Goal: Feedback & Contribution: Contribute content

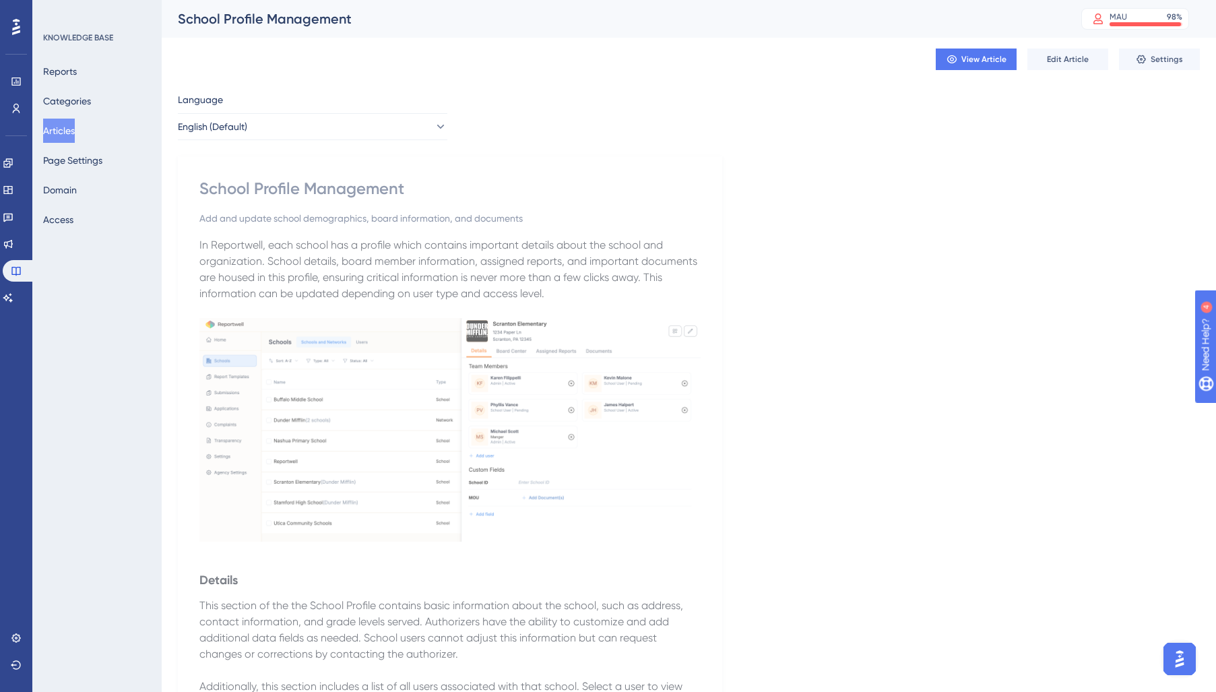
click at [56, 136] on button "Articles" at bounding box center [59, 131] width 32 height 24
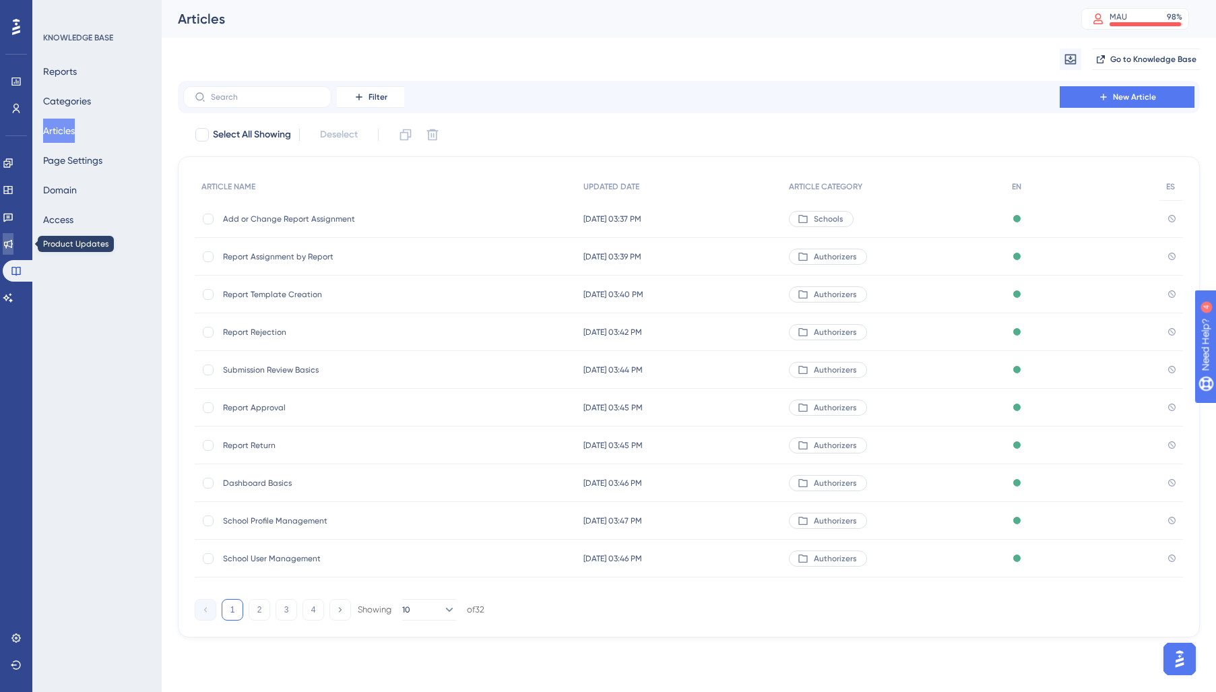
click at [13, 244] on icon at bounding box center [8, 243] width 11 height 11
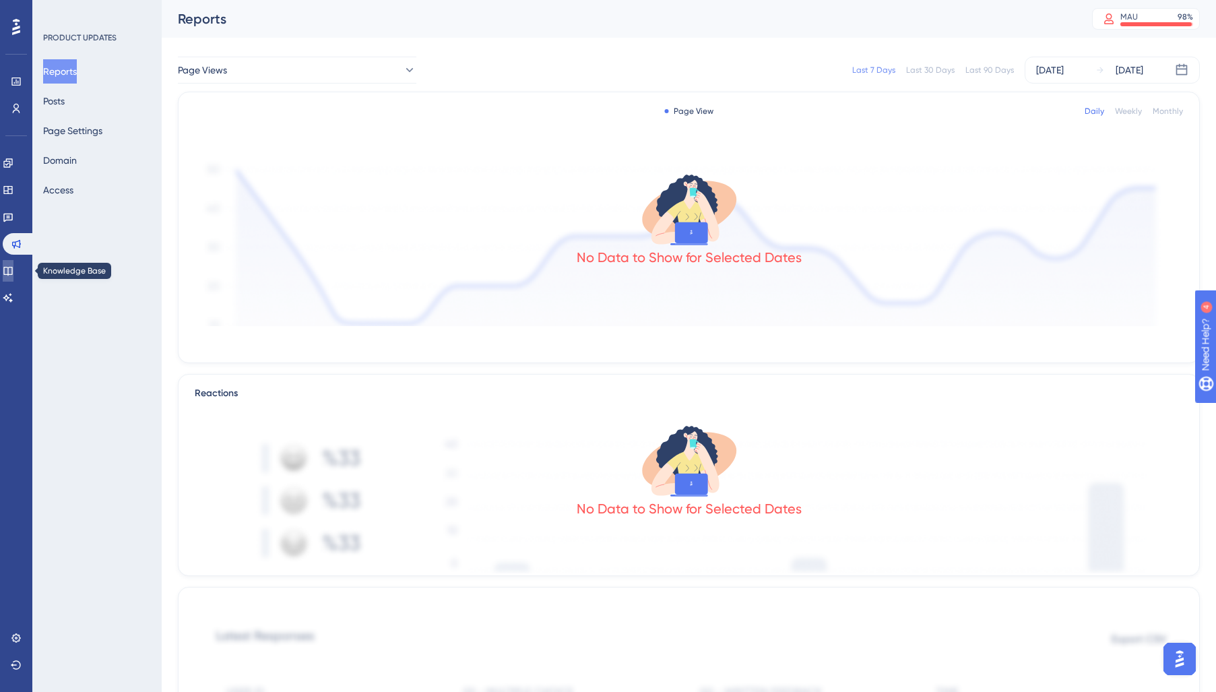
click at [12, 274] on icon at bounding box center [7, 271] width 9 height 9
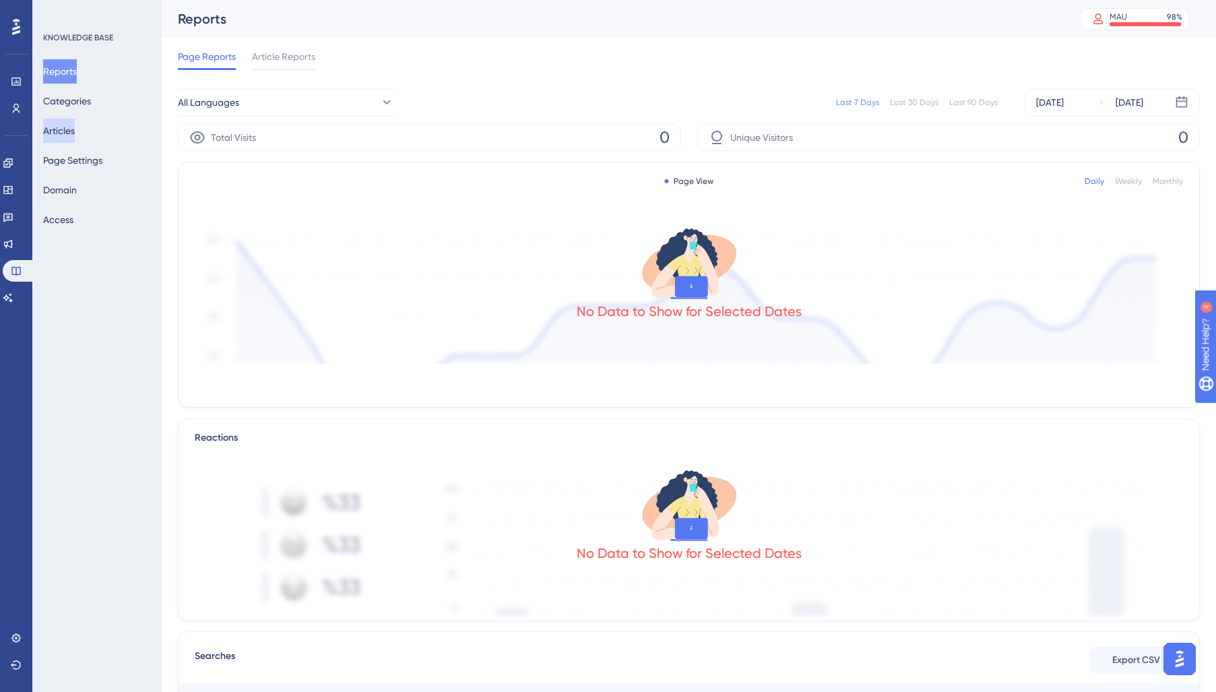
click at [66, 134] on button "Articles" at bounding box center [59, 131] width 32 height 24
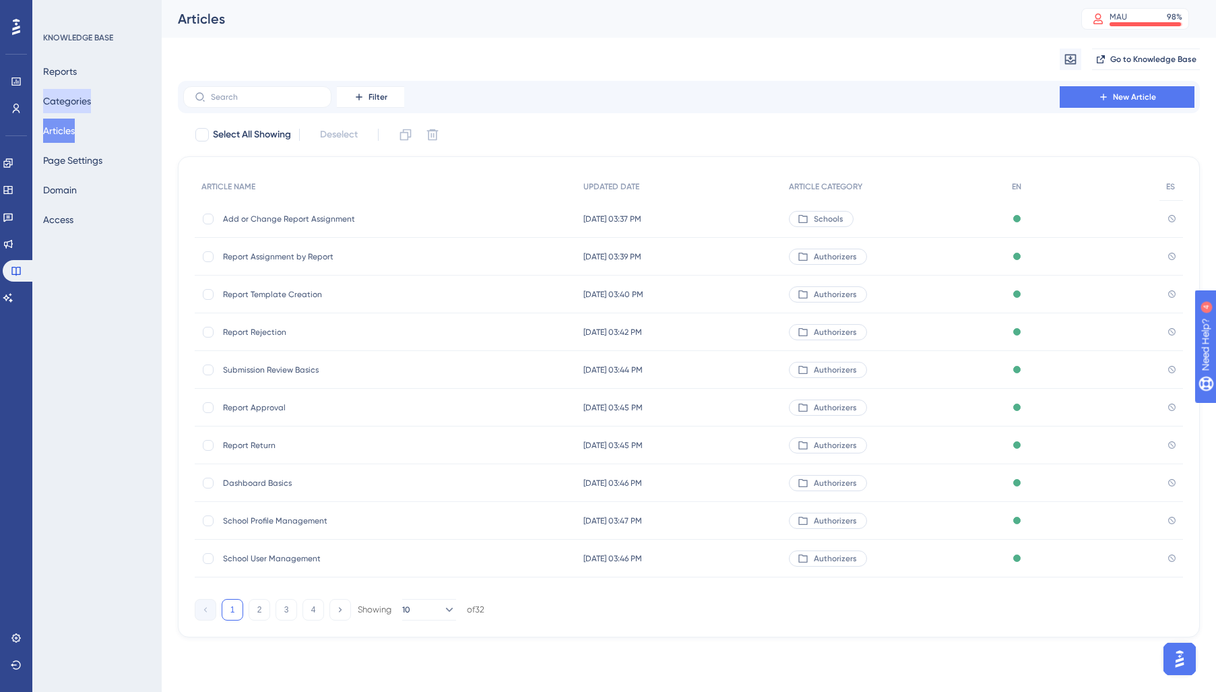
click at [91, 100] on button "Categories" at bounding box center [67, 101] width 48 height 24
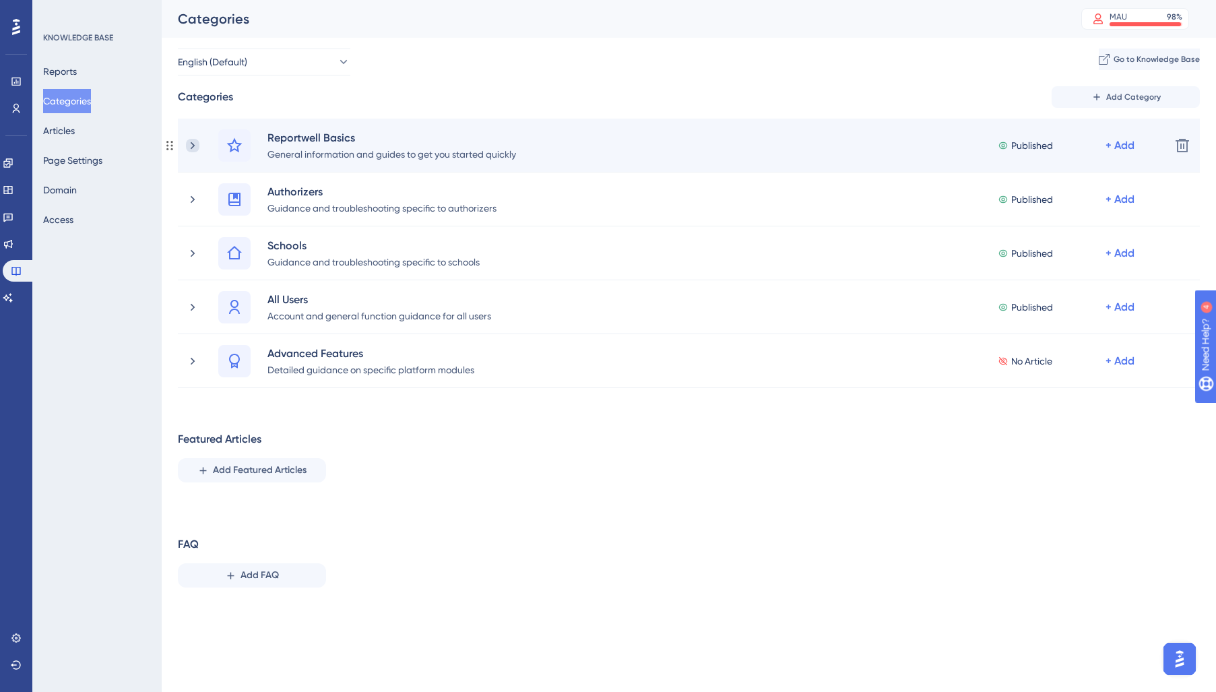
click at [190, 148] on icon at bounding box center [192, 145] width 13 height 13
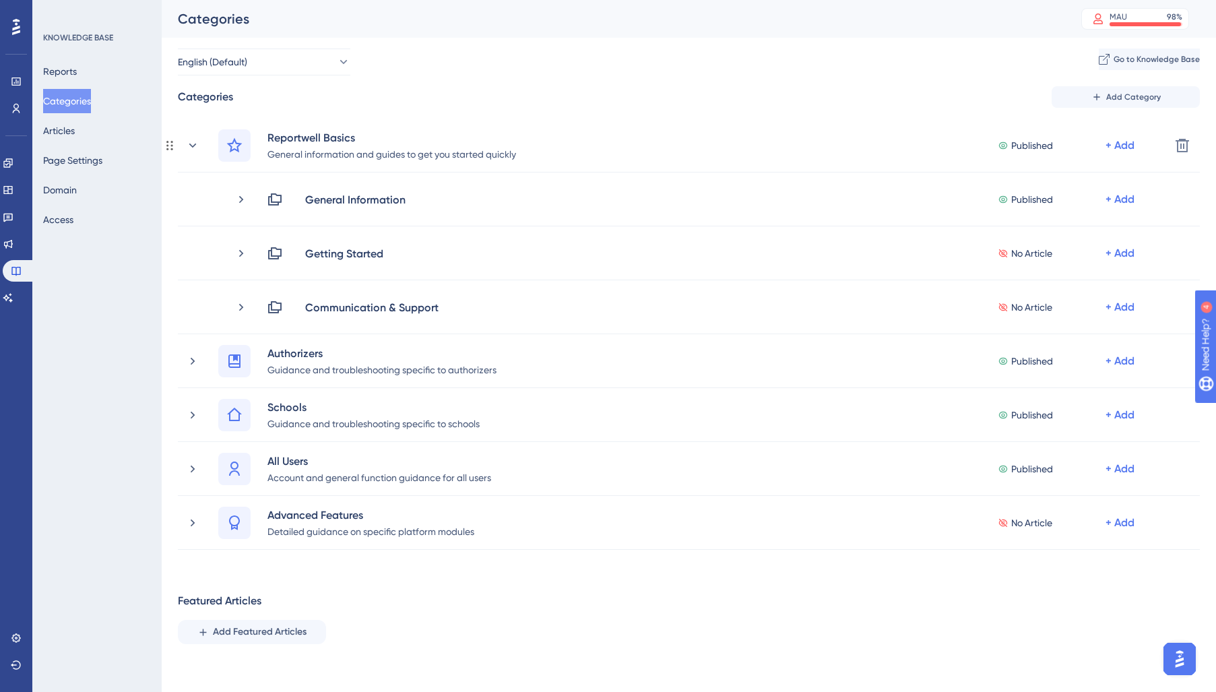
click at [190, 148] on icon at bounding box center [192, 145] width 13 height 13
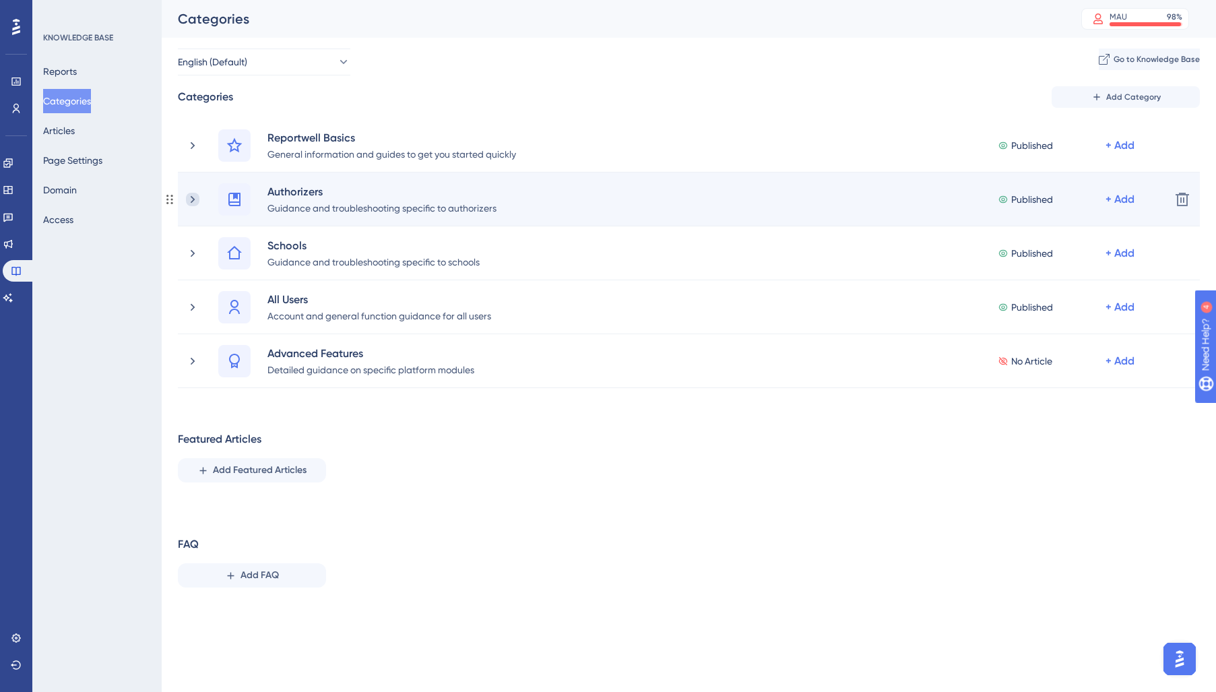
click at [192, 199] on icon at bounding box center [192, 199] width 13 height 13
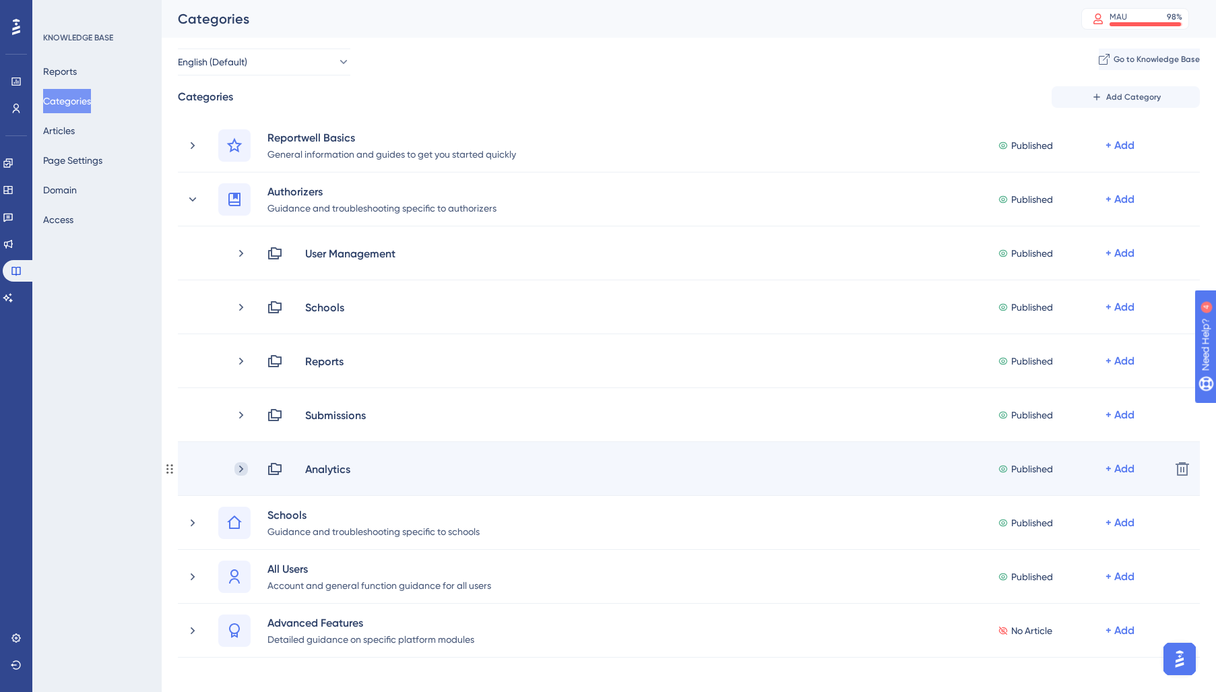
click at [240, 463] on icon at bounding box center [240, 468] width 13 height 13
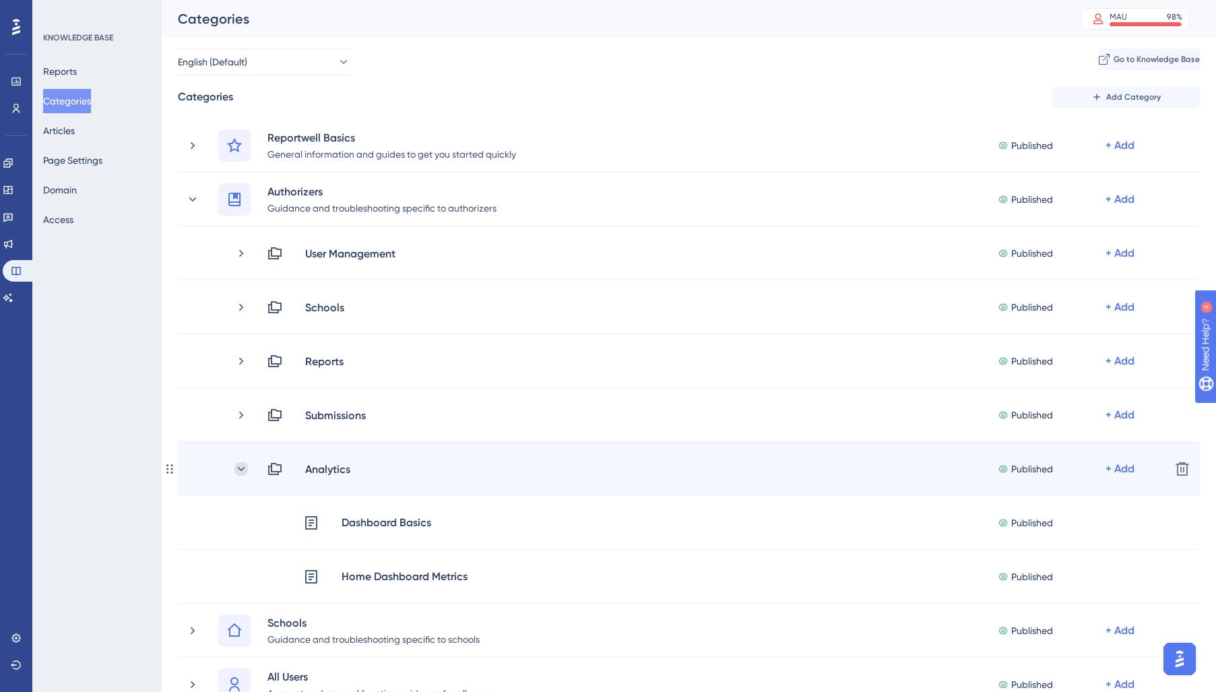
click at [242, 469] on icon at bounding box center [240, 468] width 13 height 13
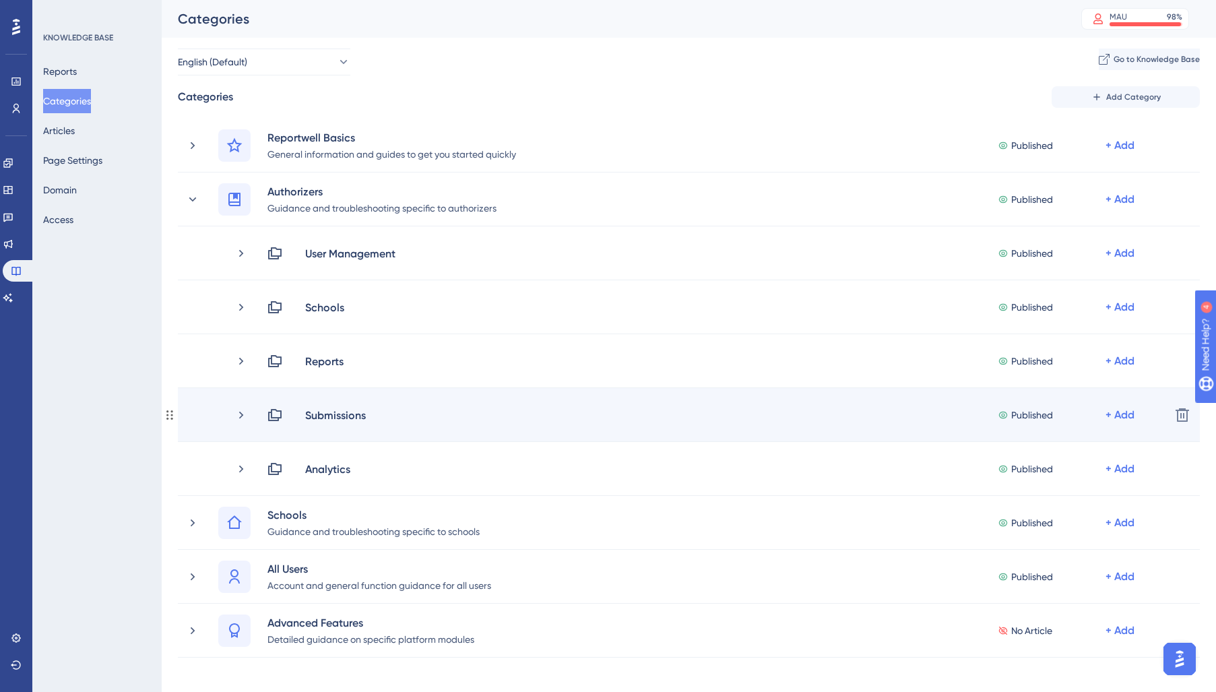
click at [245, 421] on div "Submissions Published + Add" at bounding box center [696, 415] width 925 height 16
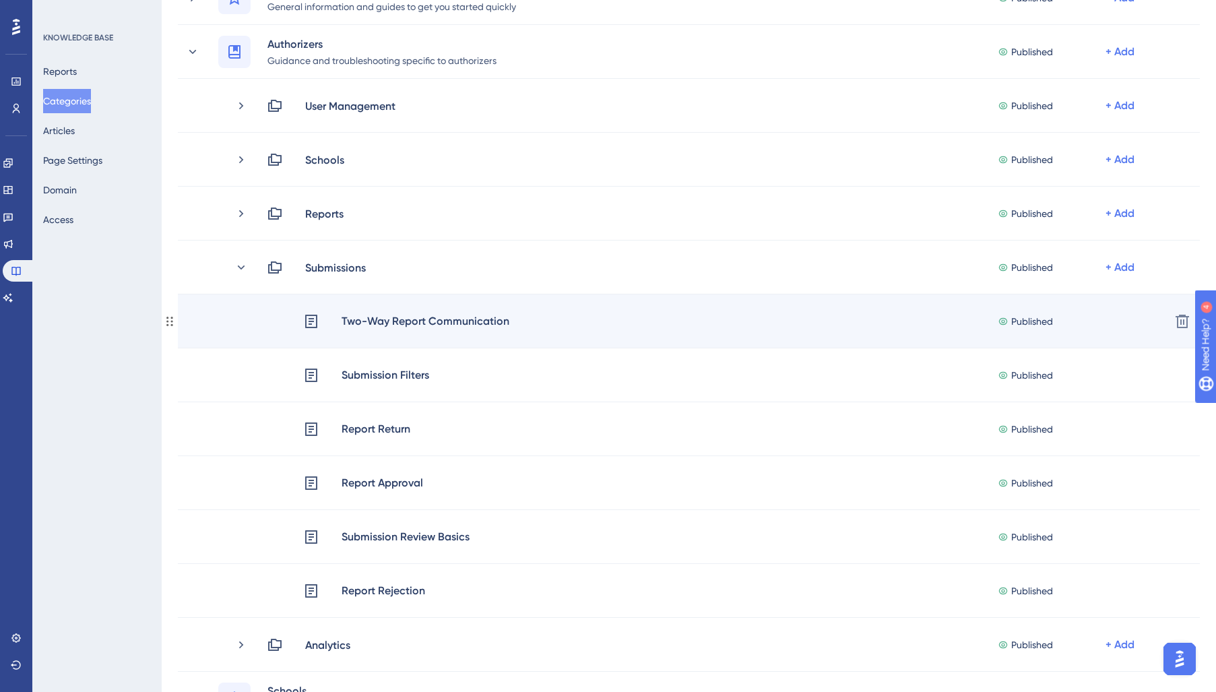
scroll to position [217, 0]
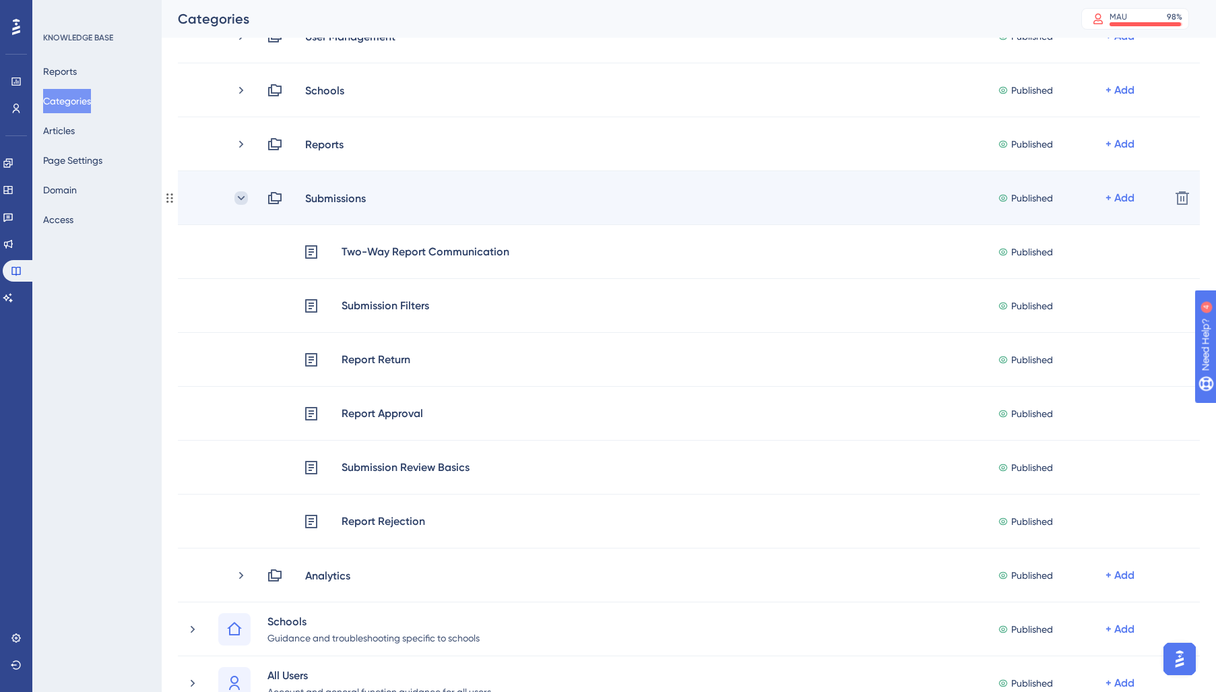
click at [240, 194] on icon at bounding box center [240, 197] width 13 height 13
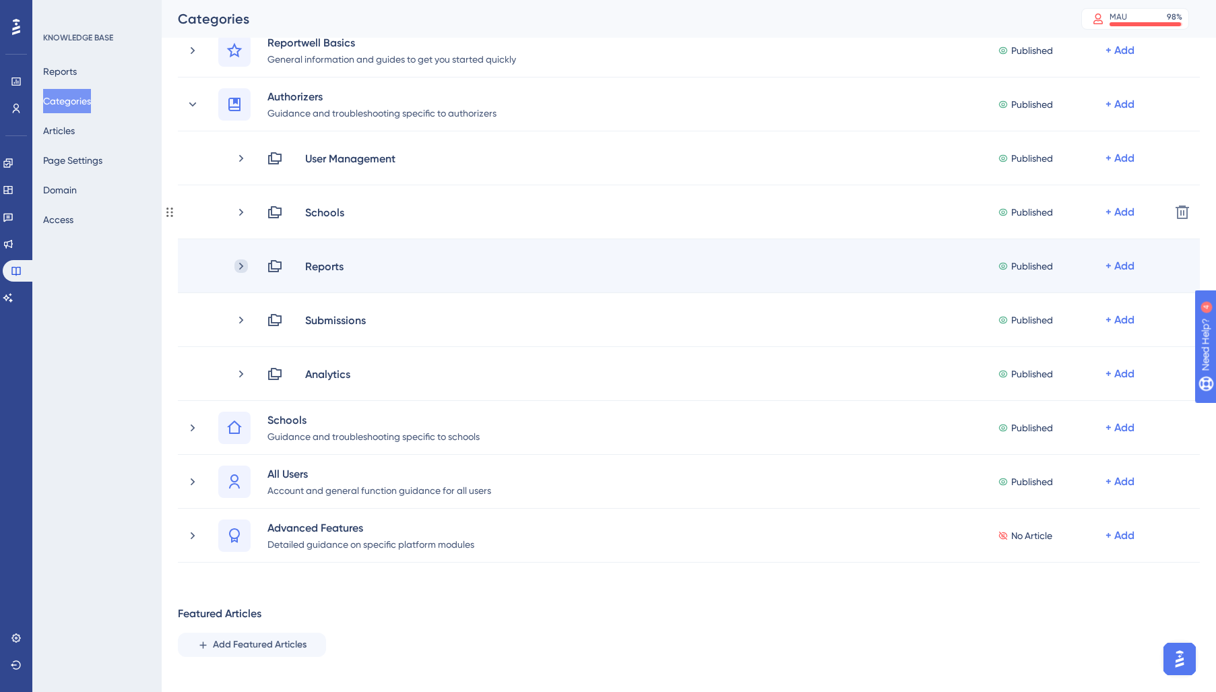
scroll to position [92, 0]
click at [239, 263] on icon at bounding box center [240, 268] width 13 height 13
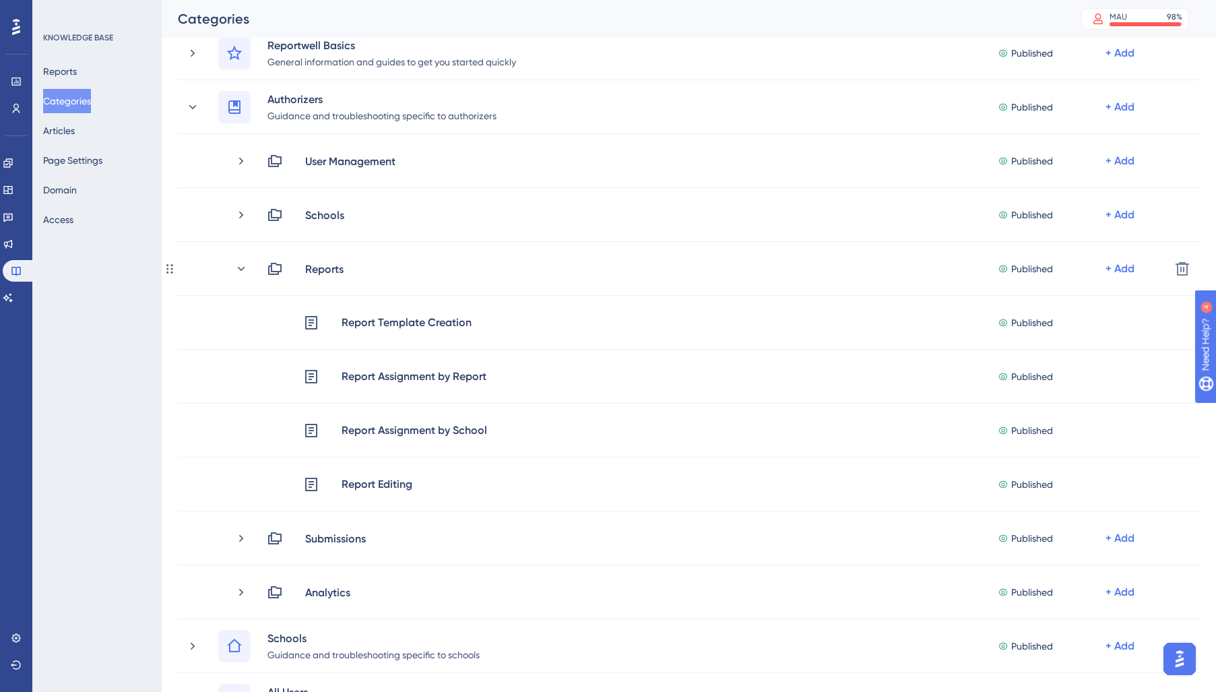
click at [239, 263] on icon at bounding box center [240, 268] width 13 height 13
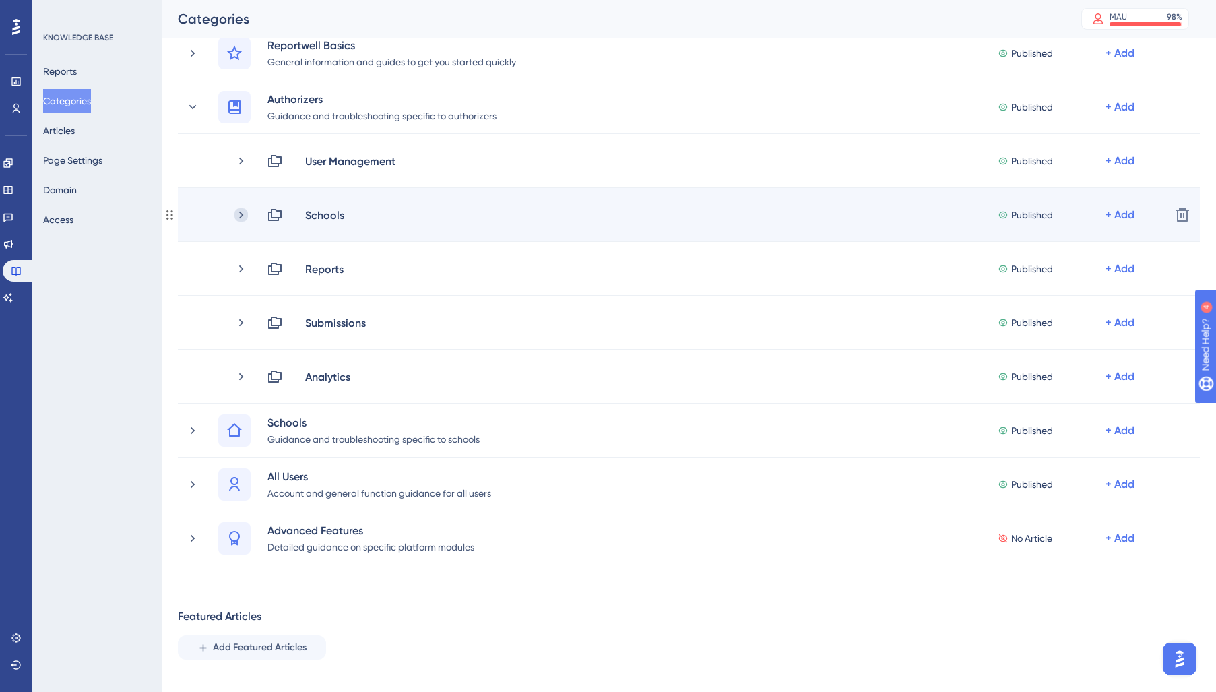
click at [244, 212] on icon at bounding box center [240, 214] width 13 height 13
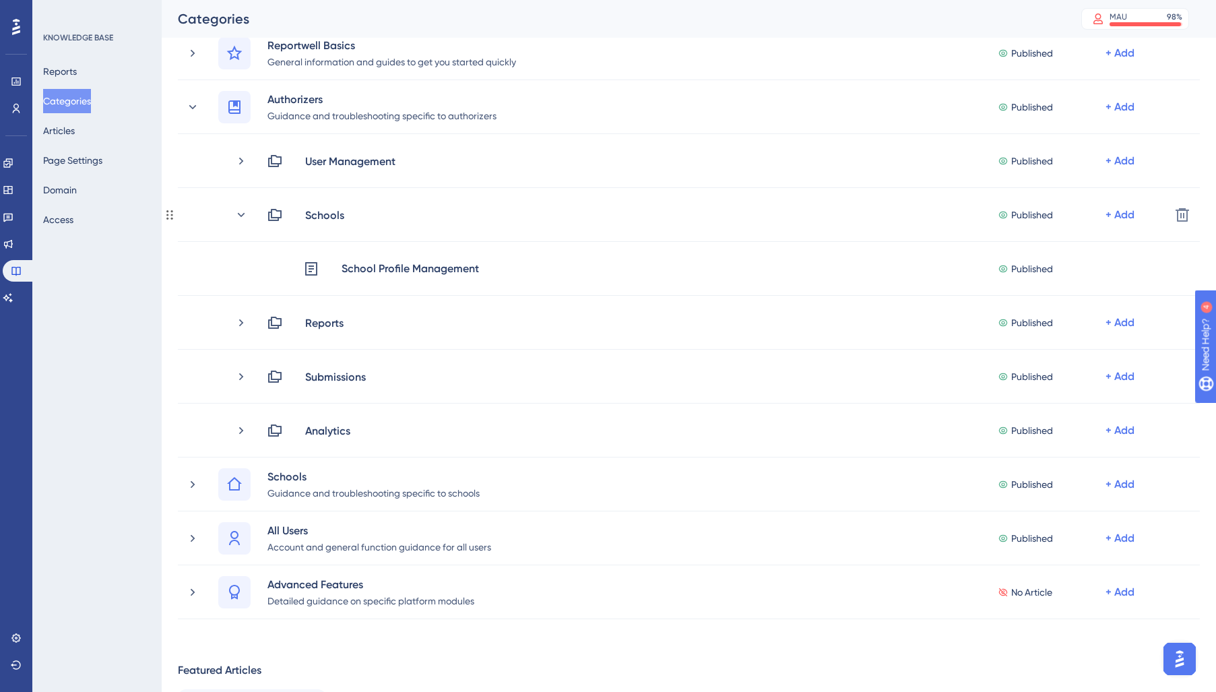
click at [244, 212] on icon at bounding box center [240, 214] width 13 height 13
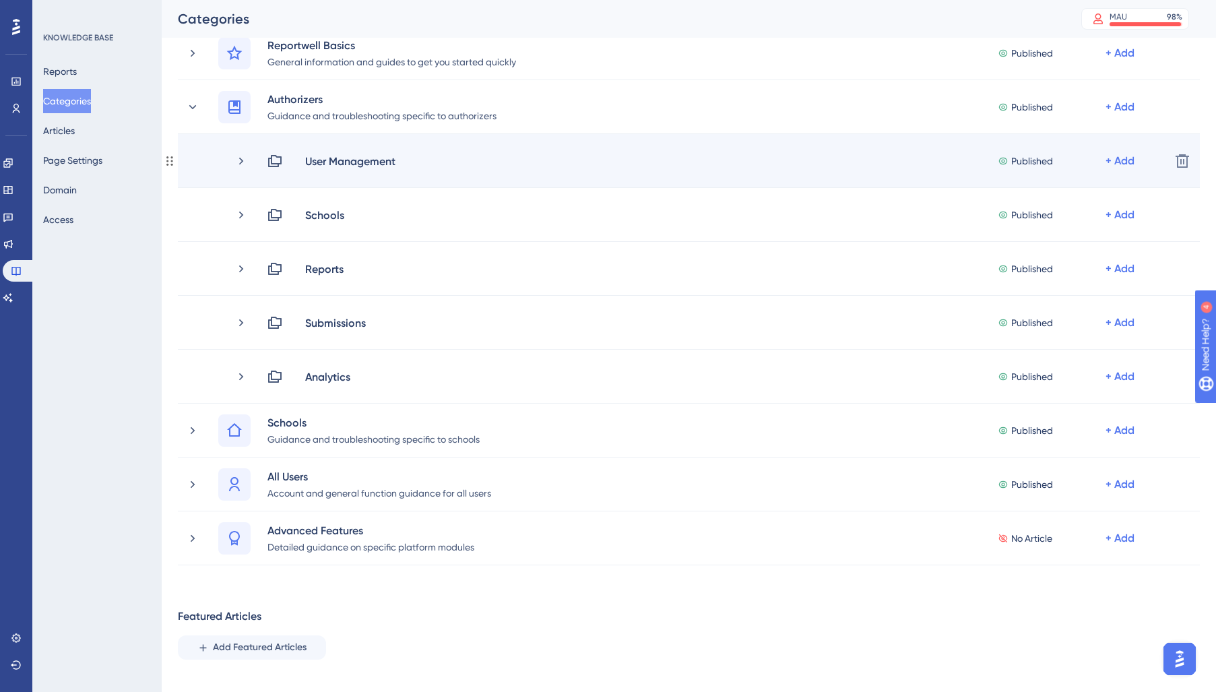
click at [242, 172] on div "User Management Published + Add Delete" at bounding box center [689, 161] width 1022 height 54
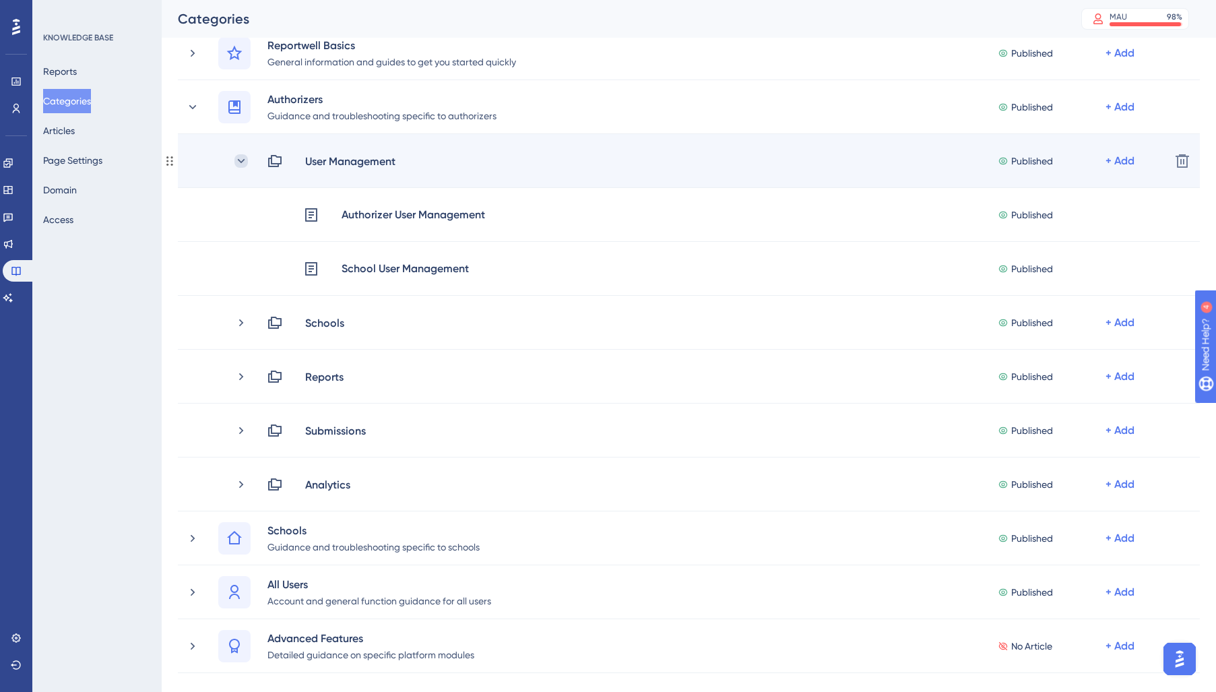
click at [238, 160] on icon at bounding box center [240, 160] width 13 height 13
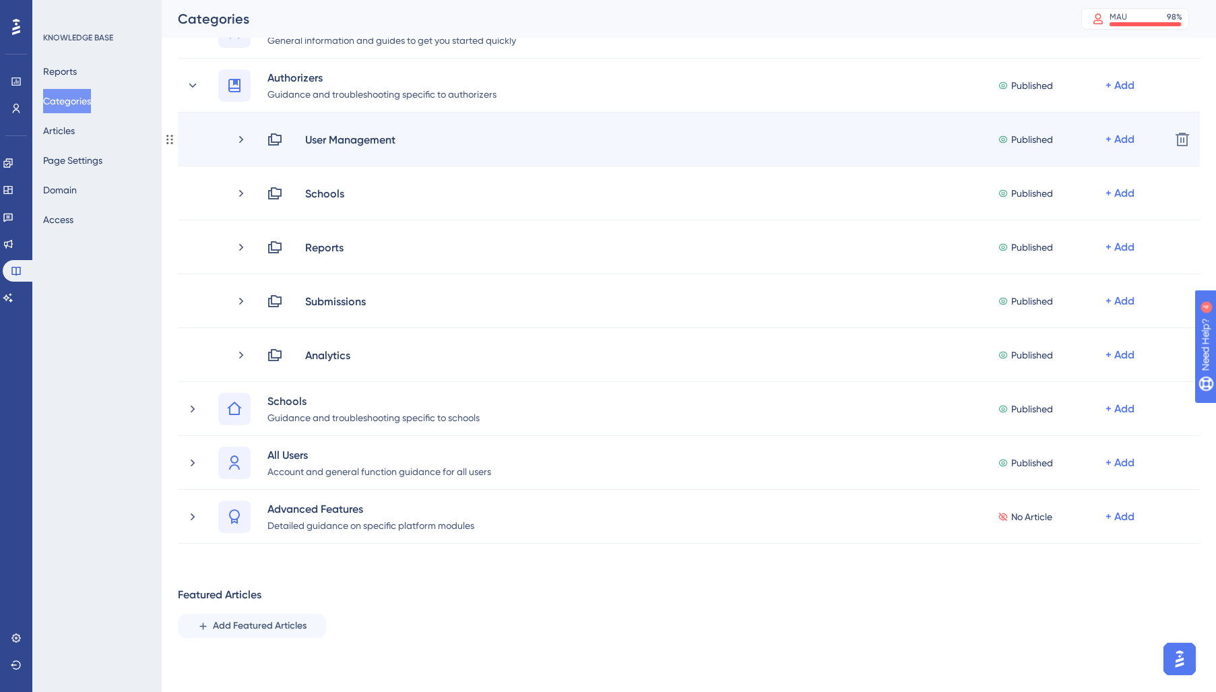
scroll to position [119, 0]
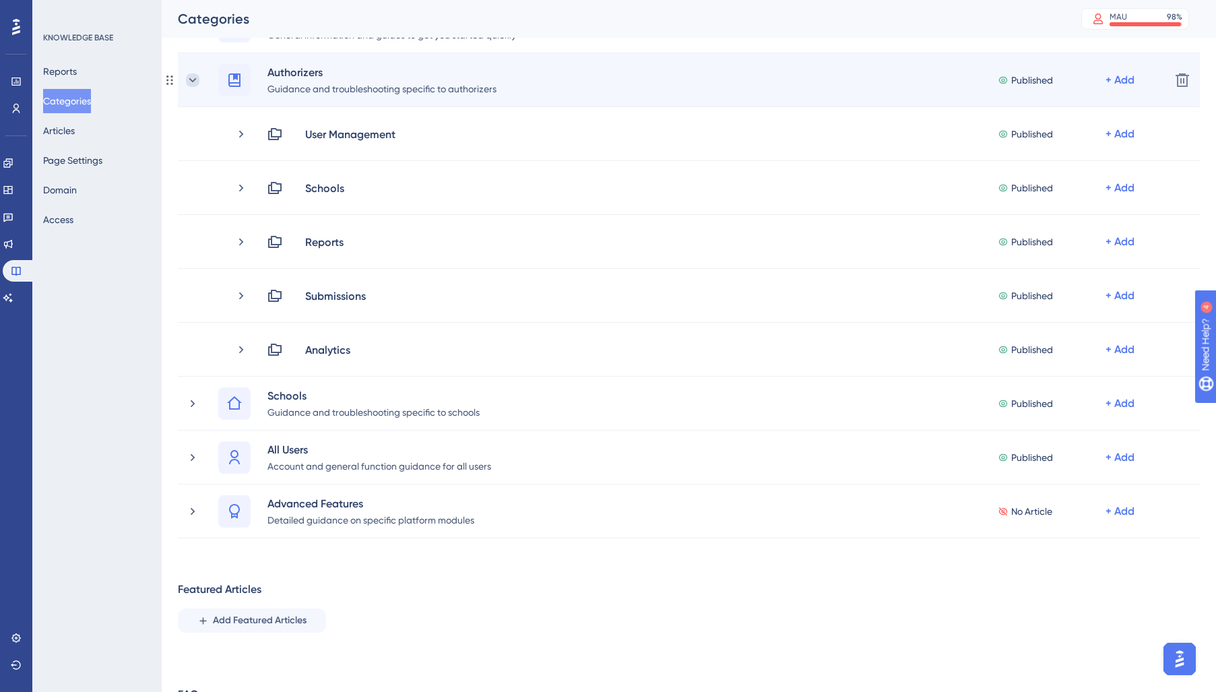
click at [194, 81] on icon at bounding box center [192, 79] width 13 height 13
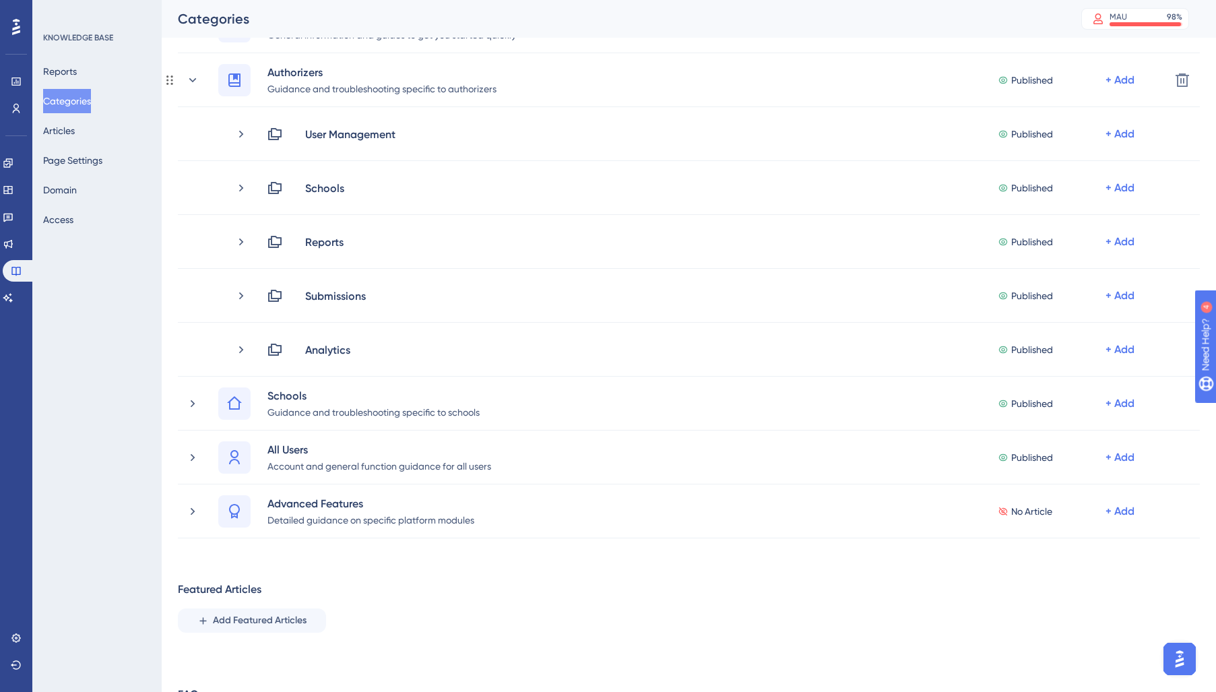
scroll to position [0, 0]
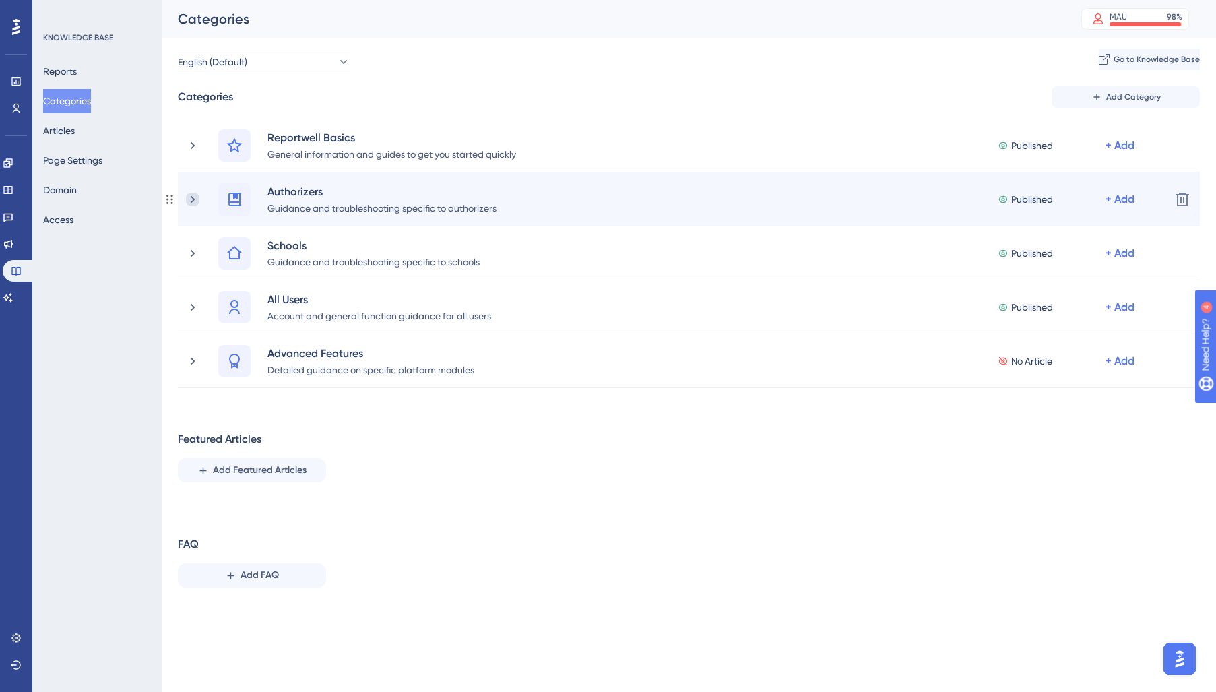
click at [193, 202] on icon at bounding box center [192, 199] width 13 height 13
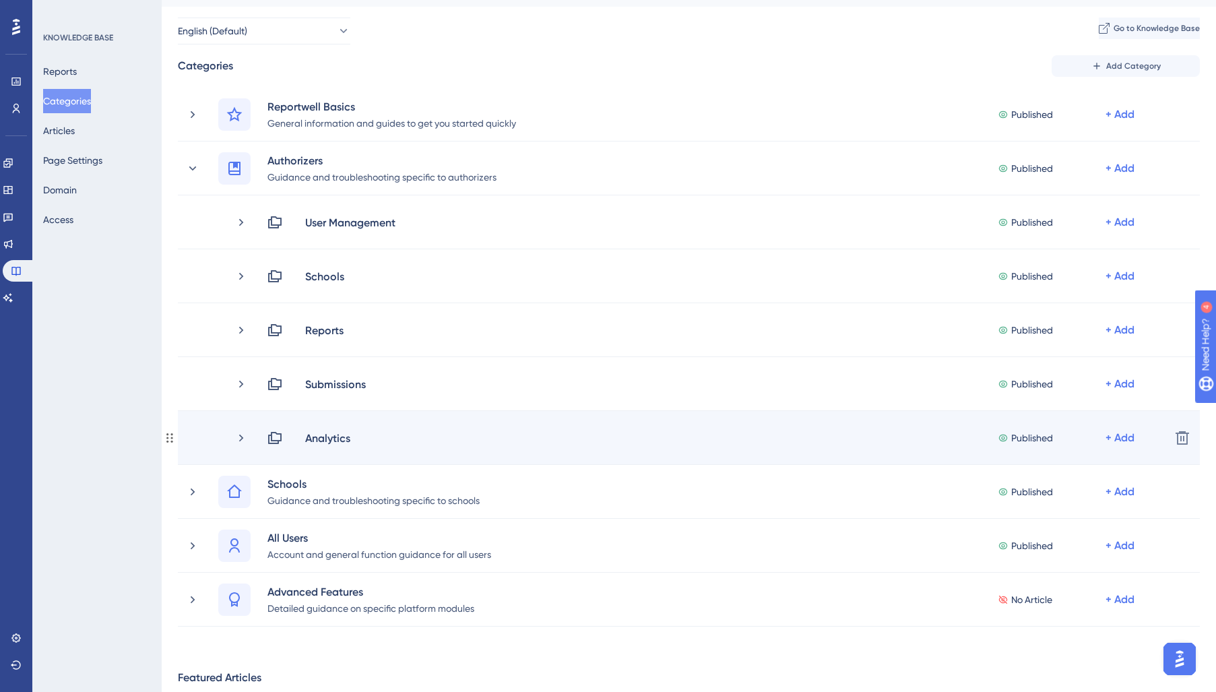
scroll to position [28, 0]
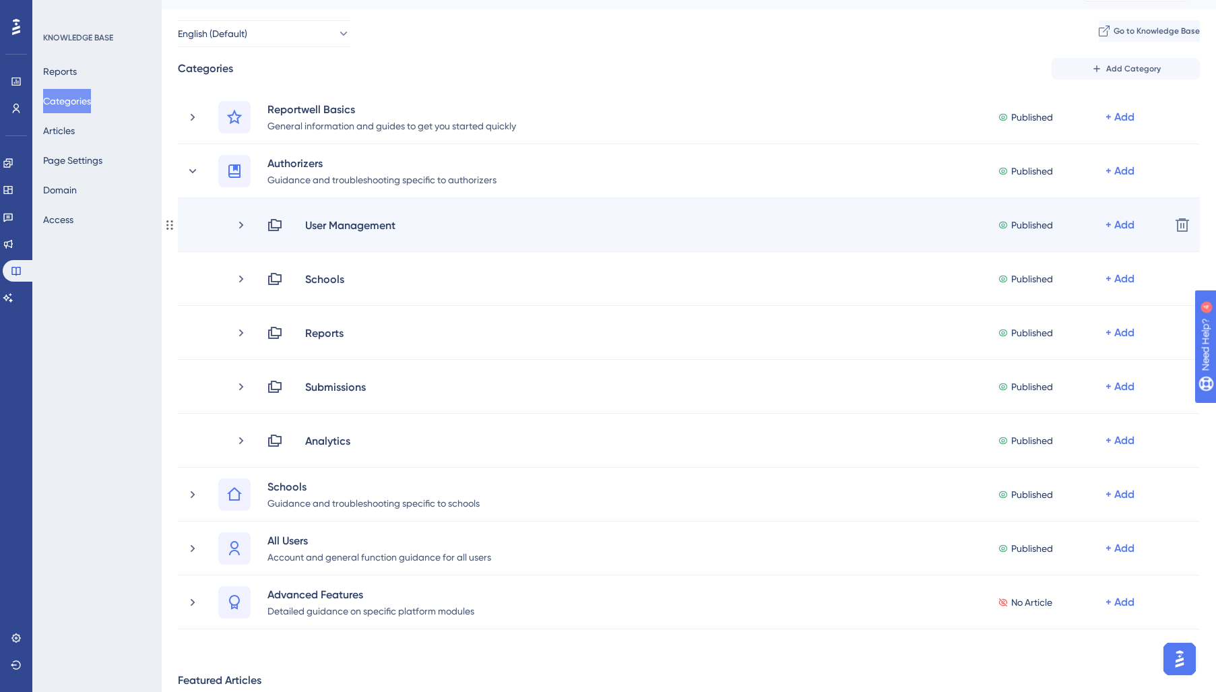
click at [341, 240] on div "User Management Published + Add Delete" at bounding box center [689, 225] width 1022 height 54
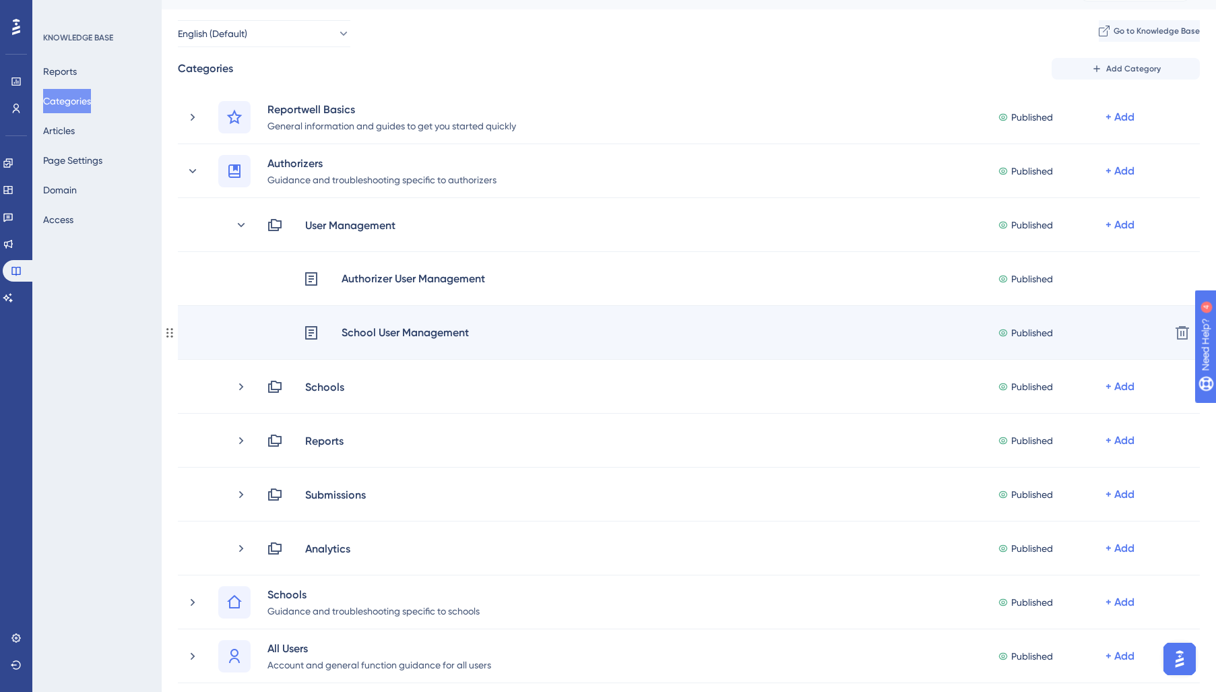
click at [945, 352] on div "School User Management Published + Add Delete" at bounding box center [689, 333] width 1022 height 54
click at [352, 335] on div "School User Management" at bounding box center [405, 333] width 129 height 18
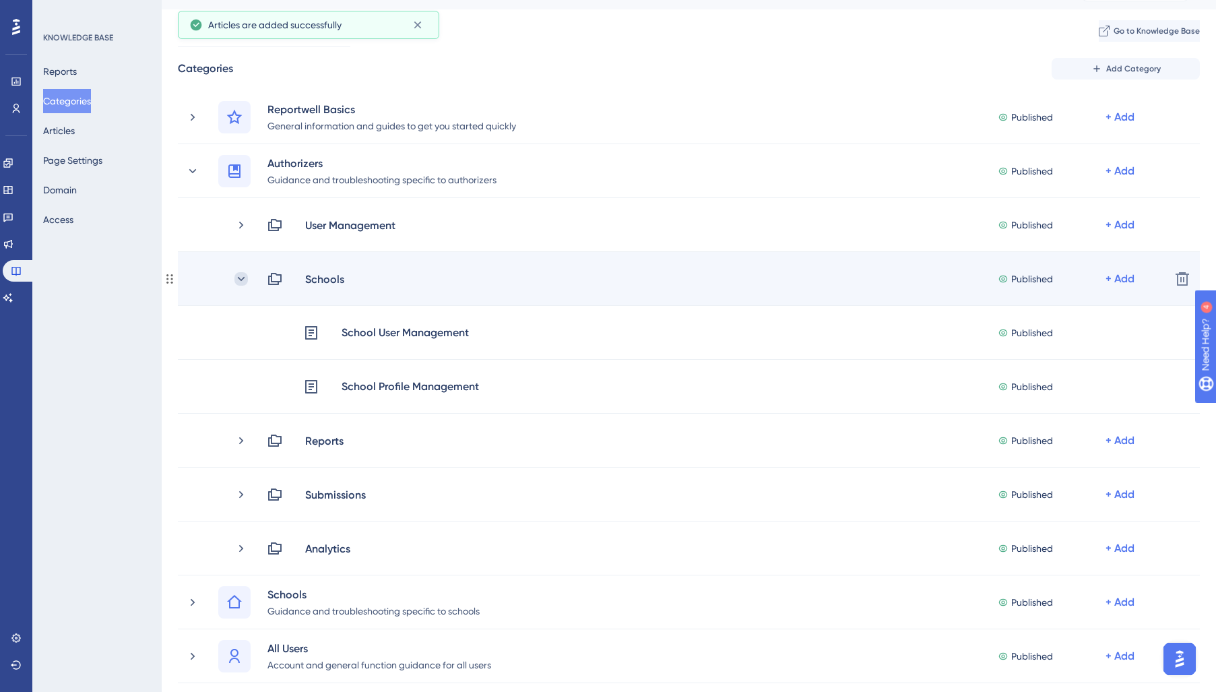
click at [240, 282] on icon at bounding box center [240, 278] width 13 height 13
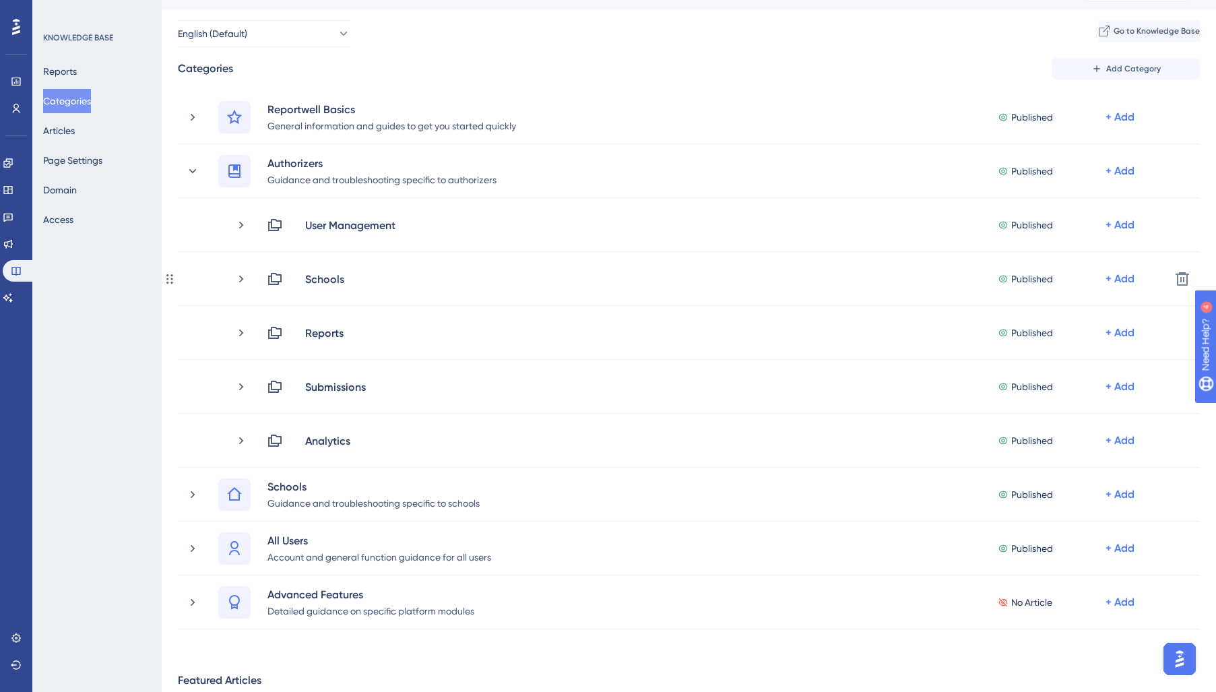
click at [240, 282] on icon at bounding box center [240, 278] width 13 height 13
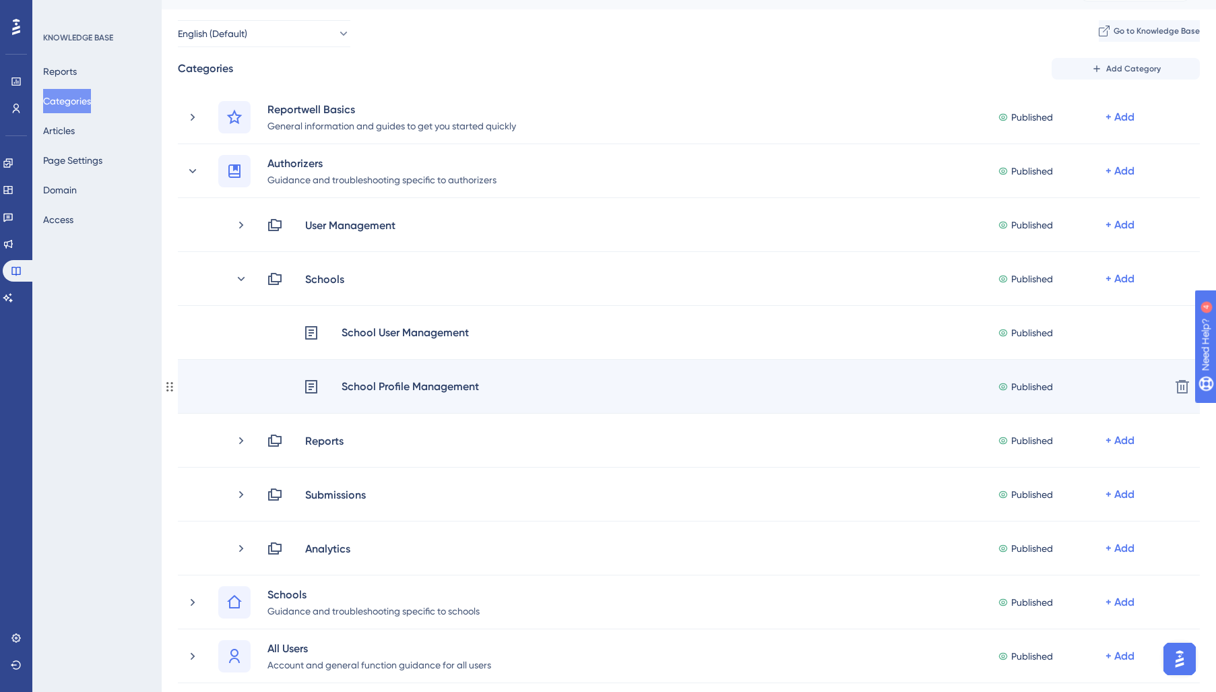
click at [408, 382] on div "School Profile Management" at bounding box center [410, 387] width 139 height 18
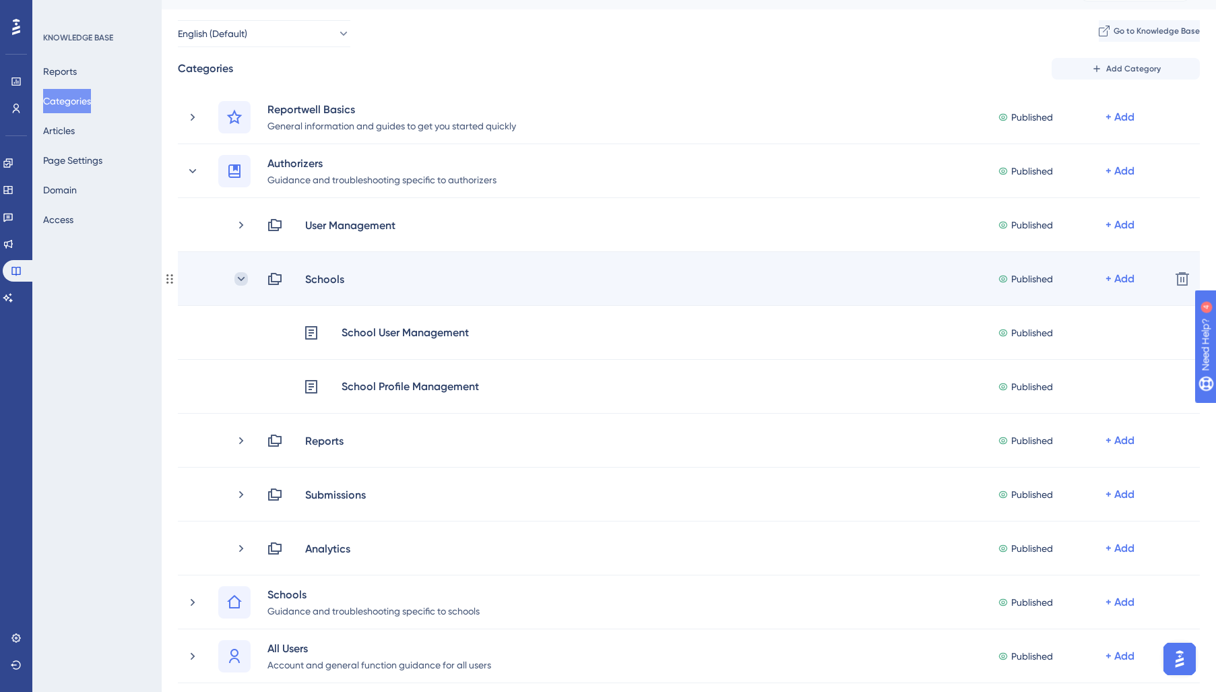
click at [236, 280] on icon at bounding box center [240, 278] width 13 height 13
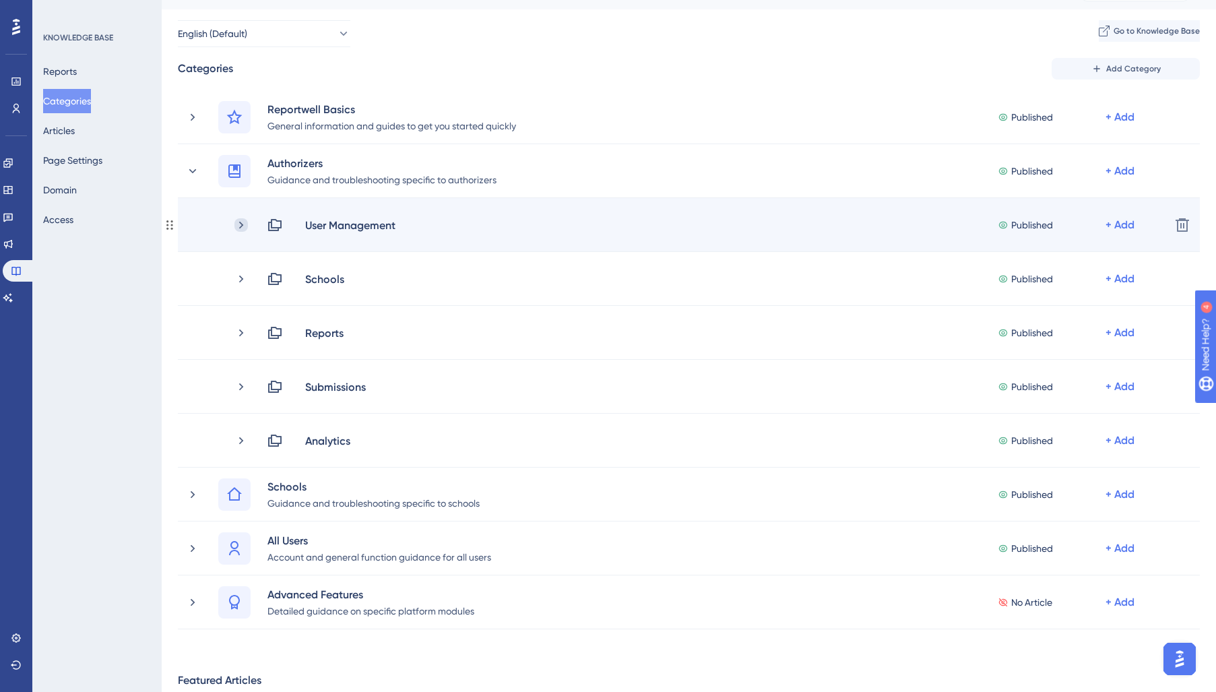
click at [242, 228] on icon at bounding box center [240, 224] width 13 height 13
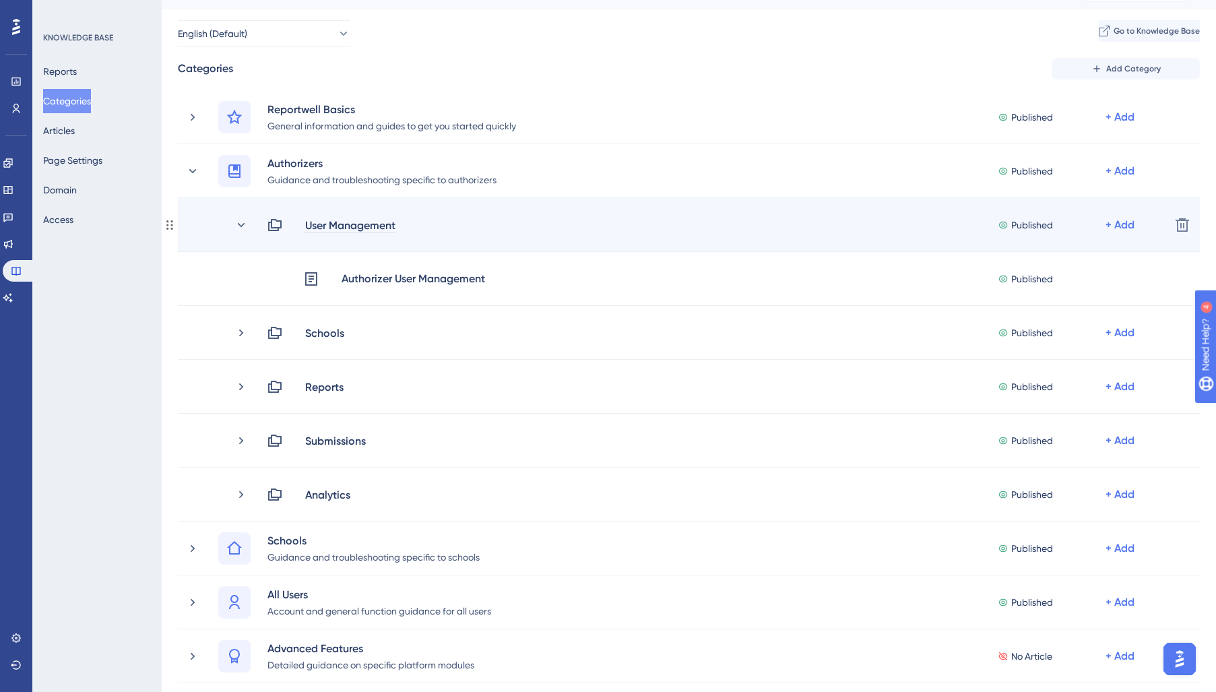
click at [370, 221] on div "User Management" at bounding box center [350, 225] width 92 height 16
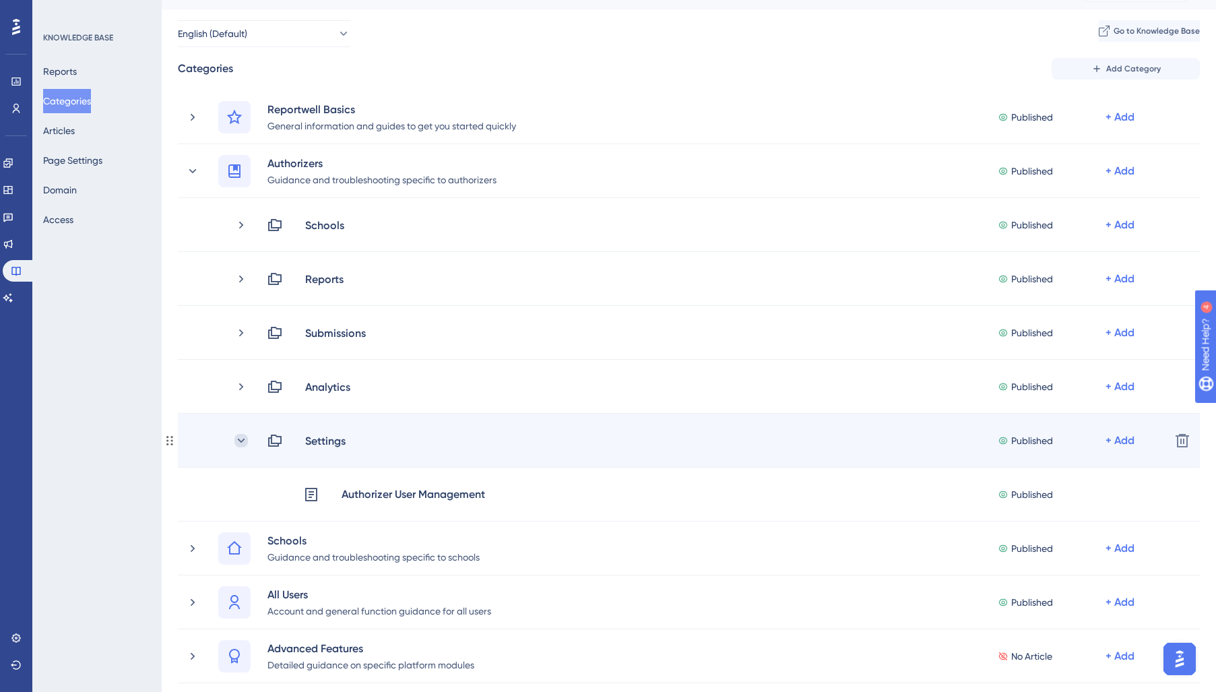
click at [238, 443] on icon at bounding box center [240, 440] width 13 height 13
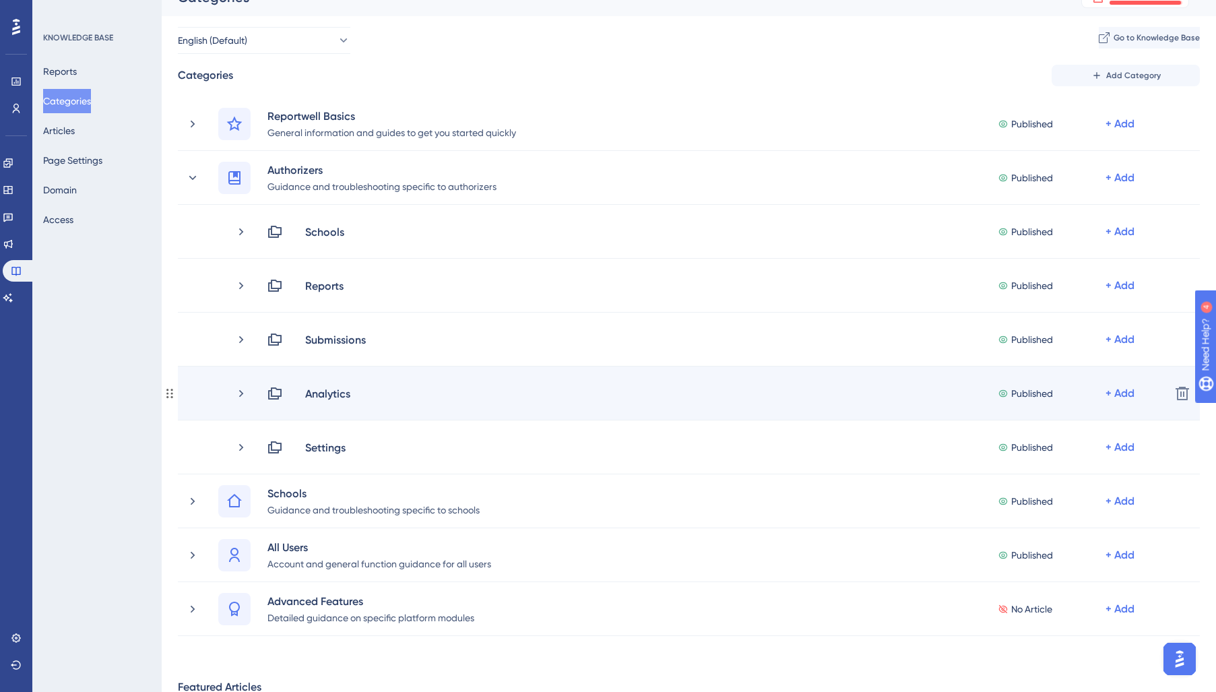
scroll to position [0, 0]
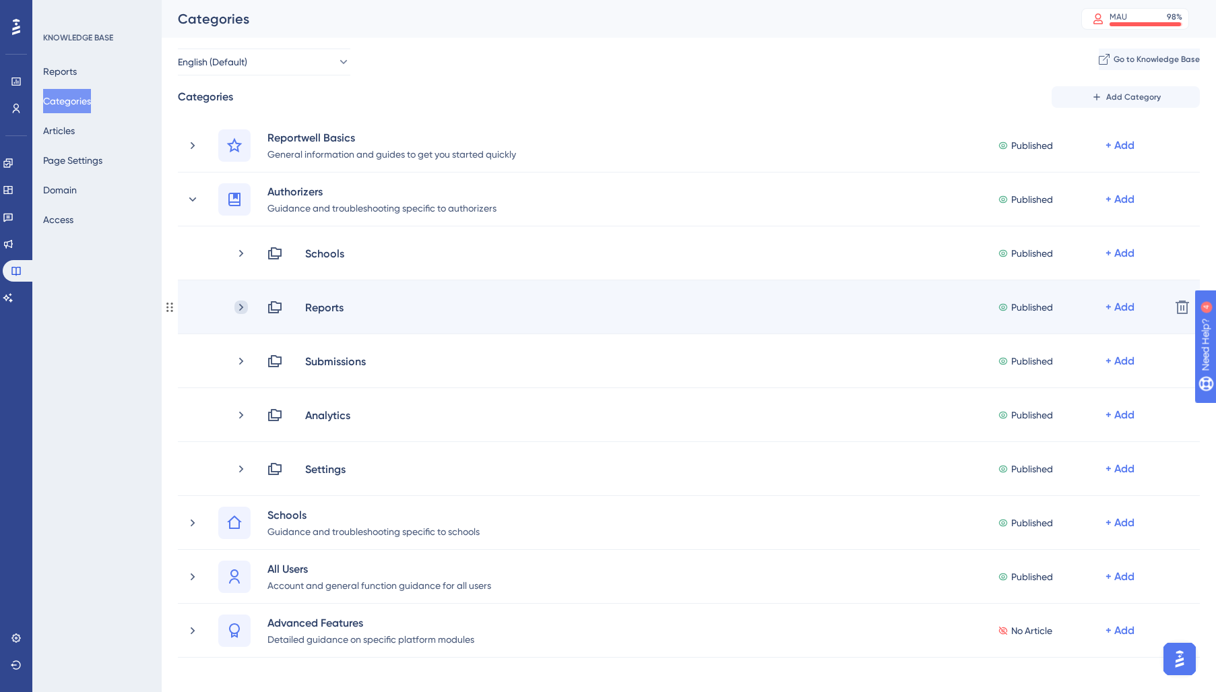
click at [247, 304] on icon at bounding box center [240, 306] width 13 height 13
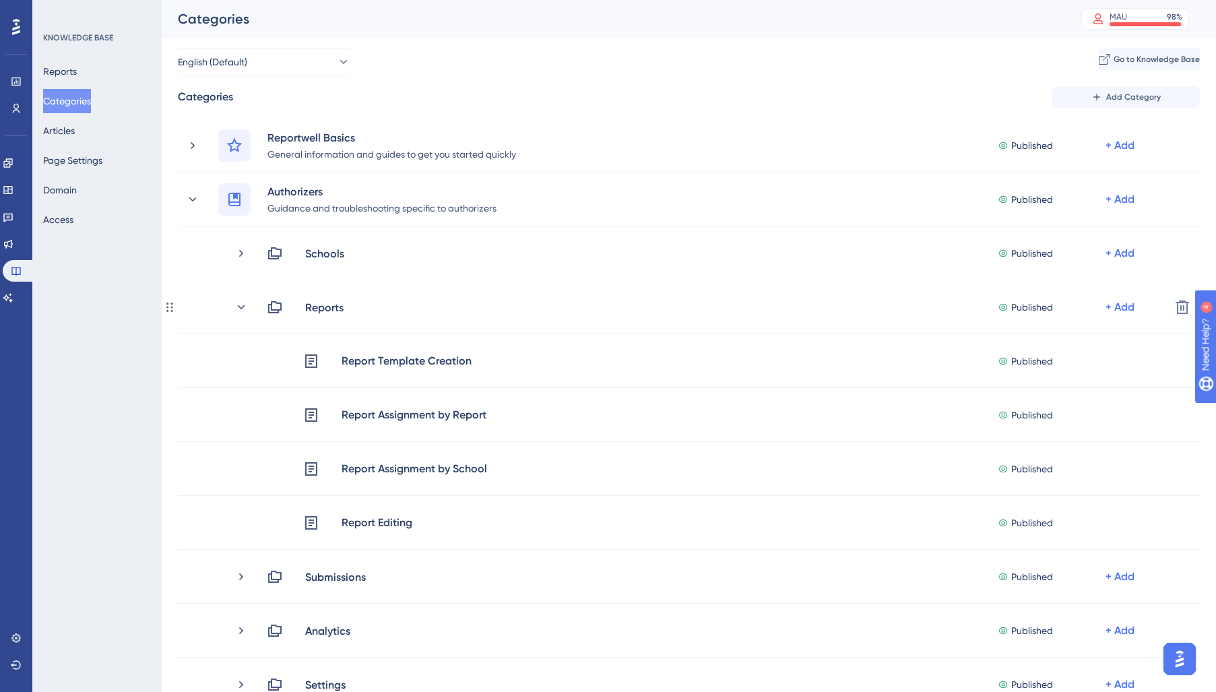
click at [247, 304] on icon at bounding box center [240, 306] width 13 height 13
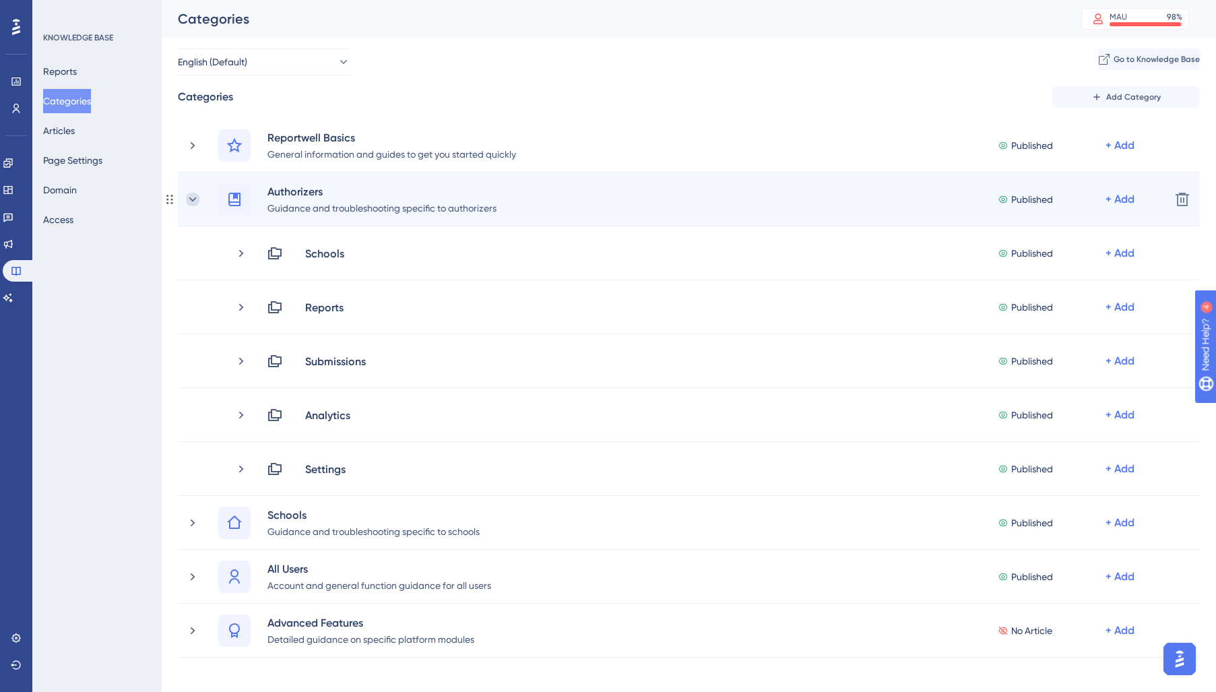
click at [191, 198] on icon at bounding box center [192, 199] width 13 height 13
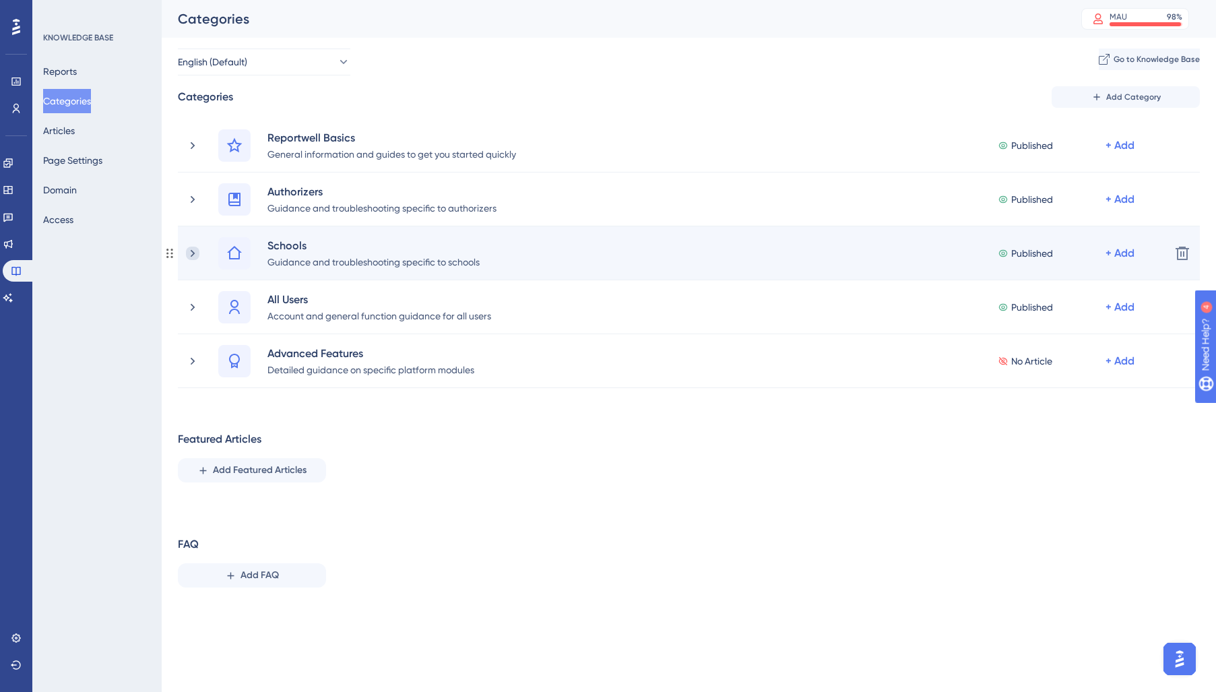
click at [196, 253] on icon at bounding box center [192, 253] width 13 height 13
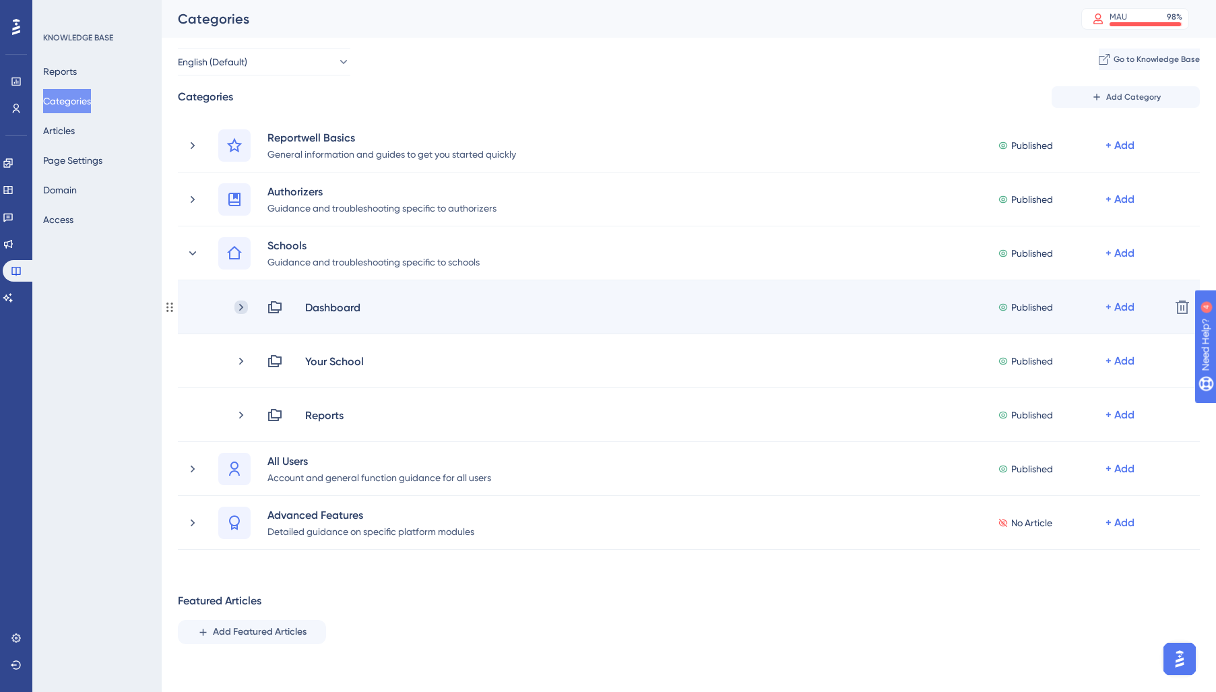
click at [240, 306] on icon at bounding box center [240, 306] width 13 height 13
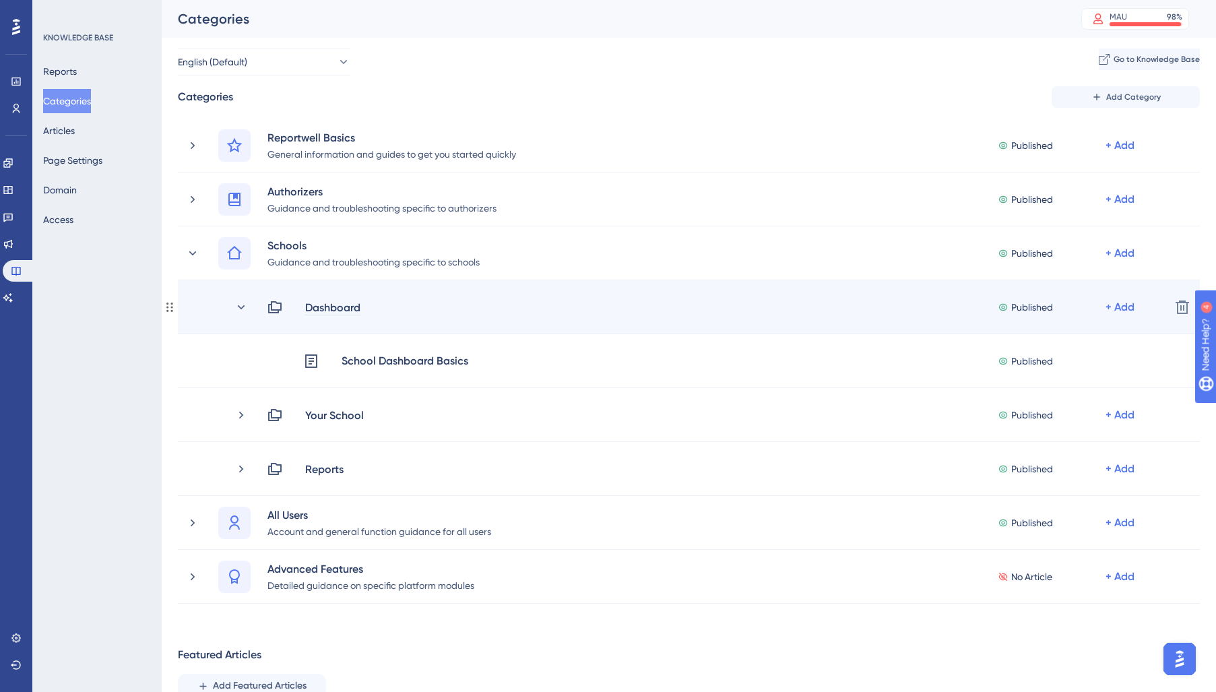
click at [323, 299] on div "Dashboard" at bounding box center [332, 307] width 57 height 16
click at [240, 312] on icon at bounding box center [240, 306] width 13 height 13
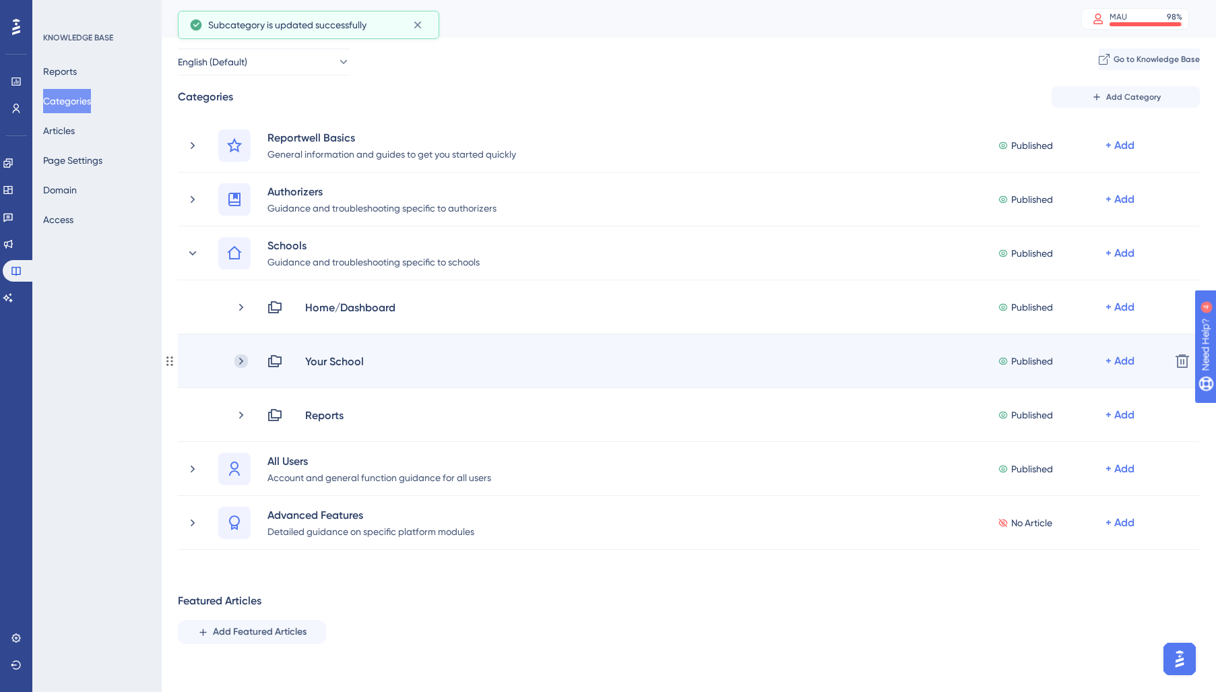
click at [236, 356] on icon at bounding box center [240, 360] width 13 height 13
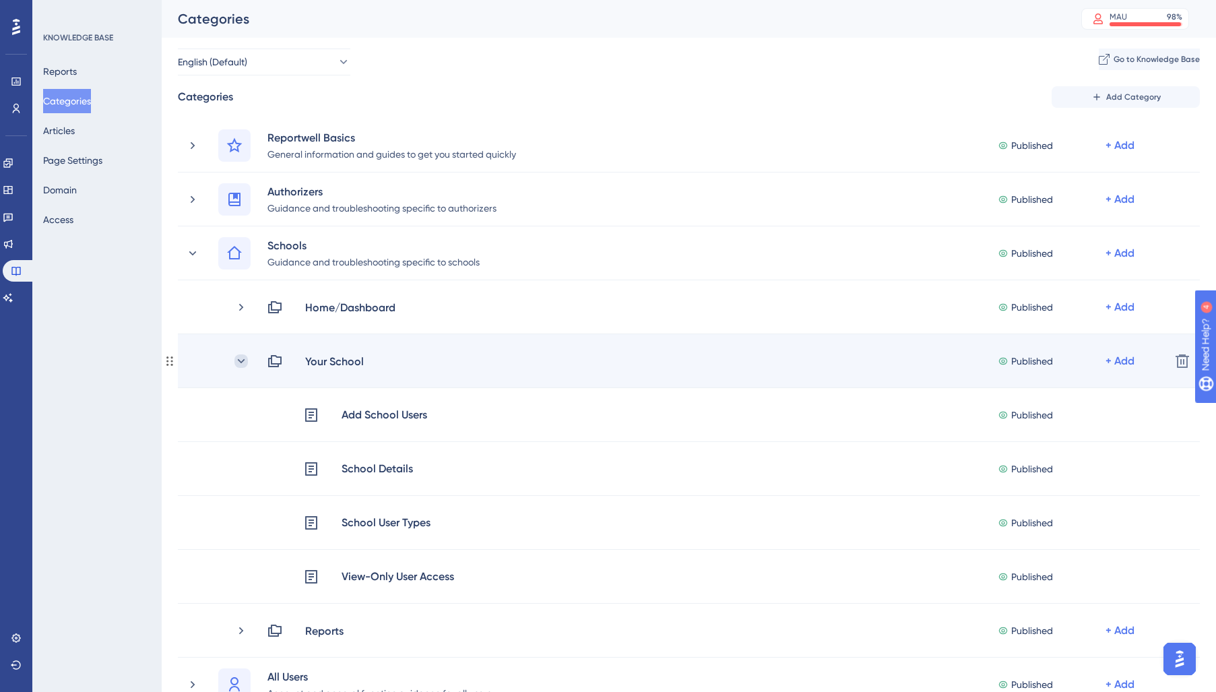
click at [240, 359] on icon at bounding box center [240, 360] width 13 height 13
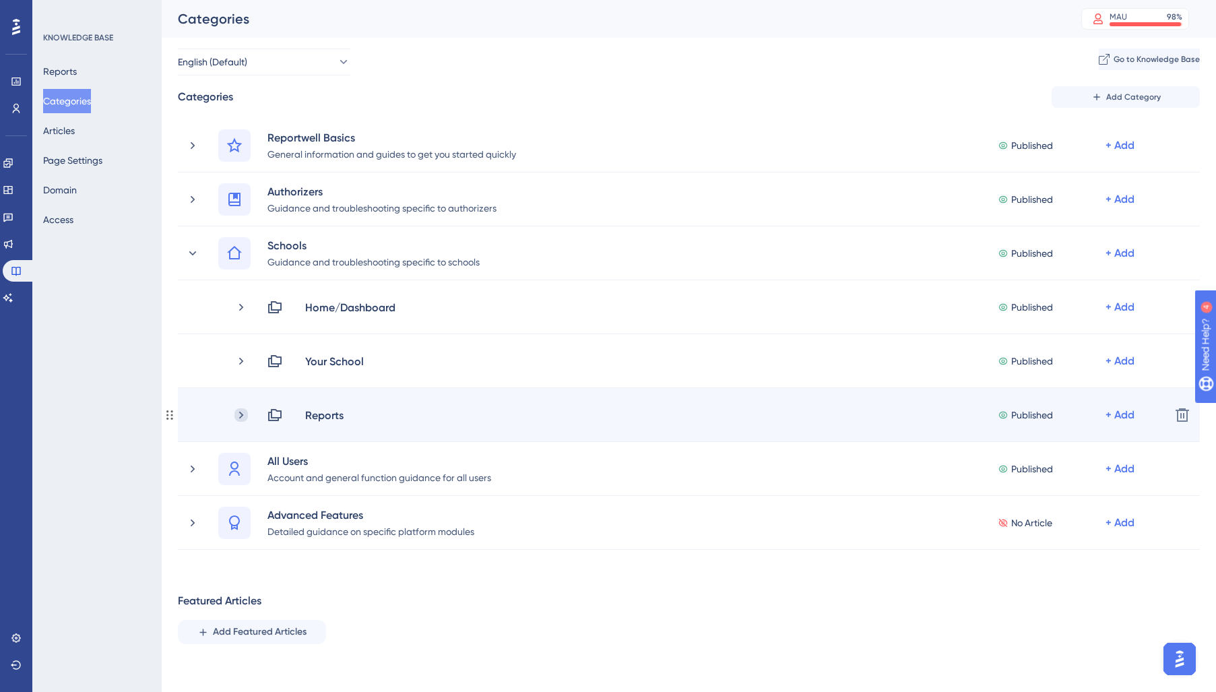
click at [240, 412] on icon at bounding box center [240, 414] width 13 height 13
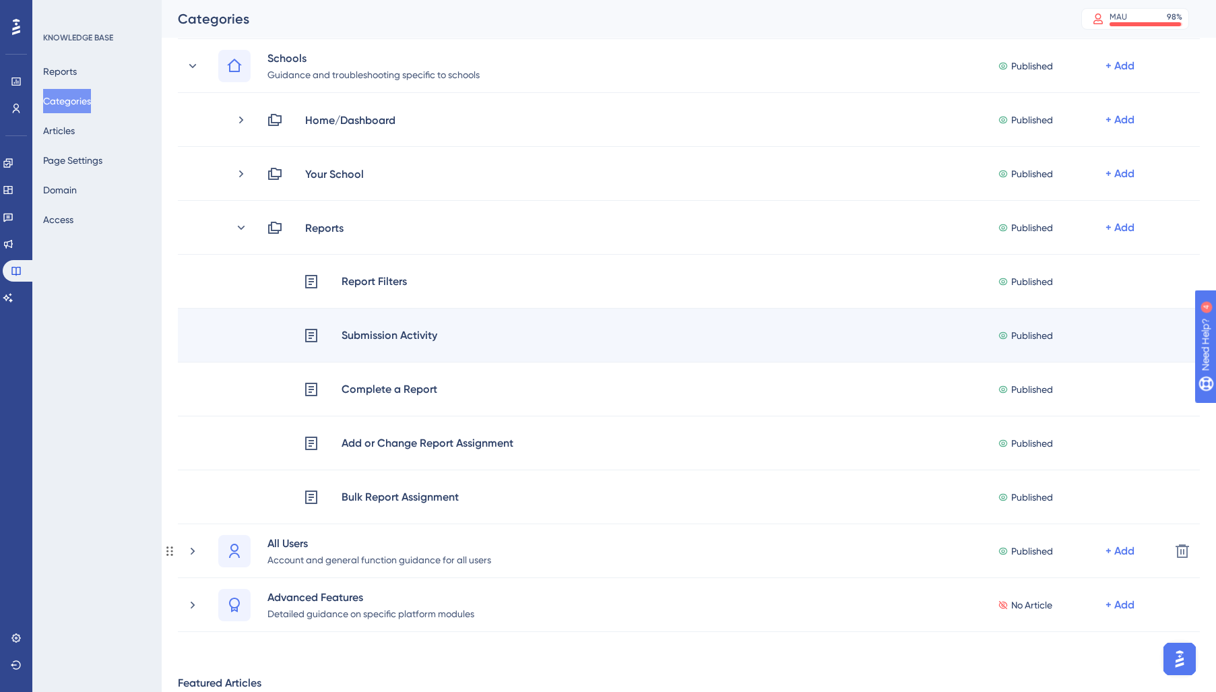
scroll to position [172, 0]
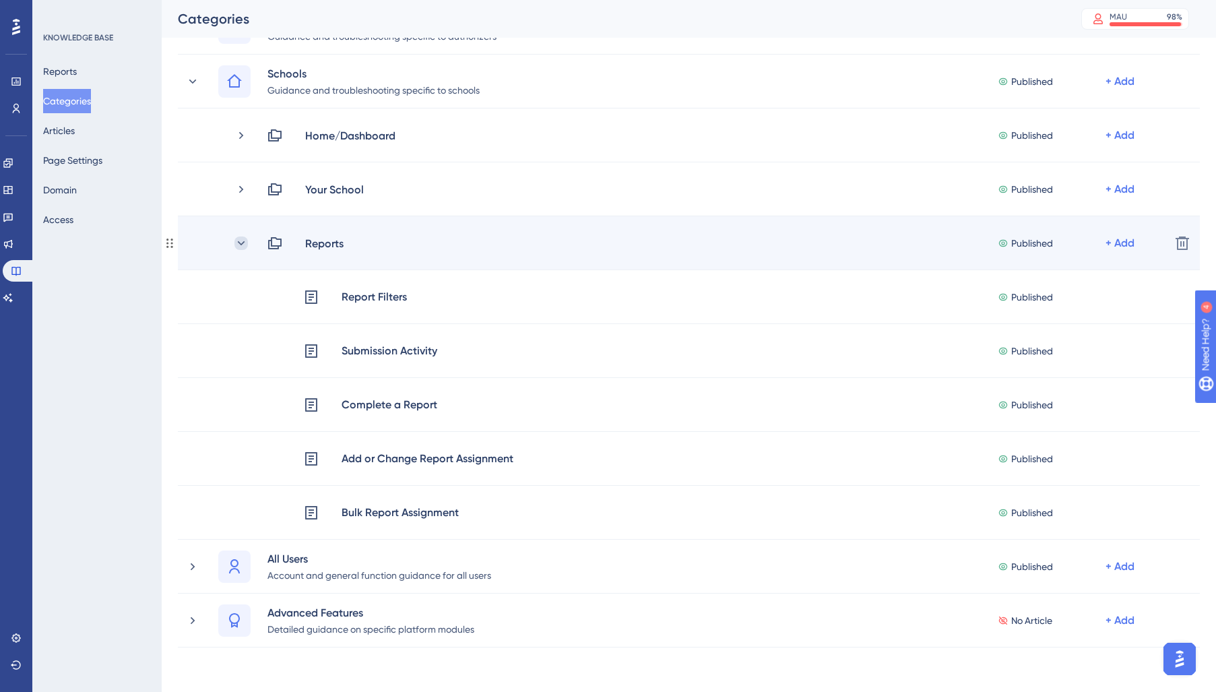
click at [246, 245] on icon at bounding box center [240, 242] width 13 height 13
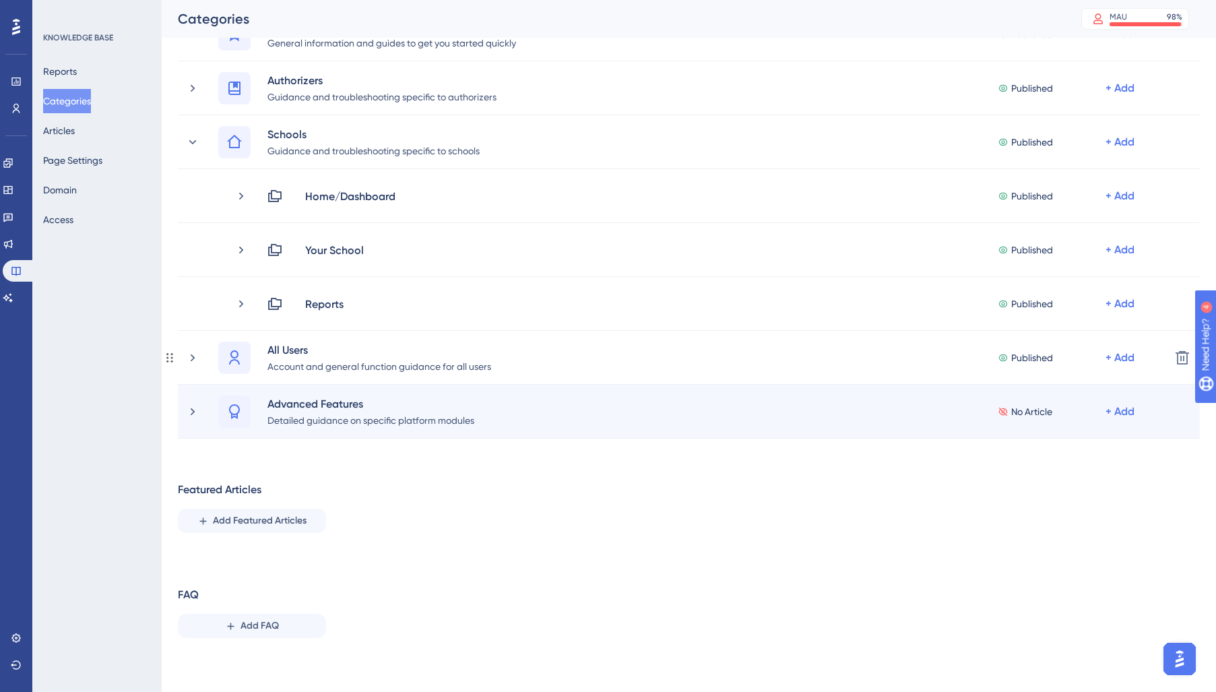
scroll to position [111, 0]
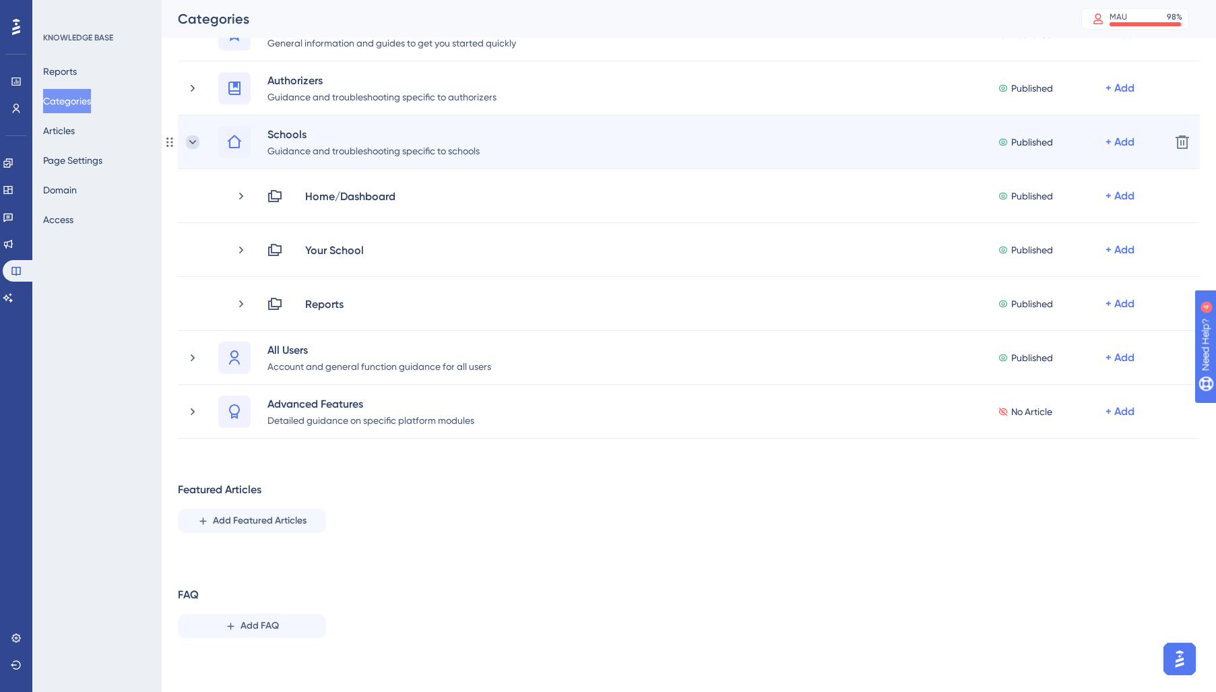
click at [188, 143] on icon at bounding box center [192, 141] width 13 height 13
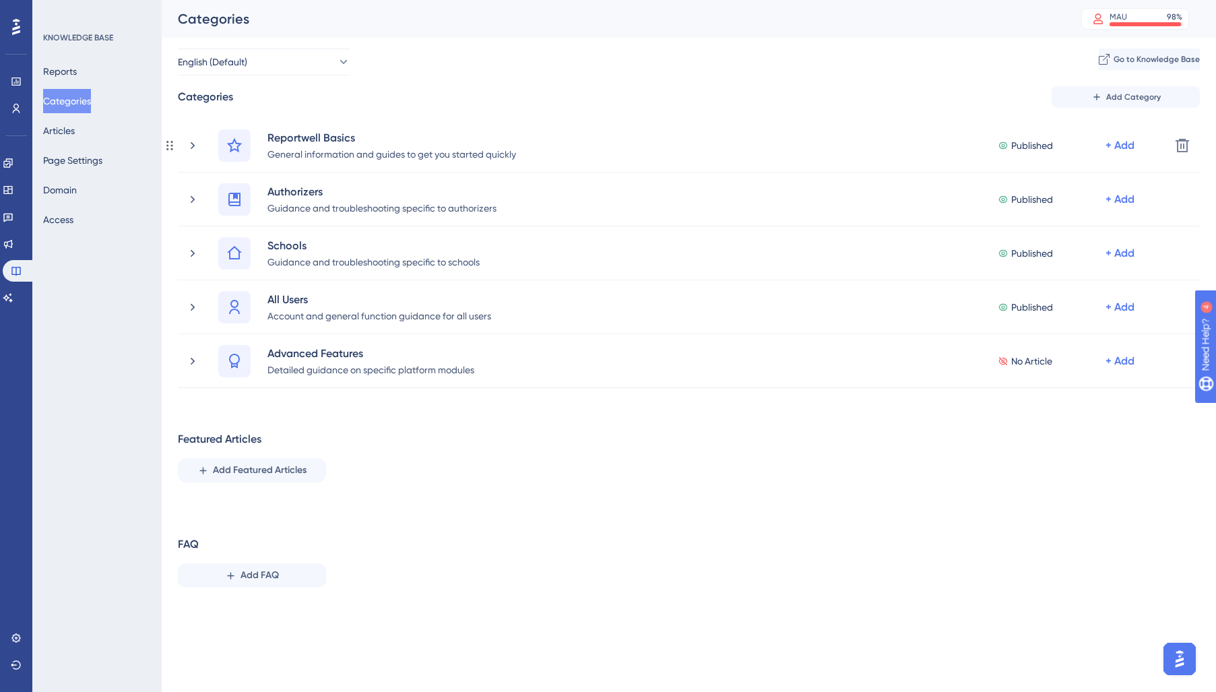
scroll to position [0, 0]
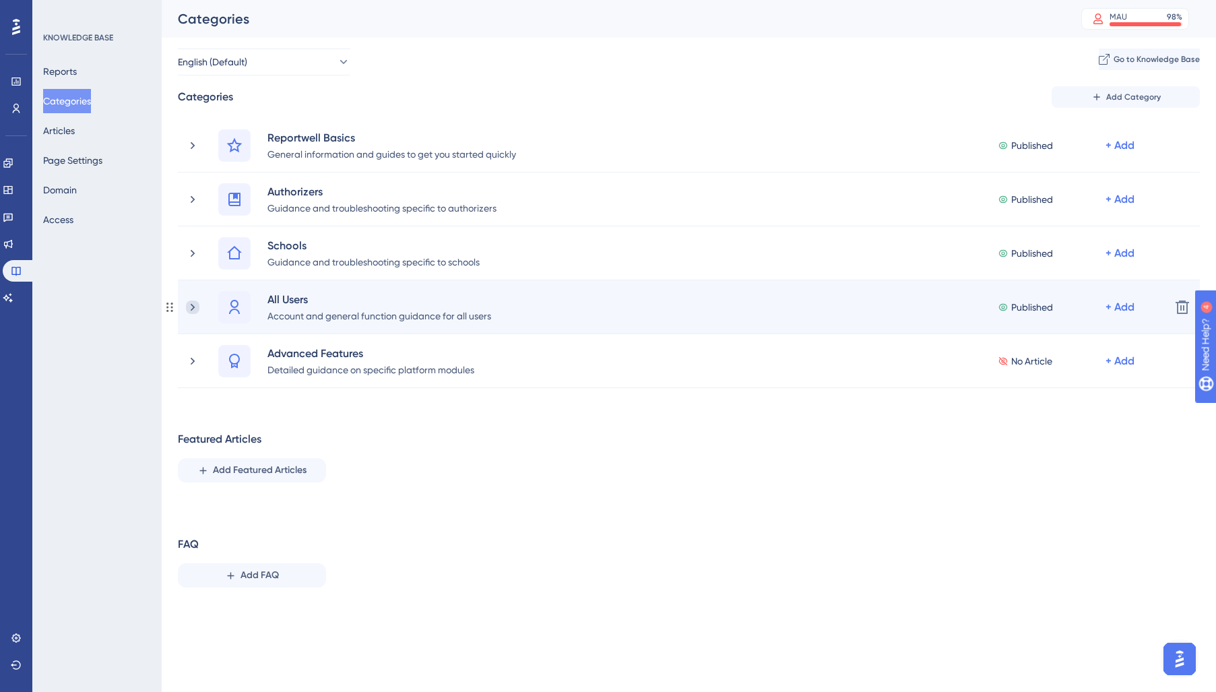
click at [196, 305] on icon at bounding box center [192, 306] width 13 height 13
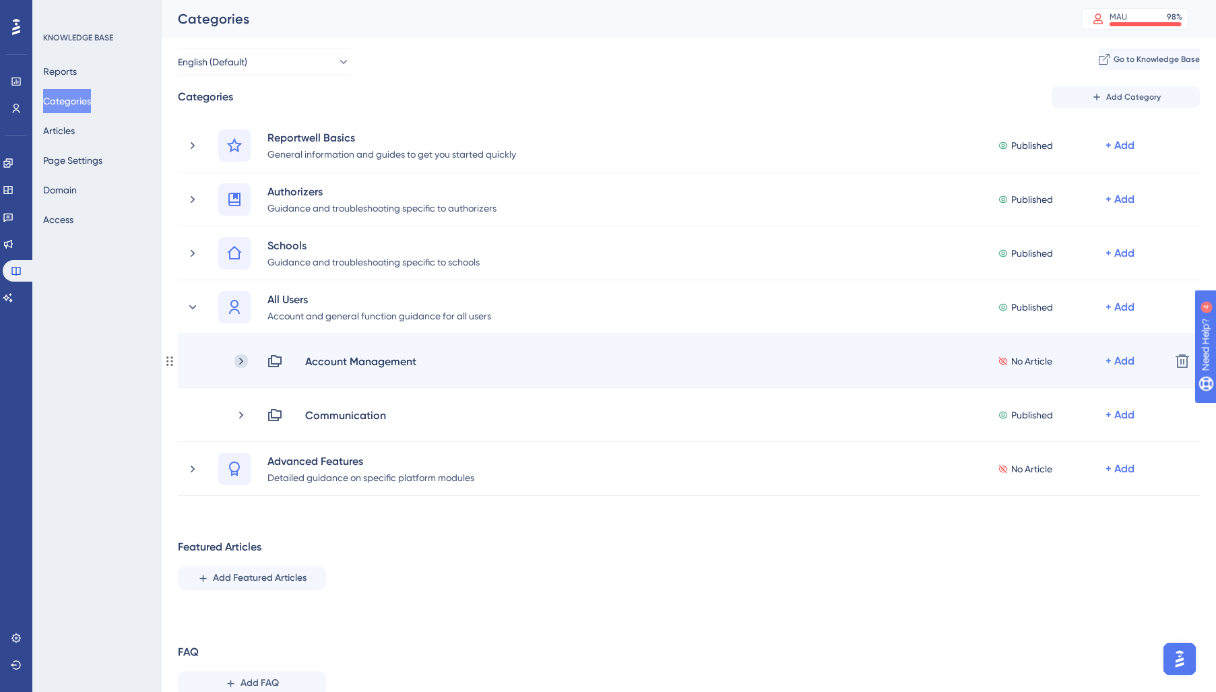
click at [244, 359] on icon at bounding box center [240, 360] width 13 height 13
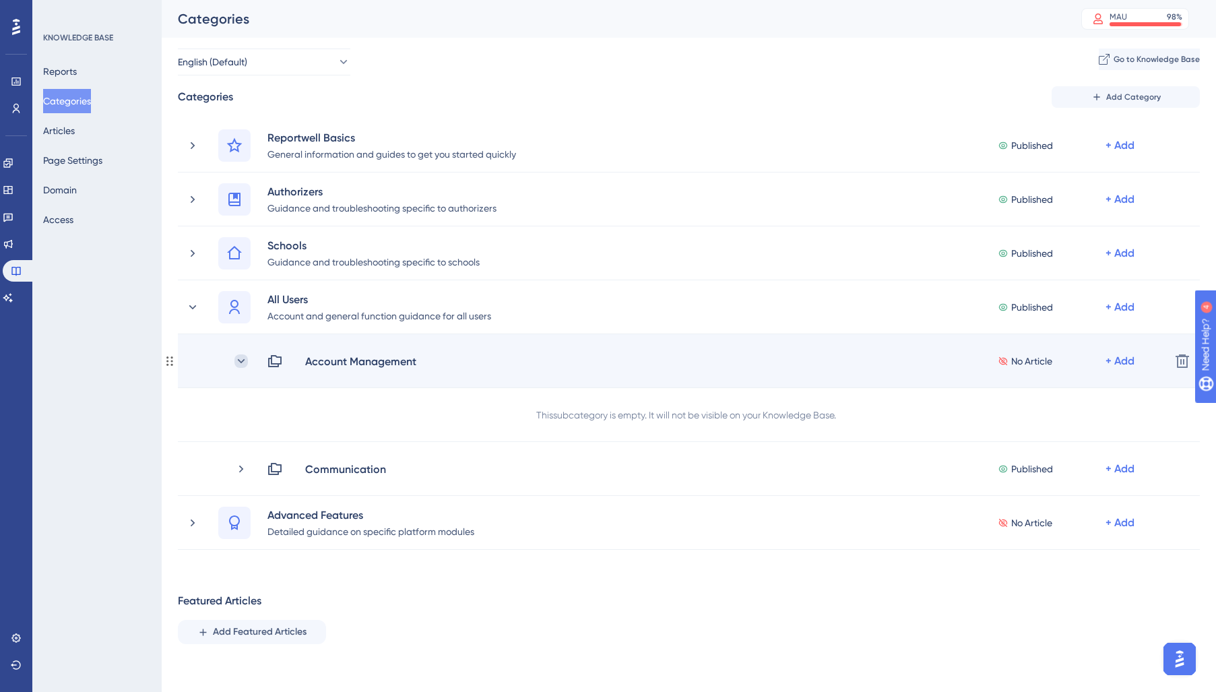
click at [244, 360] on icon at bounding box center [240, 360] width 13 height 13
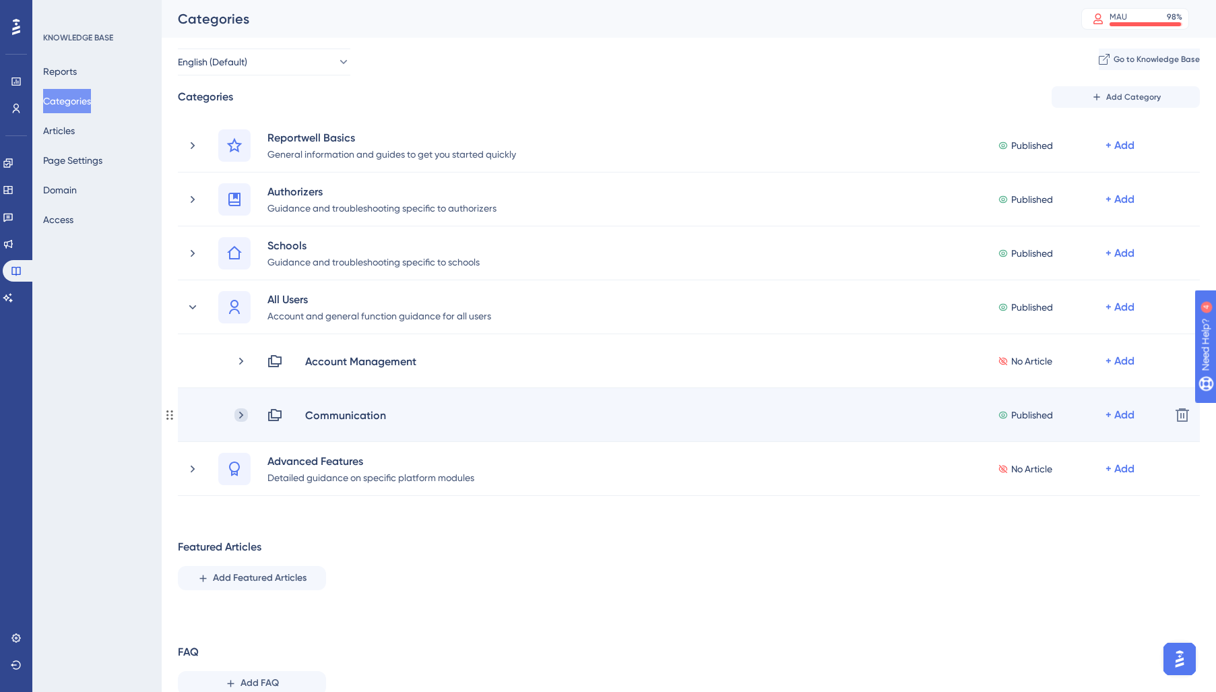
click at [236, 418] on icon at bounding box center [240, 414] width 13 height 13
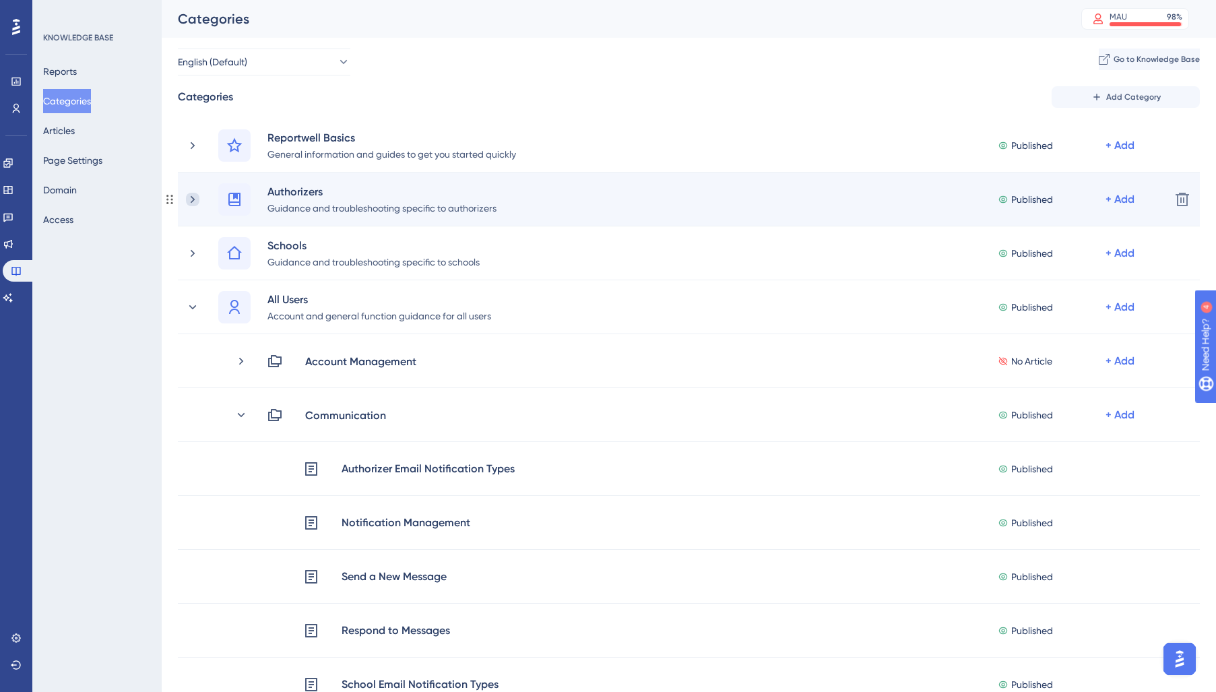
click at [194, 195] on icon at bounding box center [192, 199] width 13 height 13
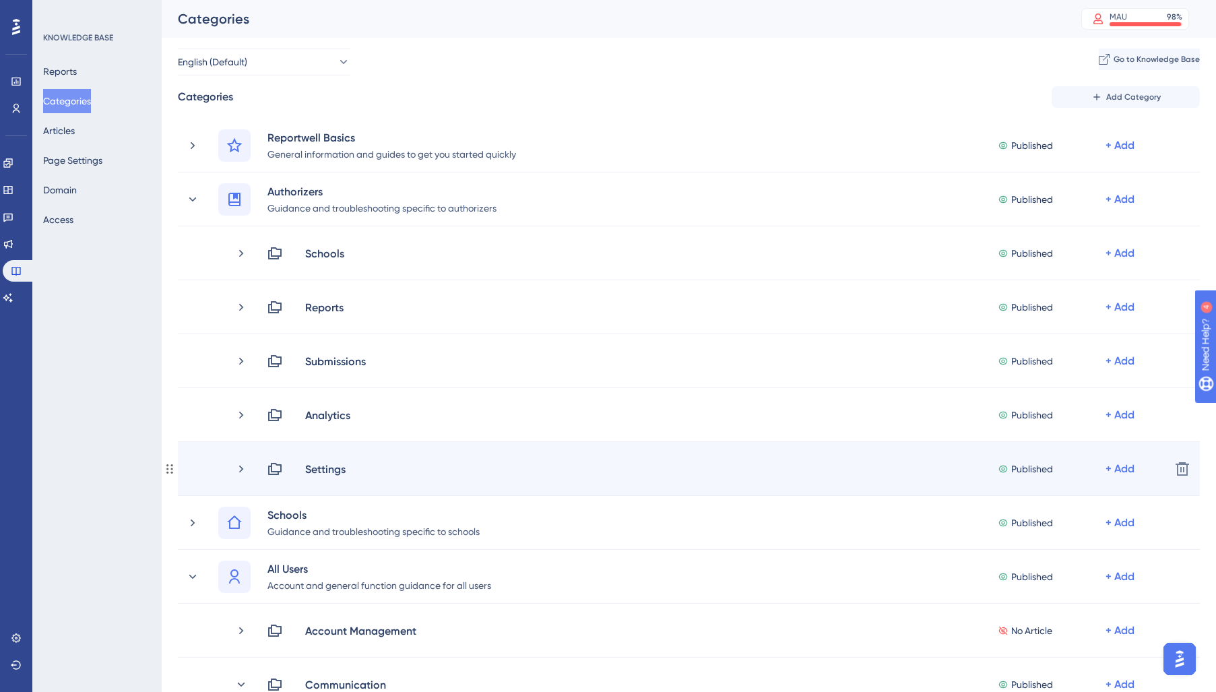
click at [240, 461] on div "Settings Published + Add" at bounding box center [696, 469] width 925 height 16
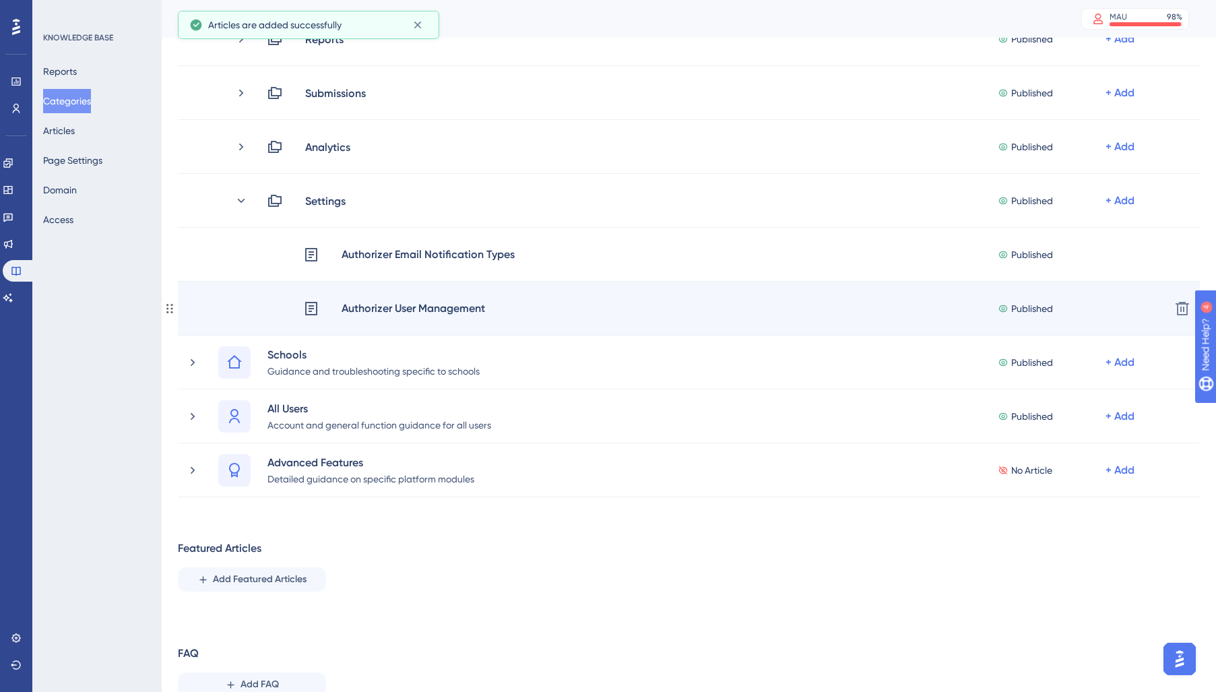
scroll to position [267, 0]
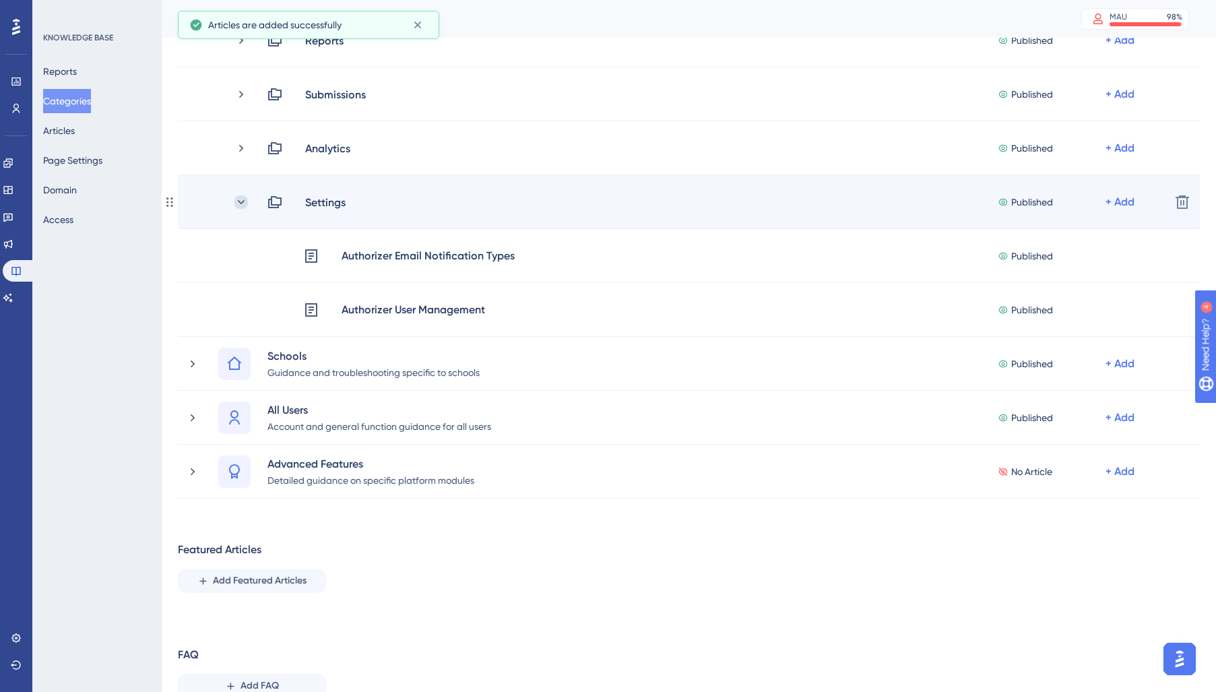
click at [236, 203] on icon at bounding box center [240, 201] width 13 height 13
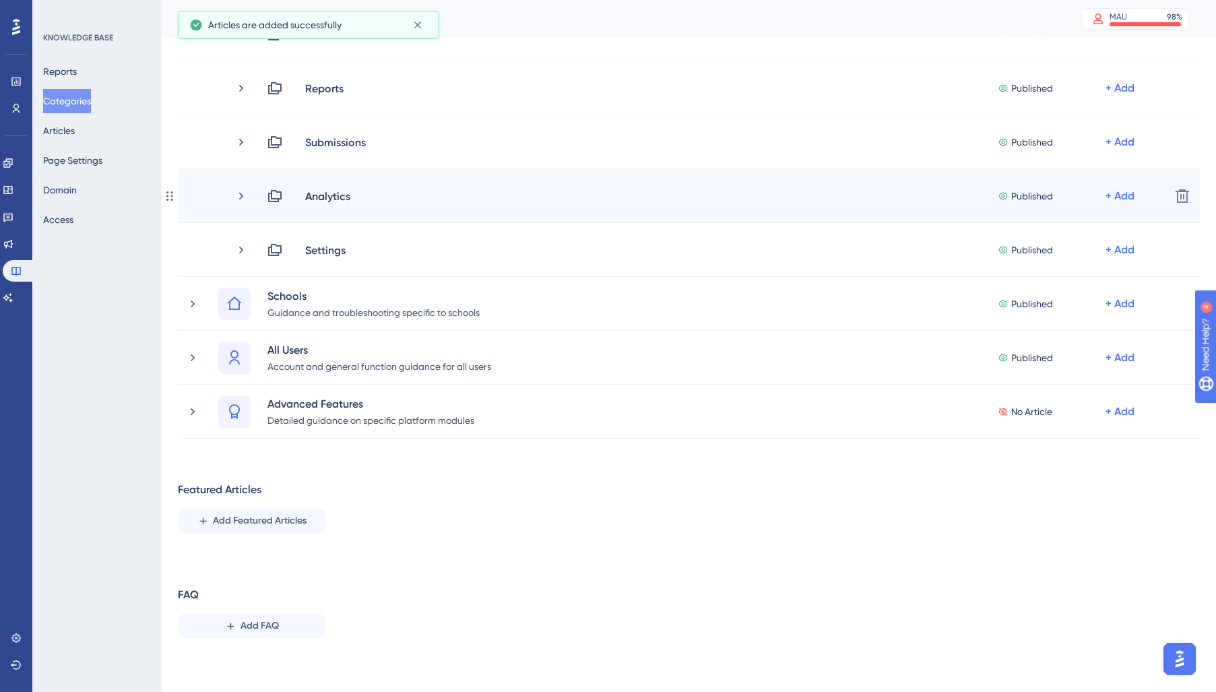
scroll to position [219, 0]
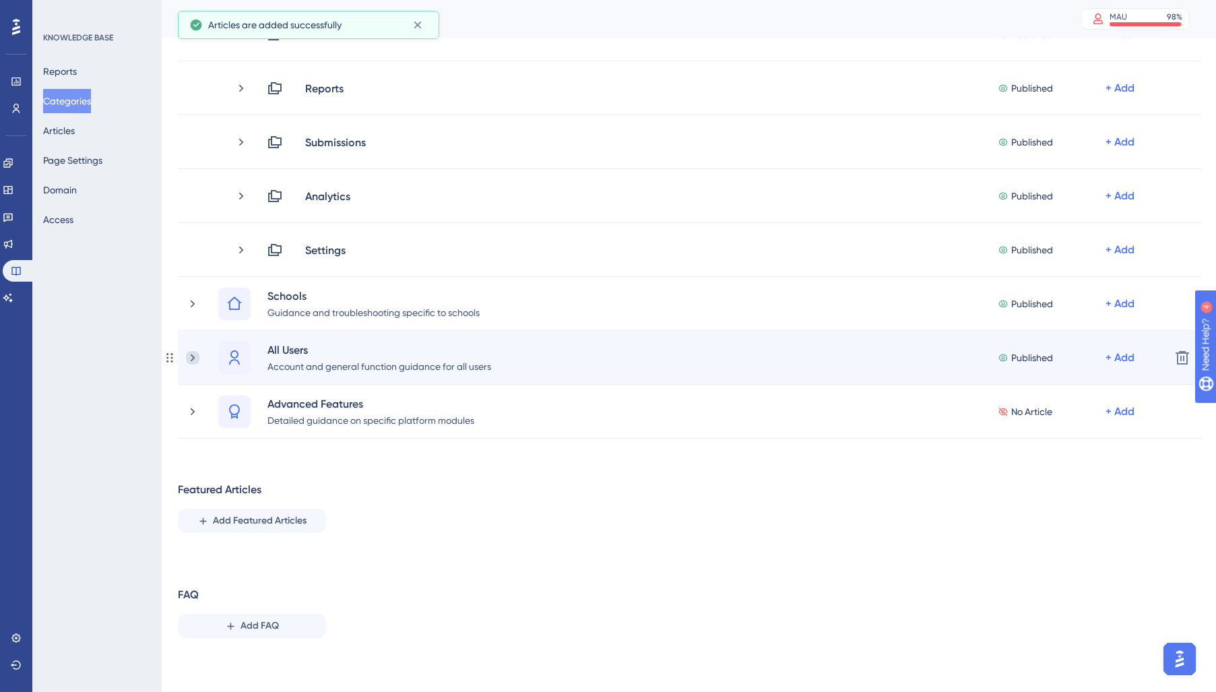
click at [197, 352] on icon at bounding box center [192, 357] width 13 height 13
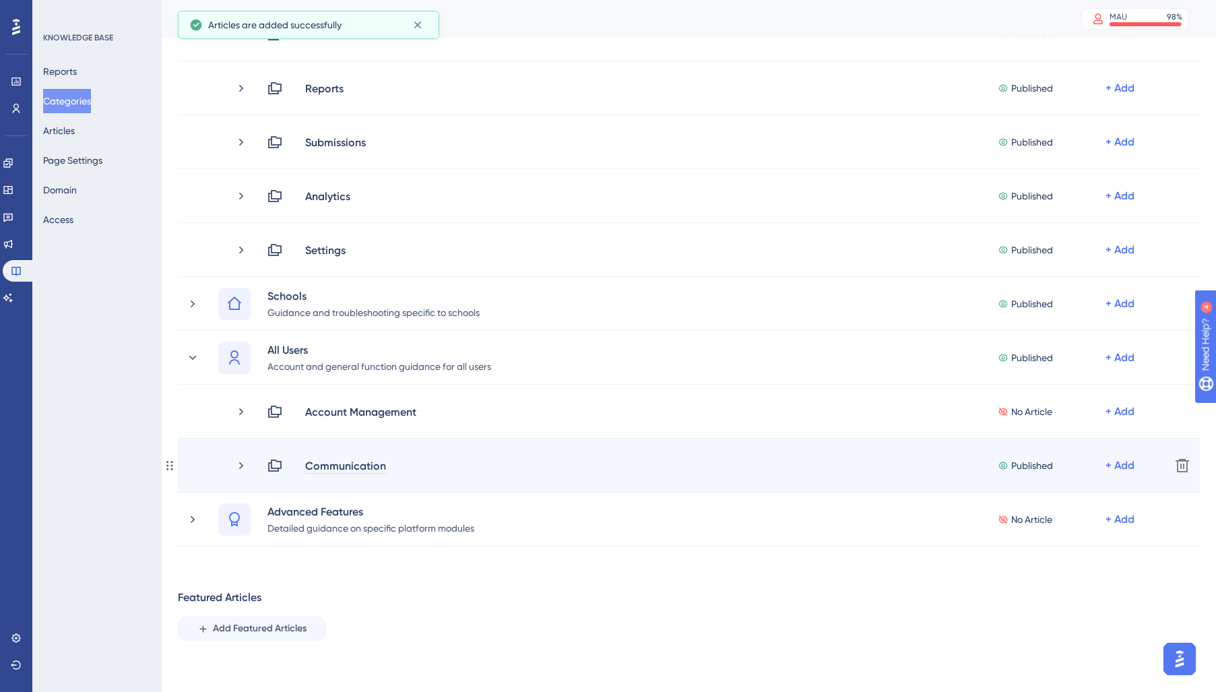
scroll to position [267, 0]
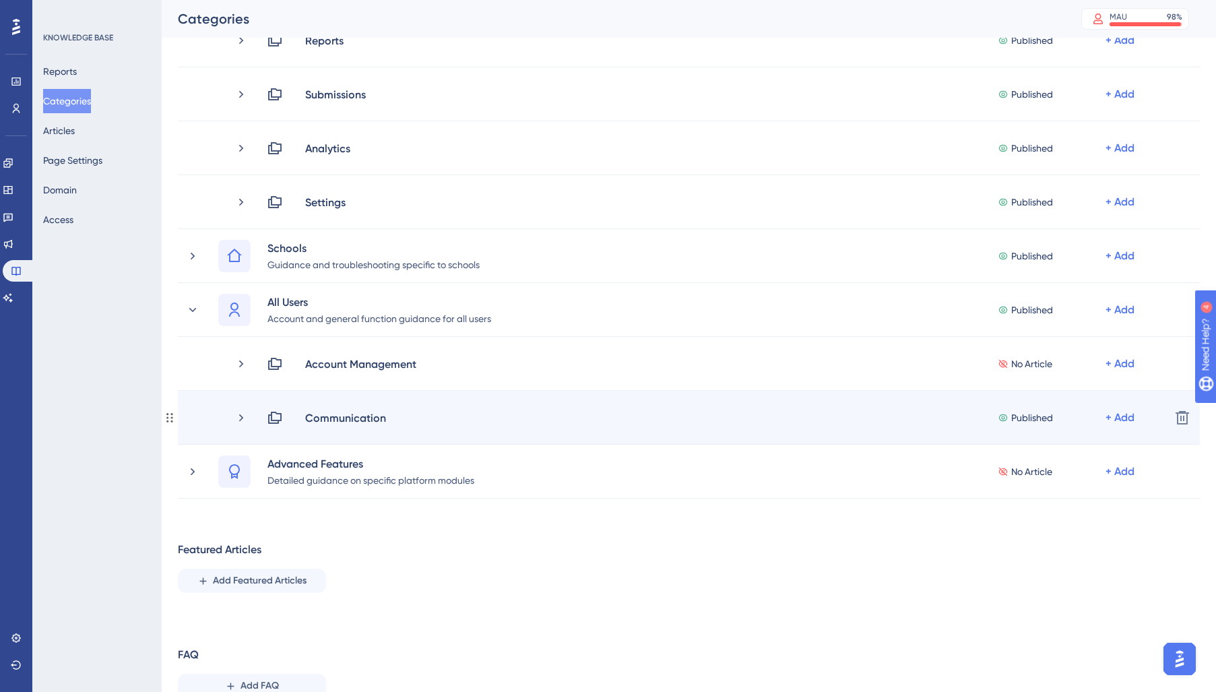
click at [248, 411] on div "Communication Published + Add" at bounding box center [696, 418] width 925 height 16
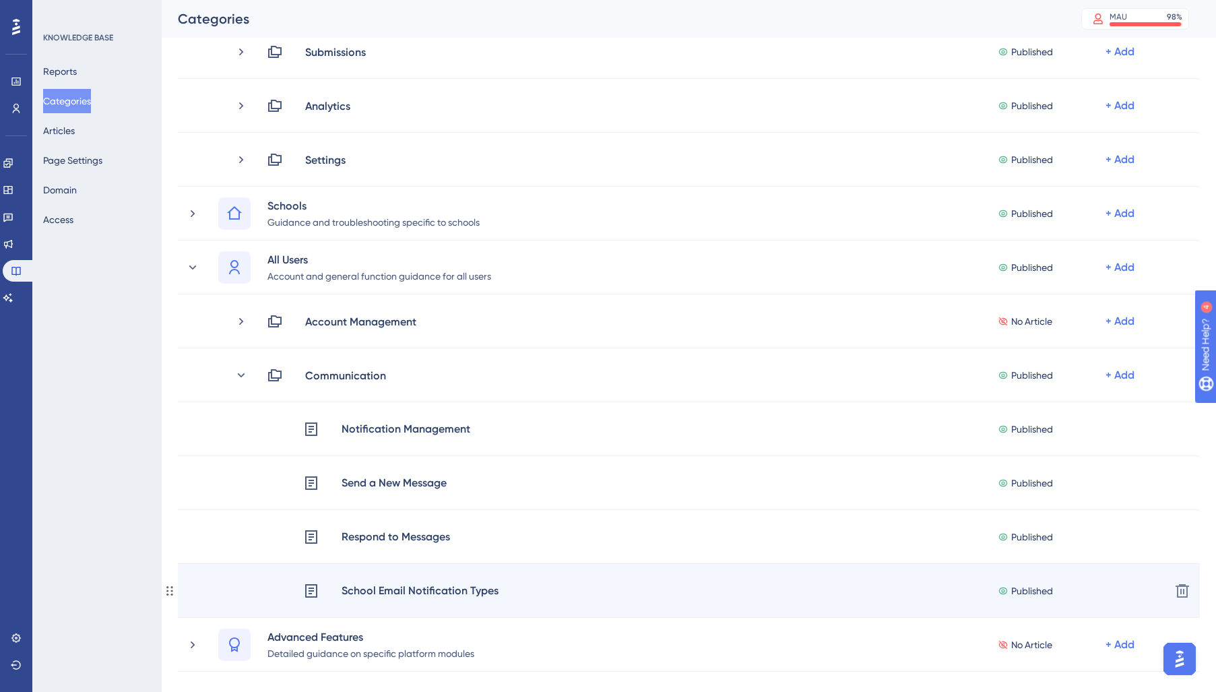
scroll to position [284, 0]
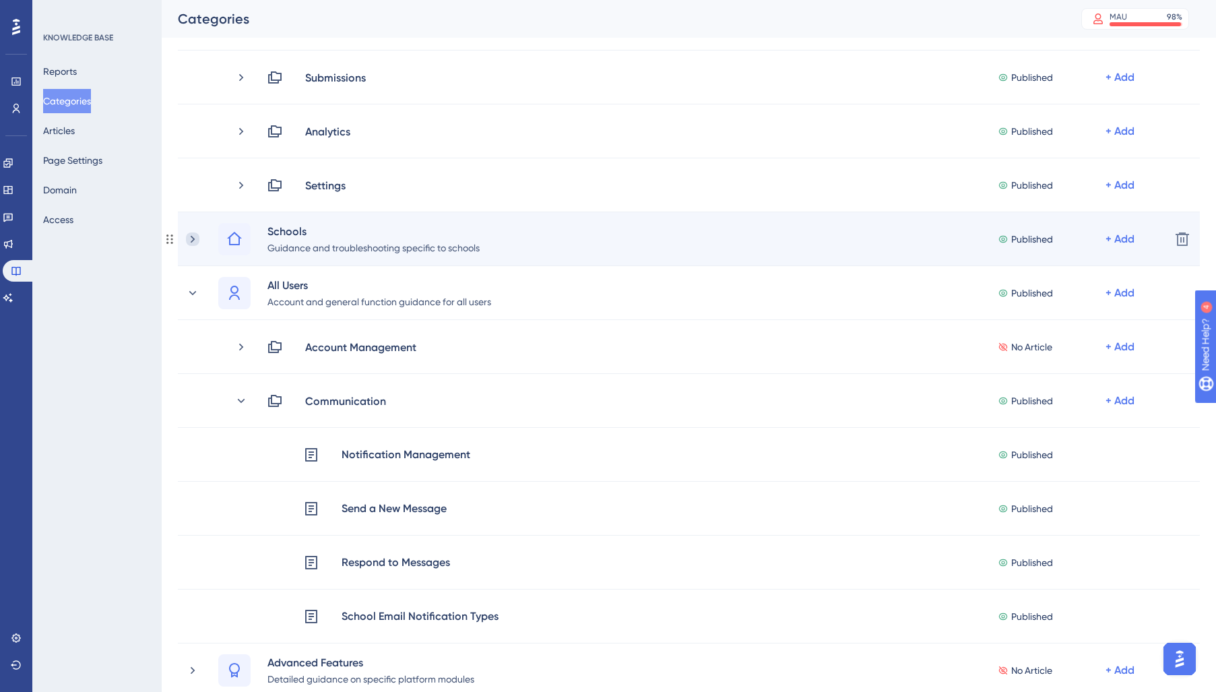
click at [189, 238] on icon at bounding box center [192, 238] width 13 height 13
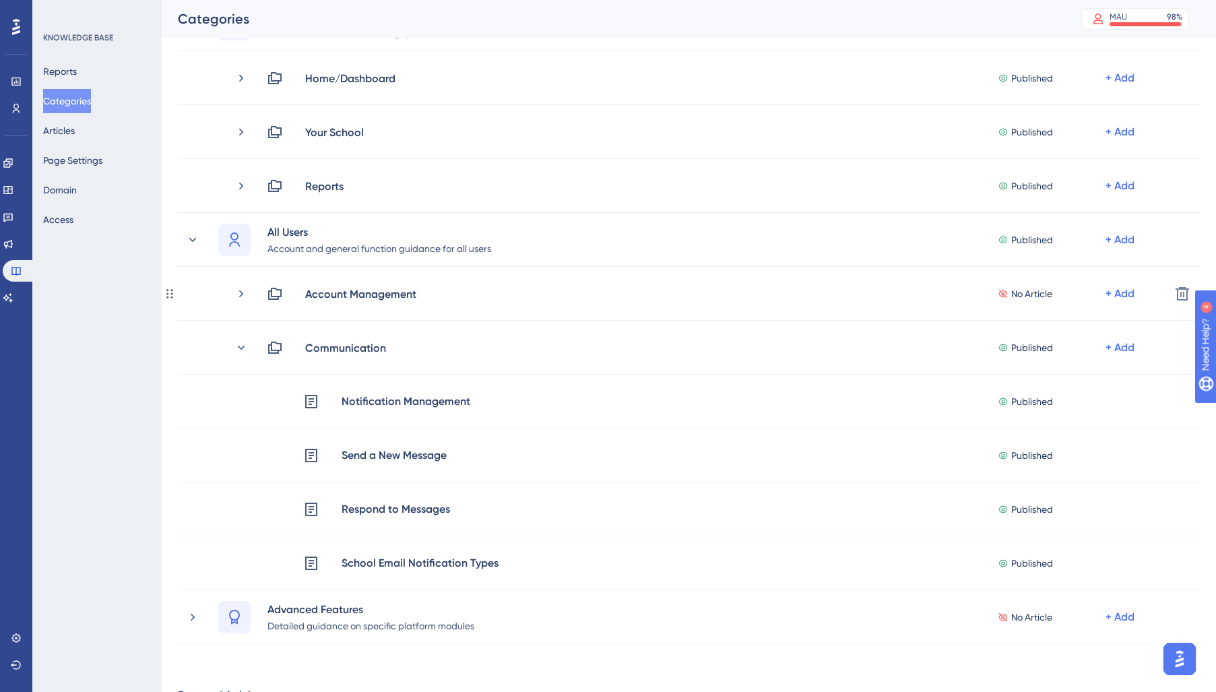
scroll to position [499, 0]
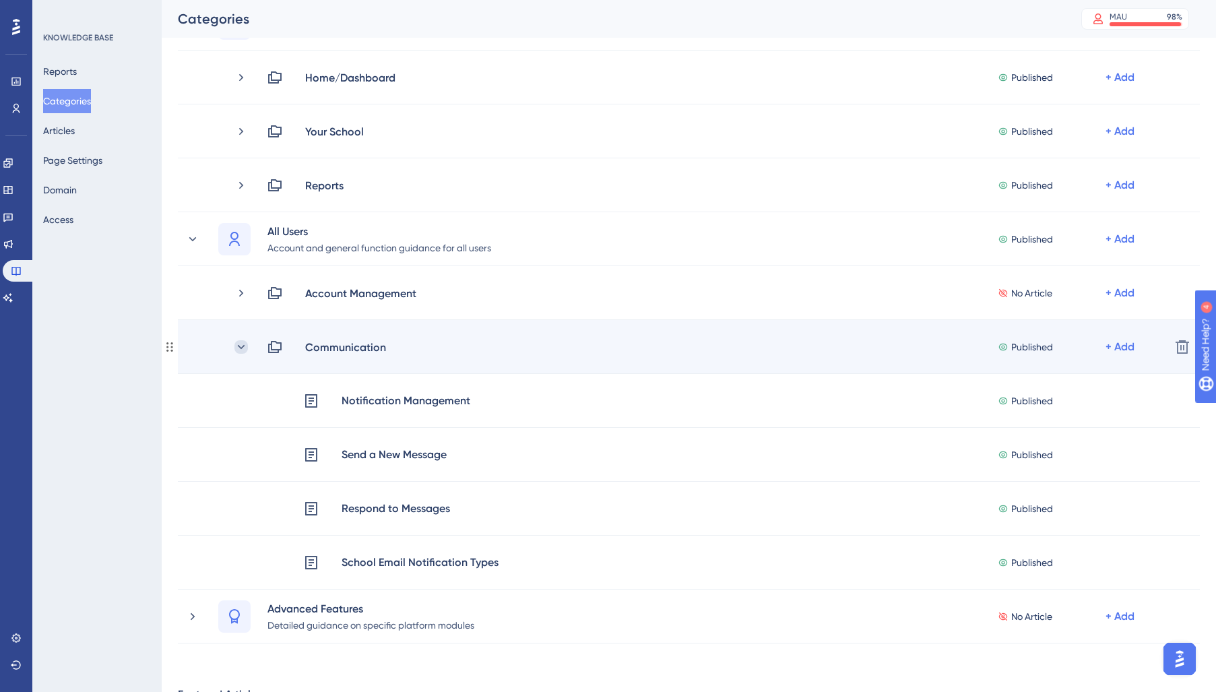
click at [238, 346] on icon at bounding box center [240, 346] width 13 height 13
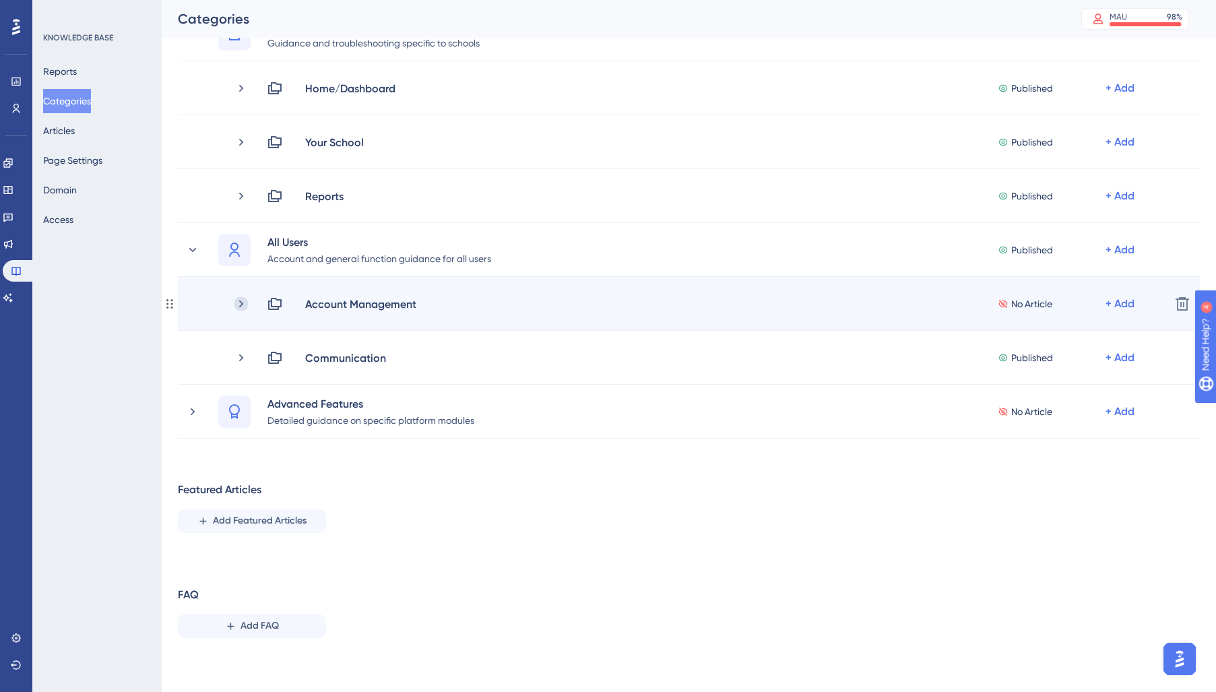
click at [244, 306] on icon at bounding box center [240, 303] width 13 height 13
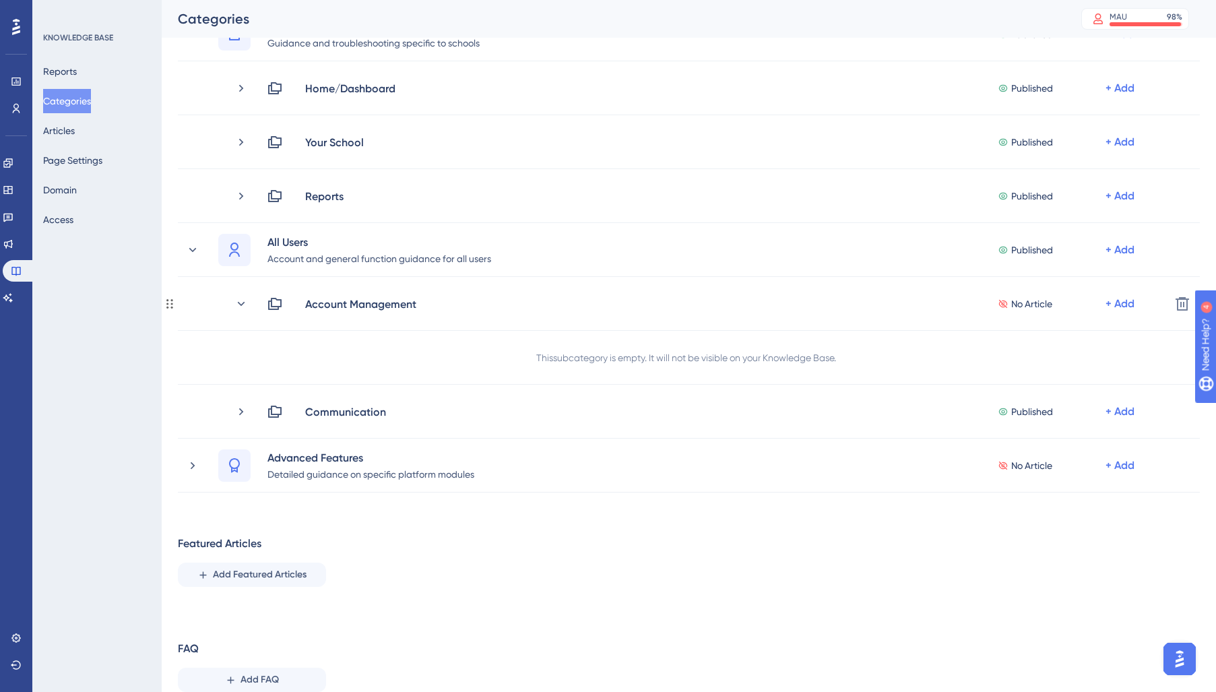
click at [244, 306] on icon at bounding box center [240, 303] width 13 height 13
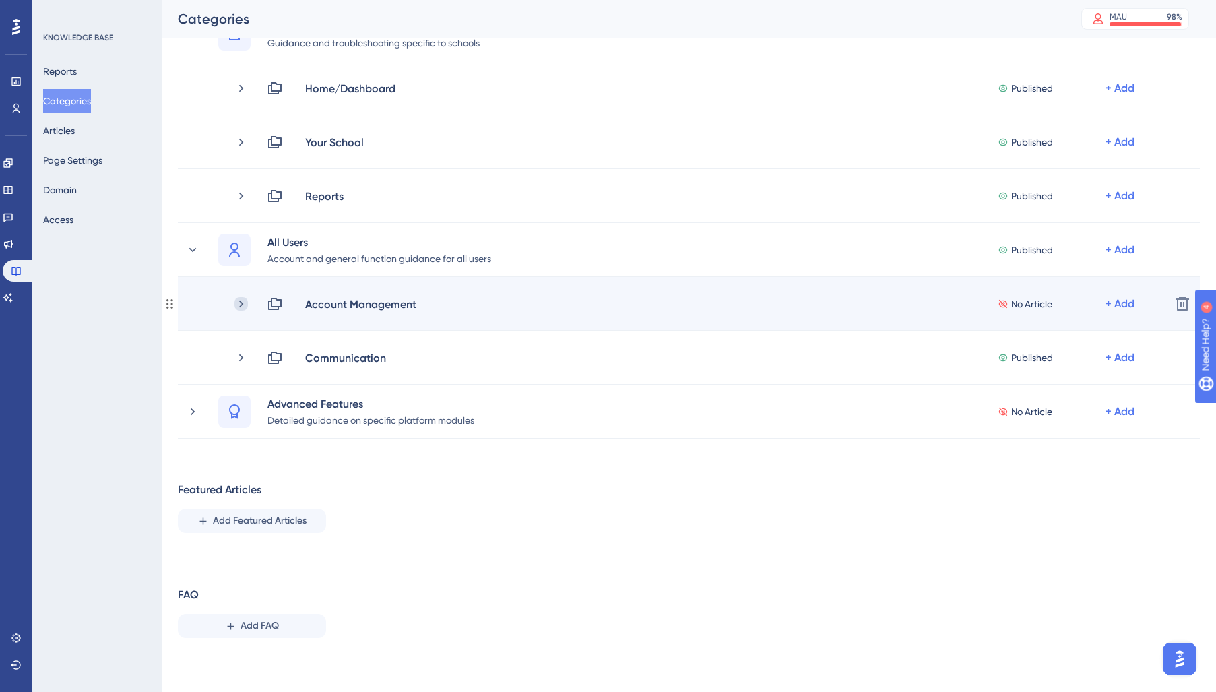
click at [244, 302] on icon at bounding box center [240, 303] width 13 height 13
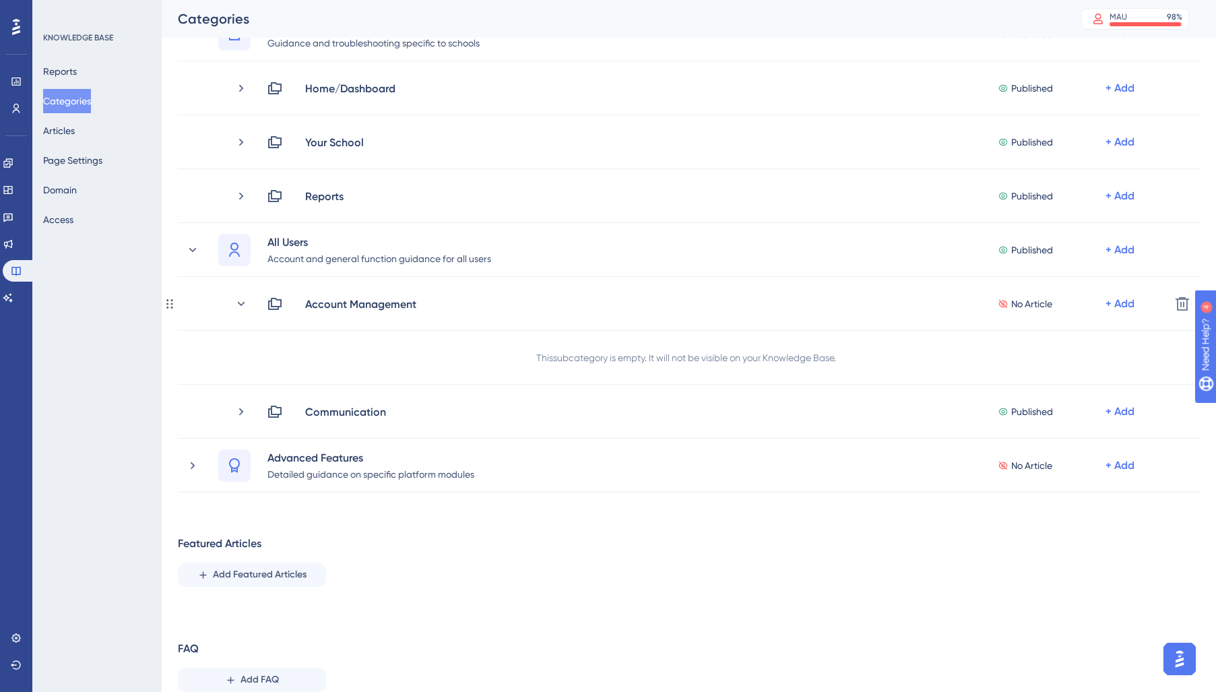
scroll to position [489, 0]
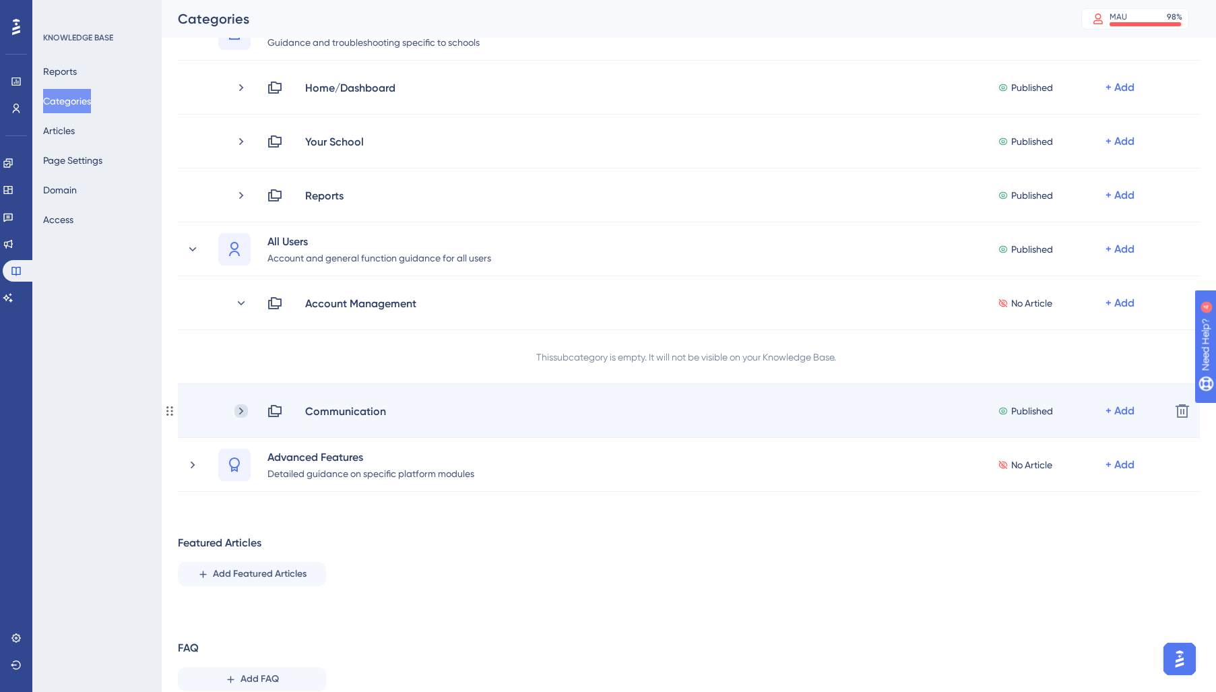
click at [238, 410] on icon at bounding box center [240, 410] width 13 height 13
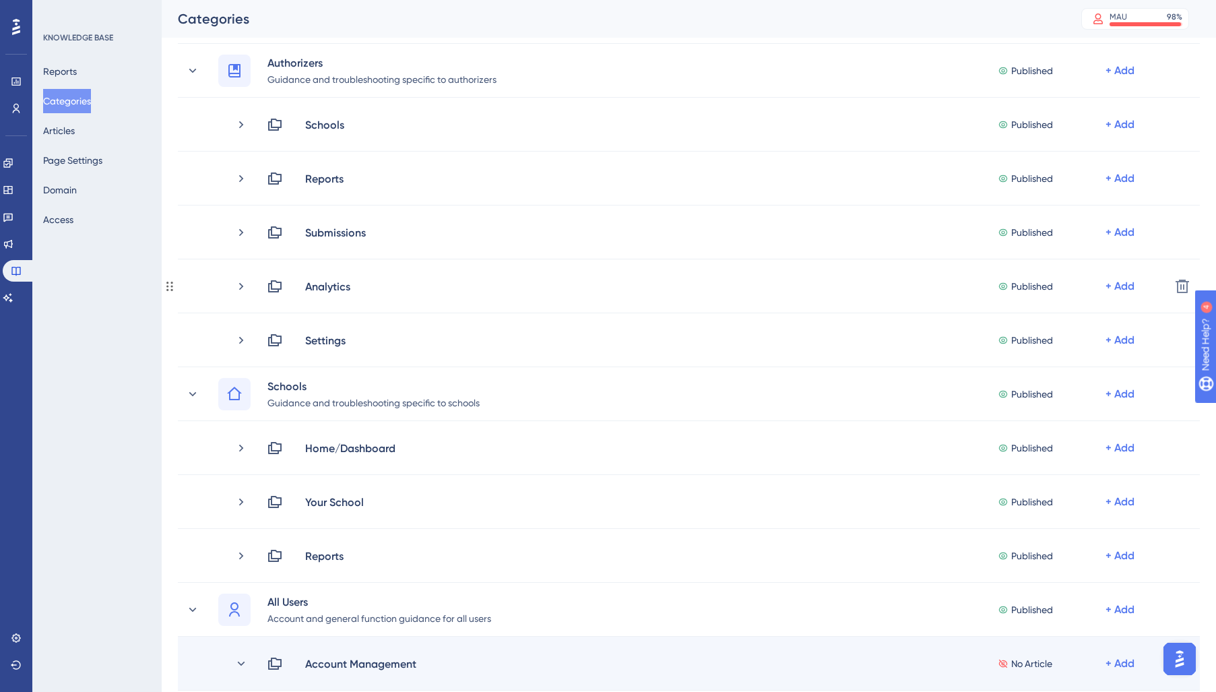
scroll to position [195, 0]
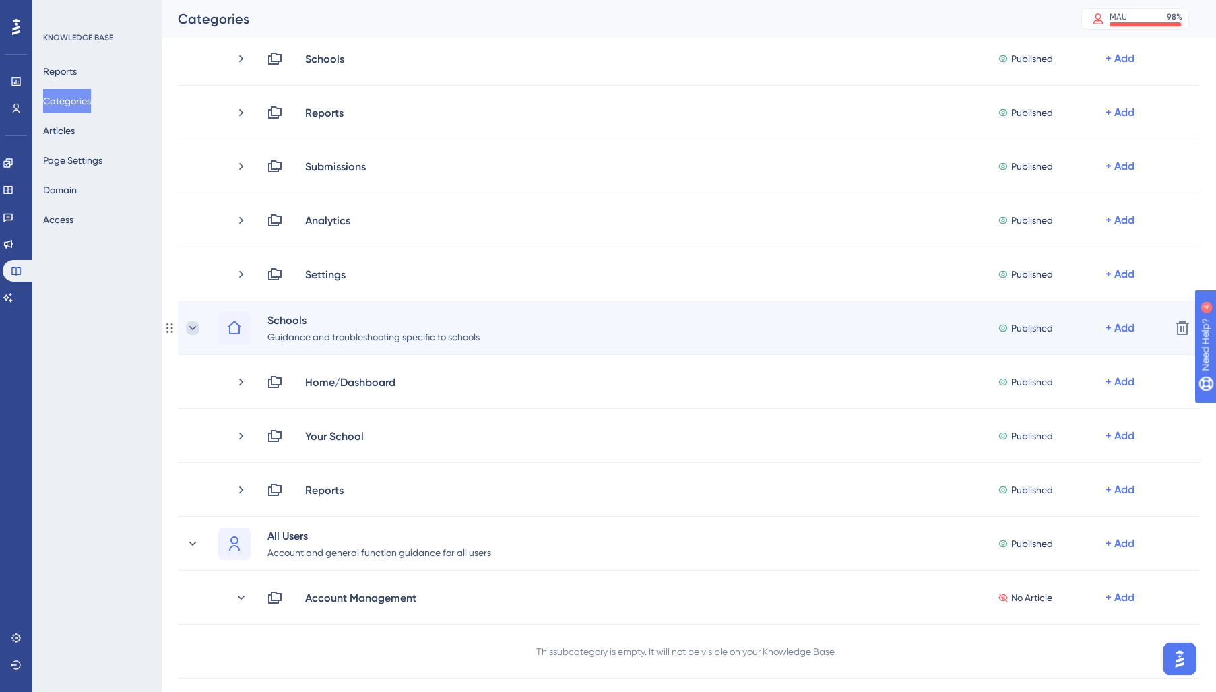
click at [187, 329] on icon at bounding box center [192, 327] width 13 height 13
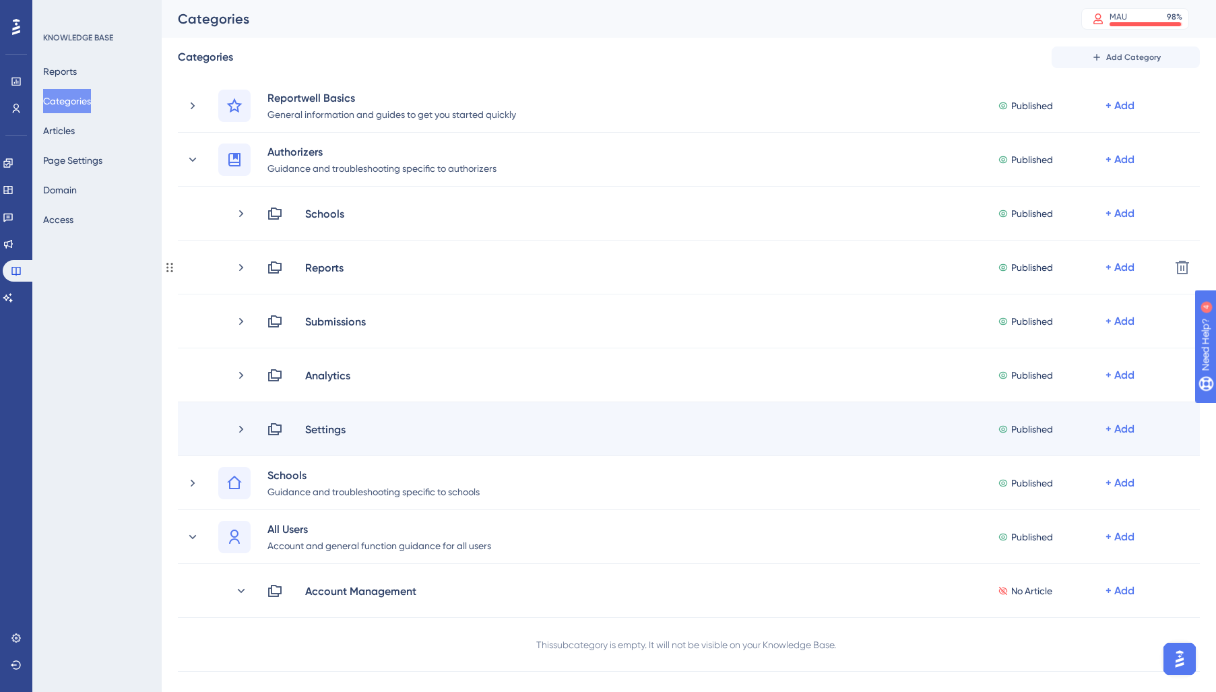
scroll to position [110, 0]
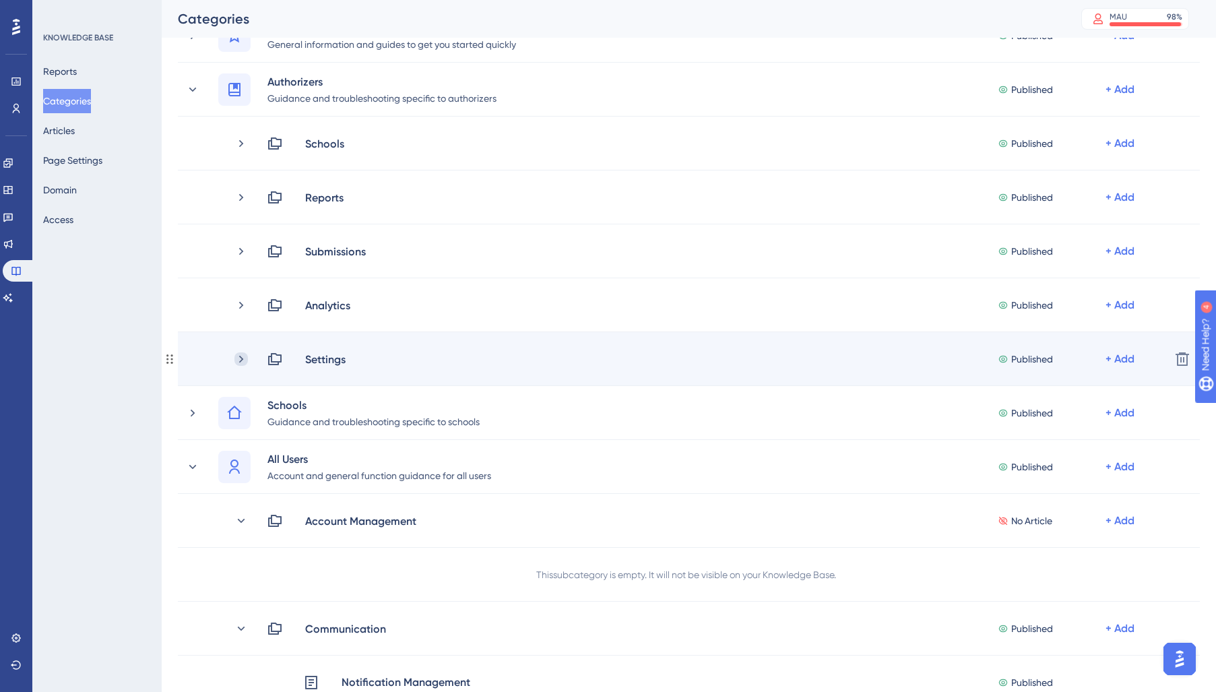
click at [240, 356] on icon at bounding box center [241, 358] width 4 height 7
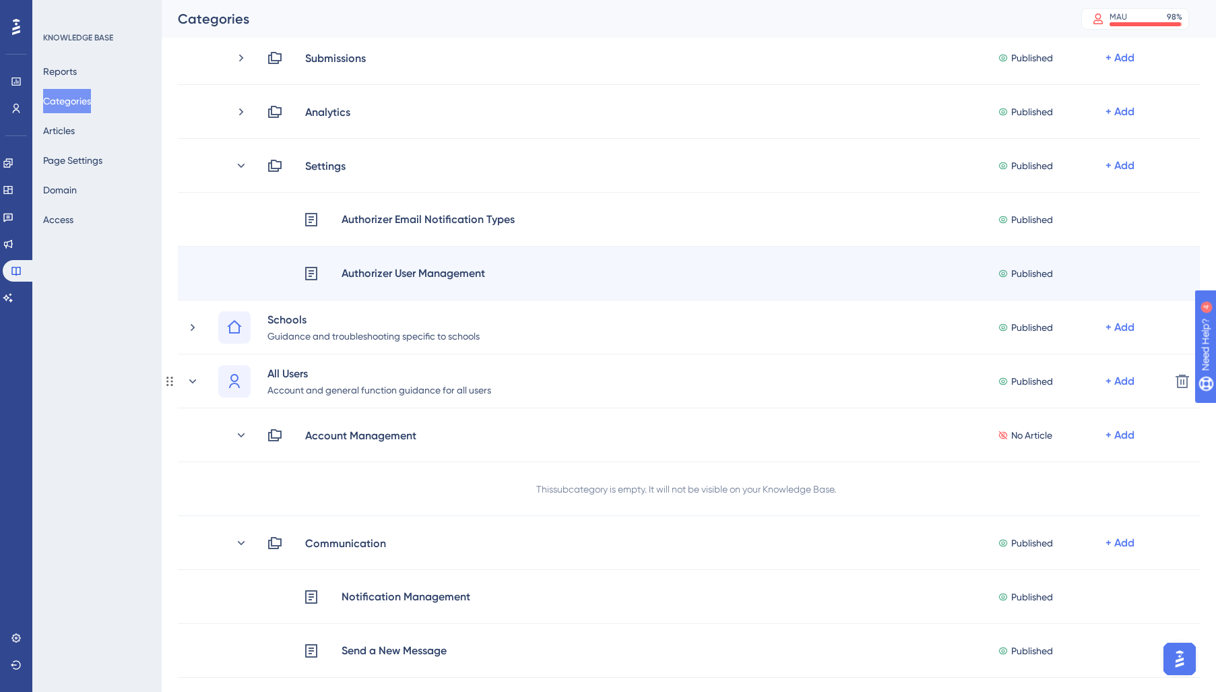
scroll to position [333, 0]
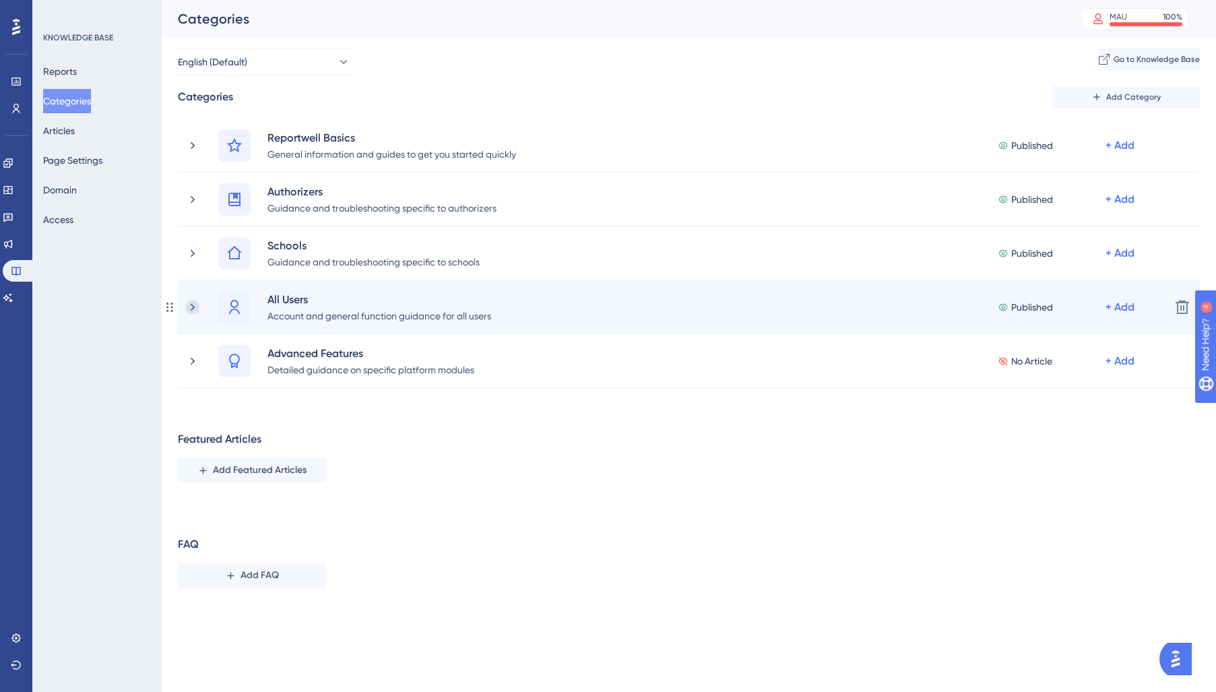
click at [196, 304] on icon at bounding box center [192, 306] width 13 height 13
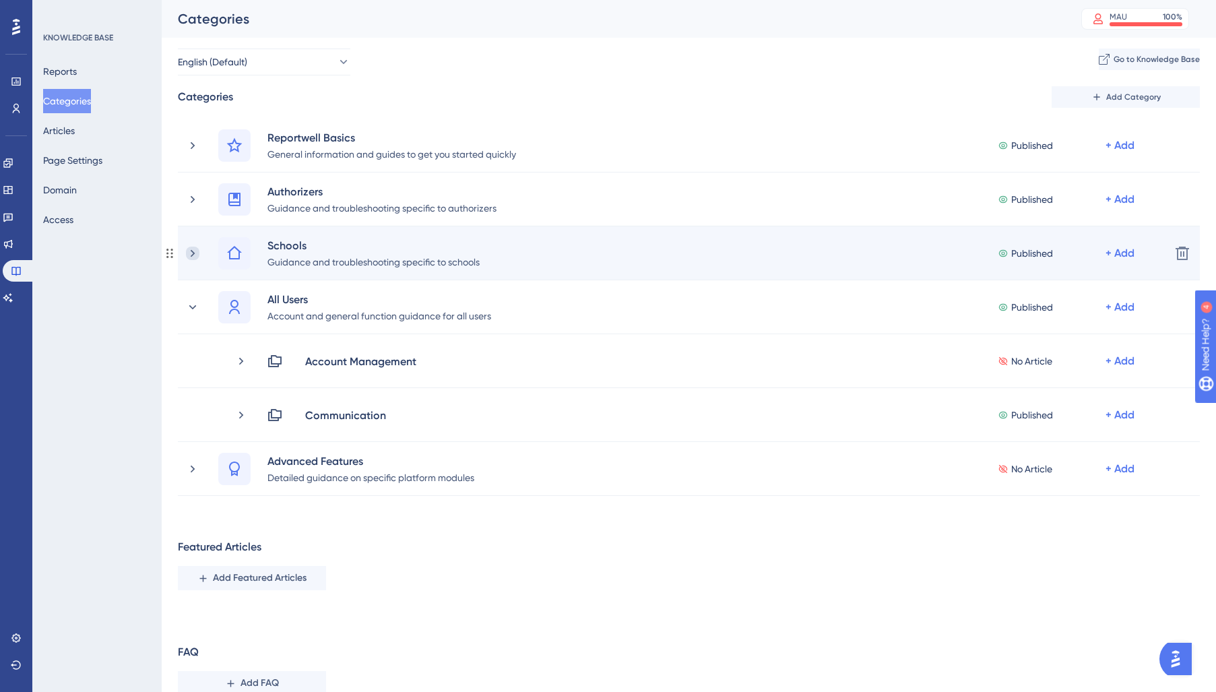
click at [195, 247] on icon at bounding box center [192, 253] width 13 height 13
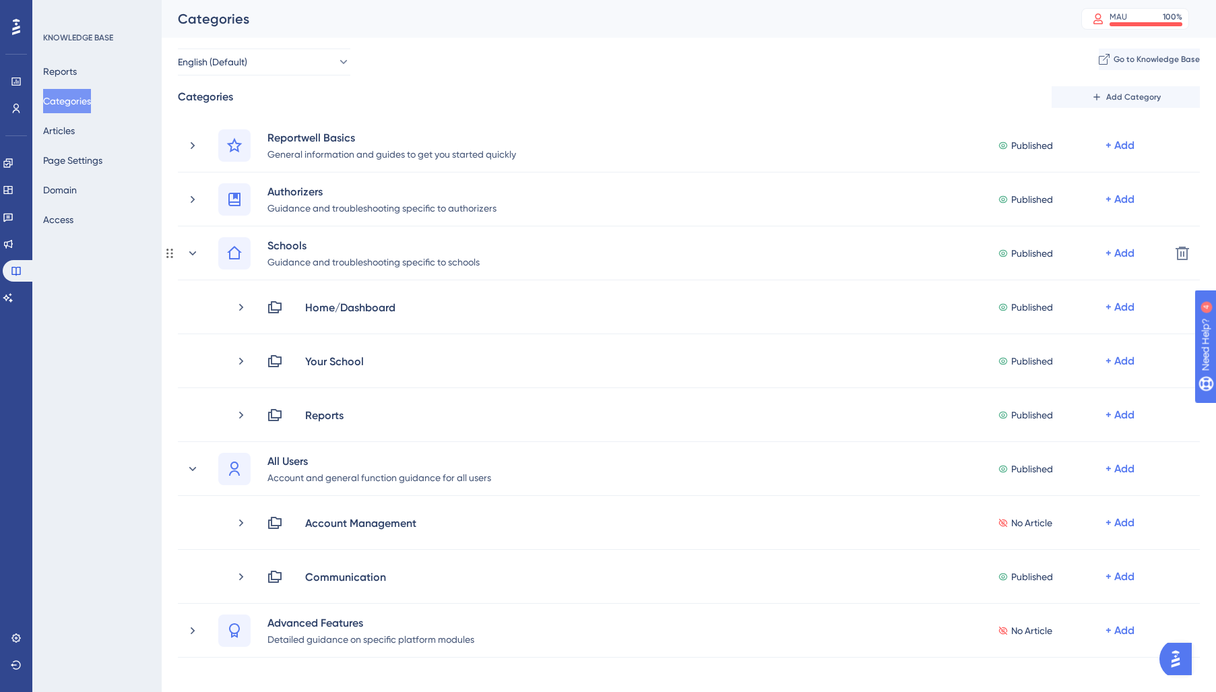
click at [195, 247] on icon at bounding box center [192, 253] width 13 height 13
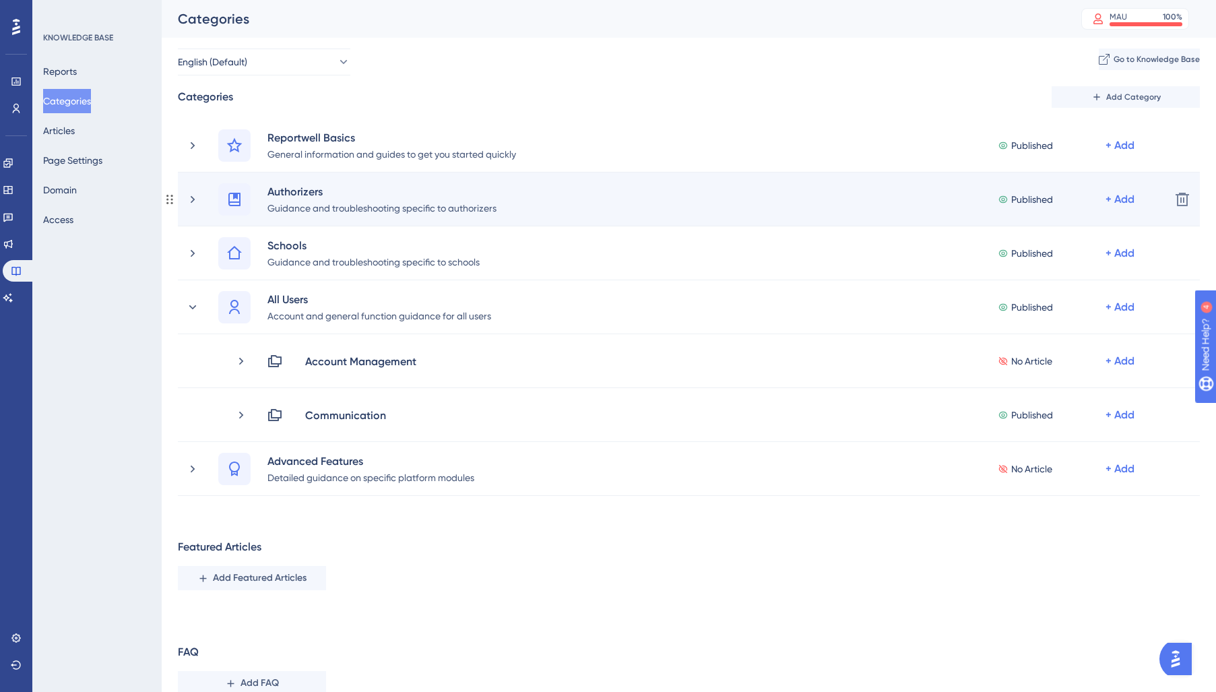
click at [201, 183] on div "Authorizers Guidance and troubleshooting specific to authorizers Published + Add" at bounding box center [672, 199] width 973 height 32
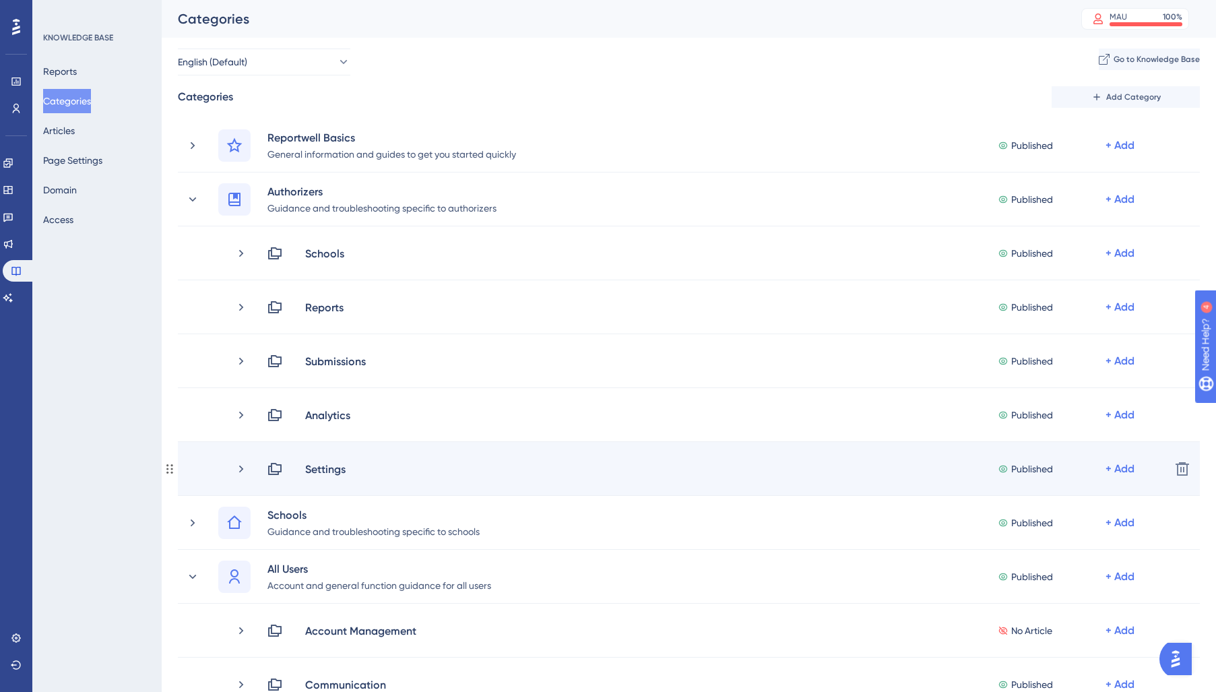
click at [251, 467] on div "Settings Published + Add" at bounding box center [696, 469] width 925 height 16
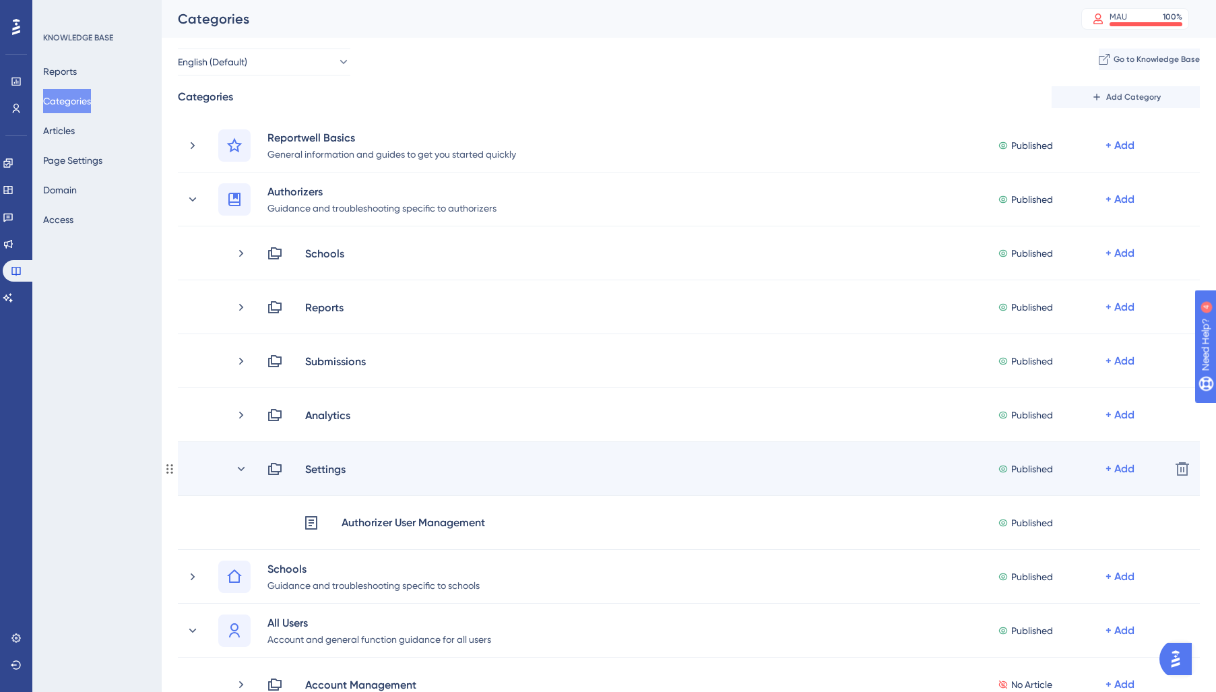
scroll to position [112, 0]
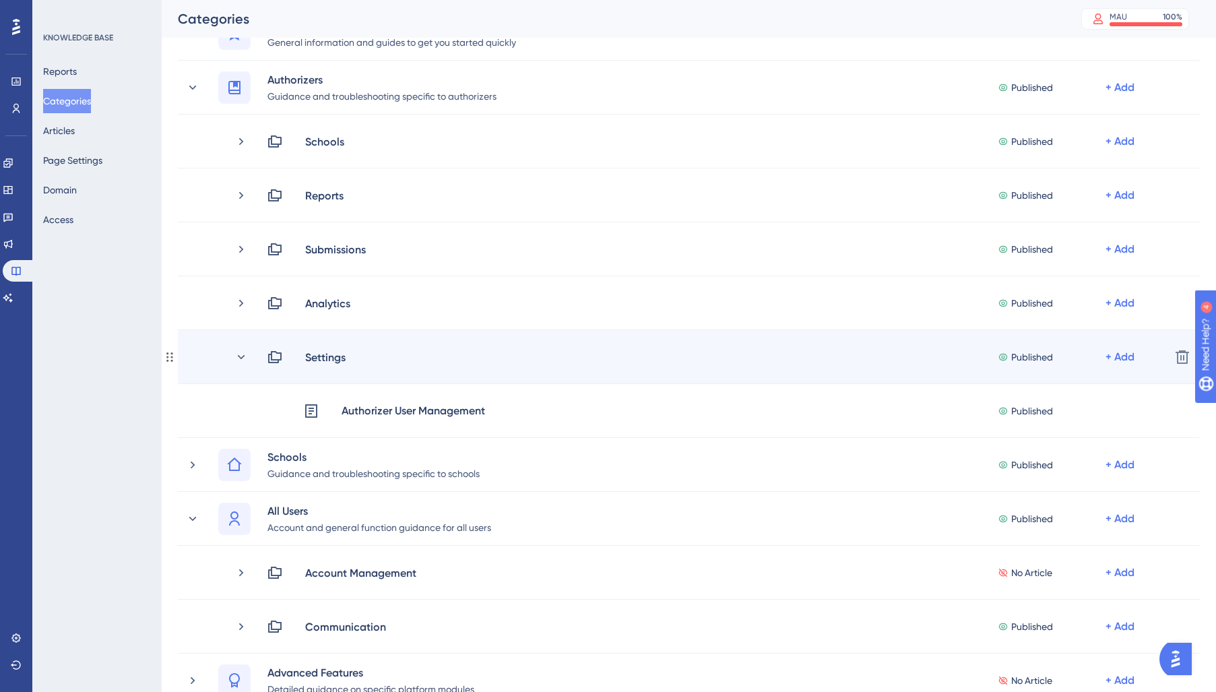
click at [230, 352] on div "Settings Published + Add" at bounding box center [672, 357] width 973 height 16
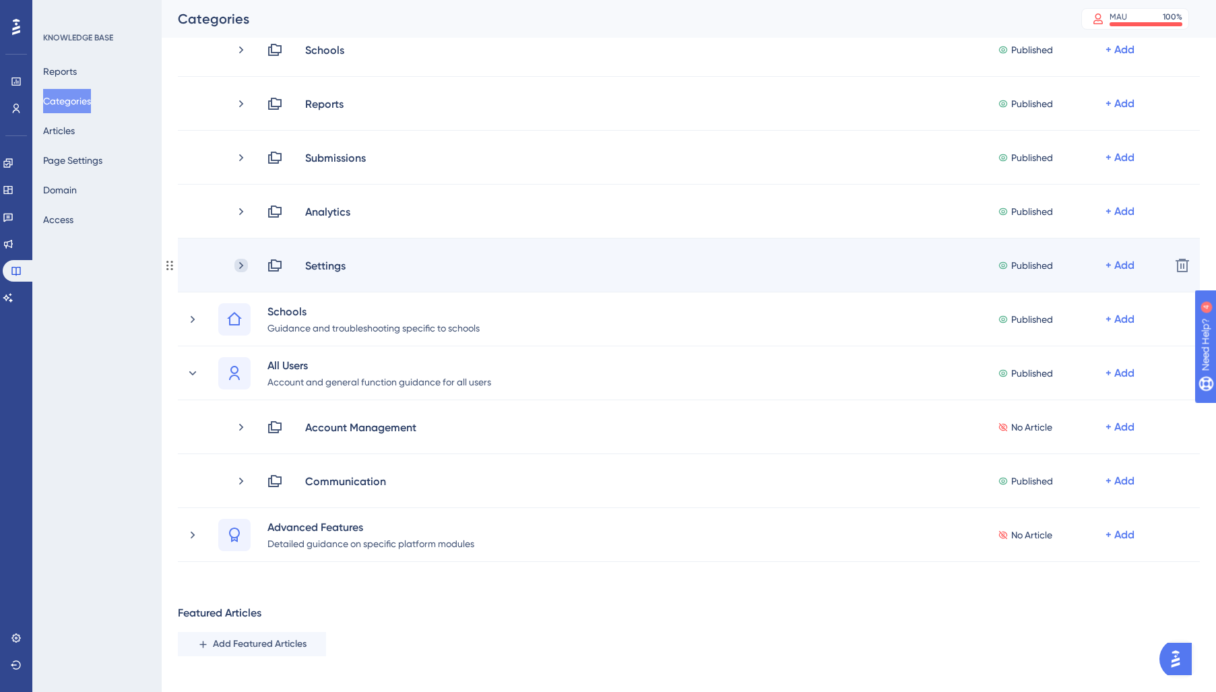
scroll to position [205, 0]
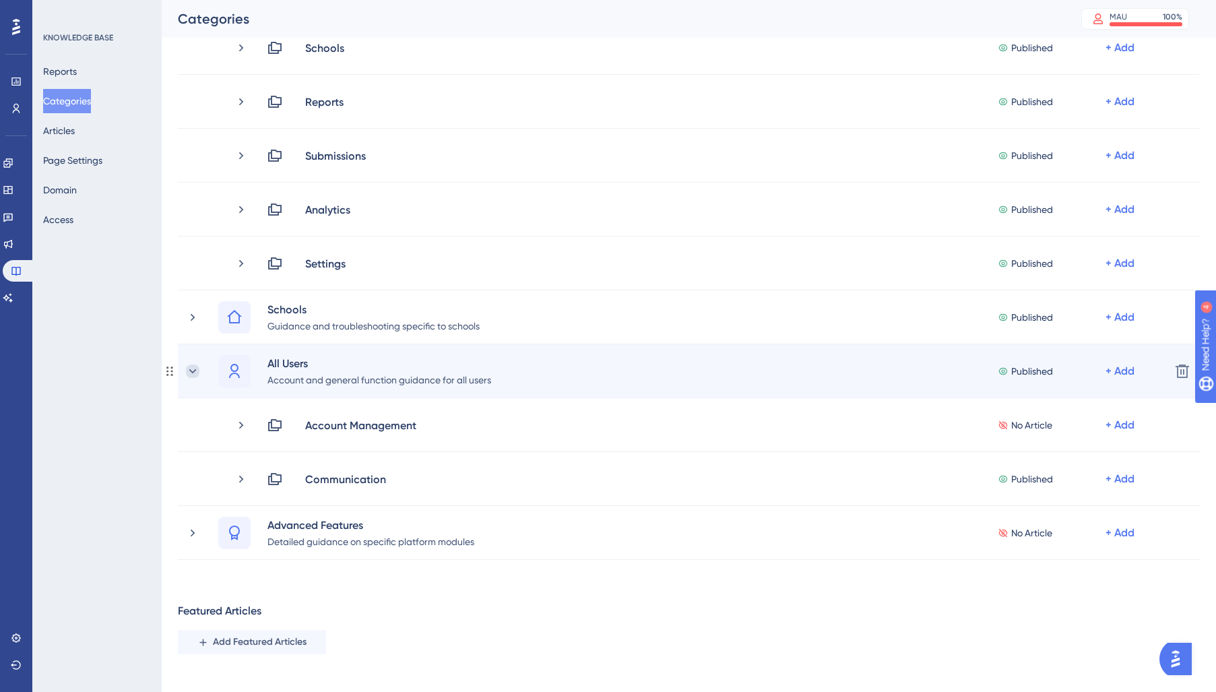
click at [191, 369] on icon at bounding box center [192, 370] width 13 height 13
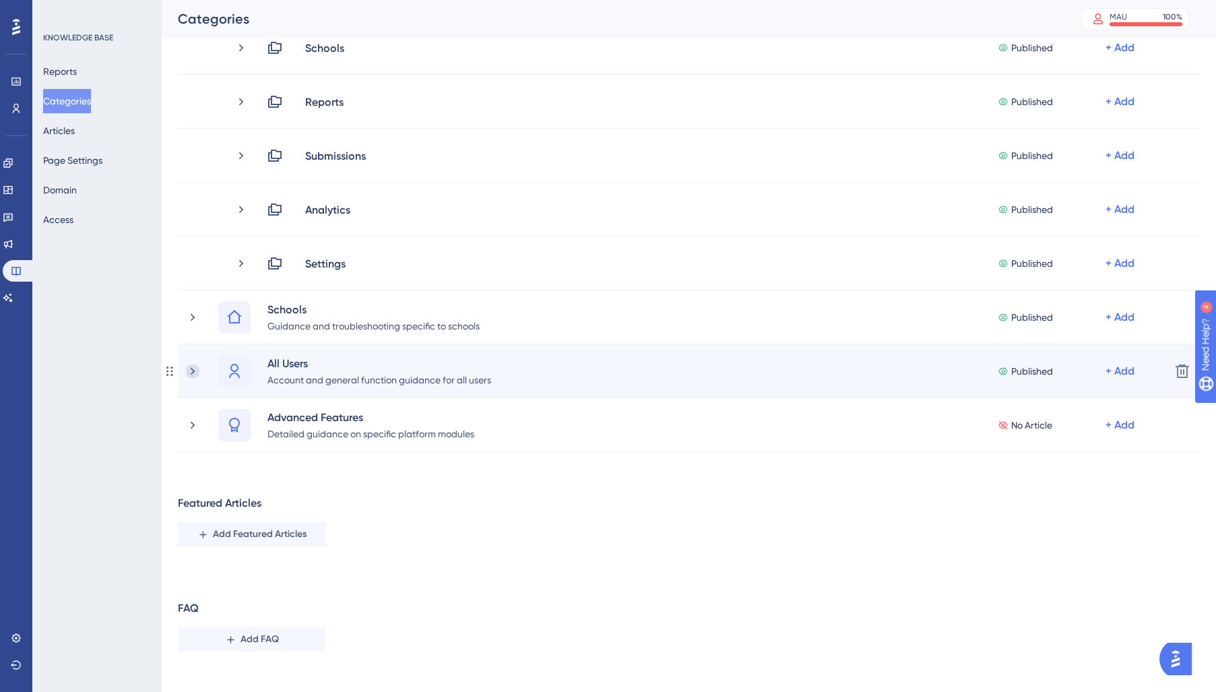
click at [199, 372] on icon at bounding box center [192, 370] width 13 height 13
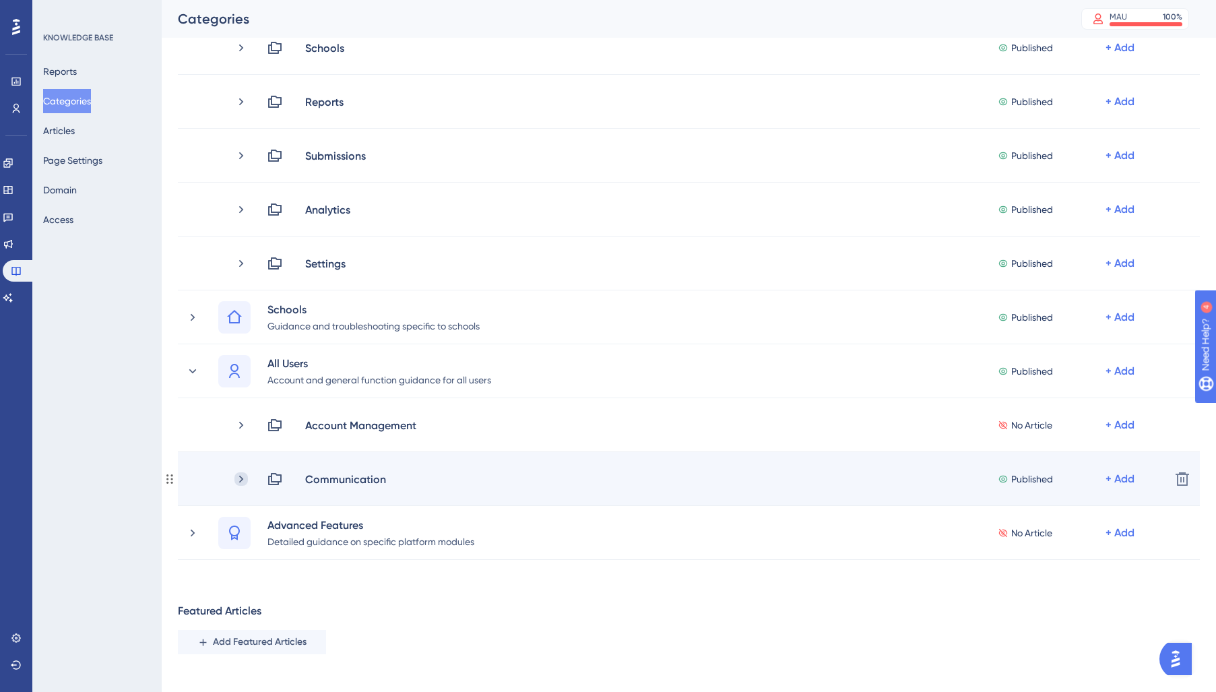
click at [241, 479] on icon at bounding box center [240, 478] width 13 height 13
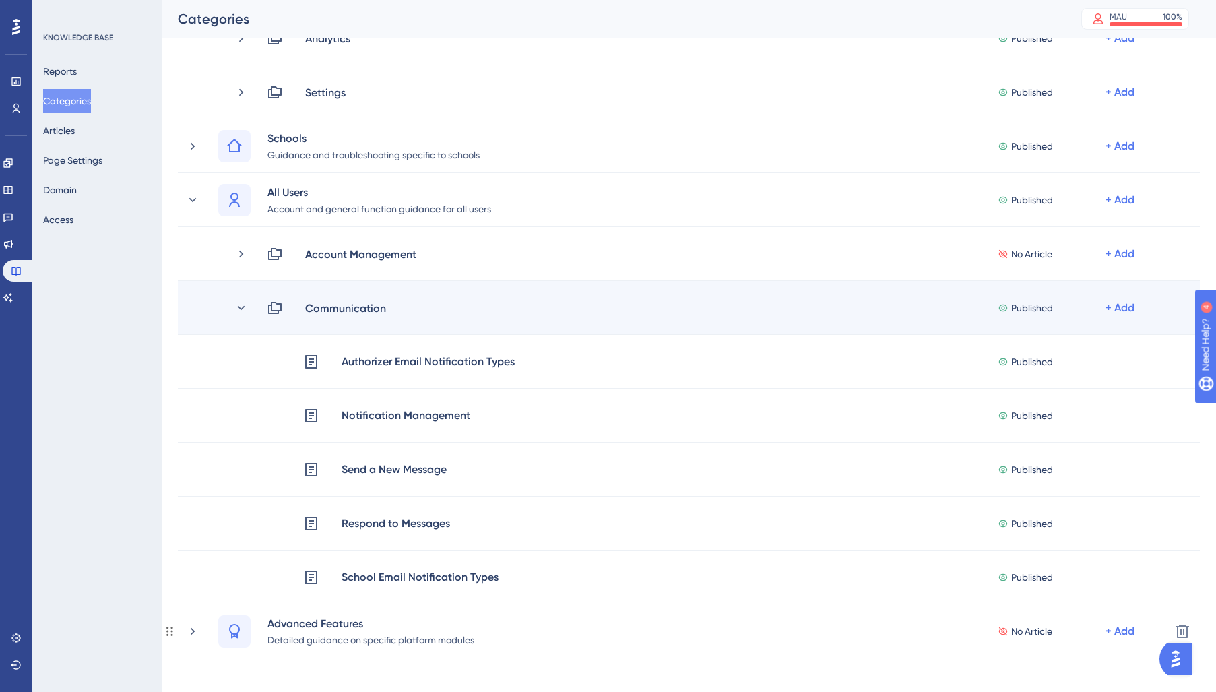
scroll to position [502, 0]
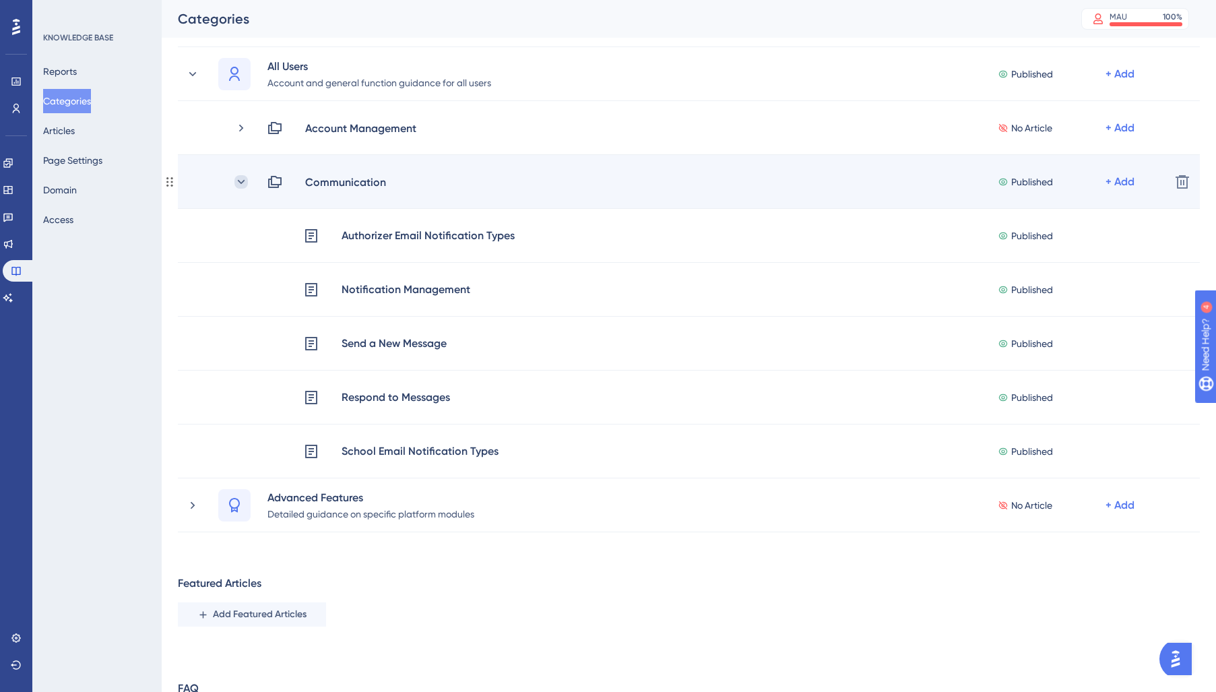
click at [241, 181] on icon at bounding box center [240, 181] width 13 height 13
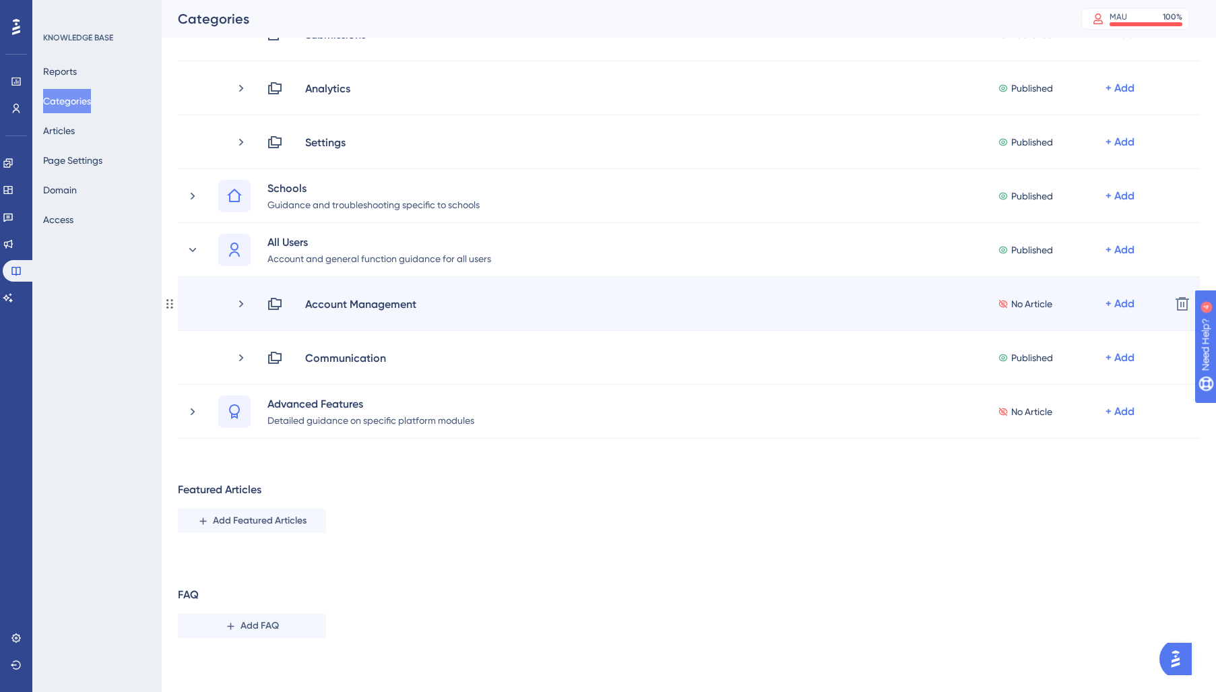
scroll to position [324, 0]
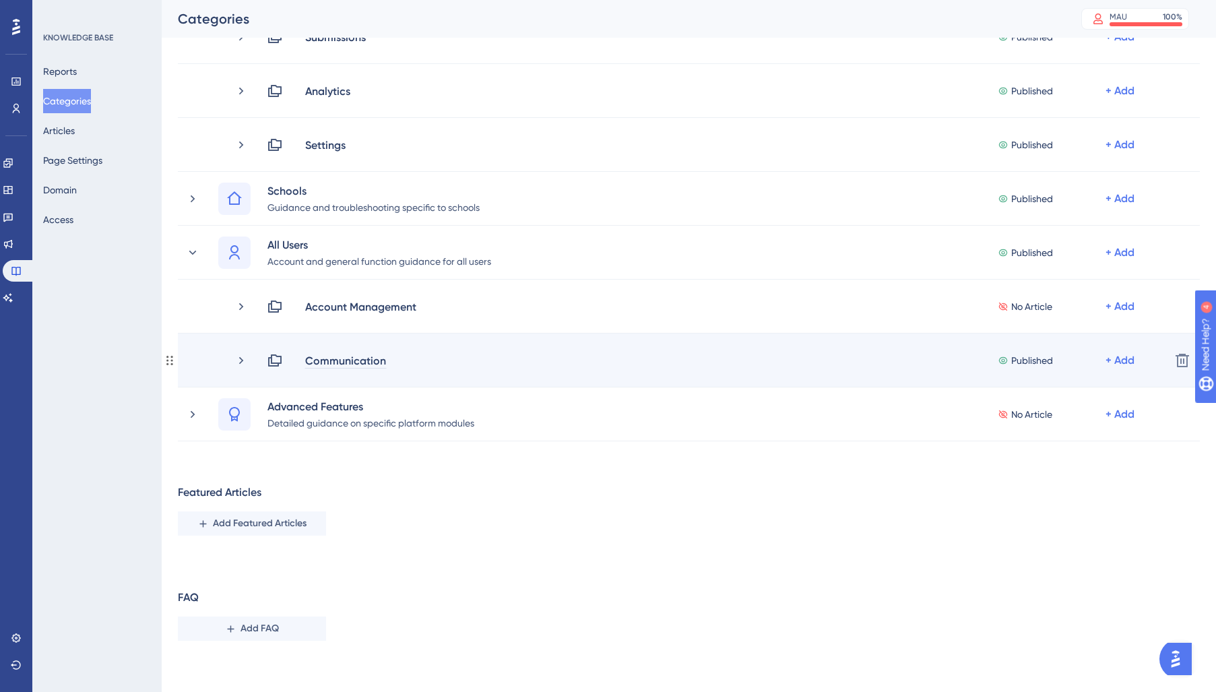
click at [347, 361] on div "Communication" at bounding box center [345, 360] width 82 height 16
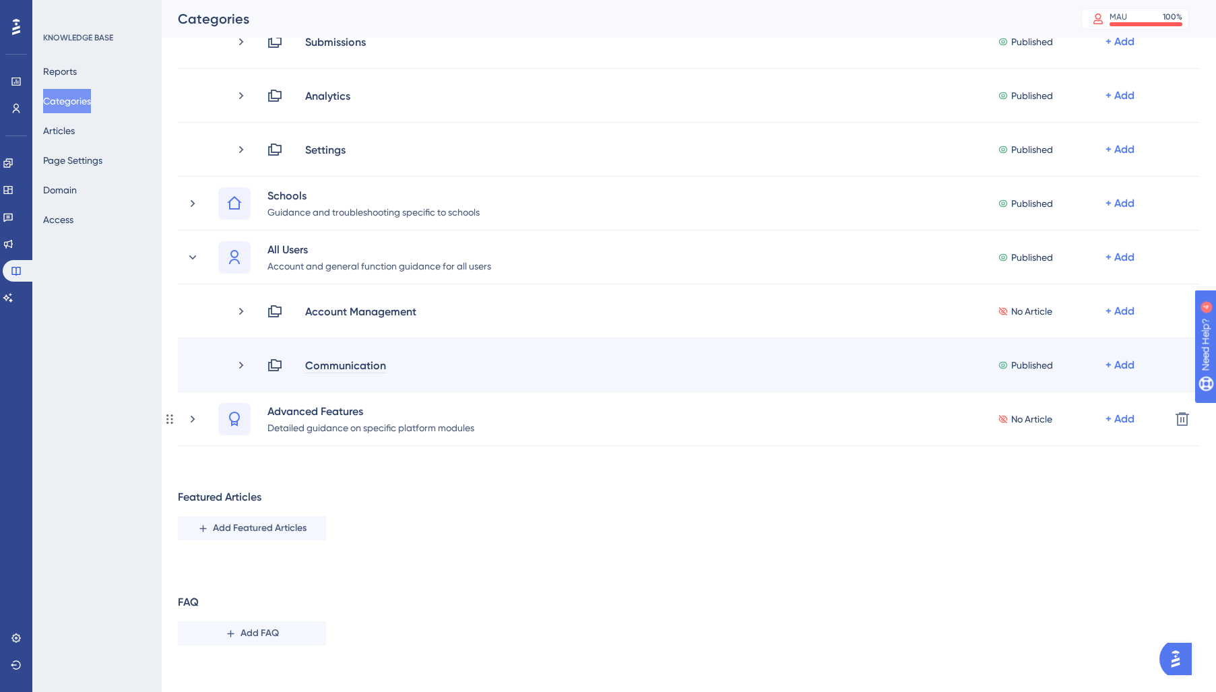
scroll to position [319, 0]
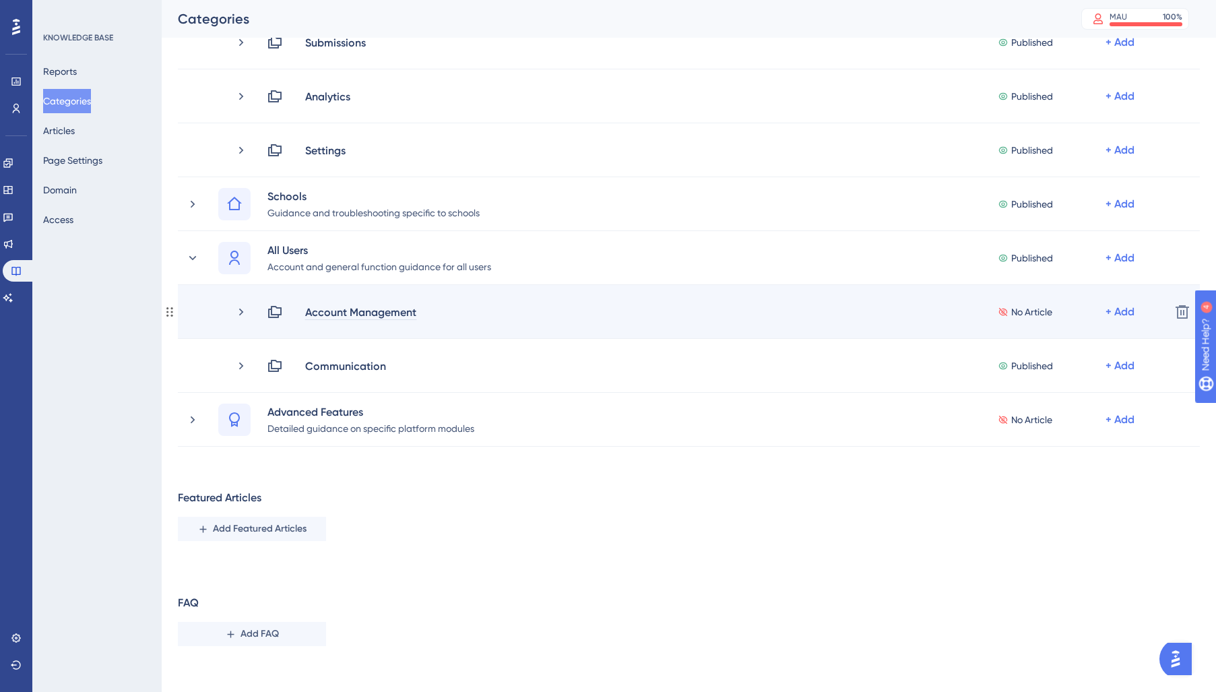
click at [328, 317] on div "Account Management" at bounding box center [360, 312] width 112 height 16
click at [247, 313] on icon at bounding box center [240, 311] width 13 height 13
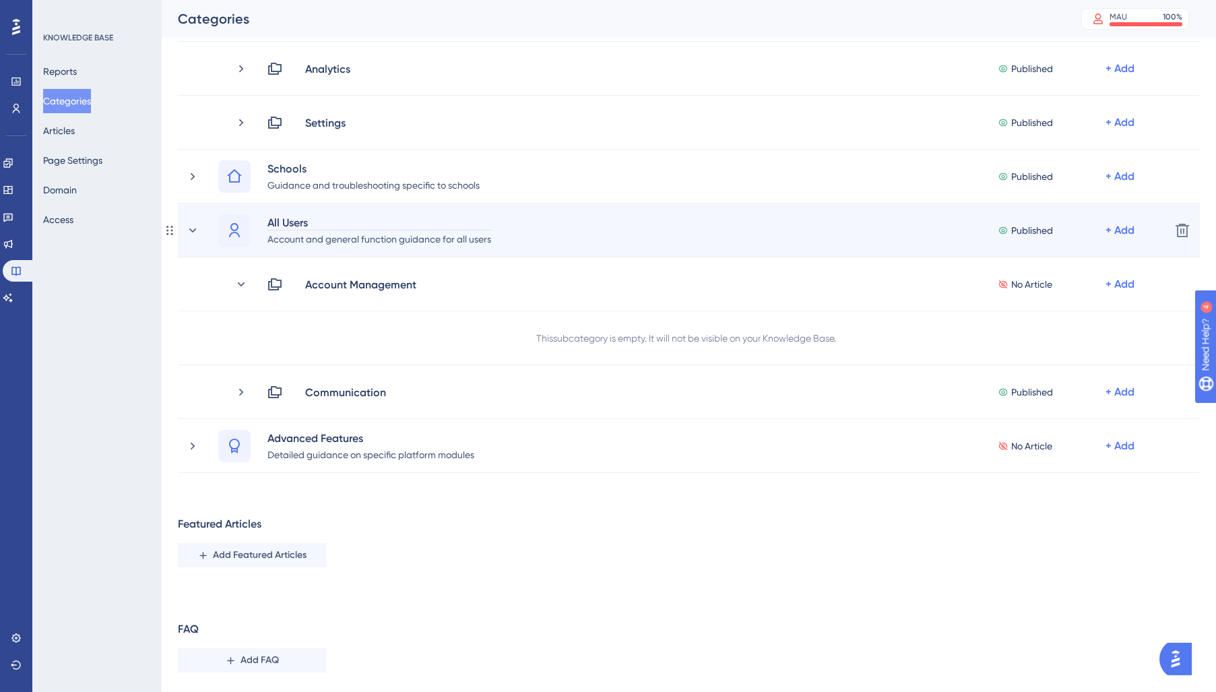
scroll to position [0, 0]
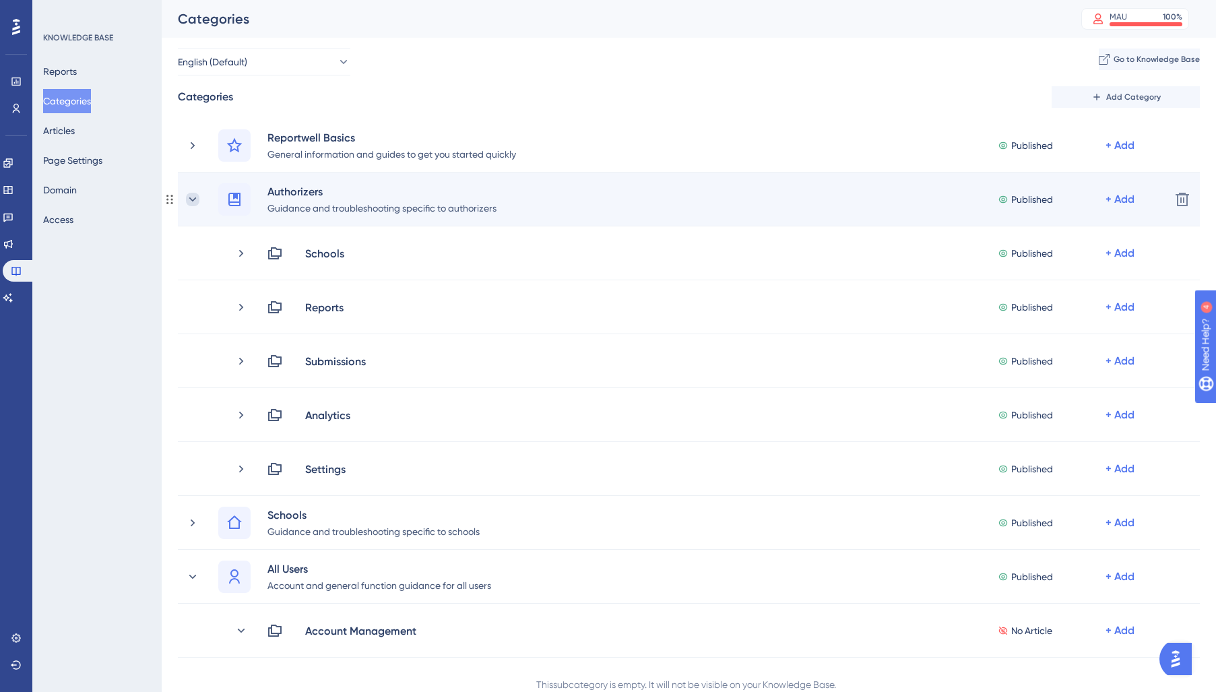
click at [190, 199] on icon at bounding box center [192, 199] width 13 height 13
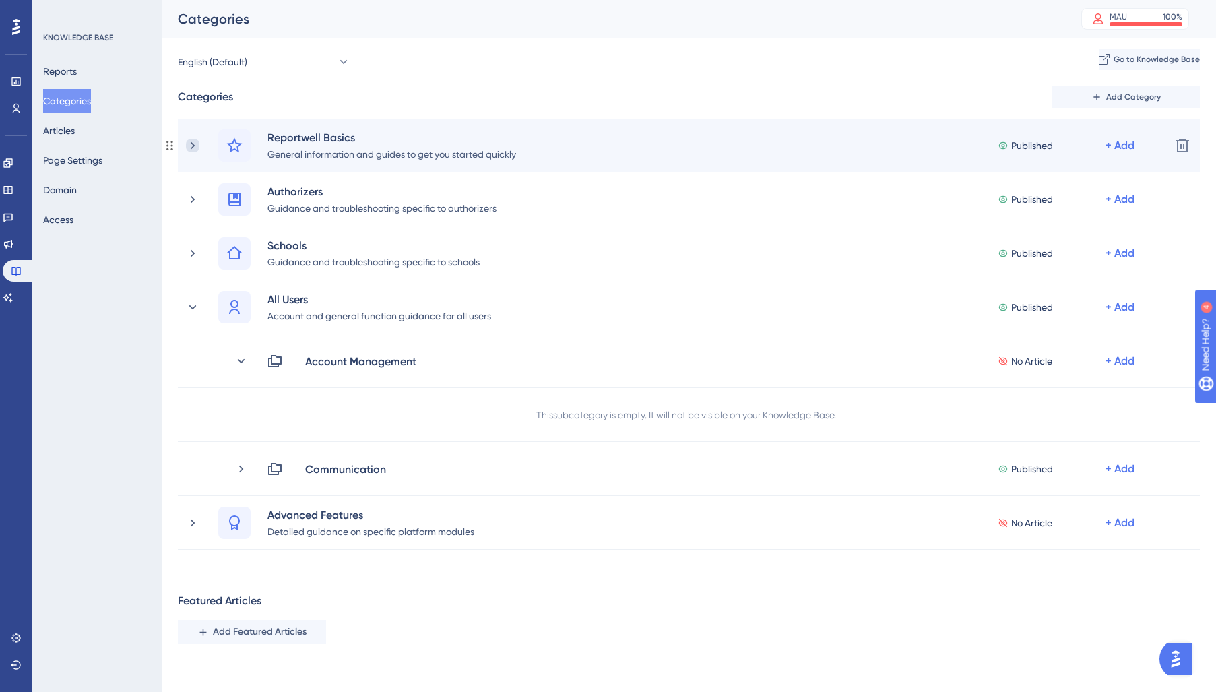
click at [199, 141] on icon at bounding box center [192, 145] width 13 height 13
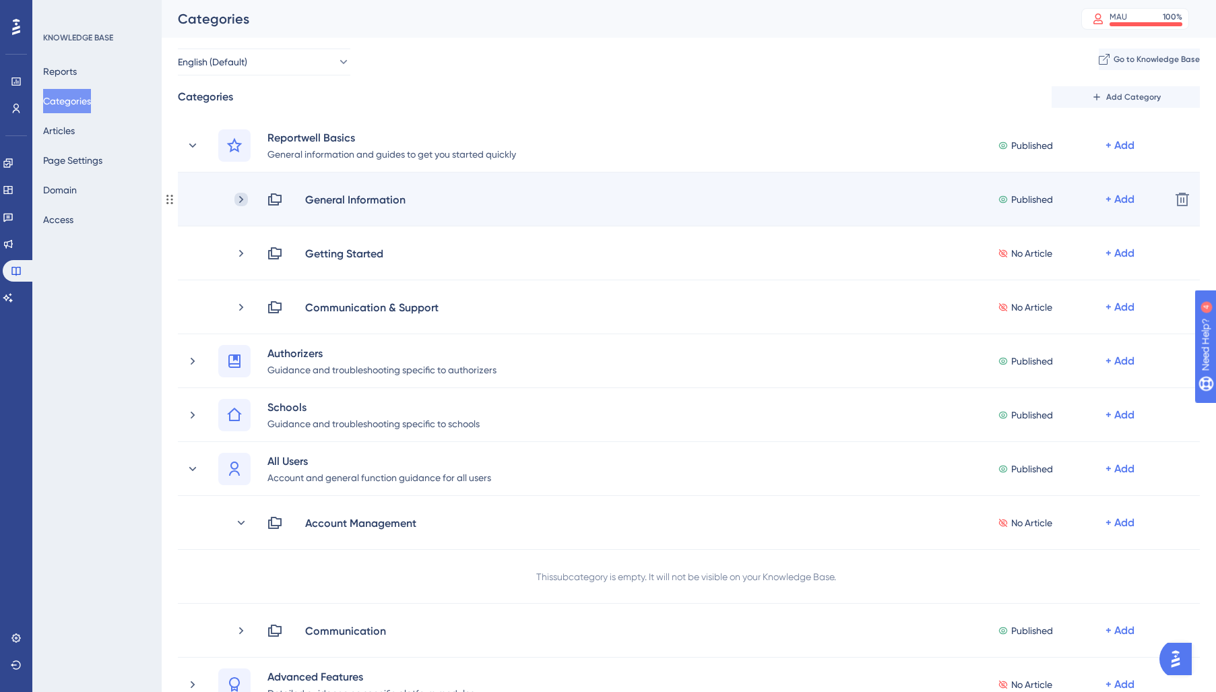
click at [244, 197] on icon at bounding box center [240, 199] width 13 height 13
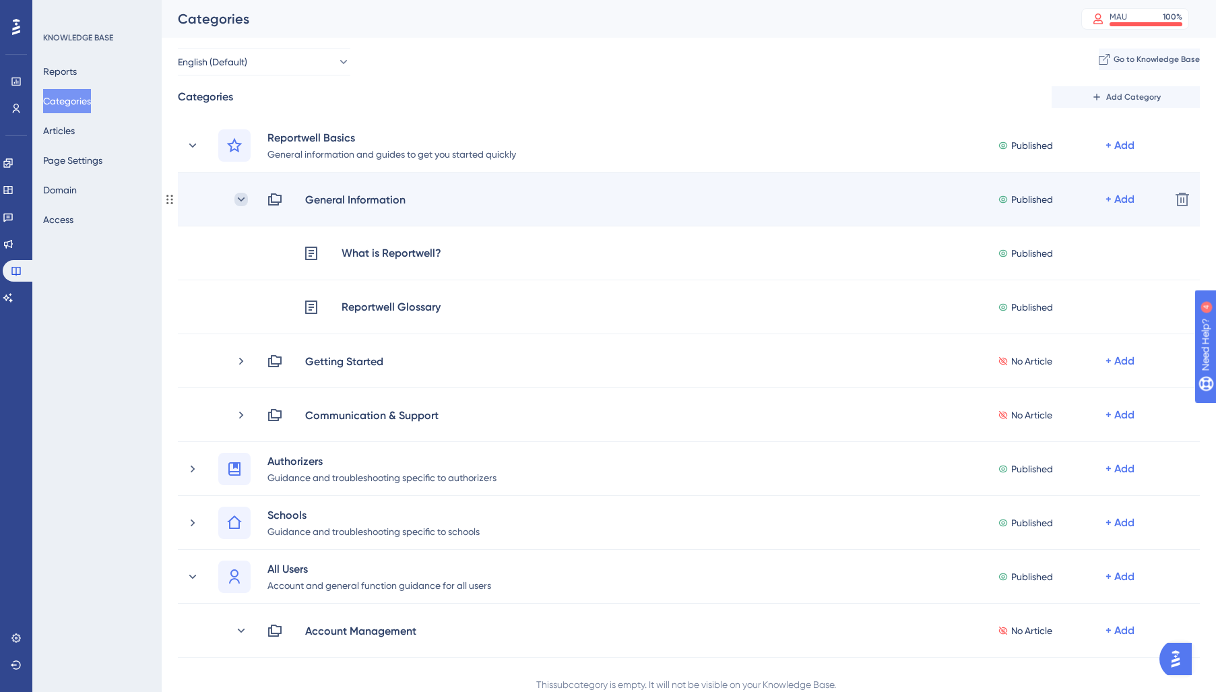
click at [239, 197] on icon at bounding box center [240, 199] width 13 height 13
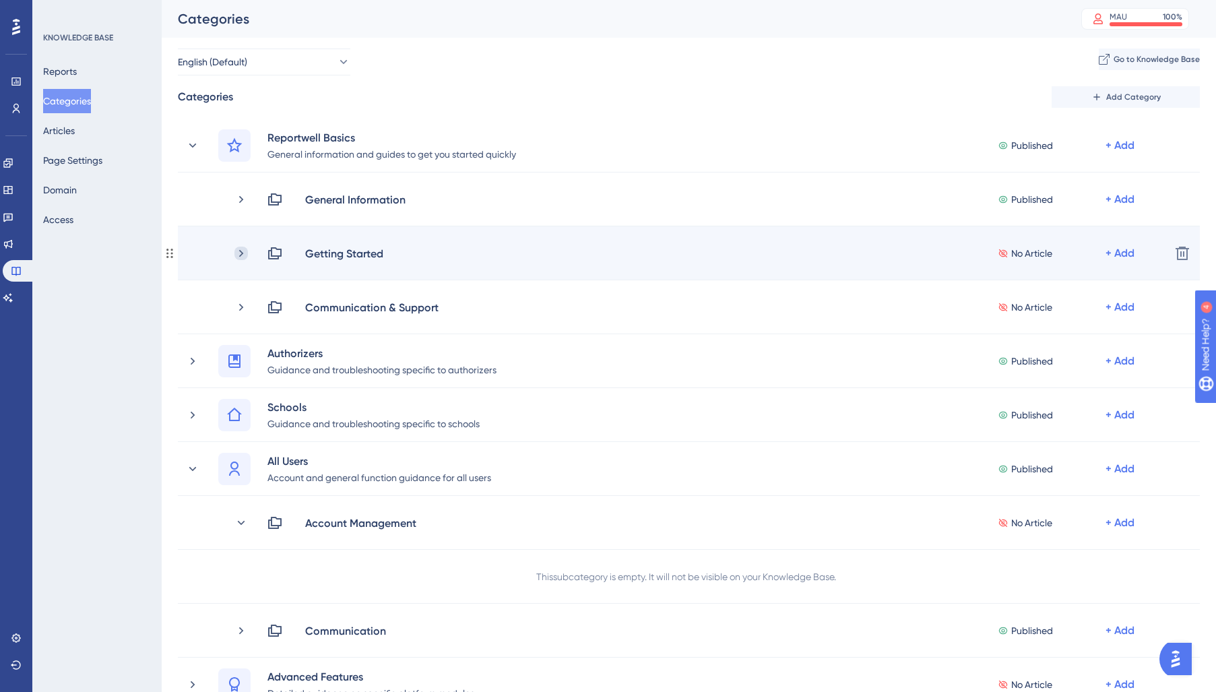
click at [236, 253] on icon at bounding box center [240, 253] width 13 height 13
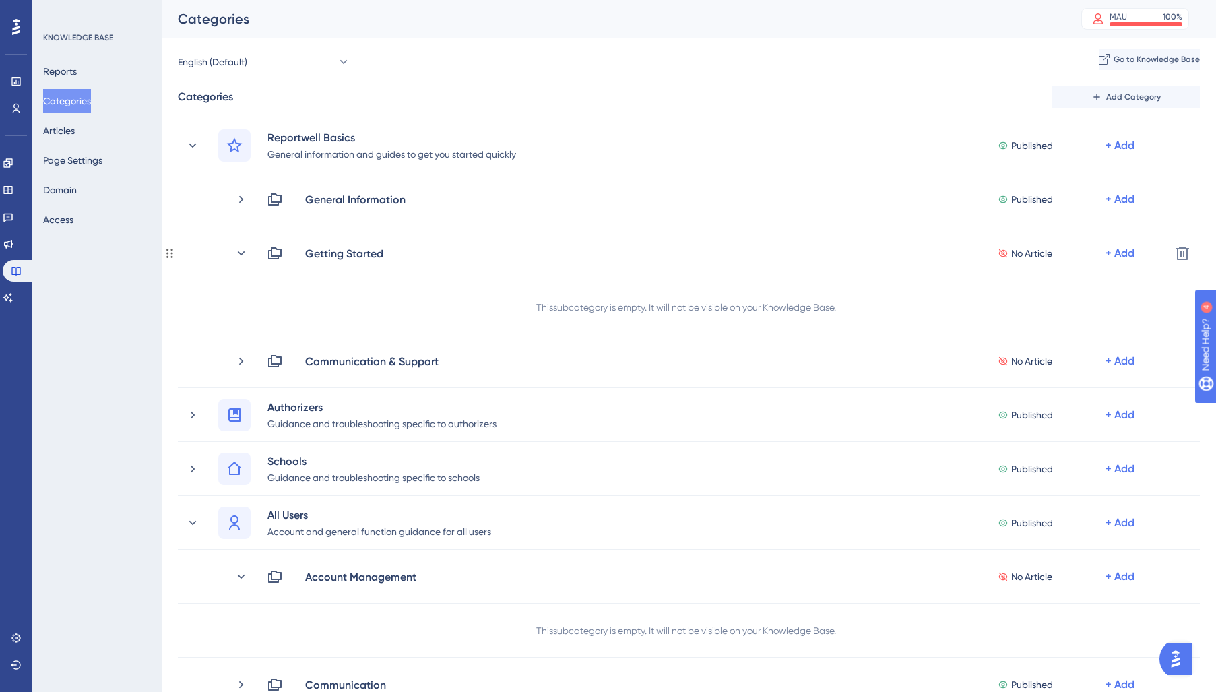
click at [236, 253] on icon at bounding box center [240, 253] width 13 height 13
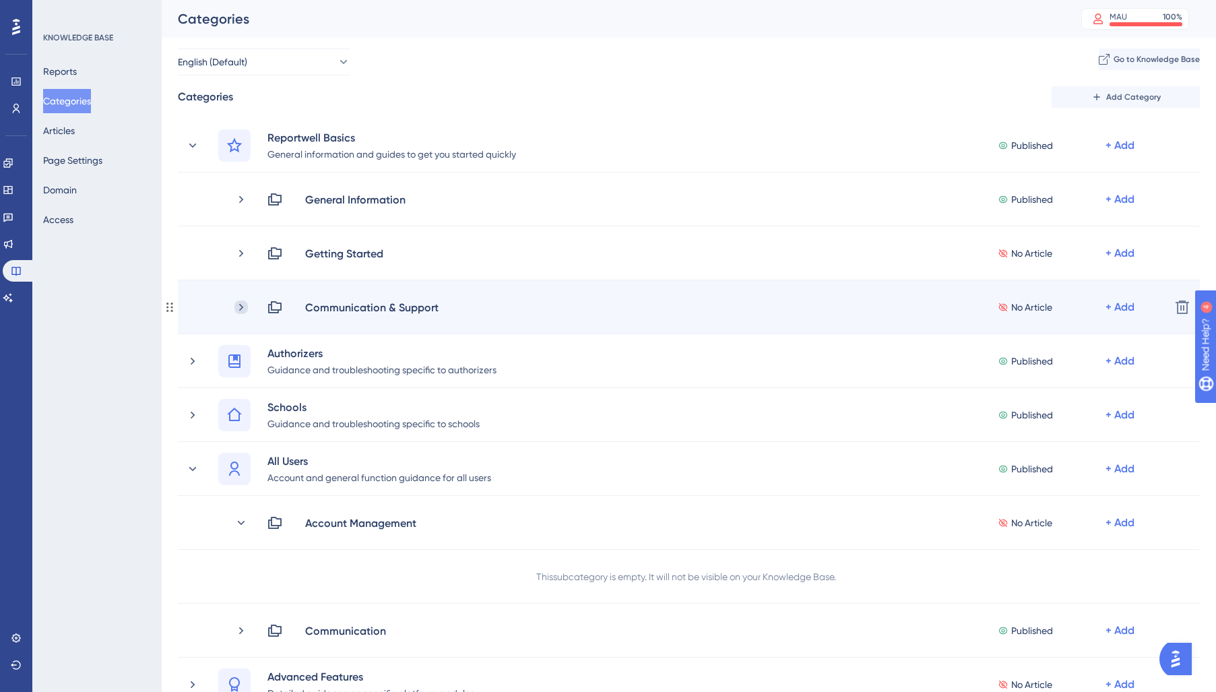
click at [242, 311] on icon at bounding box center [240, 306] width 13 height 13
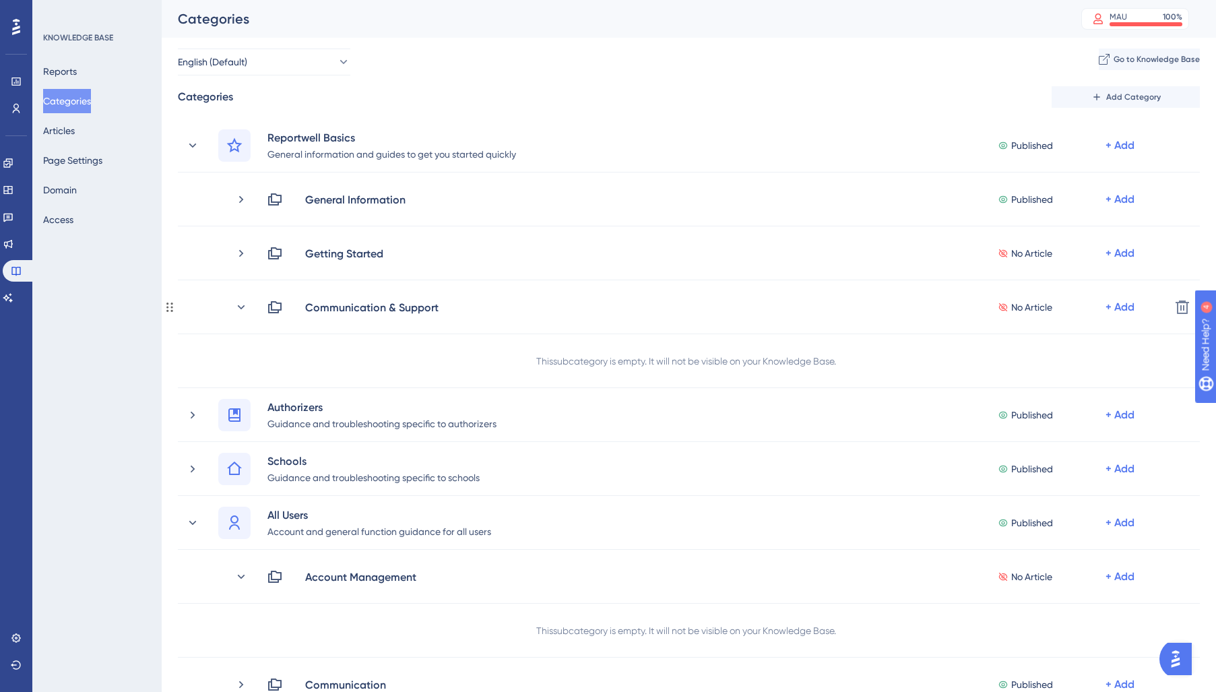
click at [242, 311] on icon at bounding box center [240, 306] width 13 height 13
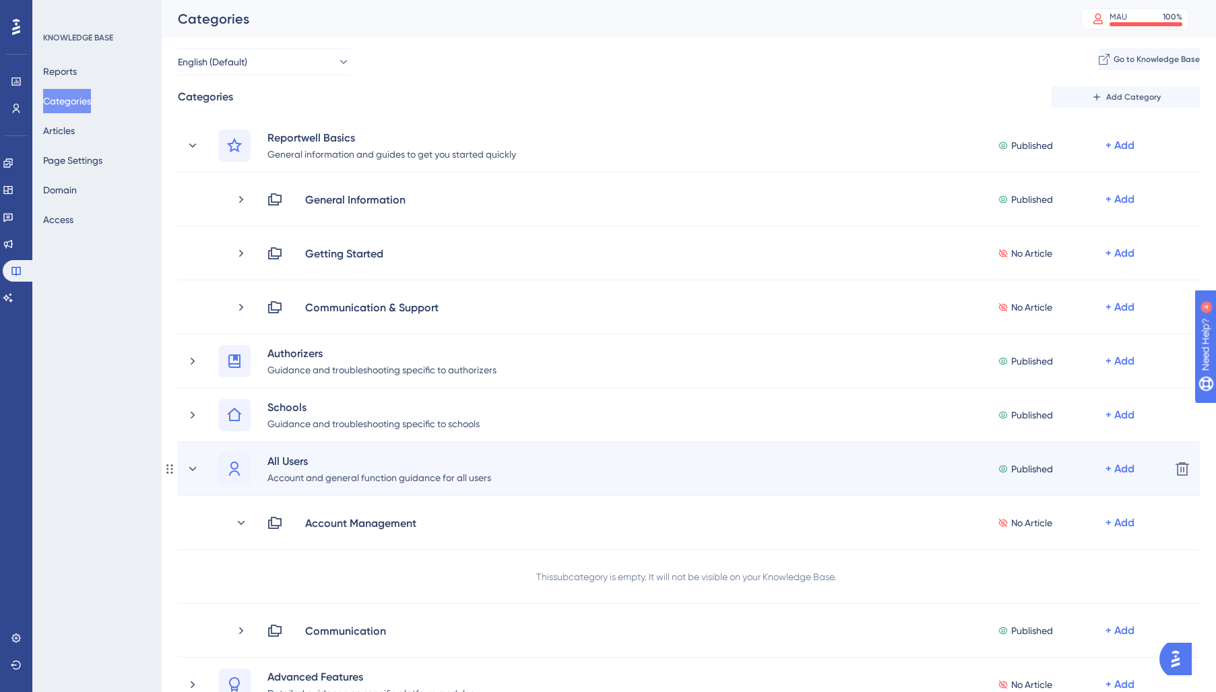
click at [194, 475] on div "All Users Account and general function guidance for all users Published + Add" at bounding box center [672, 469] width 973 height 32
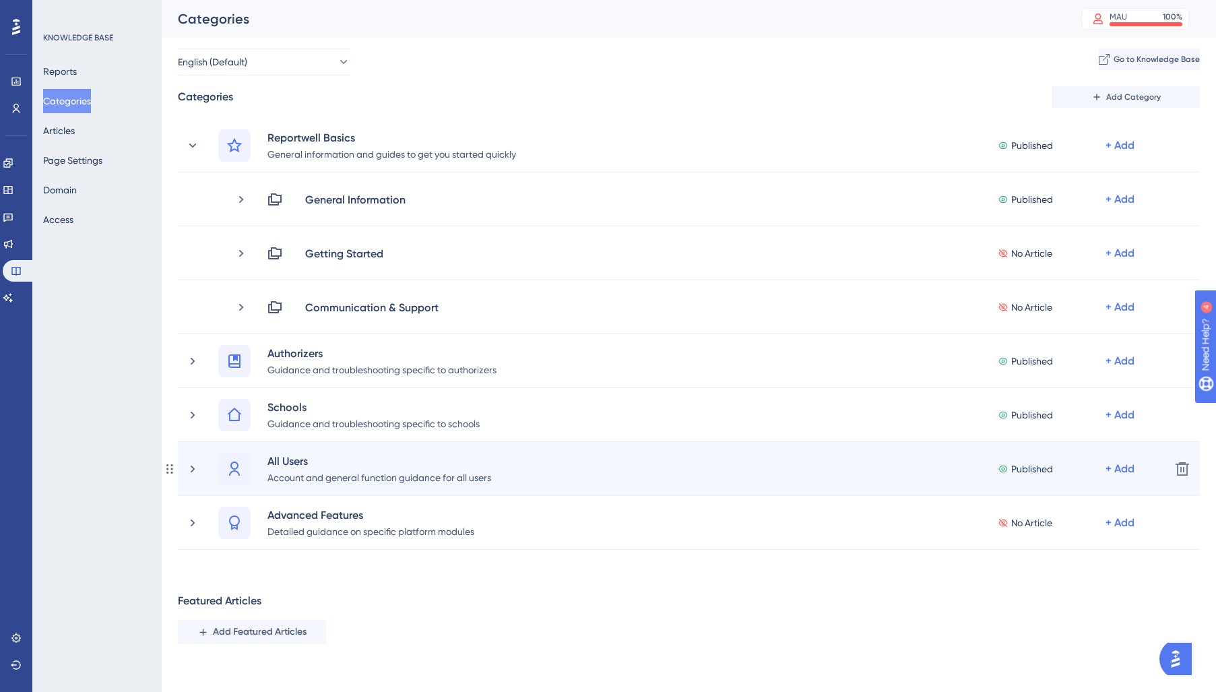
scroll to position [111, 0]
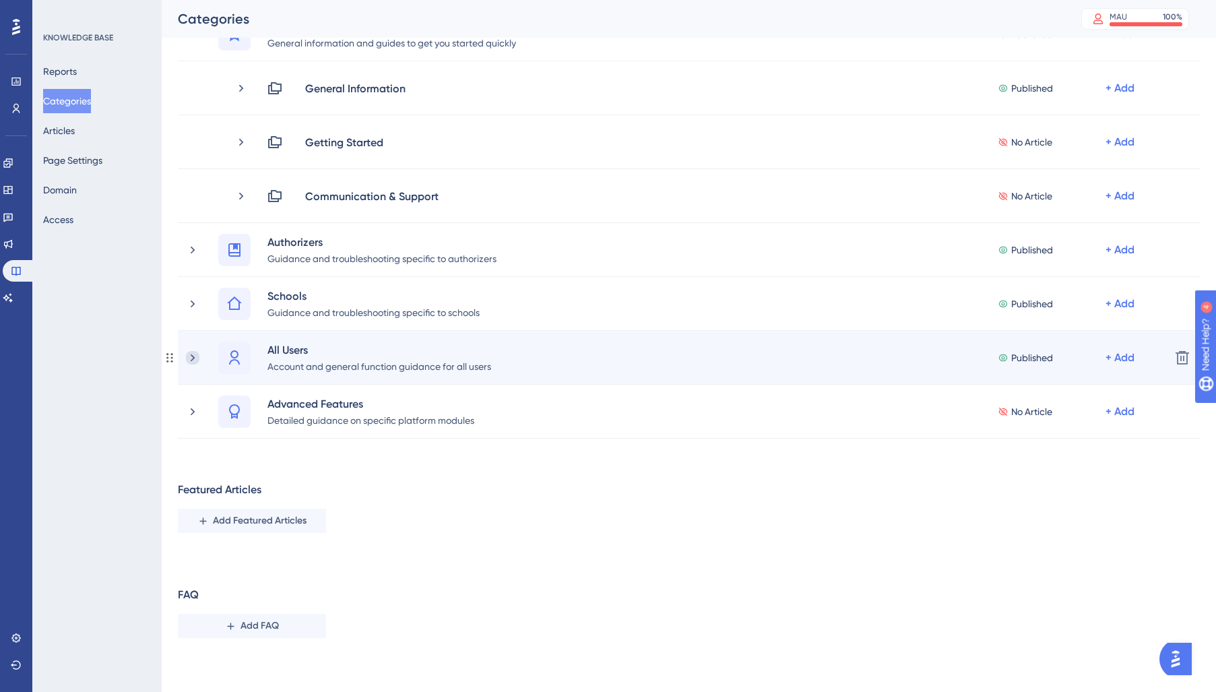
click at [190, 358] on icon at bounding box center [192, 357] width 13 height 13
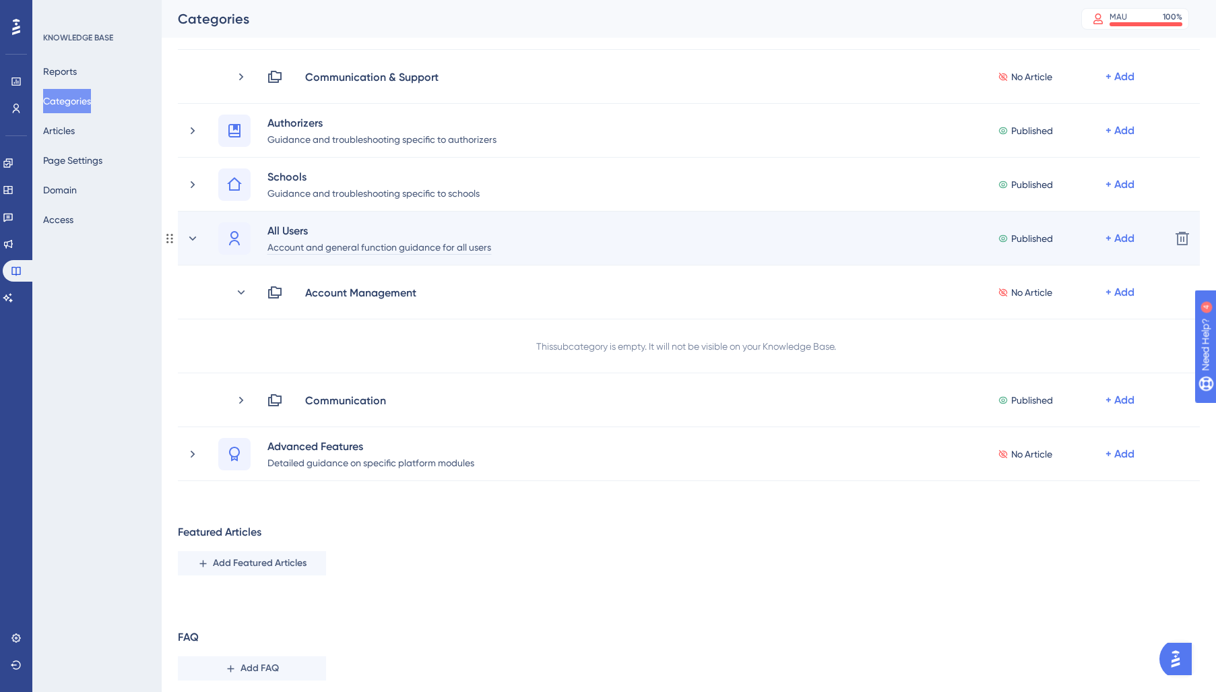
scroll to position [273, 0]
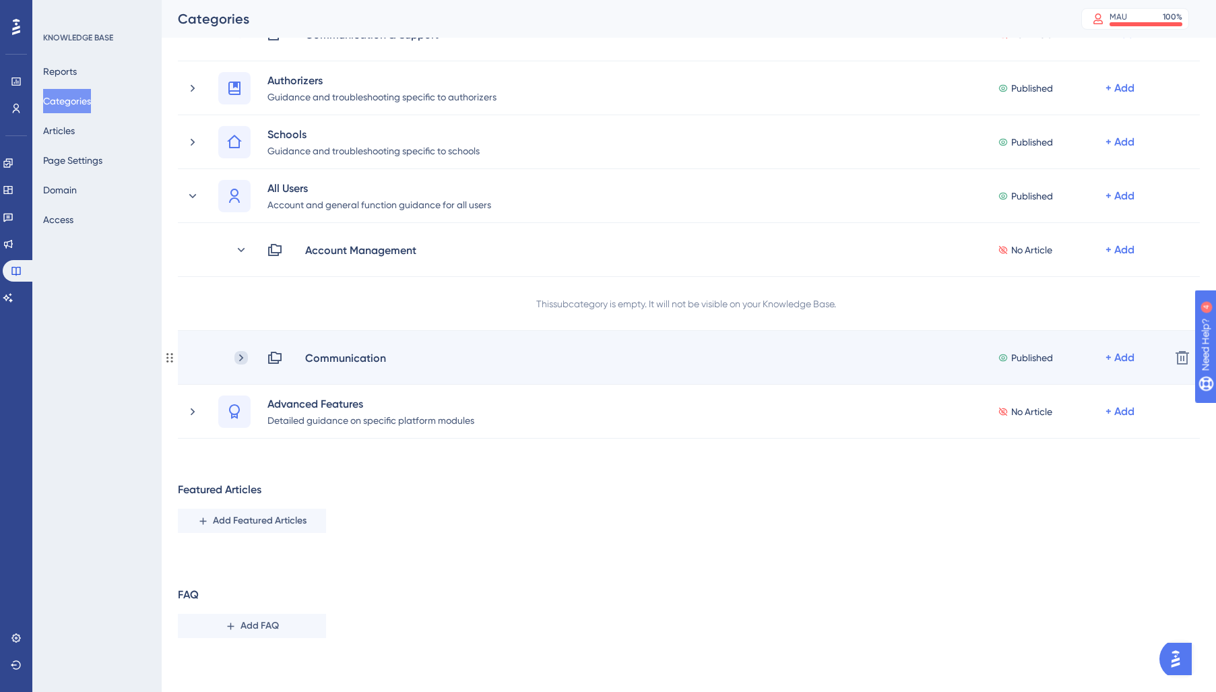
click at [240, 358] on icon at bounding box center [240, 357] width 13 height 13
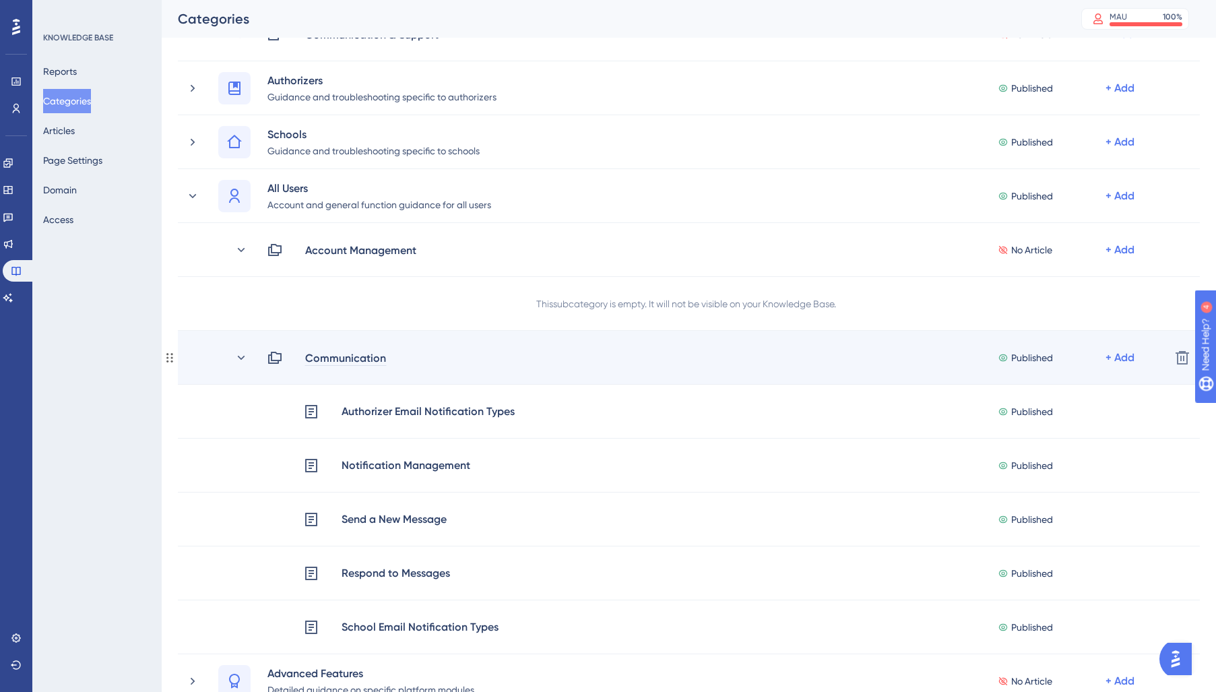
click at [341, 350] on div "Communication" at bounding box center [345, 358] width 82 height 16
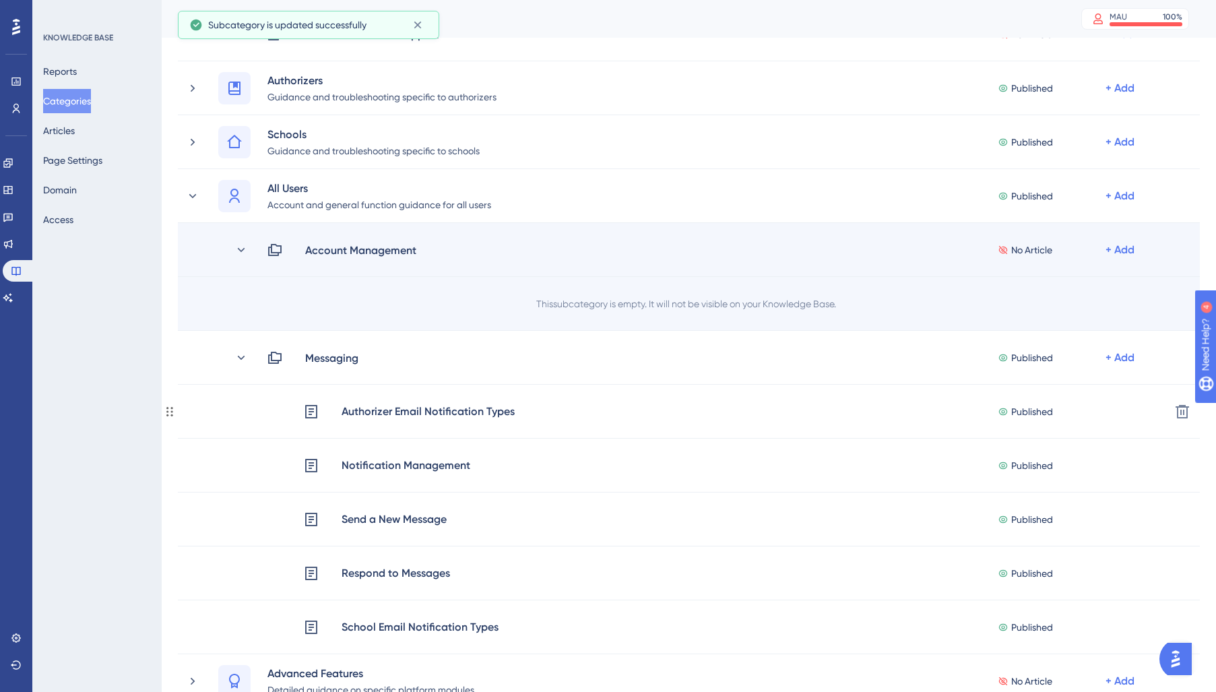
scroll to position [111, 0]
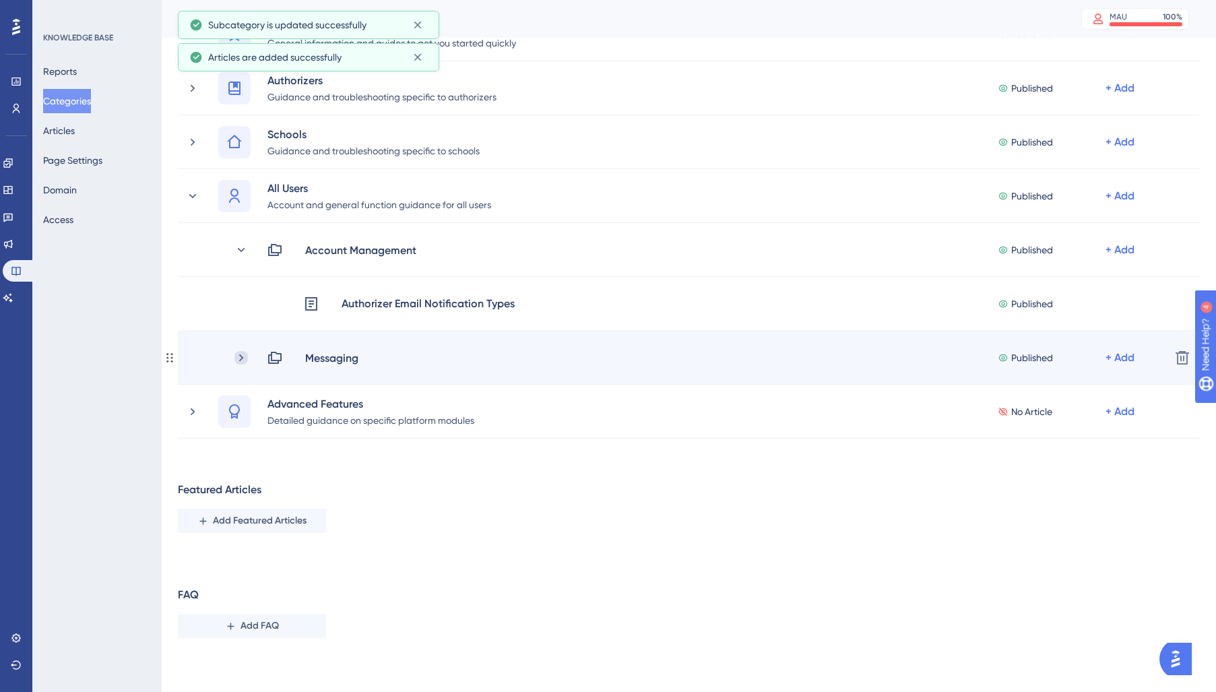
click at [246, 356] on icon at bounding box center [240, 357] width 13 height 13
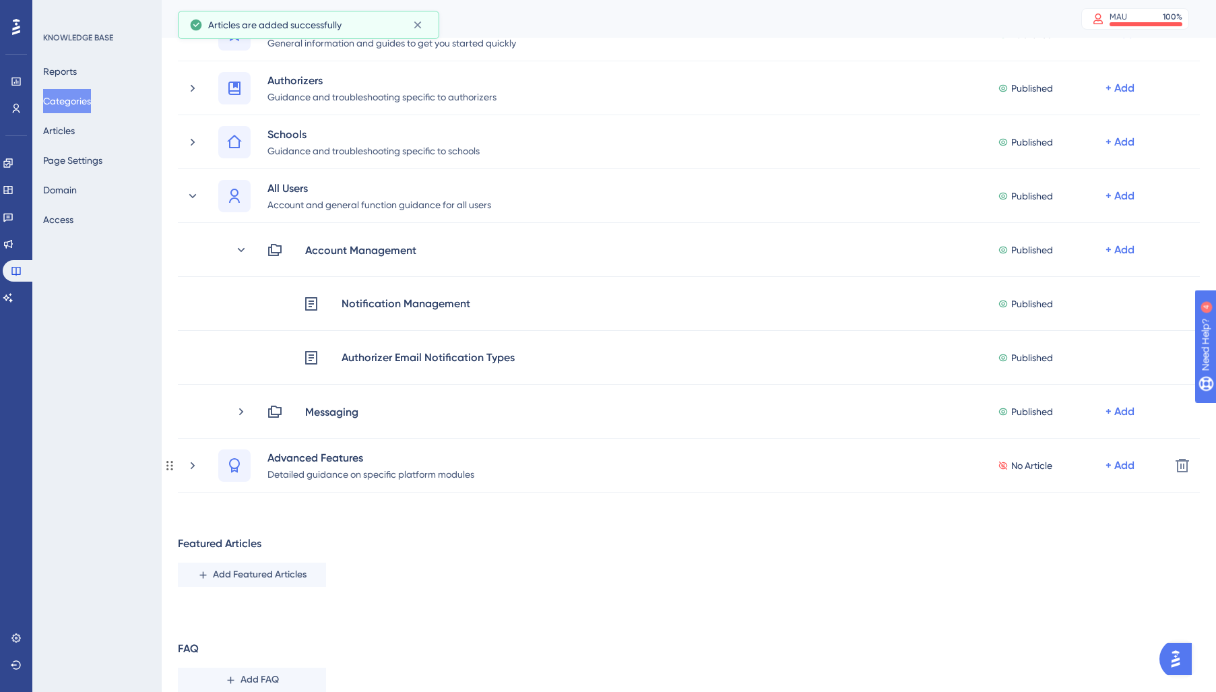
scroll to position [164, 0]
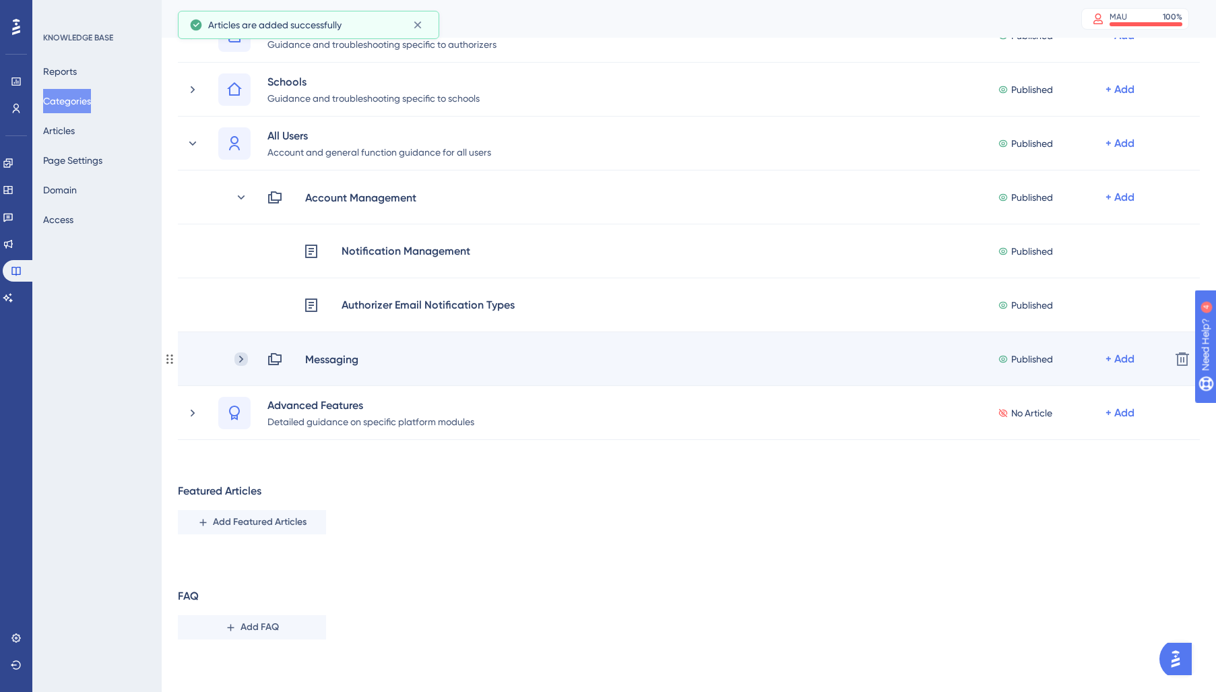
click at [242, 360] on icon at bounding box center [241, 358] width 4 height 7
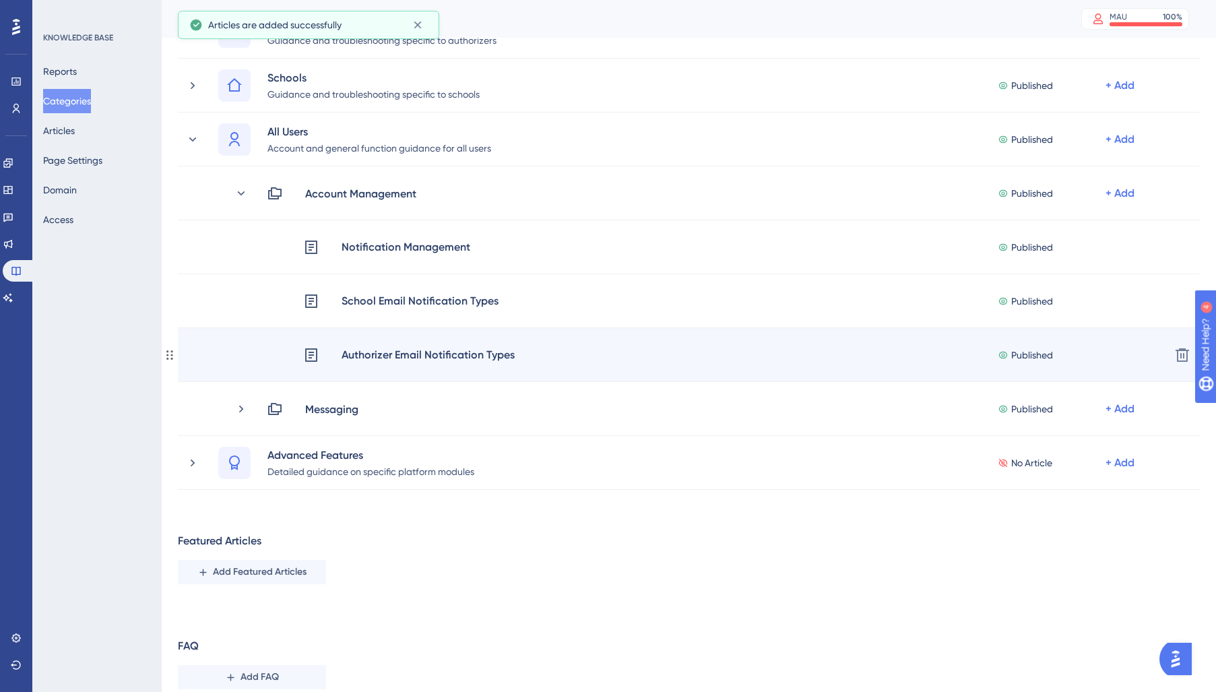
scroll to position [170, 0]
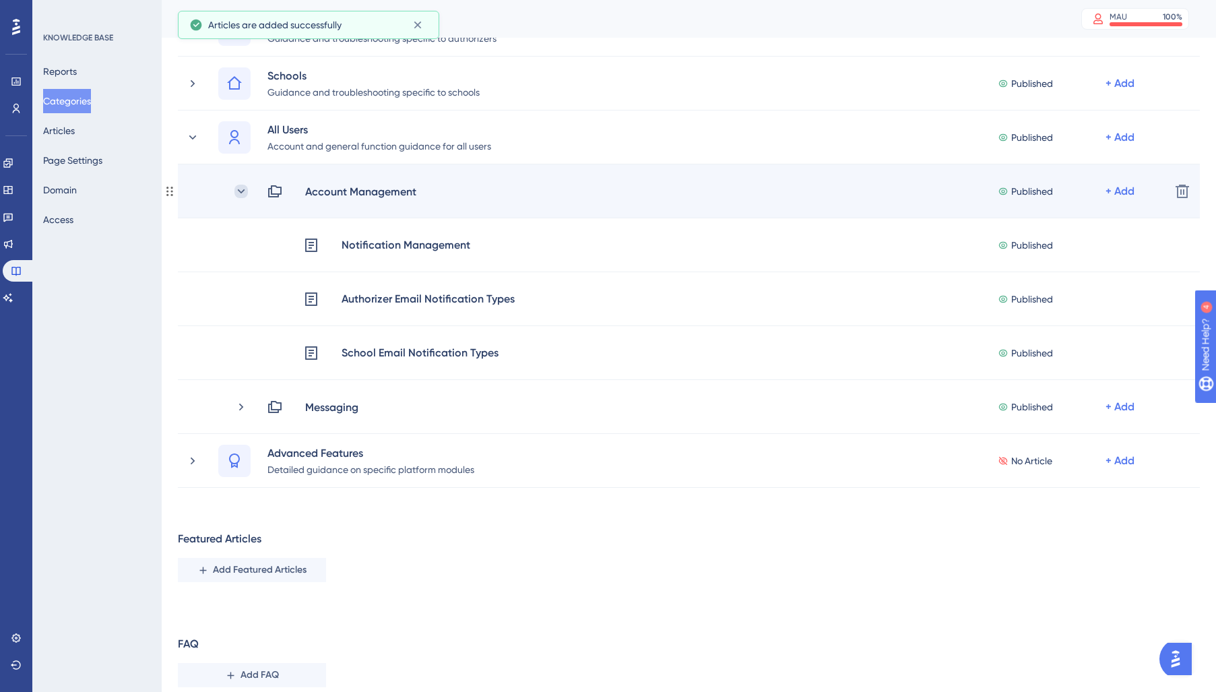
click at [246, 187] on icon at bounding box center [240, 191] width 13 height 13
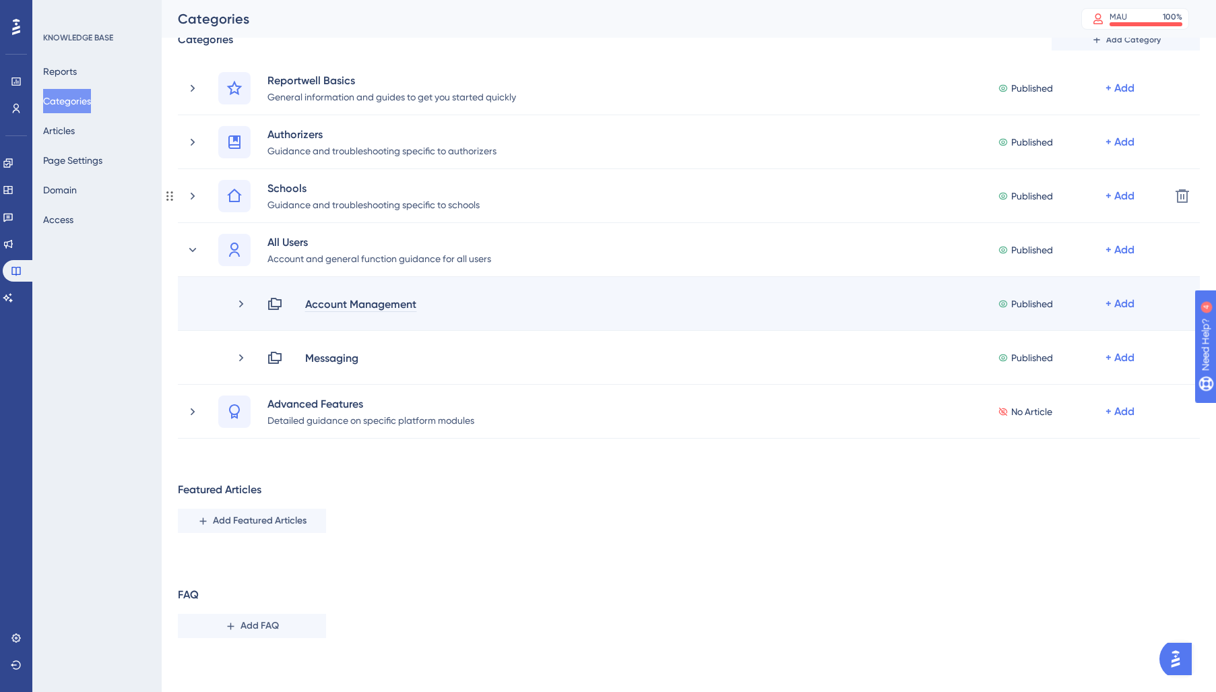
scroll to position [57, 0]
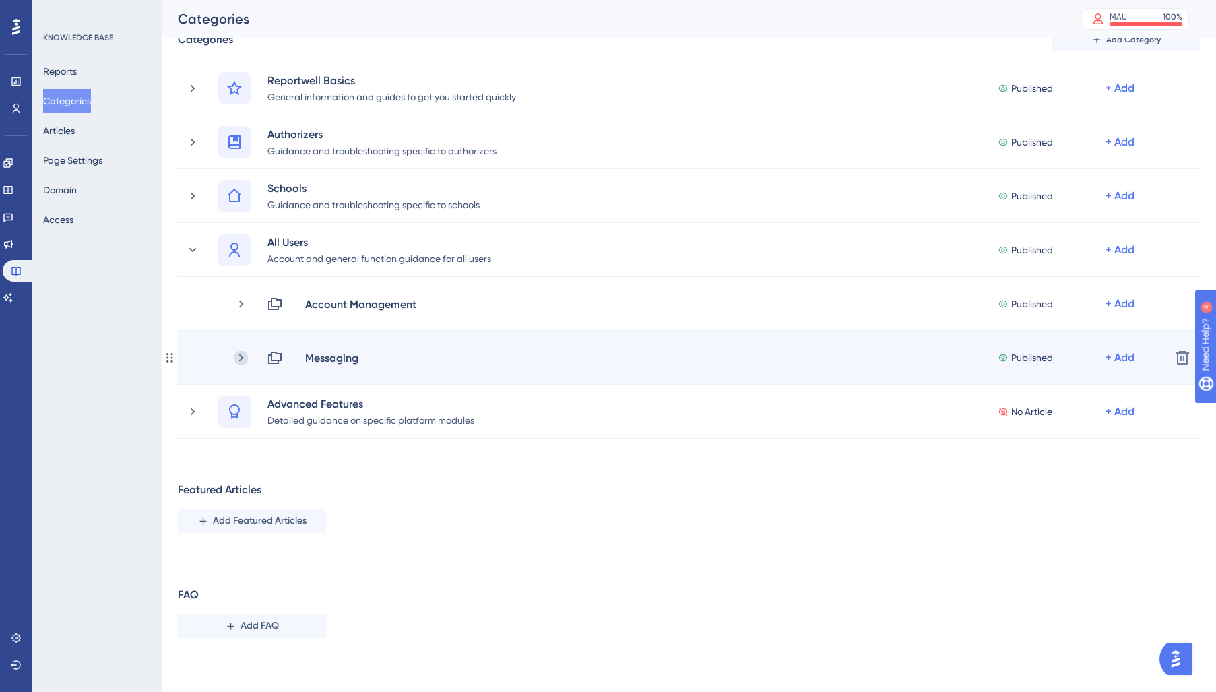
click at [242, 358] on icon at bounding box center [241, 357] width 4 height 7
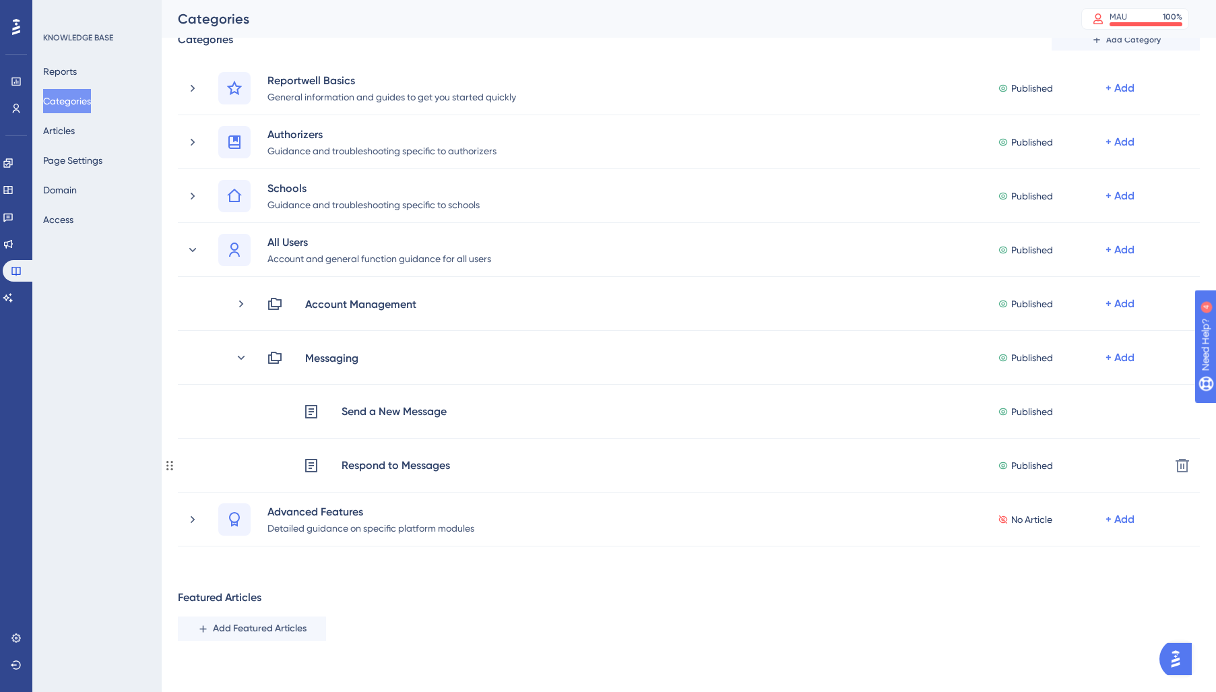
scroll to position [165, 0]
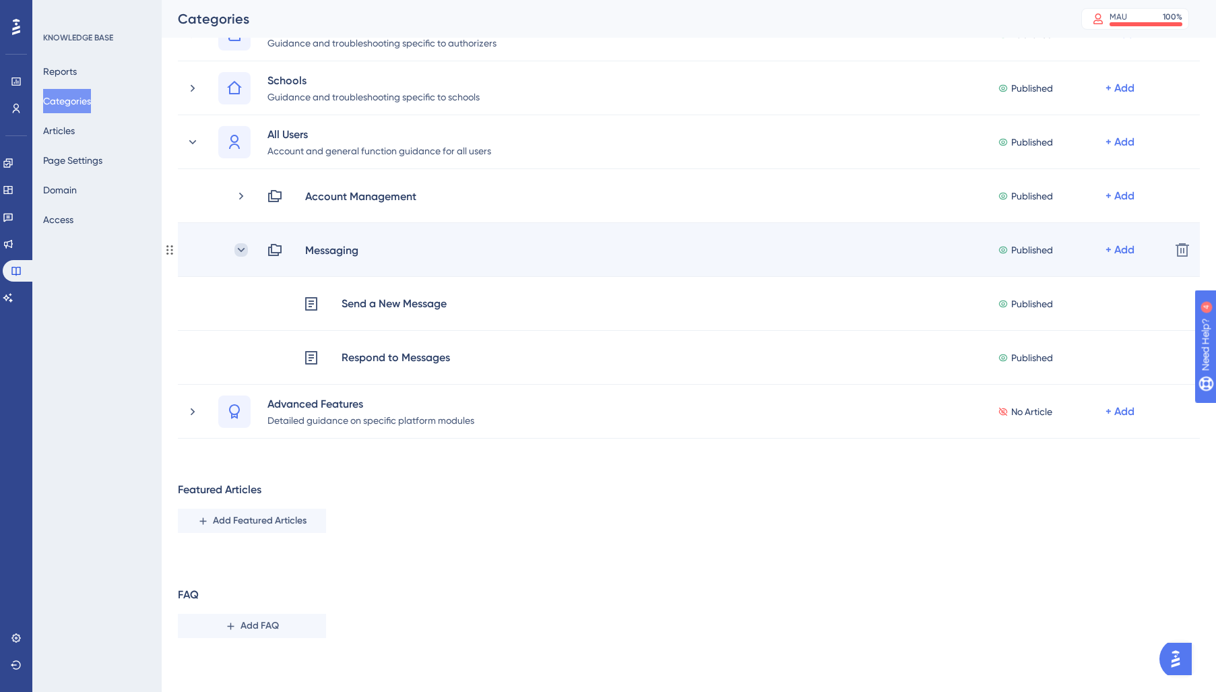
click at [242, 247] on icon at bounding box center [240, 249] width 13 height 13
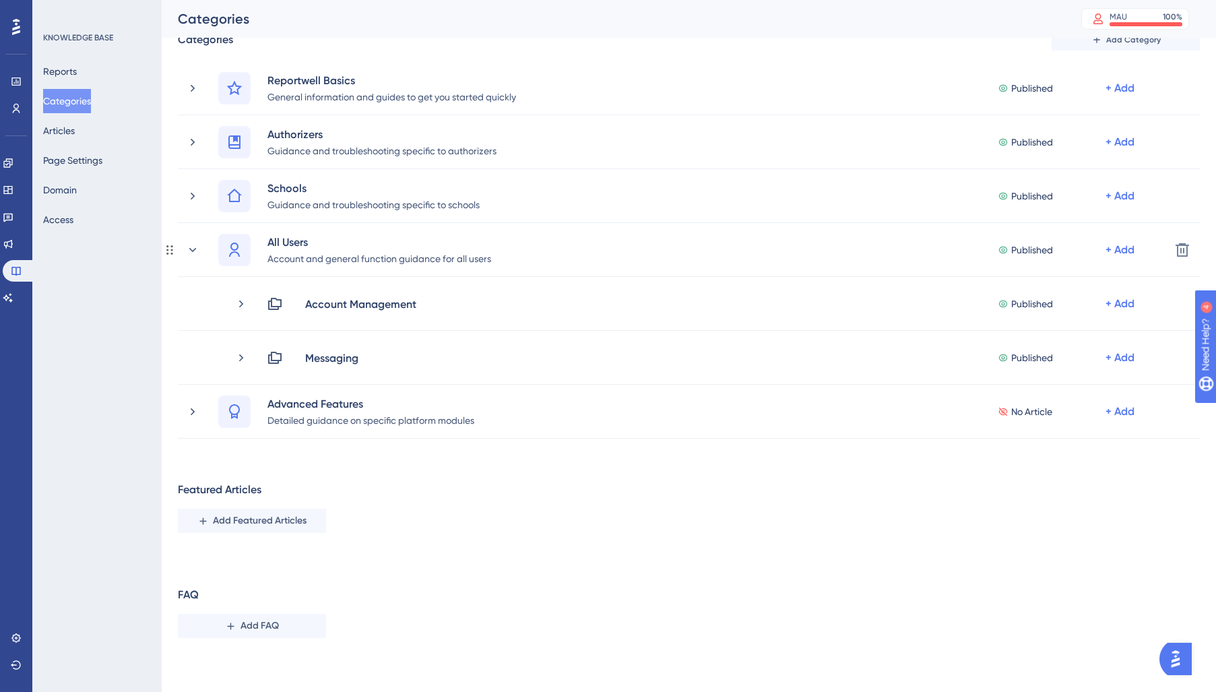
scroll to position [57, 0]
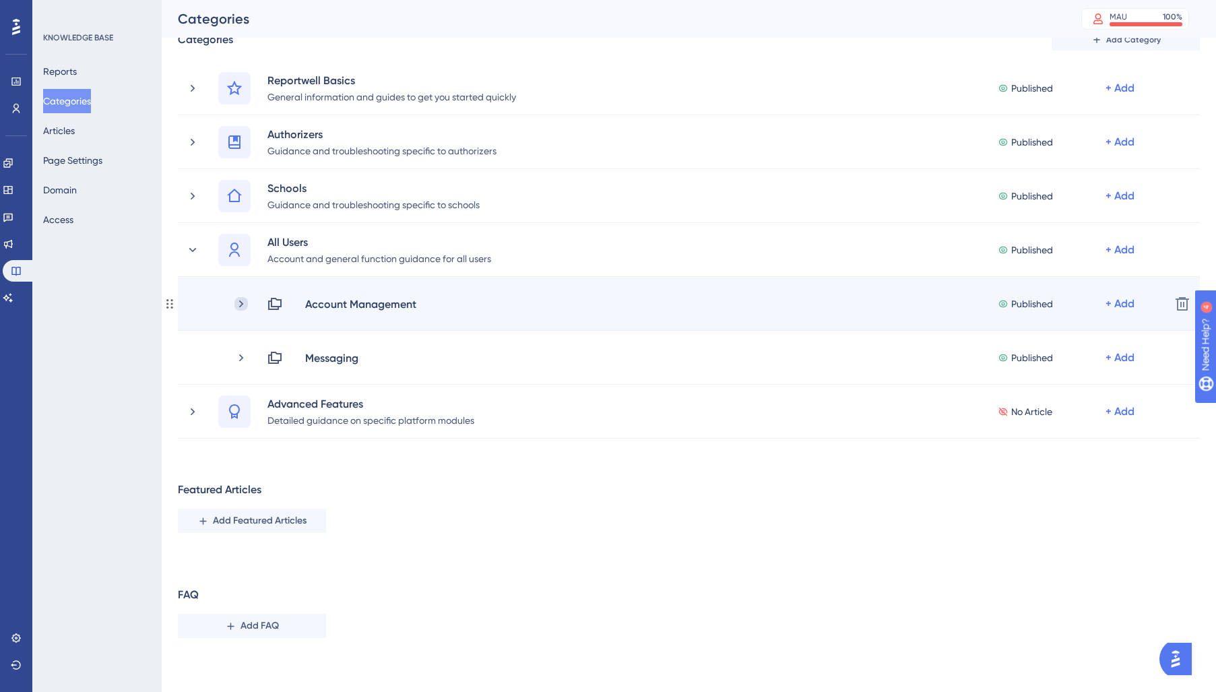
click at [236, 302] on icon at bounding box center [240, 303] width 13 height 13
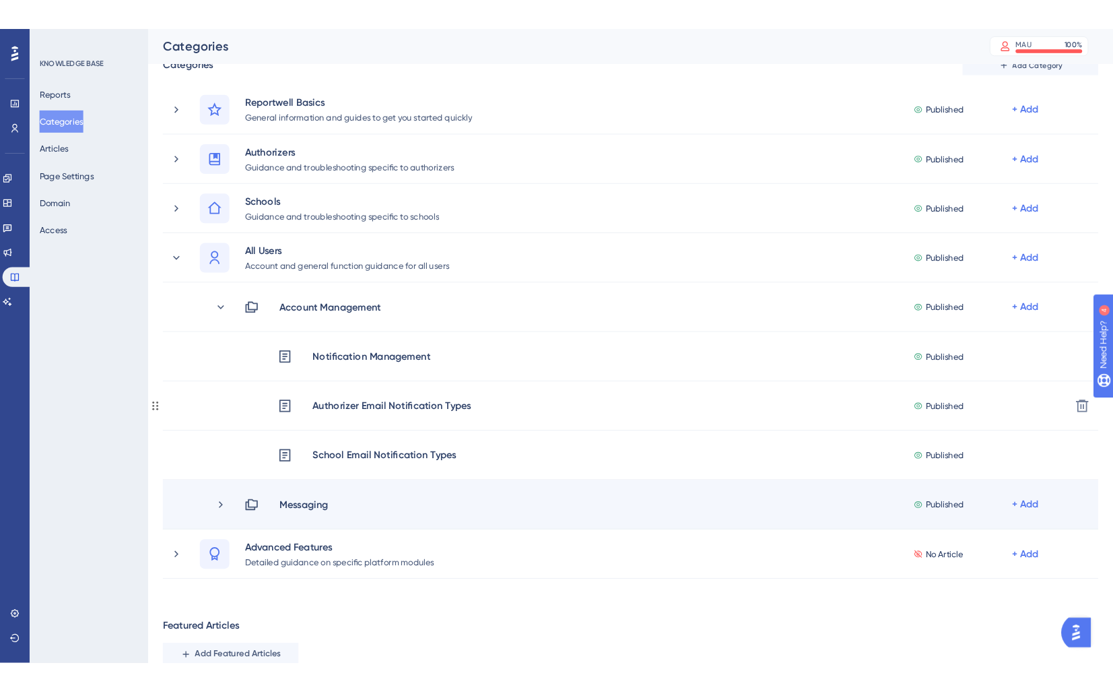
scroll to position [170, 0]
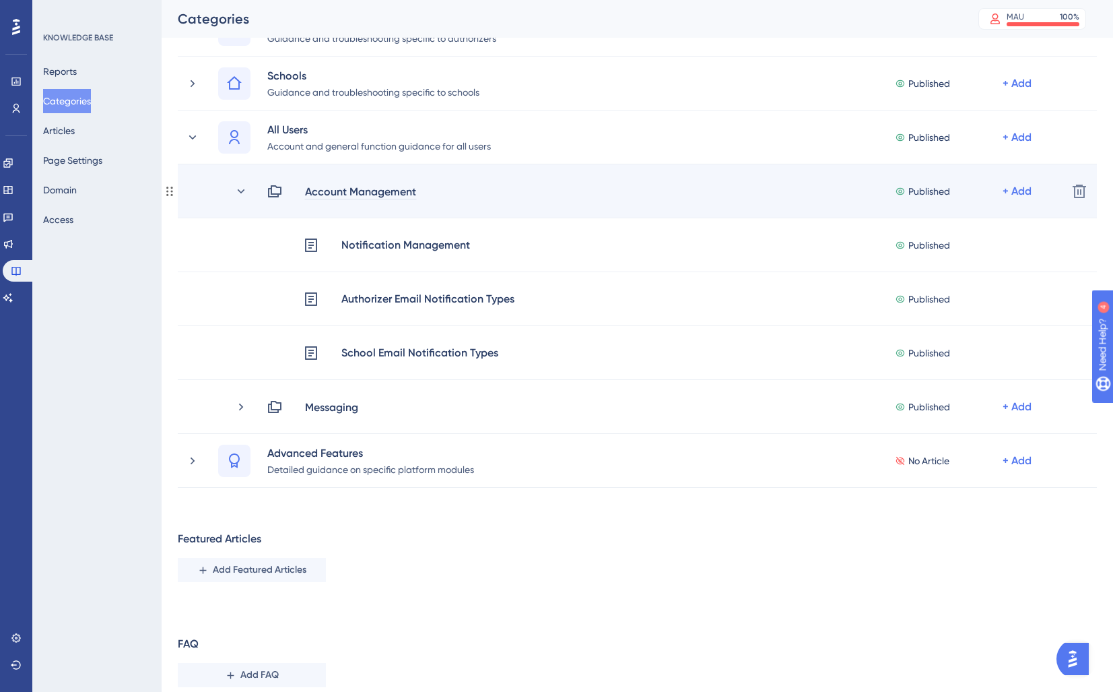
click at [379, 188] on div "Account Management" at bounding box center [360, 191] width 112 height 16
click at [1024, 189] on div "+ Add" at bounding box center [1017, 191] width 29 height 16
click at [940, 226] on span "Add Articles" at bounding box center [943, 227] width 52 height 16
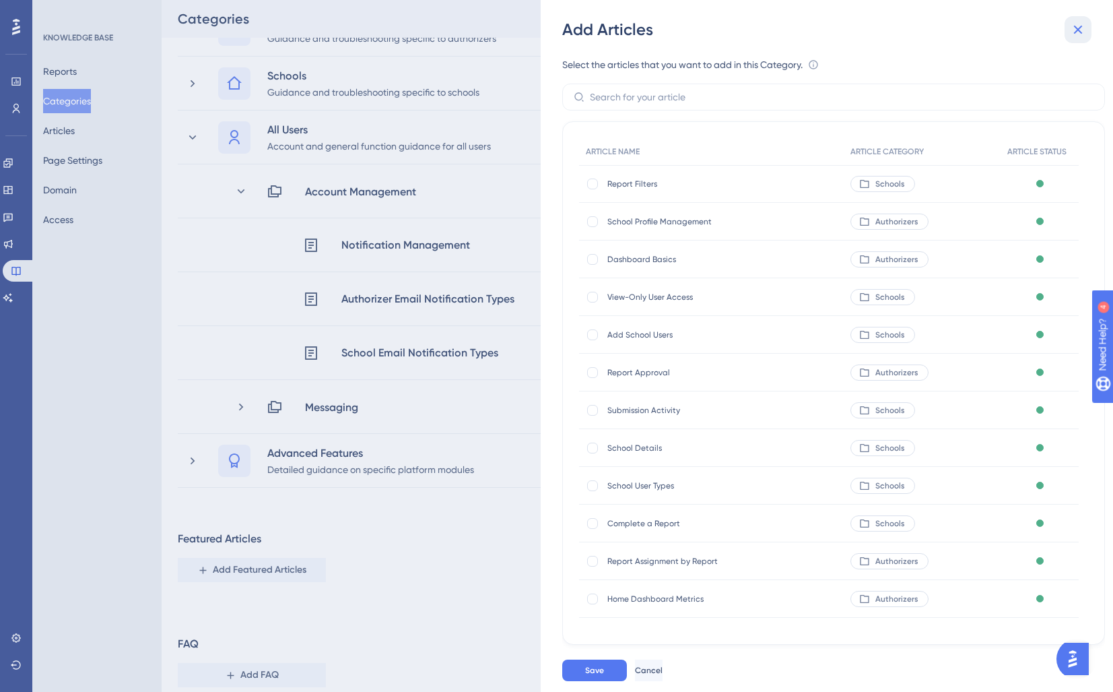
click at [1090, 31] on button at bounding box center [1078, 29] width 27 height 27
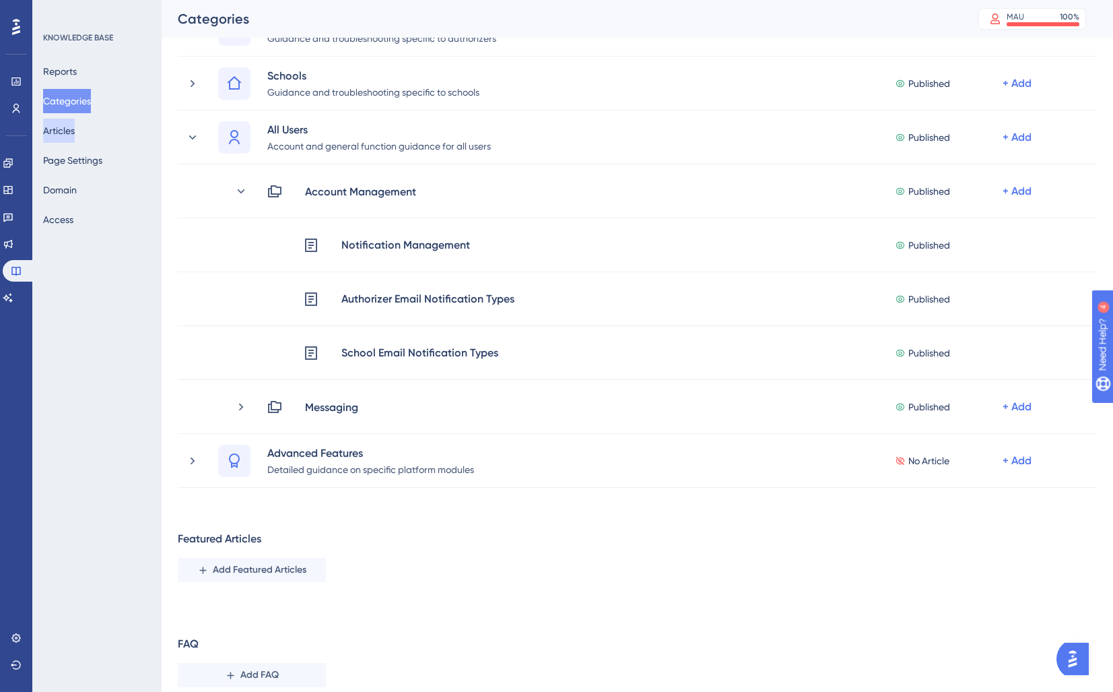
click at [64, 129] on button "Articles" at bounding box center [59, 131] width 32 height 24
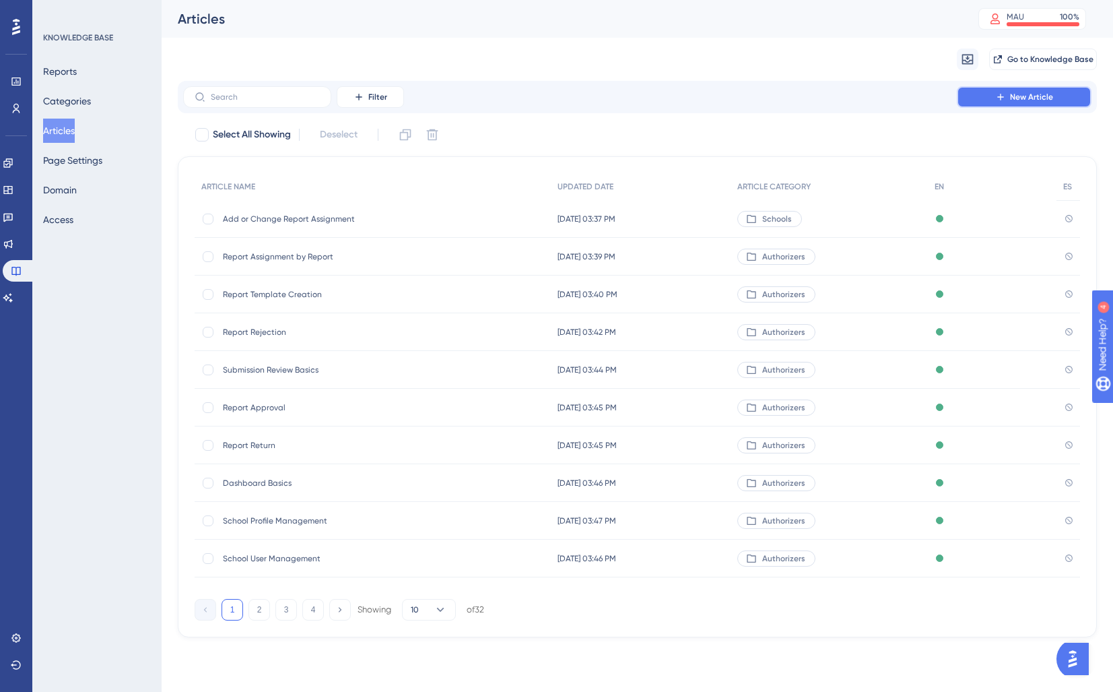
click at [1043, 96] on span "New Article" at bounding box center [1031, 97] width 43 height 11
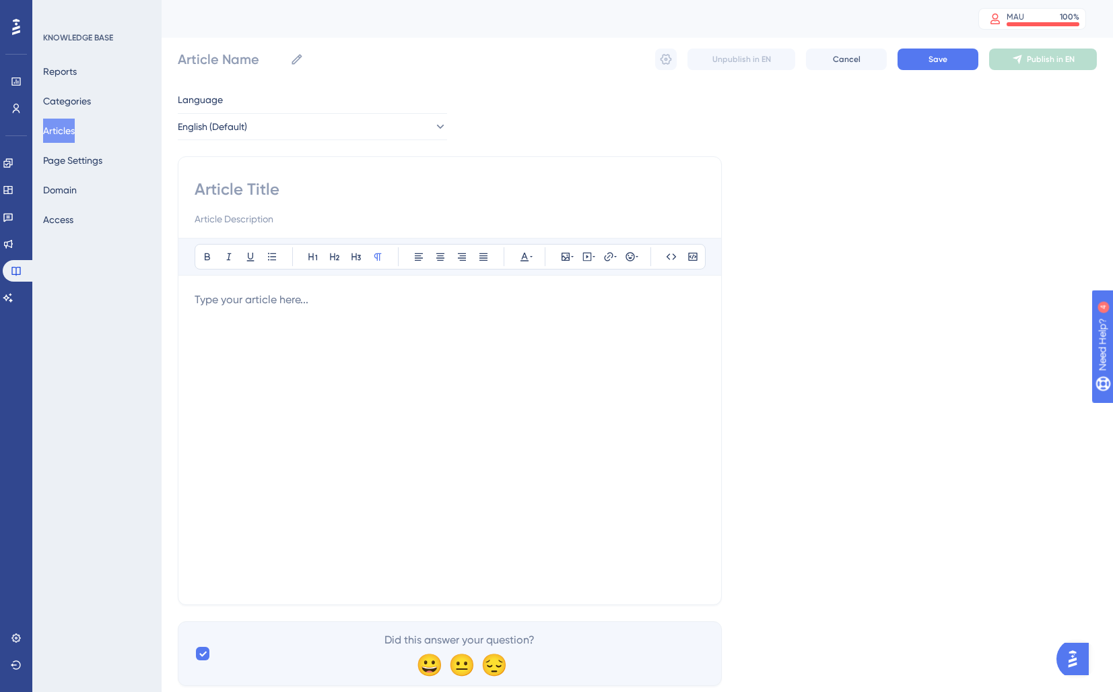
drag, startPoint x: 348, startPoint y: 343, endPoint x: 478, endPoint y: 325, distance: 131.9
click at [352, 343] on div at bounding box center [450, 440] width 511 height 296
click at [840, 57] on span "Cancel" at bounding box center [847, 58] width 28 height 11
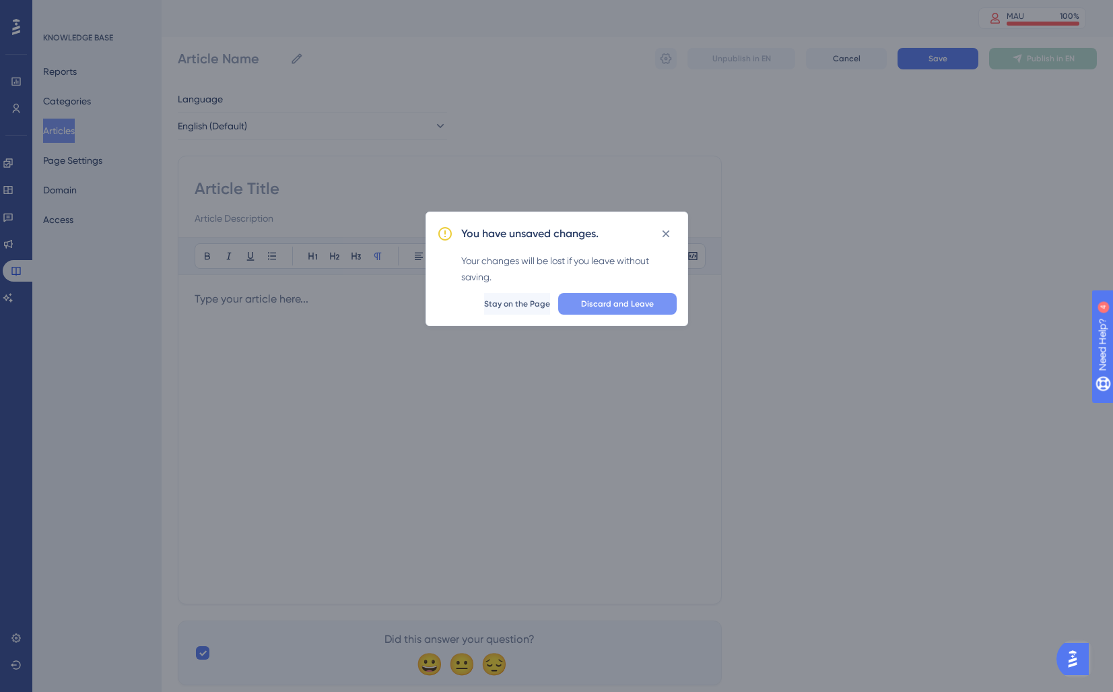
click at [626, 306] on span "Discard and Leave" at bounding box center [617, 303] width 73 height 11
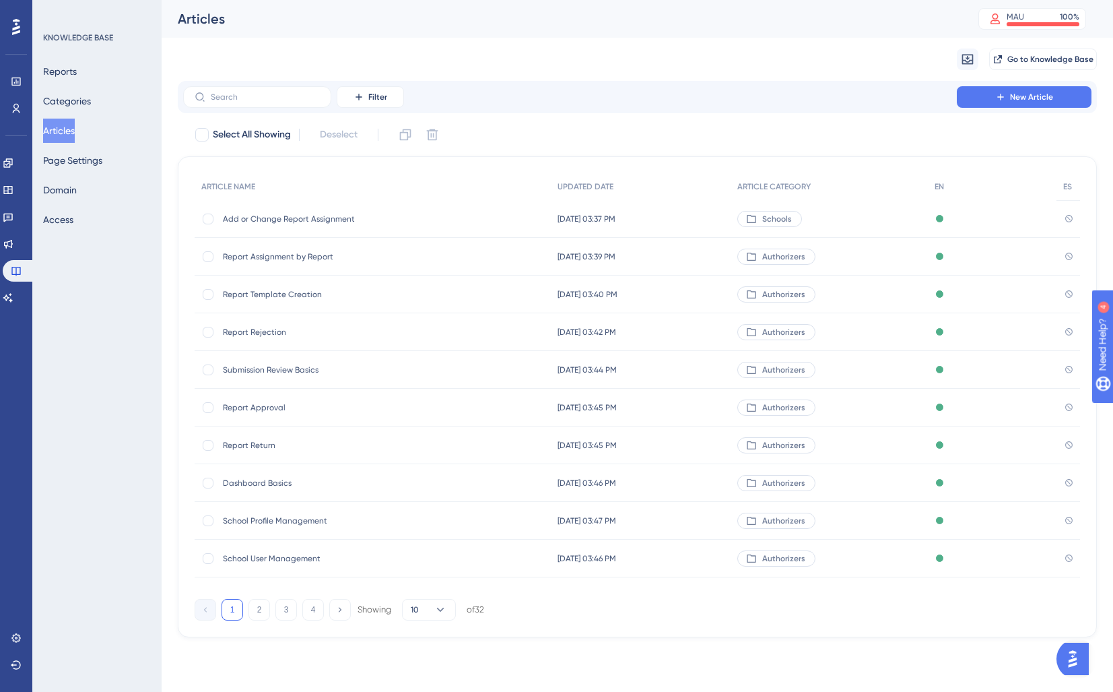
click at [282, 517] on span "School Profile Management" at bounding box center [331, 520] width 216 height 11
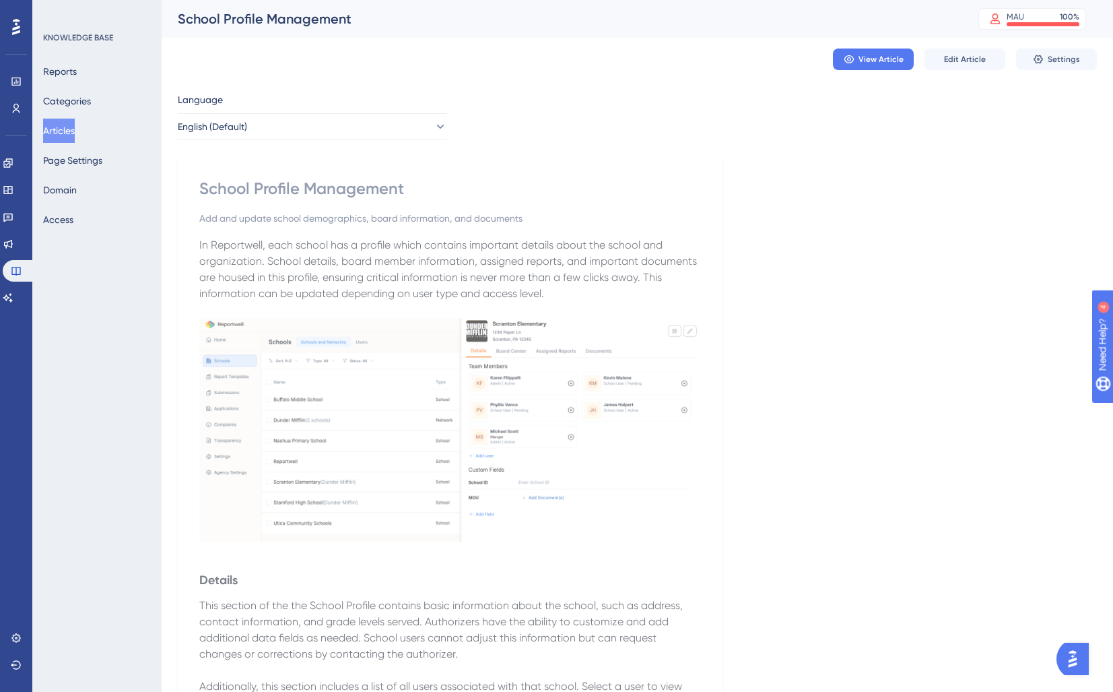
click at [59, 120] on button "Articles" at bounding box center [59, 131] width 32 height 24
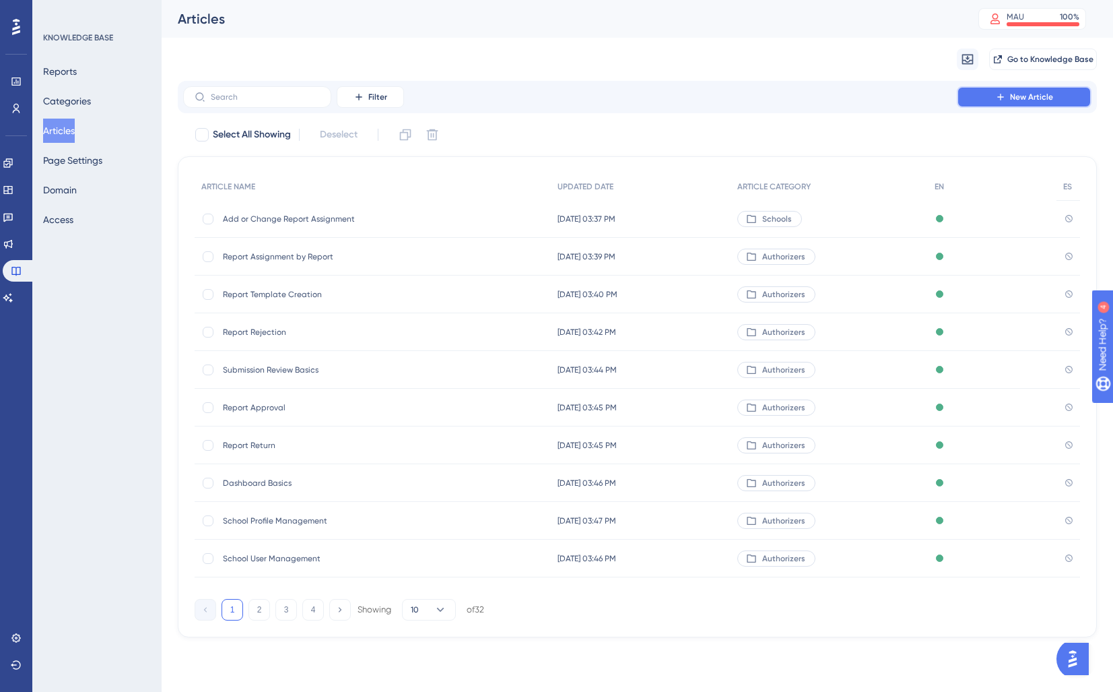
click at [1004, 102] on button "New Article" at bounding box center [1024, 97] width 135 height 22
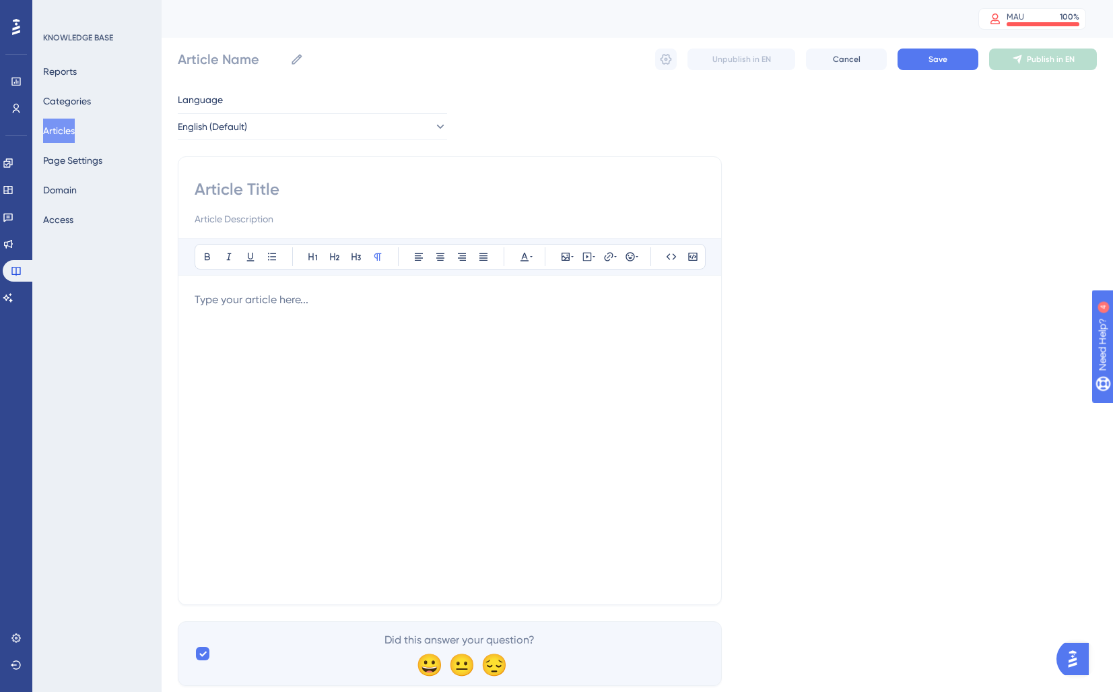
click at [263, 190] on input at bounding box center [450, 189] width 511 height 22
type input "M"
type input "Manage"
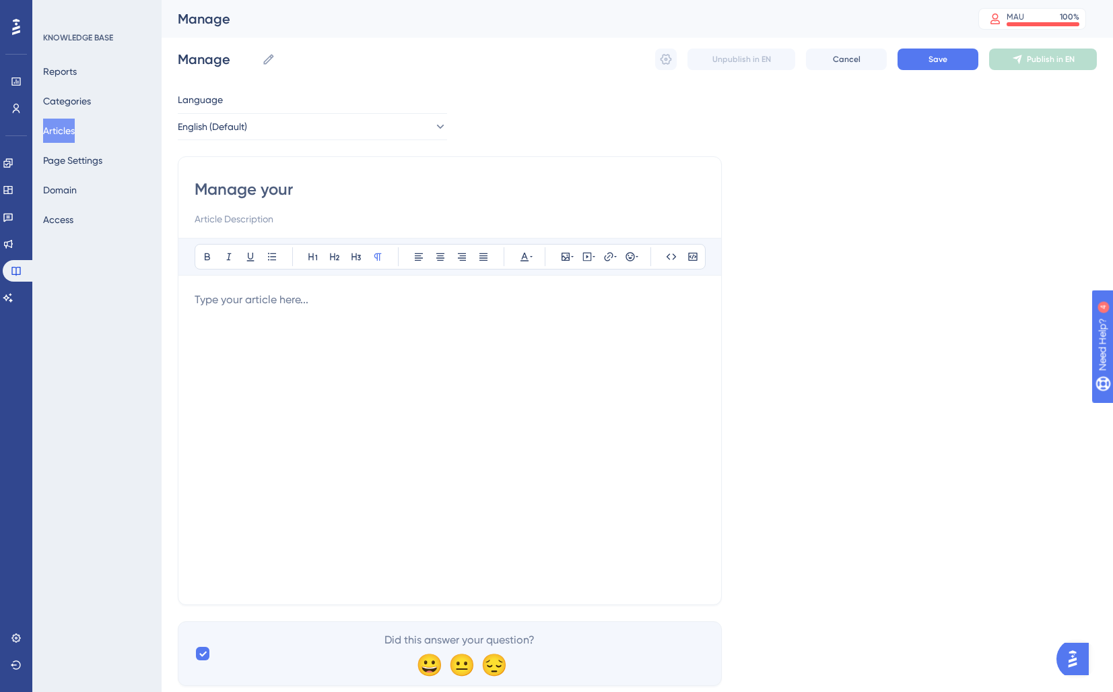
type input "Manage your"
type input "Manage your pro"
type input "Manage your user pro"
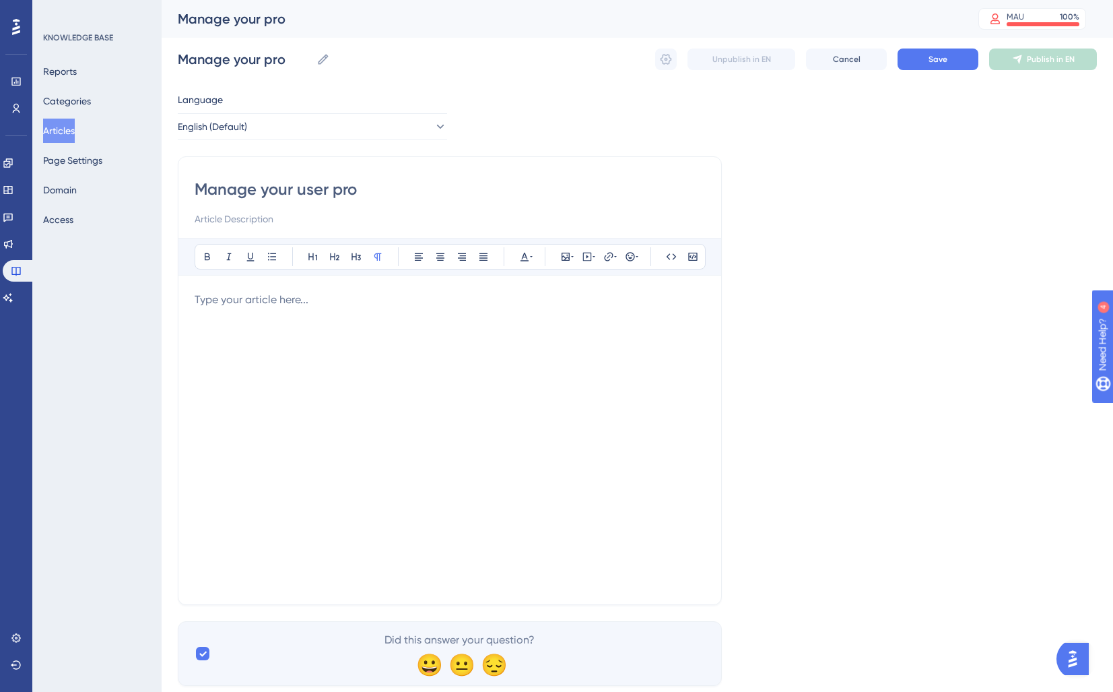
type input "Manage your user pro"
type input "Manage your user profile"
click at [223, 222] on input at bounding box center [450, 219] width 511 height 16
click at [226, 311] on div at bounding box center [450, 440] width 511 height 296
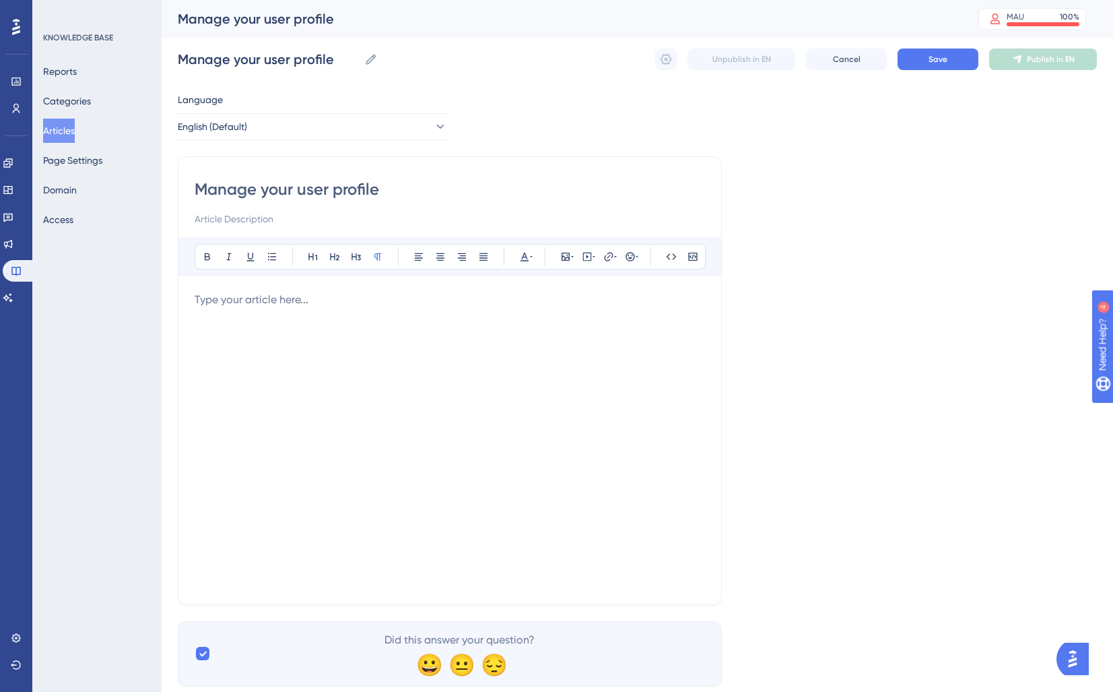
click at [236, 226] on input at bounding box center [450, 219] width 511 height 16
click at [252, 191] on input "Manage your user profile" at bounding box center [450, 189] width 511 height 22
type input "P"
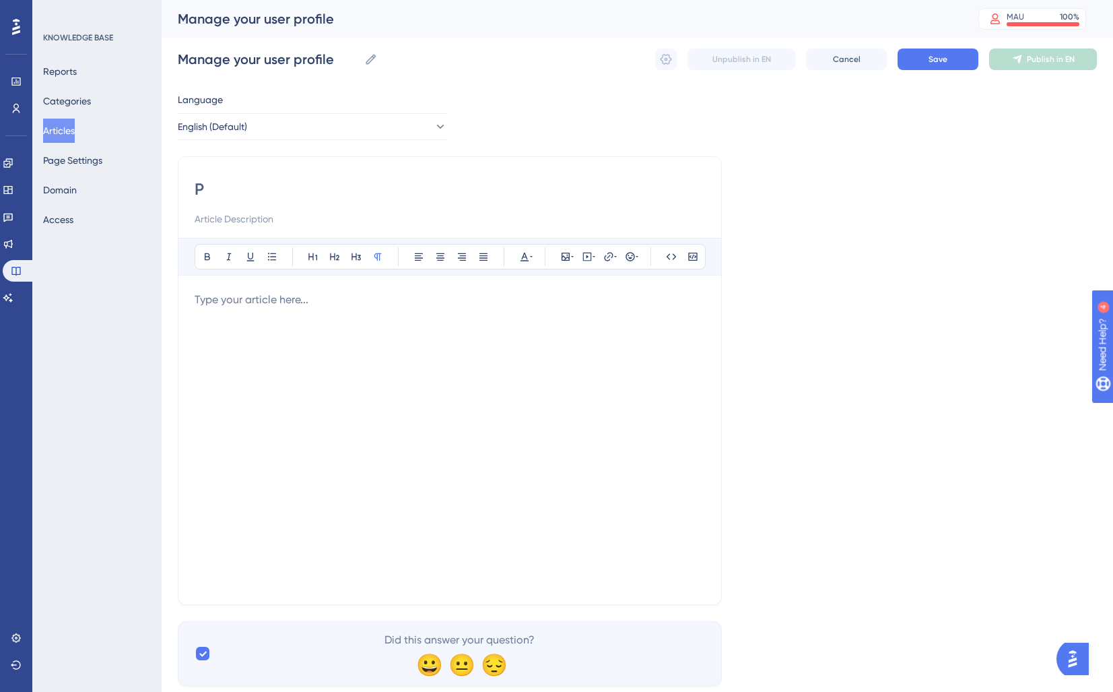
type input "P"
type input "Profile"
type input "Profile Manage"
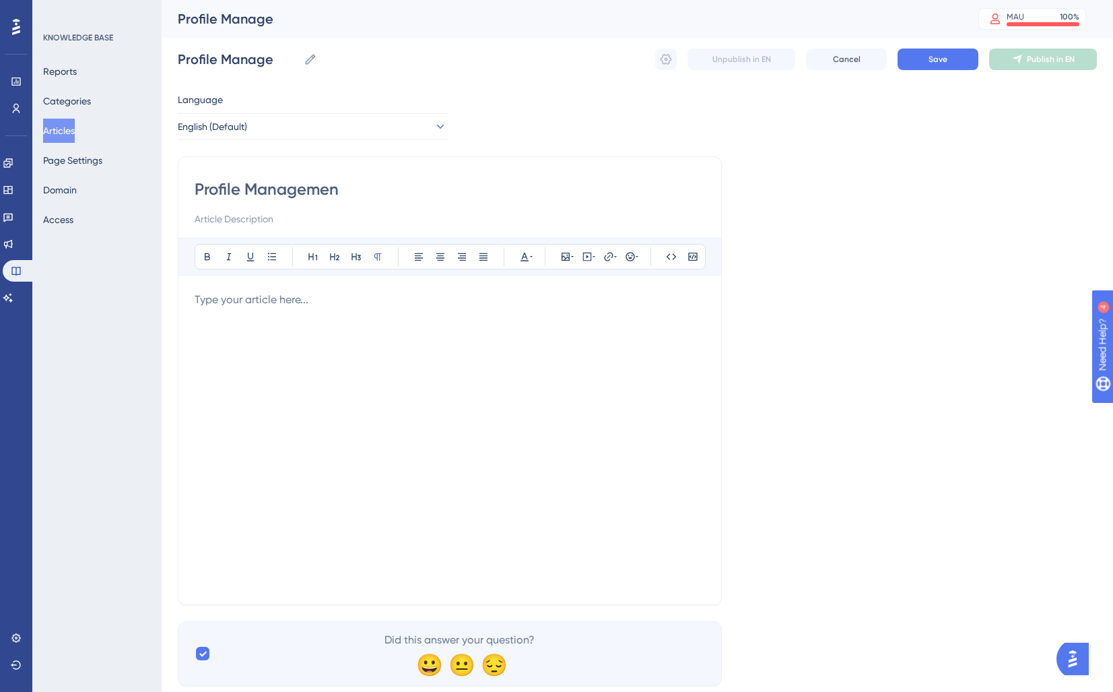
type input "Profile Management"
click at [254, 183] on input "Profile Management" at bounding box center [450, 189] width 511 height 22
type input "Profile Information"
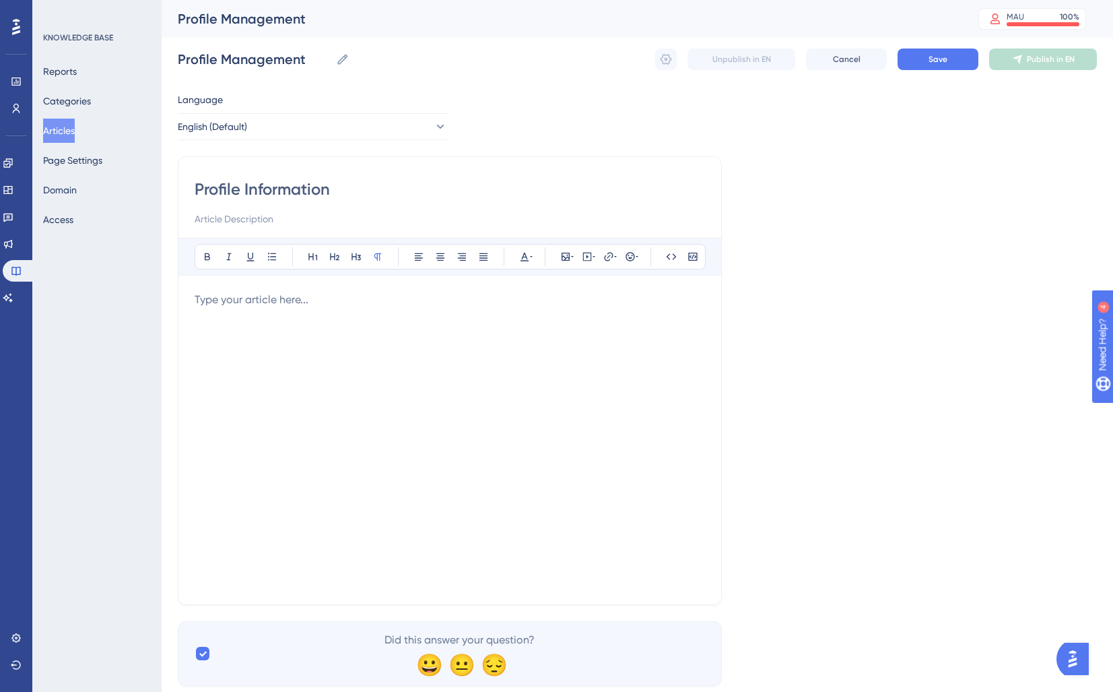
type input "Profile Information"
click at [218, 217] on input at bounding box center [450, 219] width 511 height 16
type input "View and update your individual profile information"
click at [216, 297] on p at bounding box center [450, 300] width 511 height 16
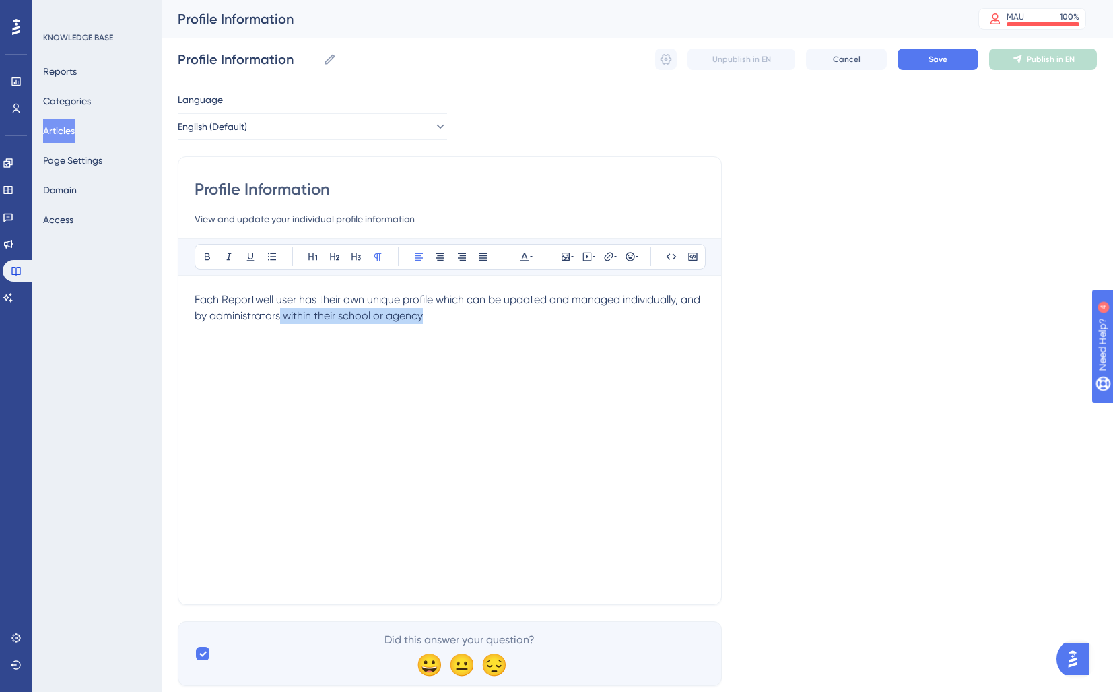
drag, startPoint x: 397, startPoint y: 317, endPoint x: 278, endPoint y: 315, distance: 119.2
click at [280, 315] on p "Each Reportwell user has their own unique profile which can be updated and mana…" at bounding box center [450, 308] width 511 height 32
drag, startPoint x: 209, startPoint y: 316, endPoint x: 436, endPoint y: 321, distance: 226.4
click at [436, 321] on p "Each Reportwell user has their own unique profile which can be updated and mana…" at bounding box center [450, 308] width 511 height 32
click at [0, 0] on div "Performance Users Engagement Widgets Feedback Product Updates Knowledge Base AI…" at bounding box center [0, 0] width 0 height 0
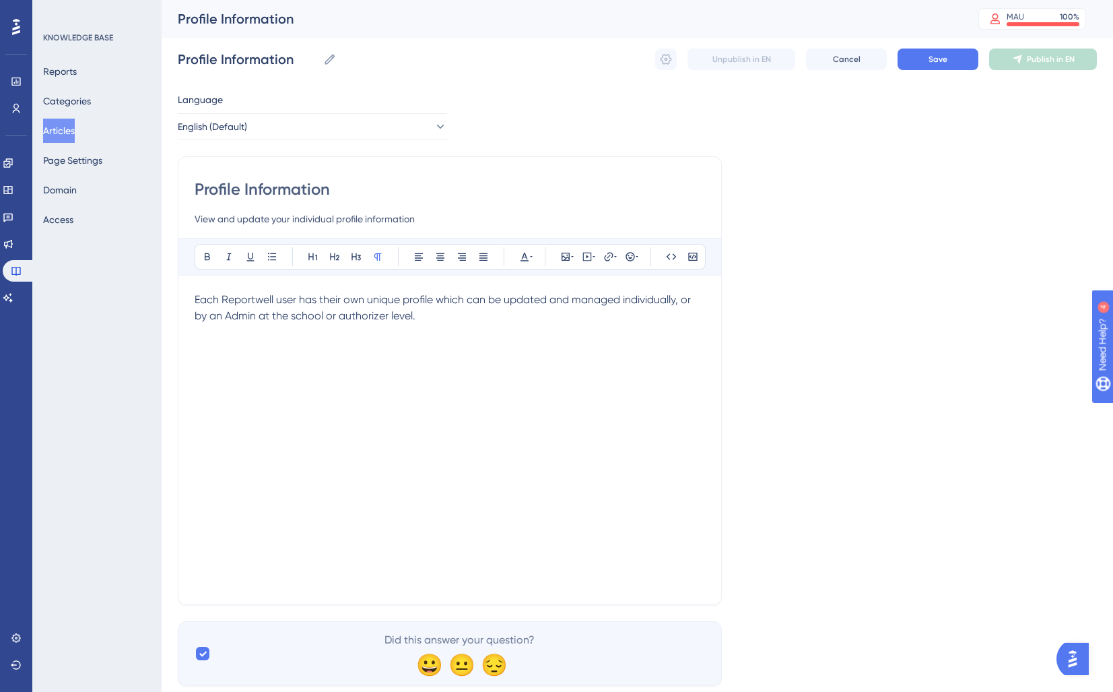
click at [0, 0] on div "Performance Users Engagement Widgets Feedback Product Updates Knowledge Base AI…" at bounding box center [0, 0] width 0 height 0
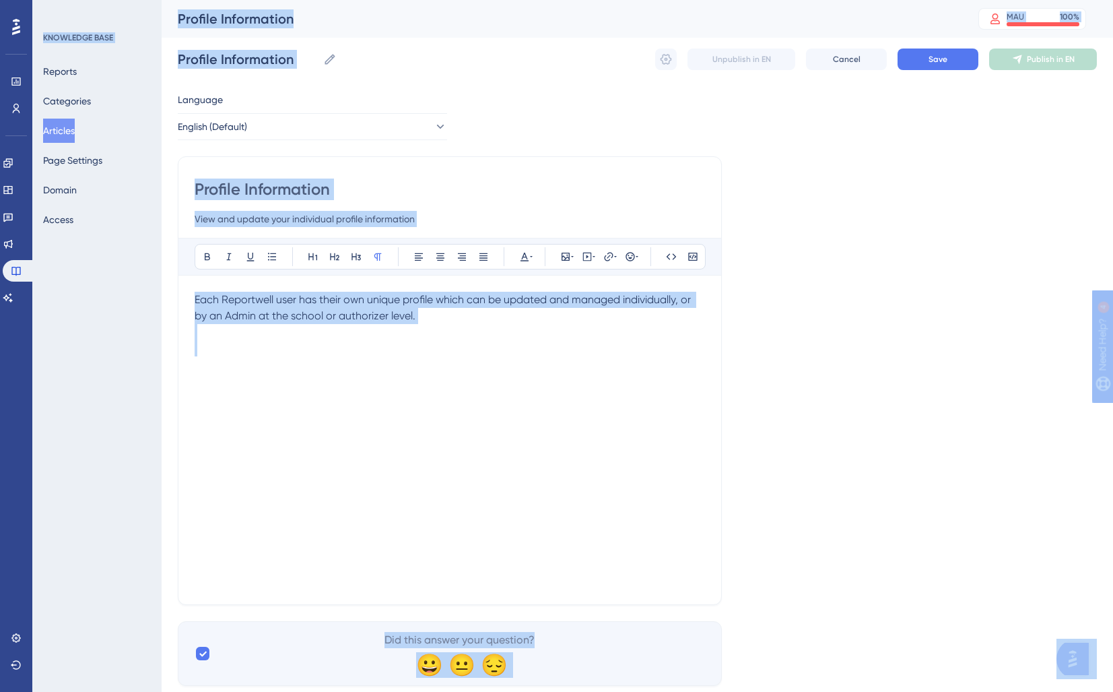
drag, startPoint x: 374, startPoint y: 364, endPoint x: 358, endPoint y: 359, distance: 16.4
click at [368, 362] on div "Each Reportwell user has their own unique profile which can be updated and mana…" at bounding box center [450, 440] width 511 height 296
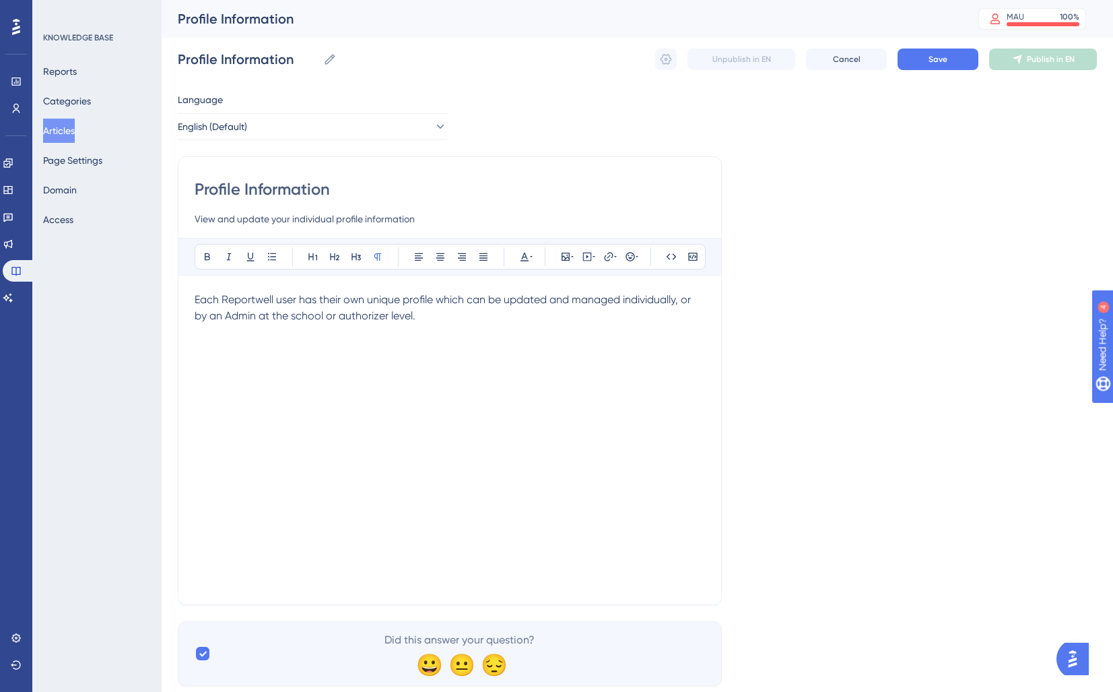
click at [254, 333] on p at bounding box center [450, 332] width 511 height 16
click at [219, 349] on p at bounding box center [450, 348] width 511 height 16
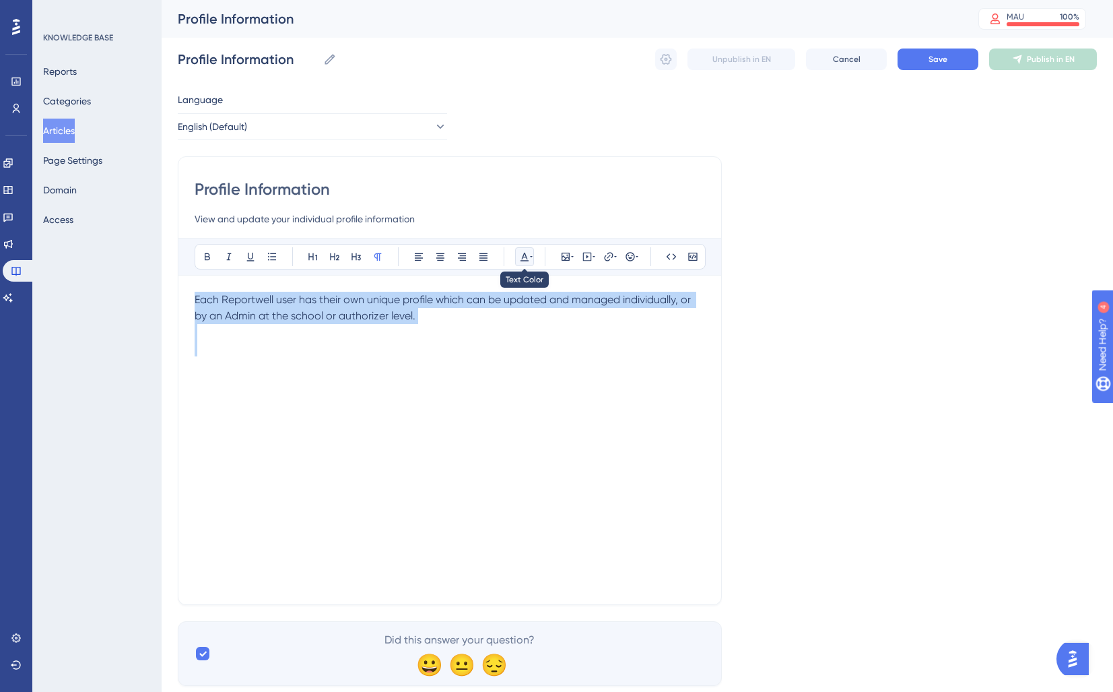
click at [523, 251] on icon at bounding box center [524, 256] width 11 height 11
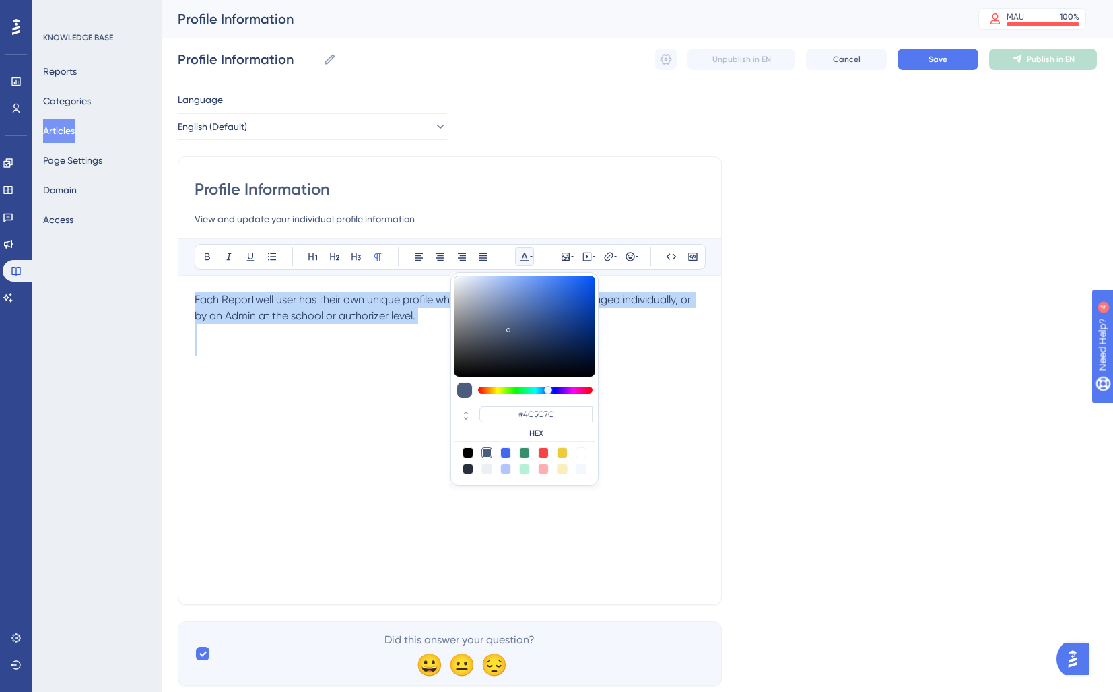
click at [468, 467] on div at bounding box center [468, 468] width 11 height 11
type input "#29303D"
click at [243, 371] on div "Each Reportwell user has their own unique profile which can be updated and mana…" at bounding box center [450, 440] width 511 height 296
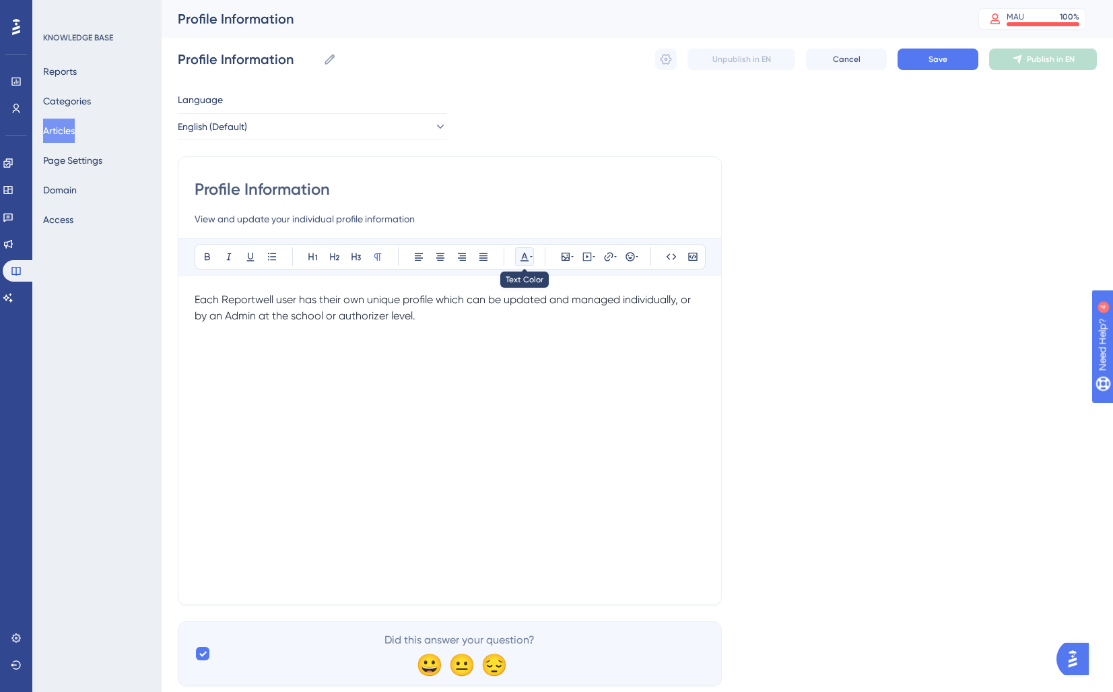
click at [530, 248] on button at bounding box center [524, 256] width 19 height 19
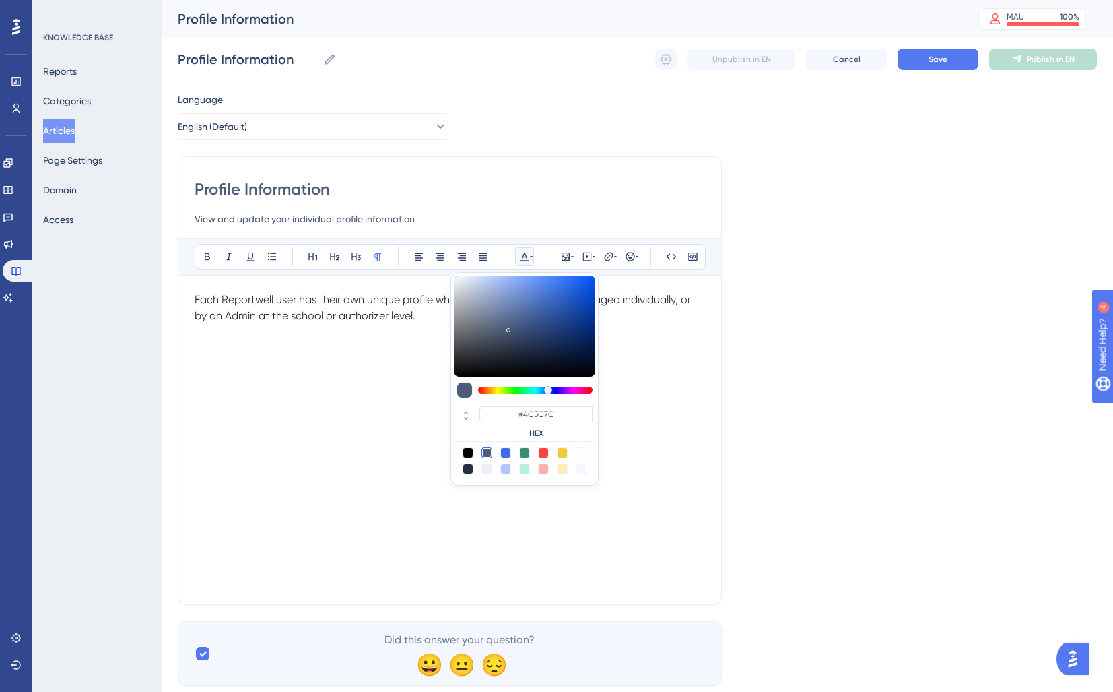
click at [469, 468] on div at bounding box center [468, 468] width 11 height 11
type input "#29303D"
click at [237, 343] on p at bounding box center [450, 348] width 511 height 16
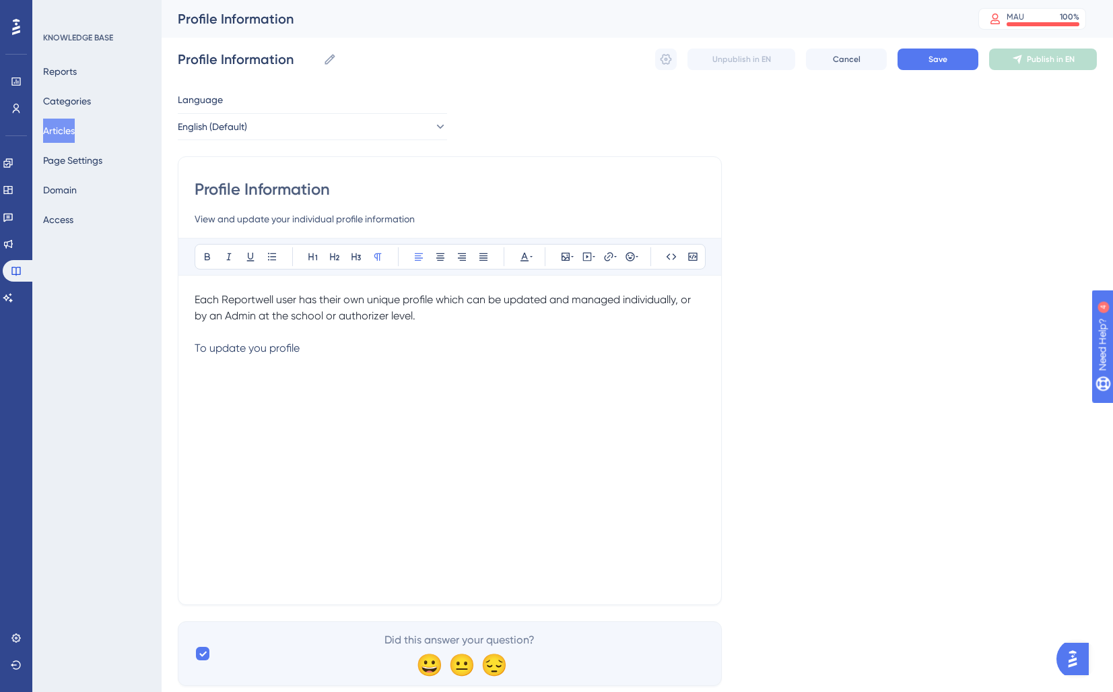
click at [422, 317] on p "Each Reportwell user has their own unique profile which can be updated and mana…" at bounding box center [450, 308] width 511 height 32
click at [612, 348] on span "Personal profile details held within the Reportwell platform include Personal D…" at bounding box center [439, 355] width 488 height 29
click at [642, 349] on span "Personal profile details held within the Reportwell platform include Personal D…" at bounding box center [438, 355] width 486 height 29
drag, startPoint x: 394, startPoint y: 368, endPoint x: 435, endPoint y: 371, distance: 41.2
click at [409, 370] on p "Personal profile details held within the Reportwell platform include Personal D…" at bounding box center [450, 356] width 511 height 32
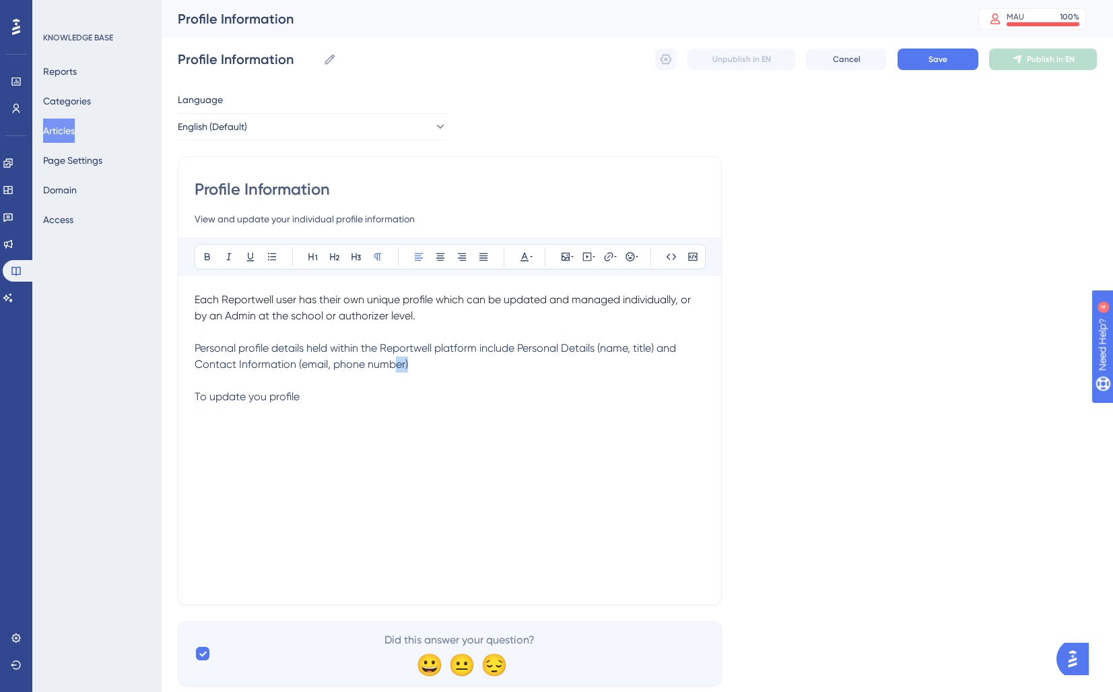
click at [444, 368] on p "Personal profile details held within the Reportwell platform include Personal D…" at bounding box center [450, 356] width 511 height 32
click at [657, 350] on span "Personal profile details held within the Reportwell platform include Personal D…" at bounding box center [437, 355] width 484 height 29
click at [676, 353] on span "Personal profile details held within the Reportwell platform include Personal D…" at bounding box center [437, 355] width 484 height 29
drag, startPoint x: 369, startPoint y: 364, endPoint x: 388, endPoint y: 367, distance: 19.2
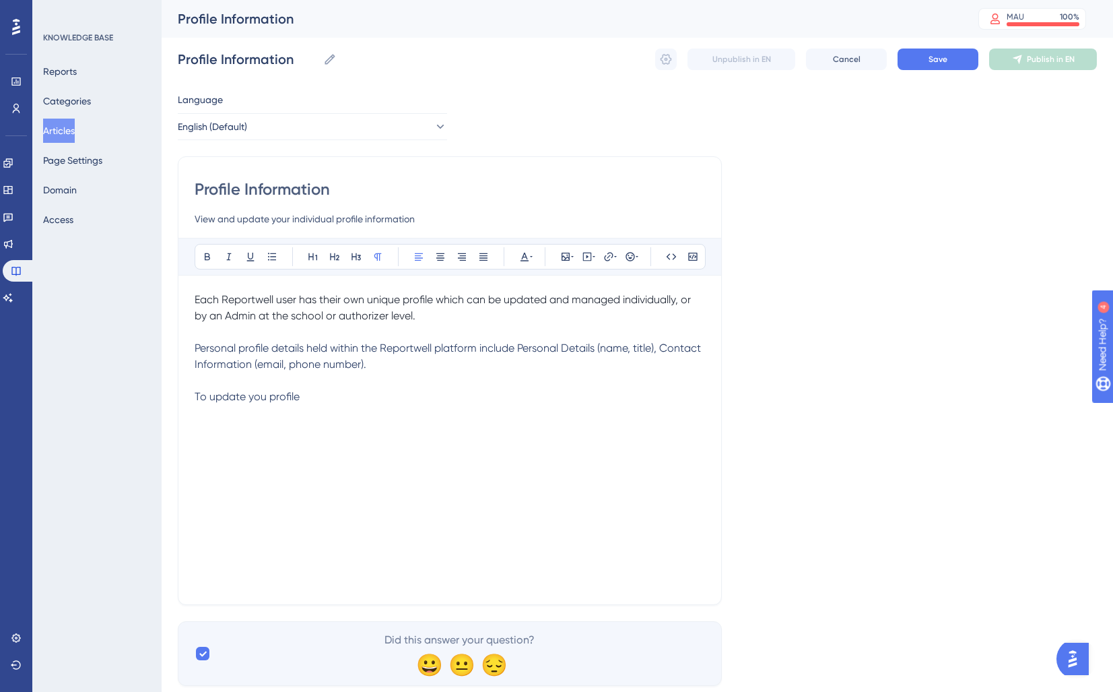
click at [372, 366] on p "Personal profile details held within the Reportwell platform include Personal D…" at bounding box center [450, 356] width 511 height 32
click at [311, 348] on span "Personal profile details held within the Reportwell platform include Personal D…" at bounding box center [449, 355] width 509 height 29
click at [609, 367] on p "Personal profile details which can be housed within the Reportwell platform inc…" at bounding box center [450, 356] width 511 height 32
click at [601, 349] on span "Personal profile details which can be housed within the Reportwell platform inc…" at bounding box center [438, 355] width 486 height 29
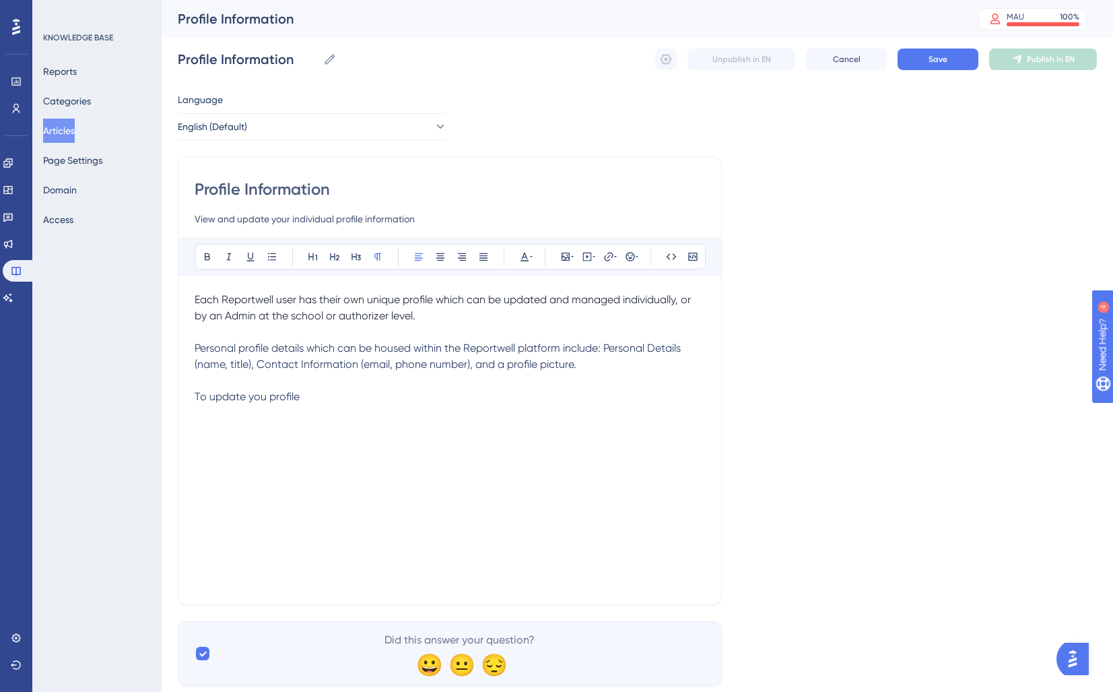
click at [607, 366] on p "Personal profile details which can be housed within the Reportwell platform inc…" at bounding box center [450, 356] width 511 height 32
drag, startPoint x: 581, startPoint y: 370, endPoint x: 581, endPoint y: 364, distance: 6.8
click at [581, 364] on p "Personal profile details which can be housed within the Reportwell platform inc…" at bounding box center [450, 364] width 511 height 48
drag, startPoint x: 609, startPoint y: 373, endPoint x: 614, endPoint y: 379, distance: 7.7
click at [611, 374] on p "Personal profile details which can be housed within the Reportwell platform inc…" at bounding box center [450, 364] width 511 height 48
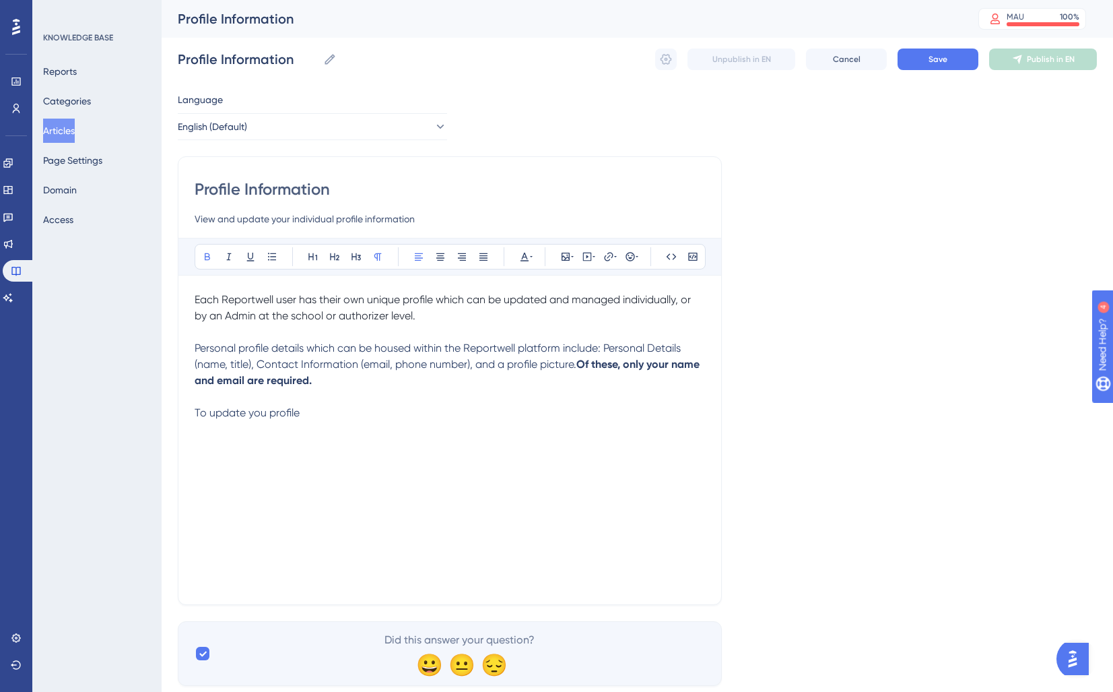
click at [397, 413] on p "To update you profile" at bounding box center [450, 413] width 511 height 16
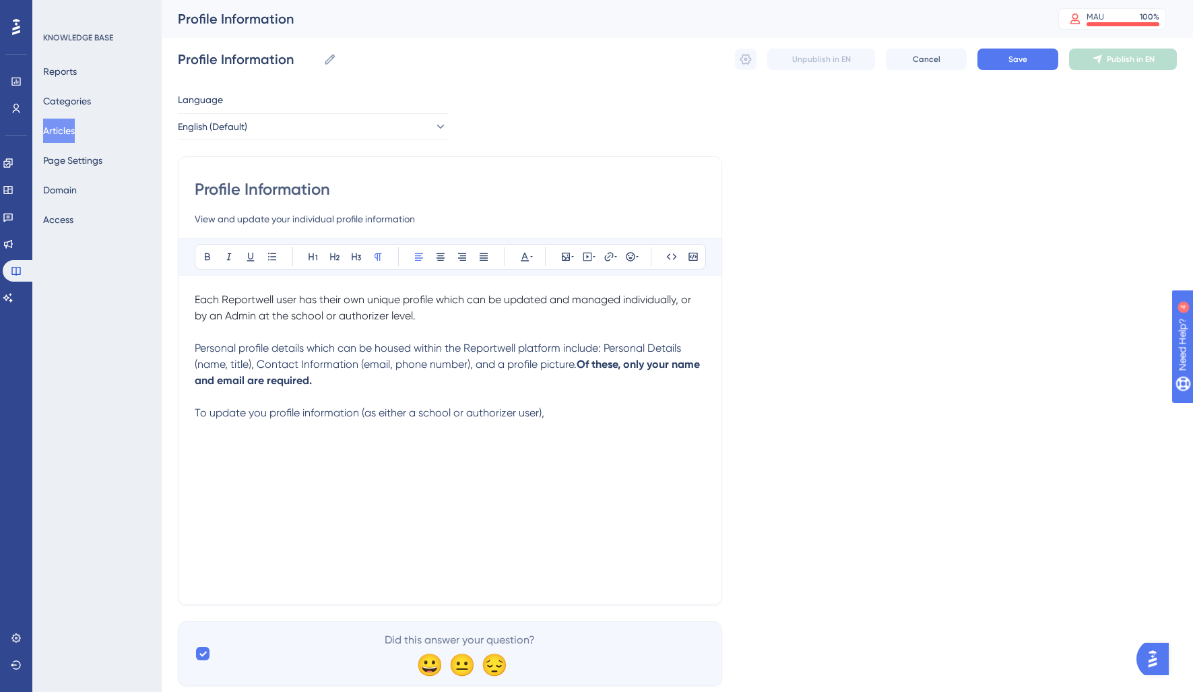
click at [199, 413] on span "To update you profile information (as either a school or authorizer user)," at bounding box center [370, 412] width 350 height 13
click at [446, 416] on span "You can navigate to your profile to update you profile information (as either a…" at bounding box center [449, 412] width 508 height 13
click at [672, 414] on p "You can navigate to your profile to update information (as either a school or a…" at bounding box center [450, 413] width 511 height 16
click at [235, 426] on span "You can navigate to your profile to update information (as either a school or a…" at bounding box center [450, 420] width 510 height 29
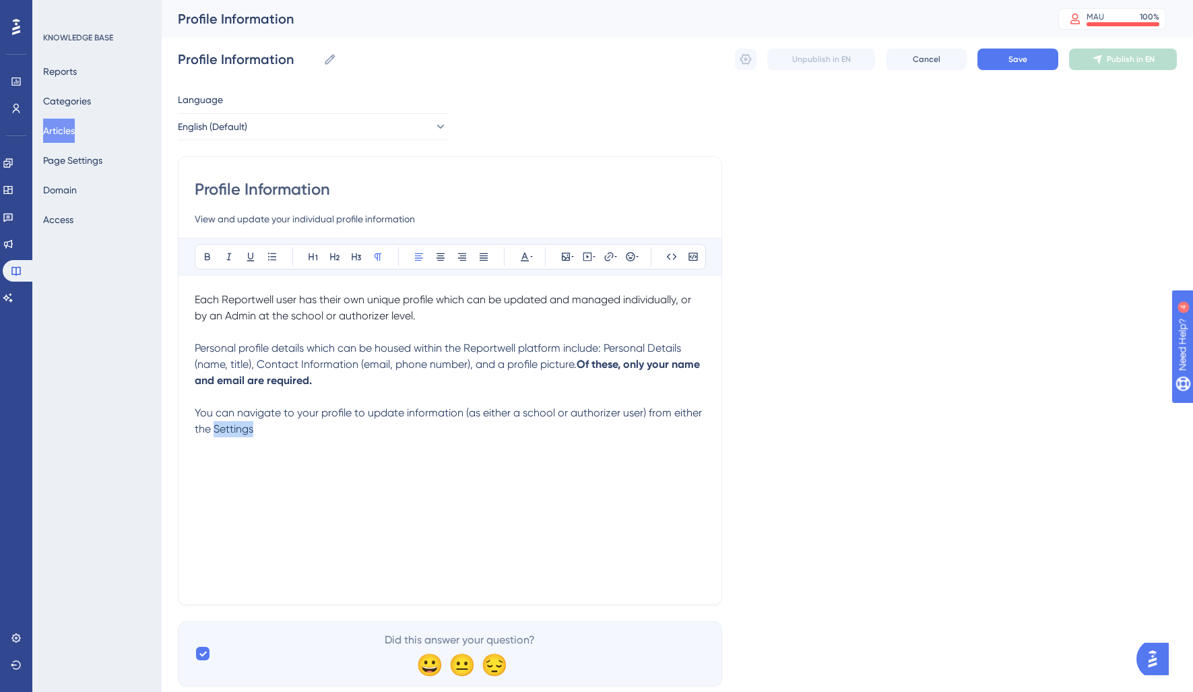
click at [235, 426] on span "You can navigate to your profile to update information (as either a school or a…" at bounding box center [450, 420] width 510 height 29
click at [315, 426] on p "You can navigate to your profile to update information (as either a school or a…" at bounding box center [450, 421] width 511 height 32
drag, startPoint x: 559, startPoint y: 254, endPoint x: 567, endPoint y: 270, distance: 18.1
click at [559, 255] on button at bounding box center [565, 256] width 19 height 19
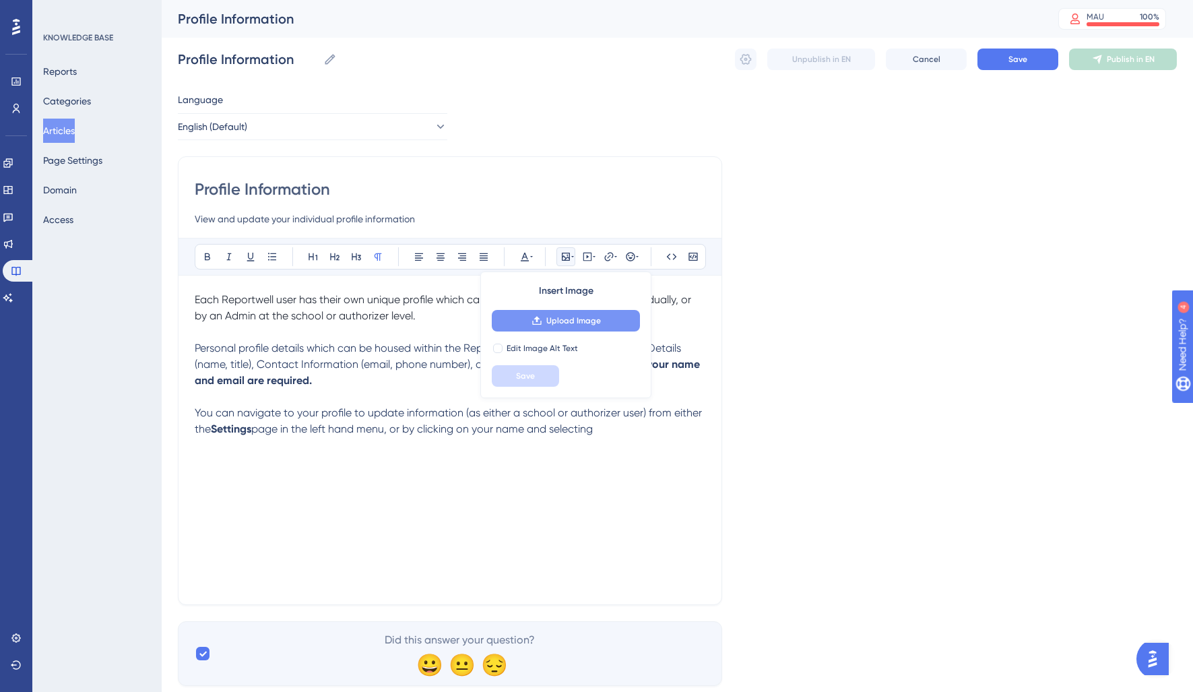
click at [577, 321] on span "Upload Image" at bounding box center [573, 320] width 55 height 11
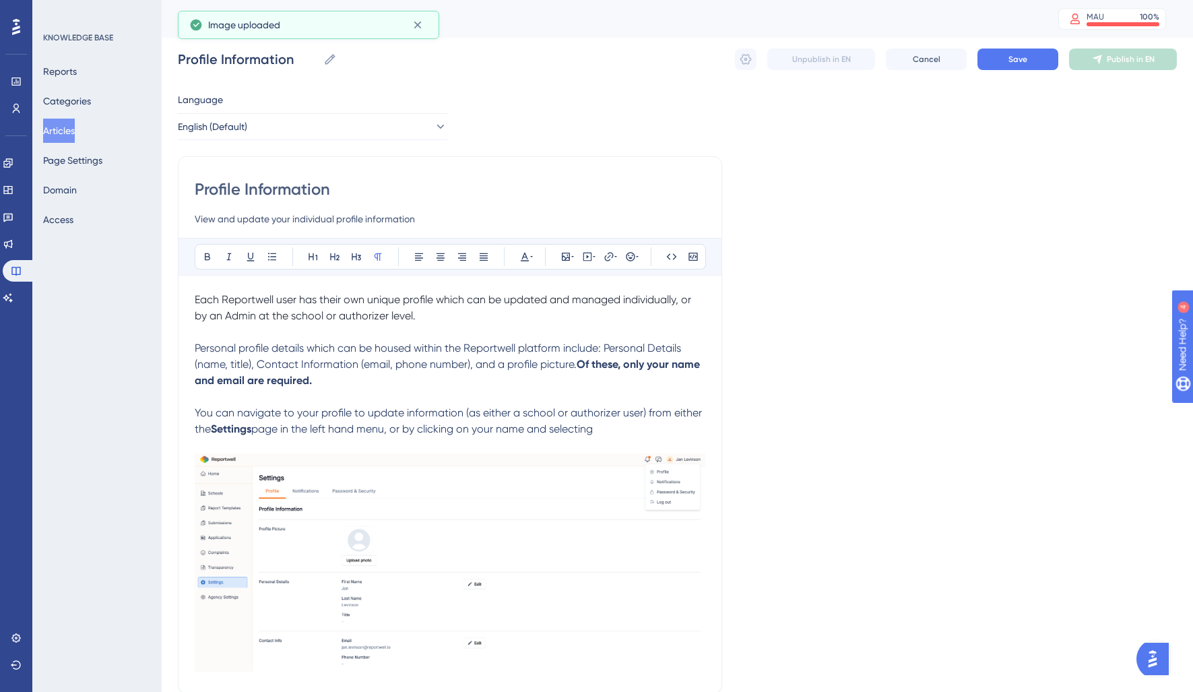
click at [625, 438] on p at bounding box center [450, 445] width 511 height 16
click at [634, 428] on p "You can navigate to your profile to update information (as either a school or a…" at bounding box center [450, 421] width 511 height 32
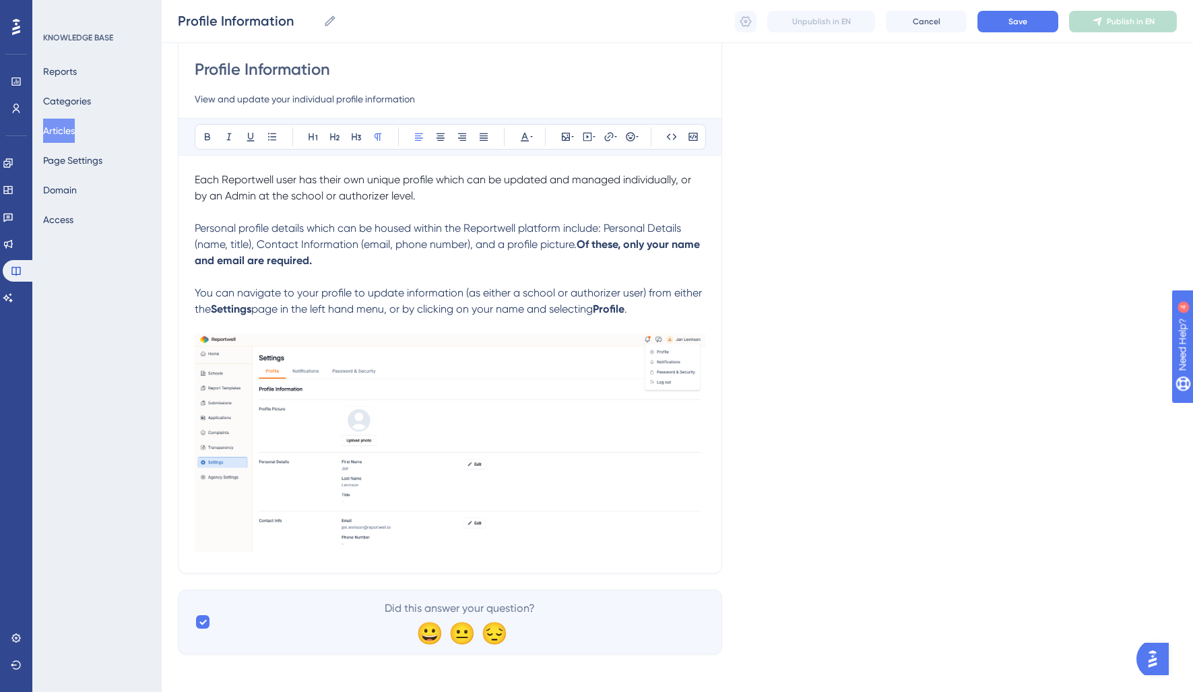
scroll to position [121, 0]
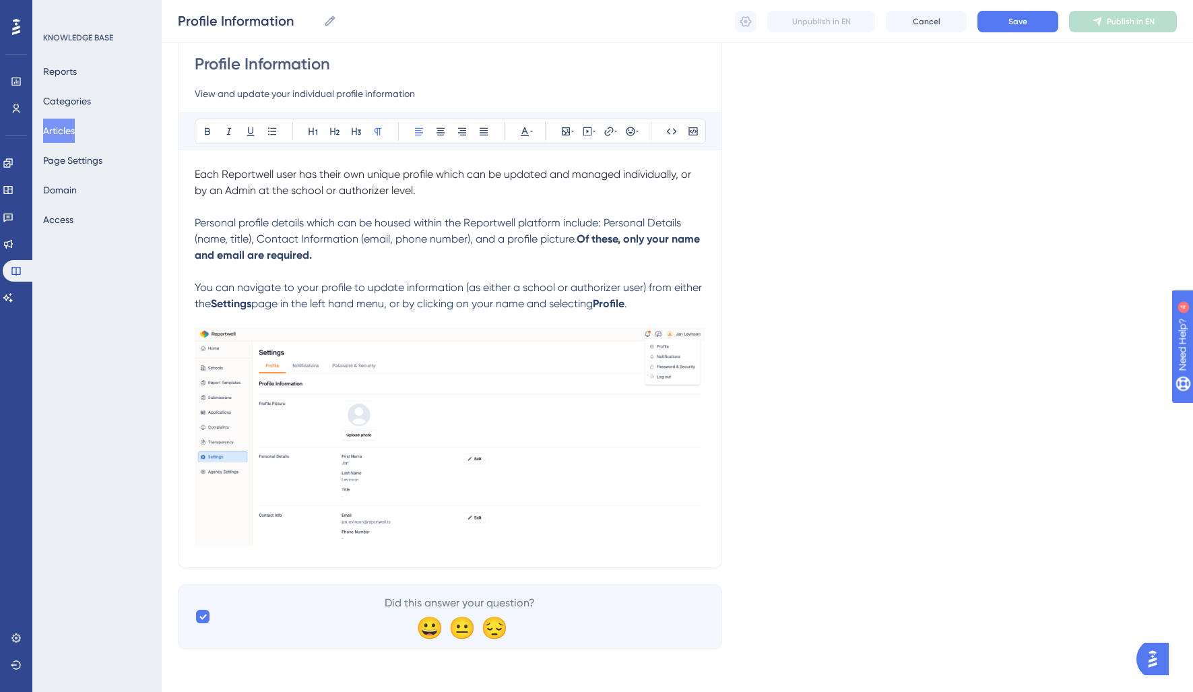
click at [720, 543] on div "Profile Information View and update your individual profile information Bold It…" at bounding box center [450, 299] width 544 height 537
click at [708, 546] on div "Profile Information View and update your individual profile information Bold It…" at bounding box center [450, 299] width 544 height 537
click at [671, 303] on p "You can navigate to your profile to update information (as either a school or a…" at bounding box center [450, 296] width 511 height 32
click at [598, 503] on img at bounding box center [450, 437] width 511 height 218
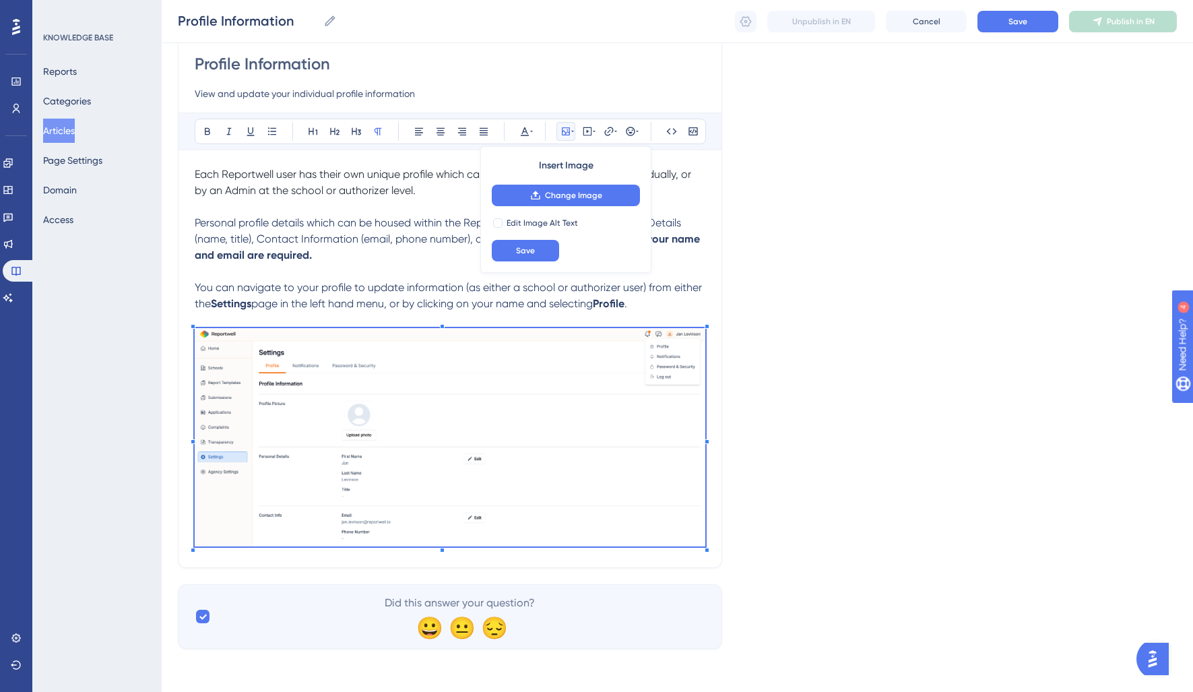
click at [723, 531] on div "Language English (Default) Profile Information View and update your individual …" at bounding box center [677, 307] width 999 height 682
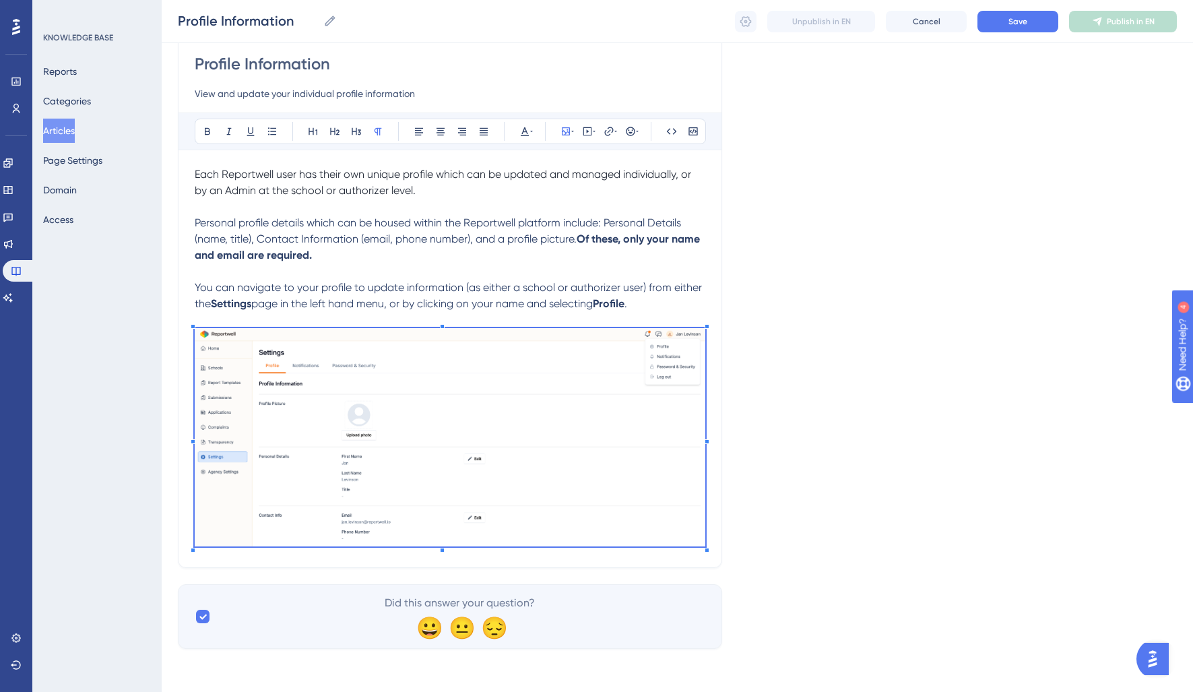
click at [713, 535] on div "Profile Information View and update your individual profile information Bold It…" at bounding box center [450, 299] width 544 height 537
click at [712, 540] on div "Profile Information View and update your individual profile information Bold It…" at bounding box center [450, 299] width 544 height 537
click at [699, 533] on img at bounding box center [450, 437] width 511 height 218
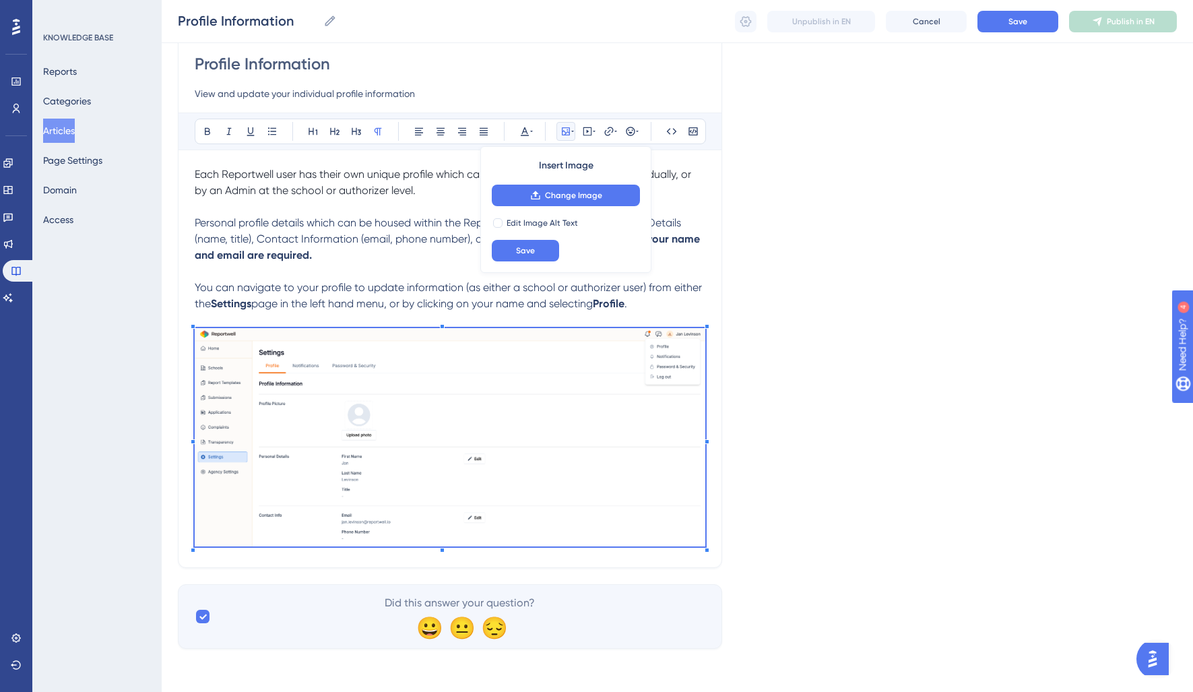
click at [717, 531] on div "Profile Information View and update your individual profile information Bold It…" at bounding box center [450, 299] width 544 height 537
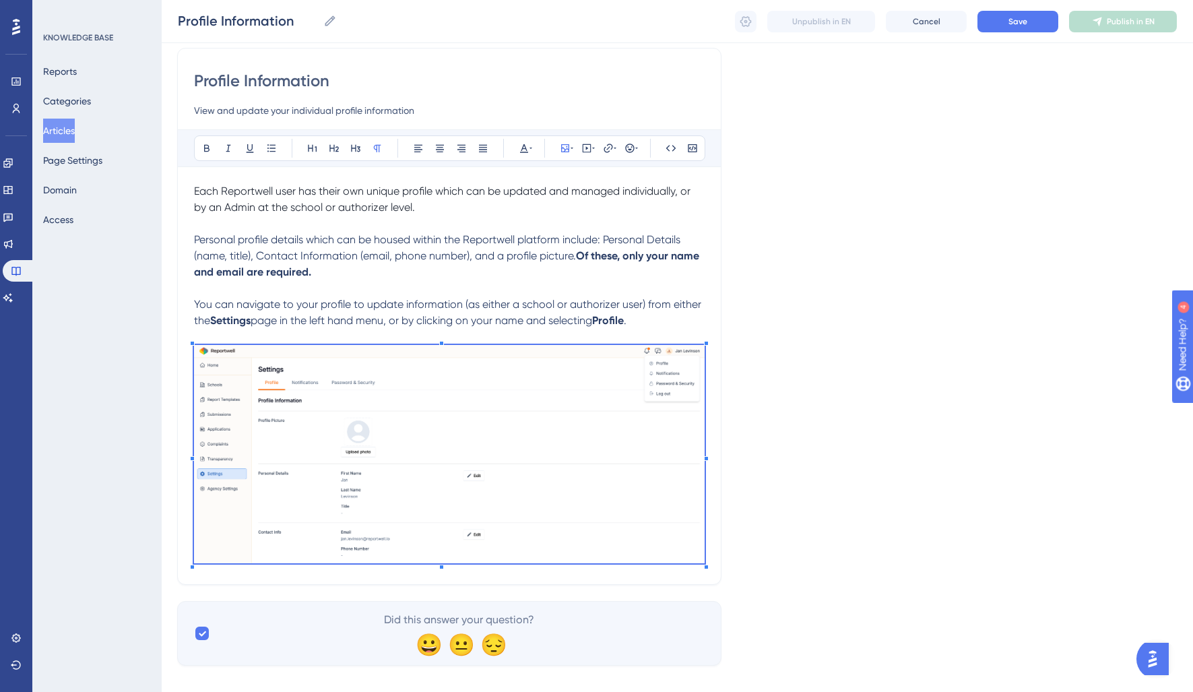
scroll to position [121, 1]
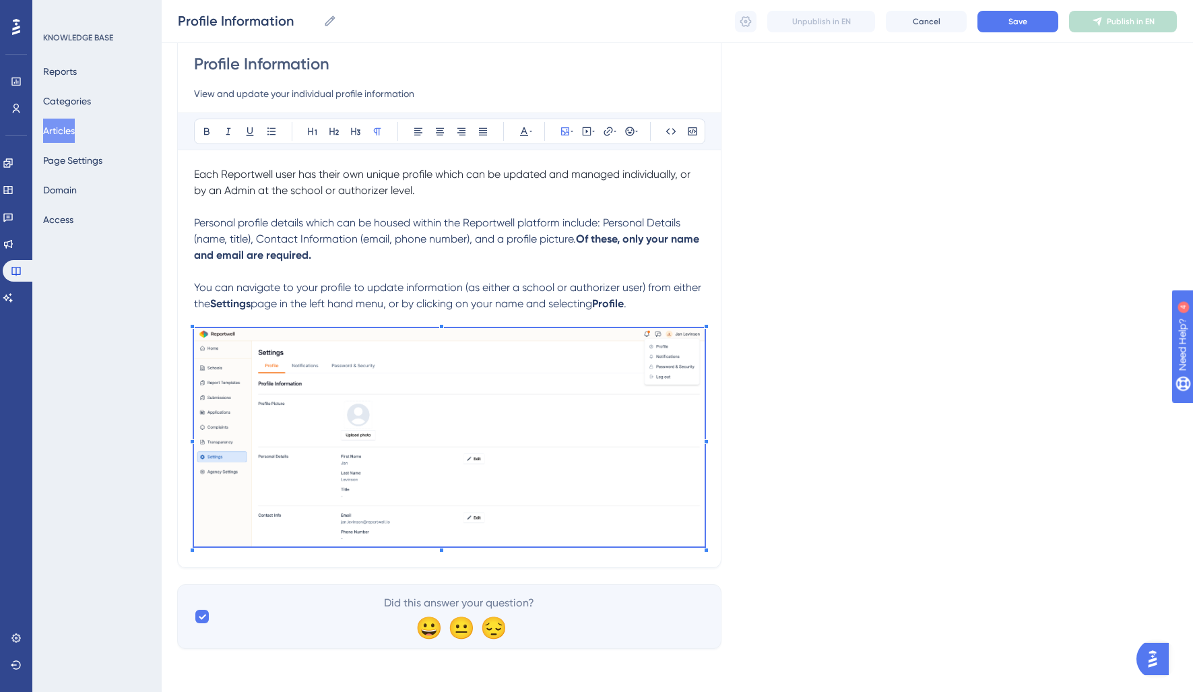
click at [417, 374] on img at bounding box center [449, 437] width 511 height 218
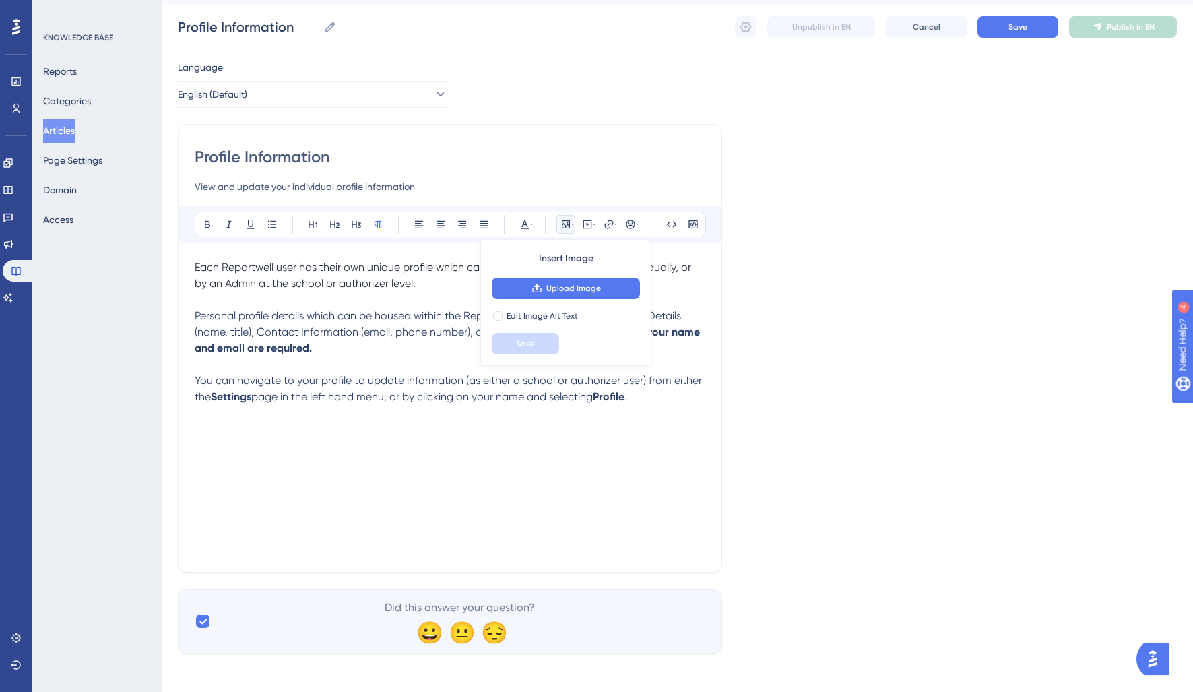
scroll to position [34, 0]
click at [197, 432] on p at bounding box center [450, 427] width 511 height 16
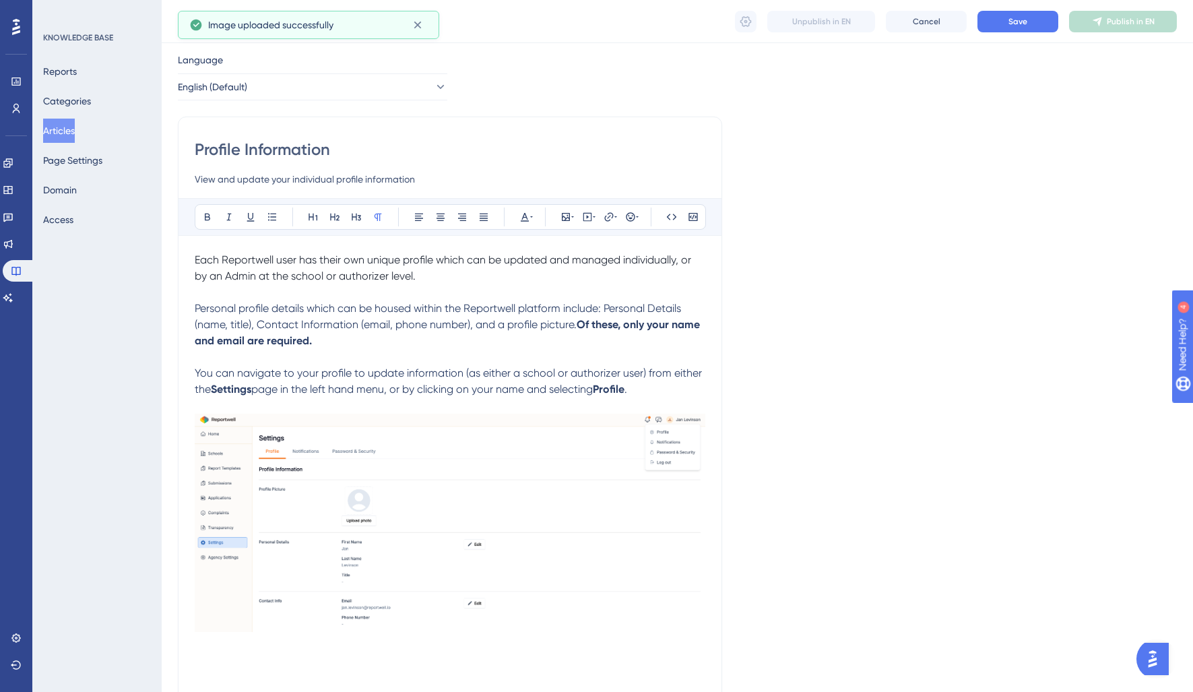
scroll to position [170, 0]
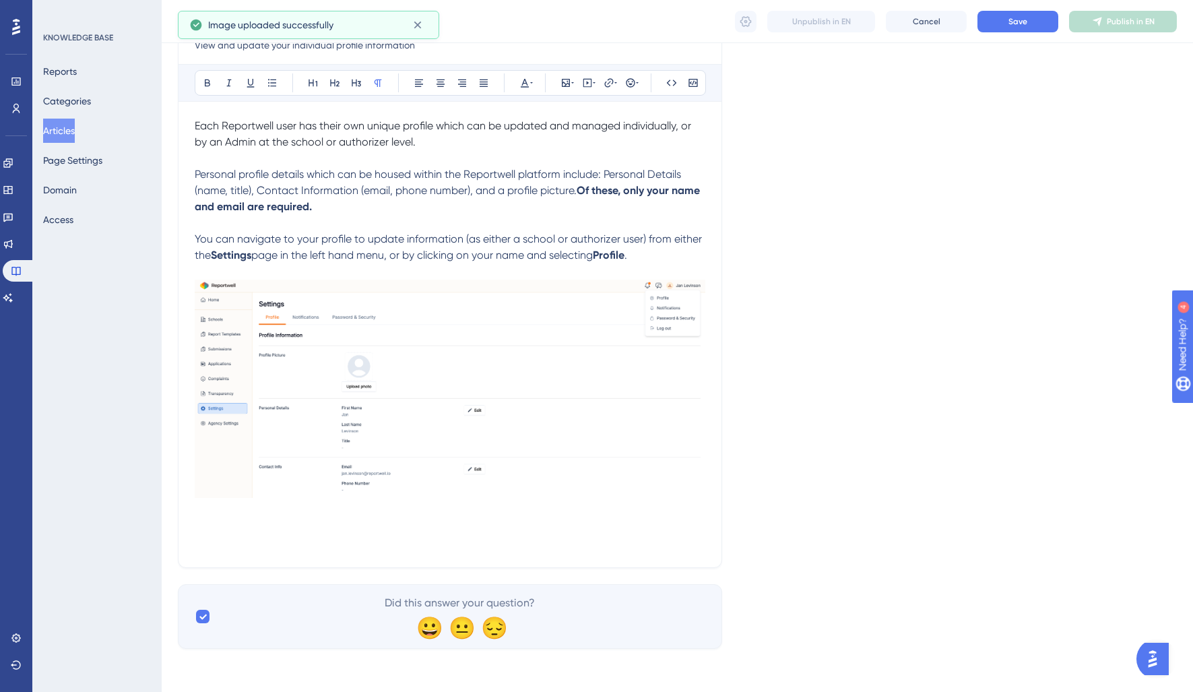
click at [207, 543] on p at bounding box center [450, 543] width 511 height 16
click at [208, 521] on p at bounding box center [450, 527] width 511 height 16
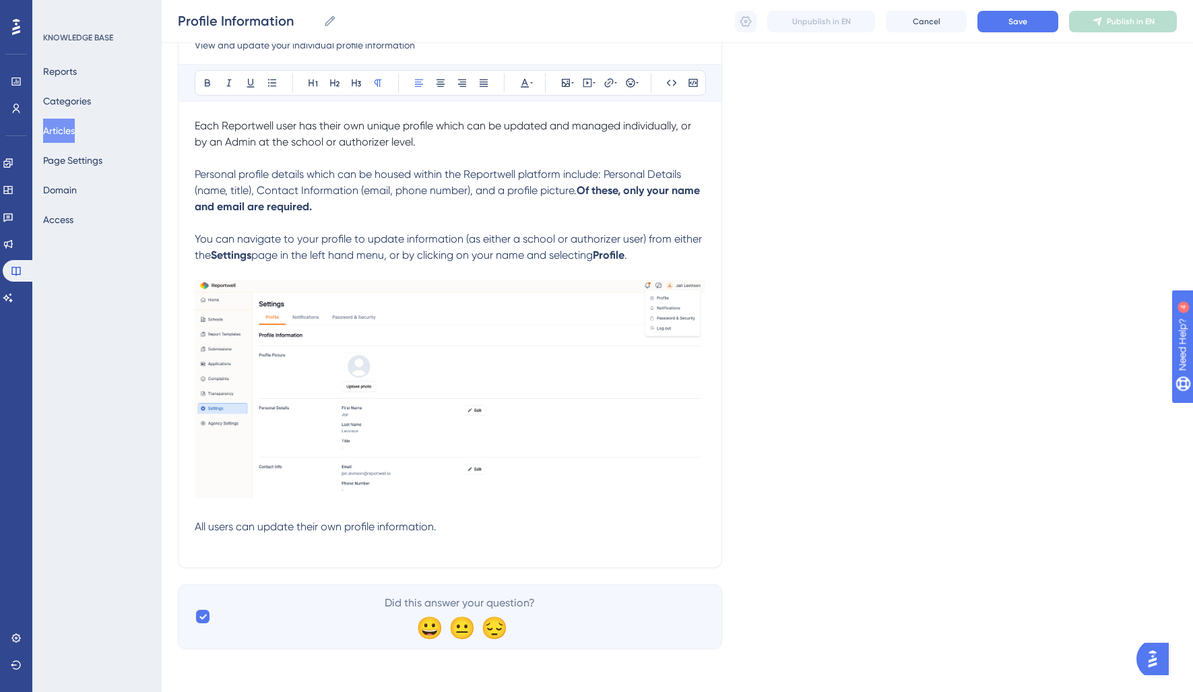
drag, startPoint x: 443, startPoint y: 525, endPoint x: 191, endPoint y: 526, distance: 251.9
click at [191, 526] on div "Profile Information View and update your individual profile information Bold It…" at bounding box center [450, 274] width 544 height 585
click at [453, 525] on p "All users can update their own profile information." at bounding box center [450, 527] width 511 height 16
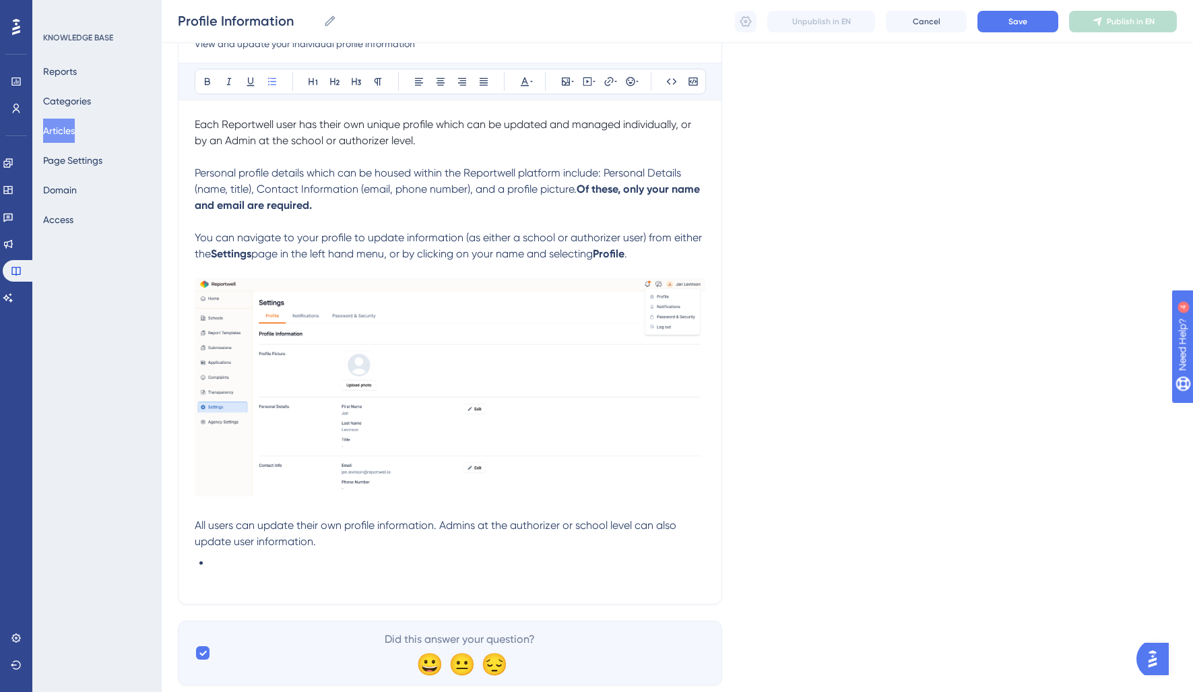
drag, startPoint x: 270, startPoint y: 84, endPoint x: 346, endPoint y: 188, distance: 128.3
click at [271, 85] on icon at bounding box center [272, 81] width 11 height 11
click at [233, 564] on span "Author" at bounding box center [232, 562] width 33 height 13
click at [234, 544] on span "All users can update their own profile information. Admins at the authorizer or…" at bounding box center [437, 533] width 484 height 29
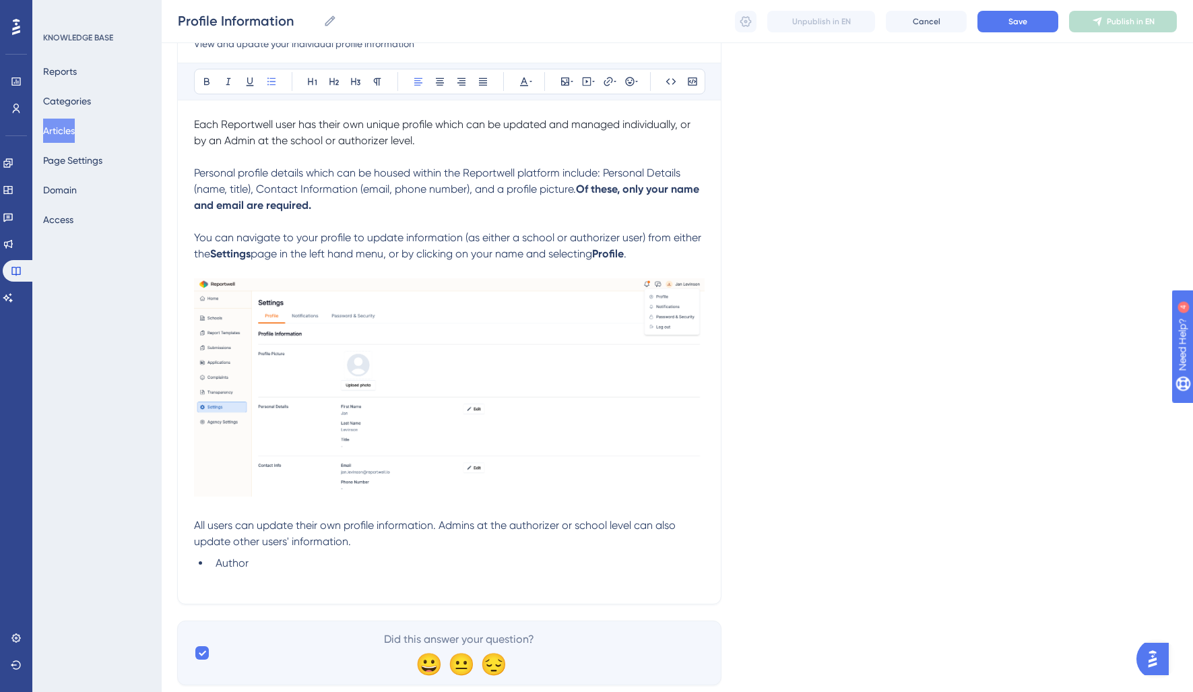
click at [327, 558] on li "Author" at bounding box center [457, 563] width 494 height 16
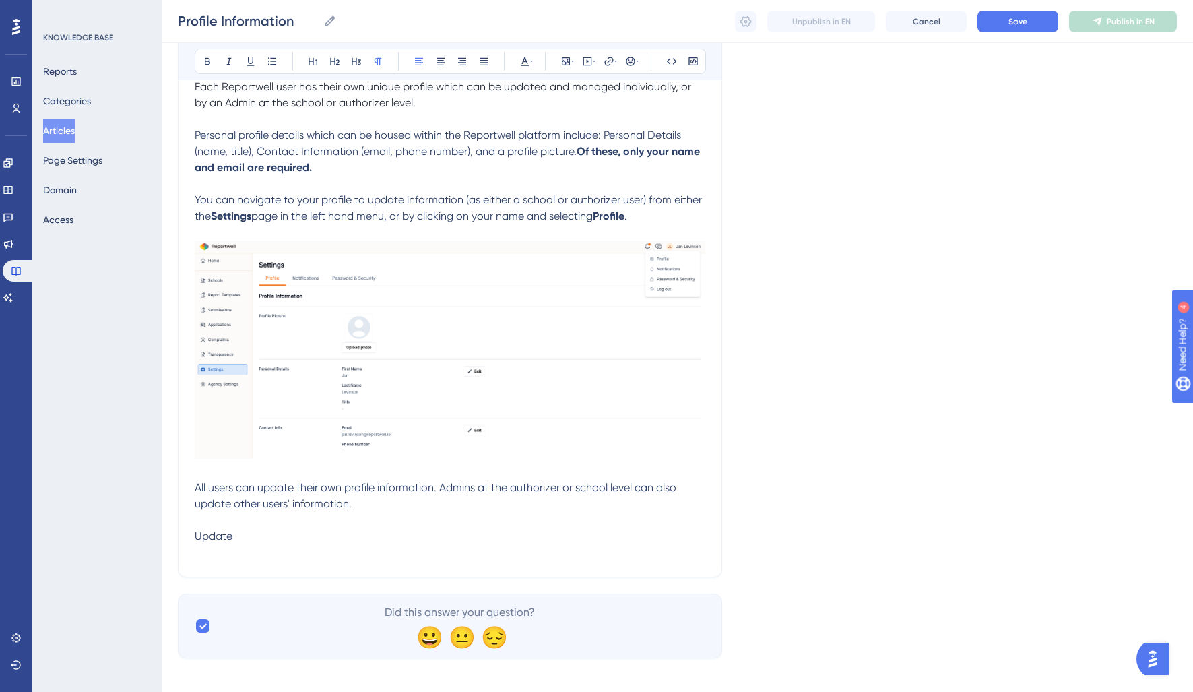
scroll to position [207, 0]
click at [349, 508] on span "All users can update their own profile information. Admins at the authorizer or…" at bounding box center [437, 496] width 484 height 29
click at [250, 546] on p at bounding box center [450, 553] width 511 height 16
click at [254, 539] on p "Update" at bounding box center [450, 537] width 511 height 16
click at [447, 486] on span "All users can update their own profile information. Admins at the authorizer or…" at bounding box center [437, 496] width 484 height 29
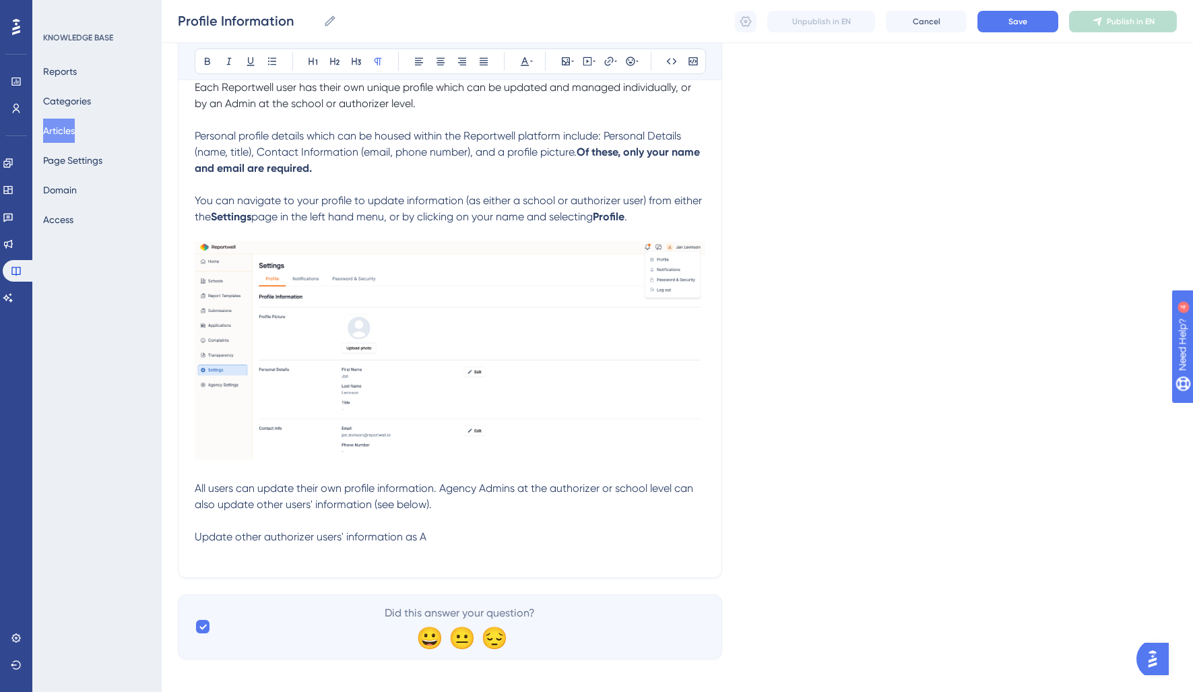
click at [508, 520] on p at bounding box center [450, 521] width 511 height 16
click at [461, 535] on p "Update other authorizer users' information as A" at bounding box center [450, 537] width 511 height 16
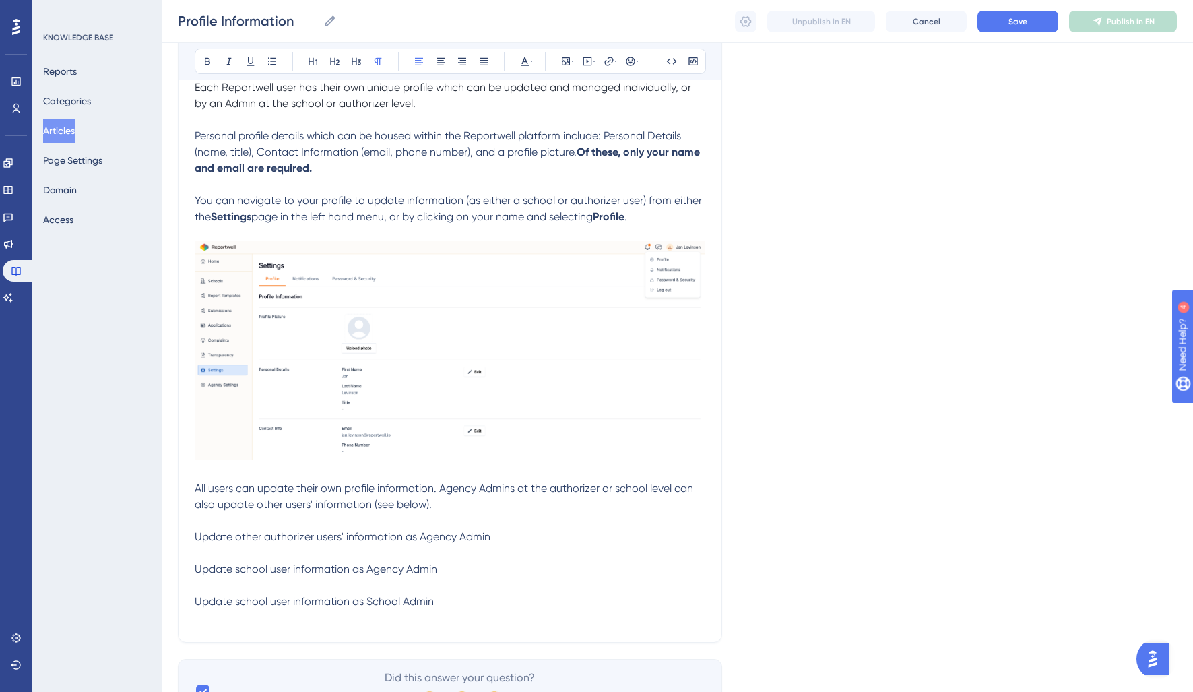
scroll to position [283, 0]
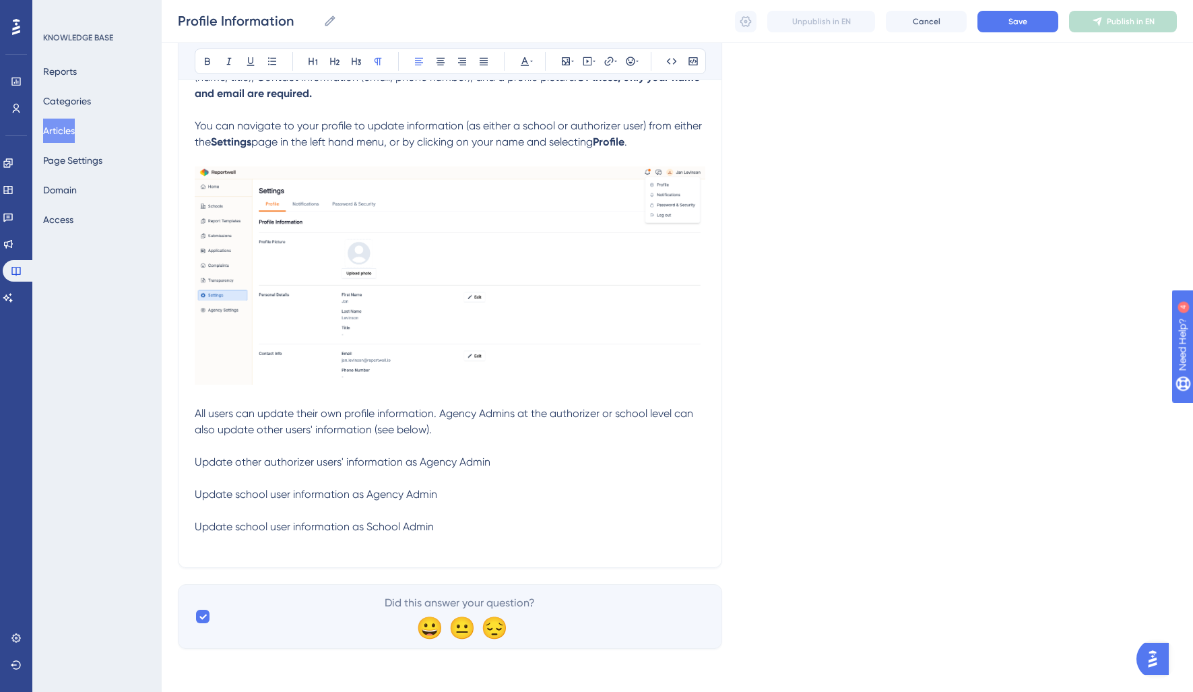
drag, startPoint x: 236, startPoint y: 529, endPoint x: 304, endPoint y: 561, distance: 74.4
click at [242, 532] on span "Update school user information as School Admin" at bounding box center [314, 526] width 239 height 13
click at [330, 529] on span "Update another school user information as School Admin" at bounding box center [335, 526] width 281 height 13
click at [537, 529] on p "Update another school users' information as School Admin" at bounding box center [450, 527] width 511 height 16
click at [568, 464] on p "Update other authorizer users' information as Agency Admin" at bounding box center [450, 462] width 511 height 16
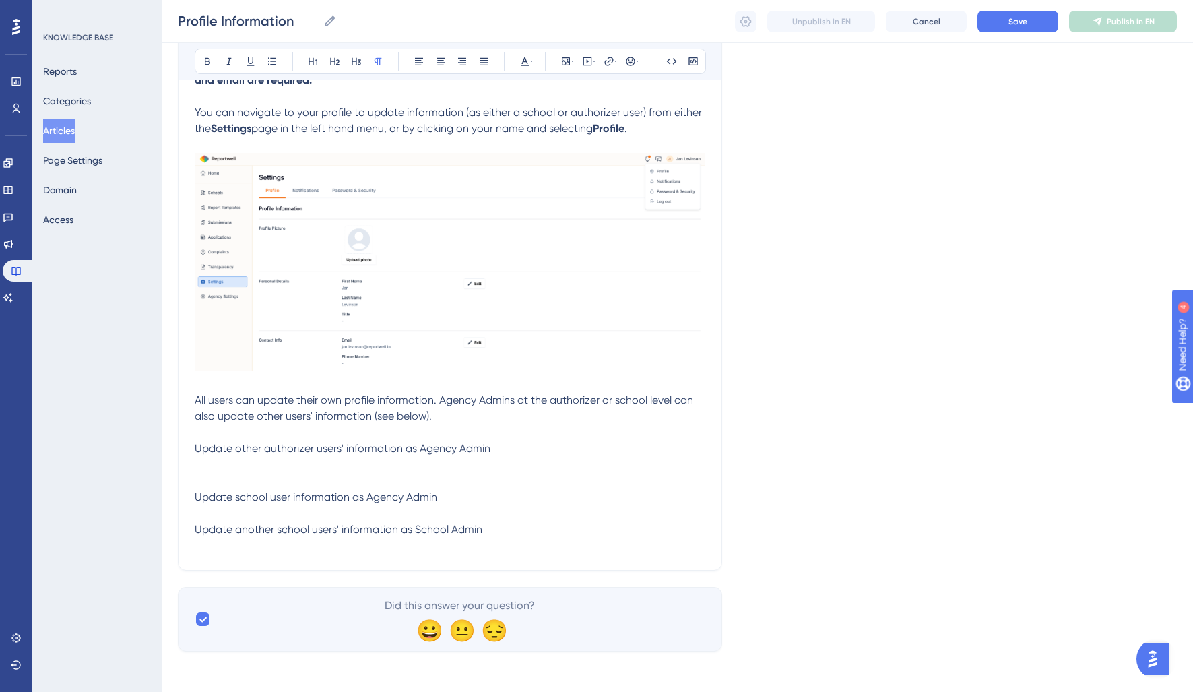
scroll to position [299, 0]
drag, startPoint x: 195, startPoint y: 461, endPoint x: 205, endPoint y: 476, distance: 17.0
click at [196, 463] on span "Settings >" at bounding box center [219, 461] width 48 height 13
click at [260, 462] on p "Settings >" at bounding box center [450, 462] width 511 height 16
click at [198, 463] on span "Settings > Agency Users >" at bounding box center [257, 461] width 125 height 13
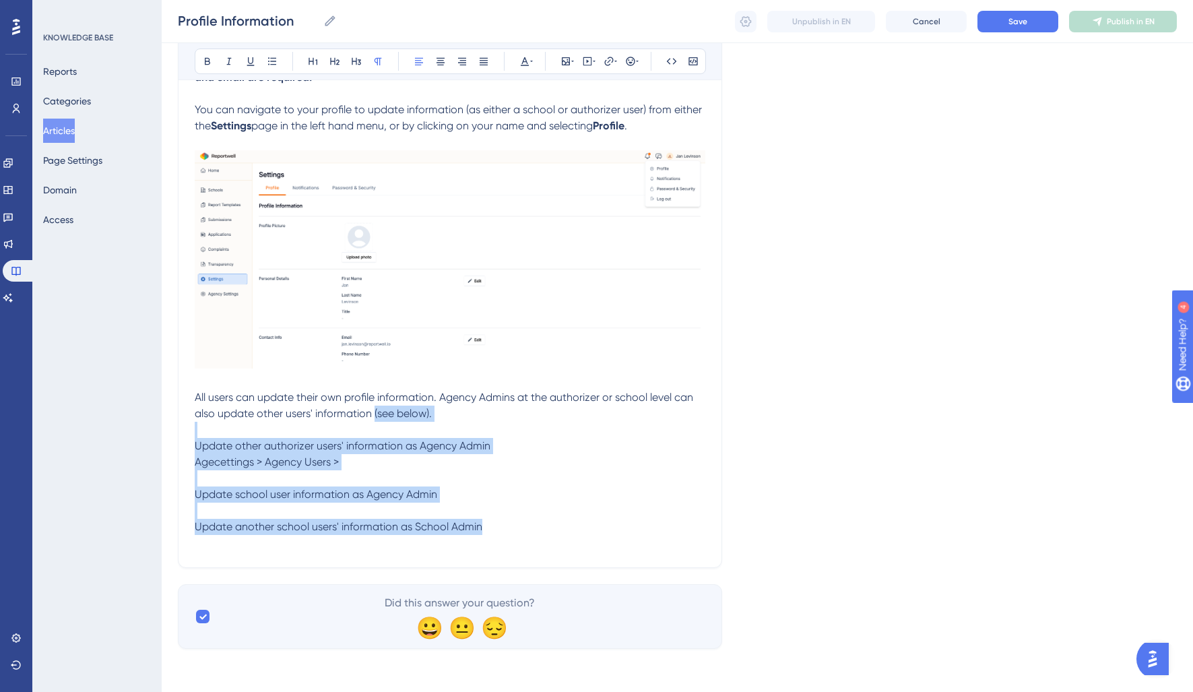
drag, startPoint x: 531, startPoint y: 523, endPoint x: 424, endPoint y: 468, distance: 120.5
click at [374, 416] on div "Each Reportwell user has their own unique profile which can be updated and mana…" at bounding box center [450, 270] width 511 height 562
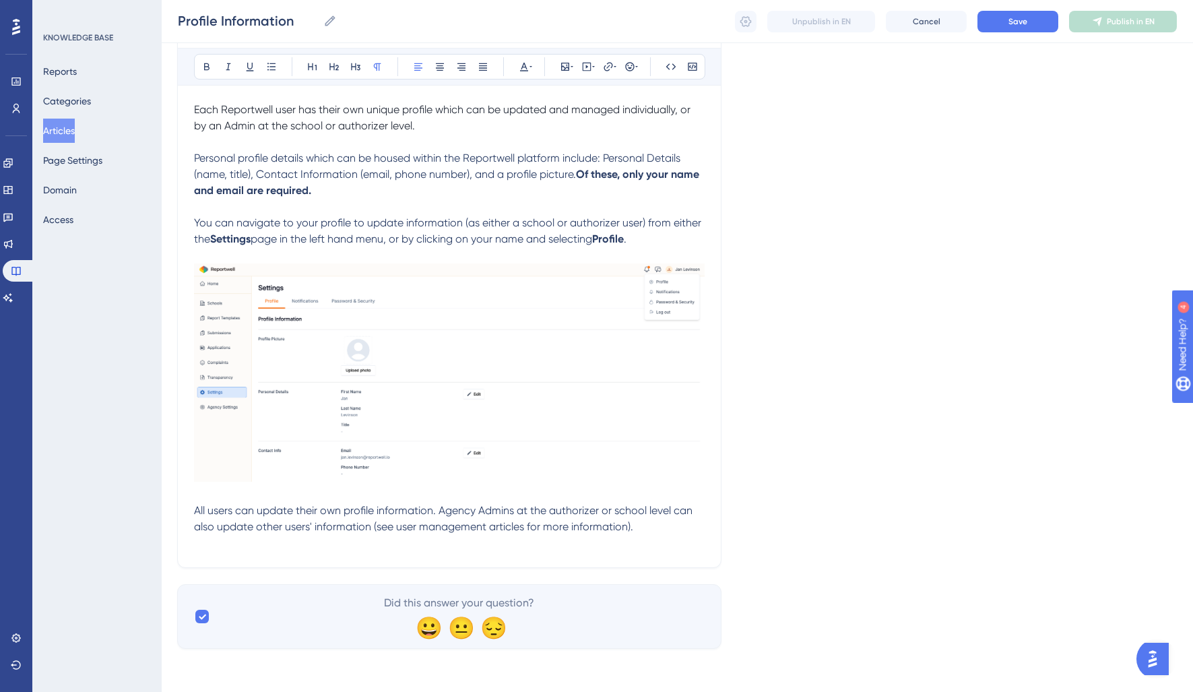
scroll to position [0, 1]
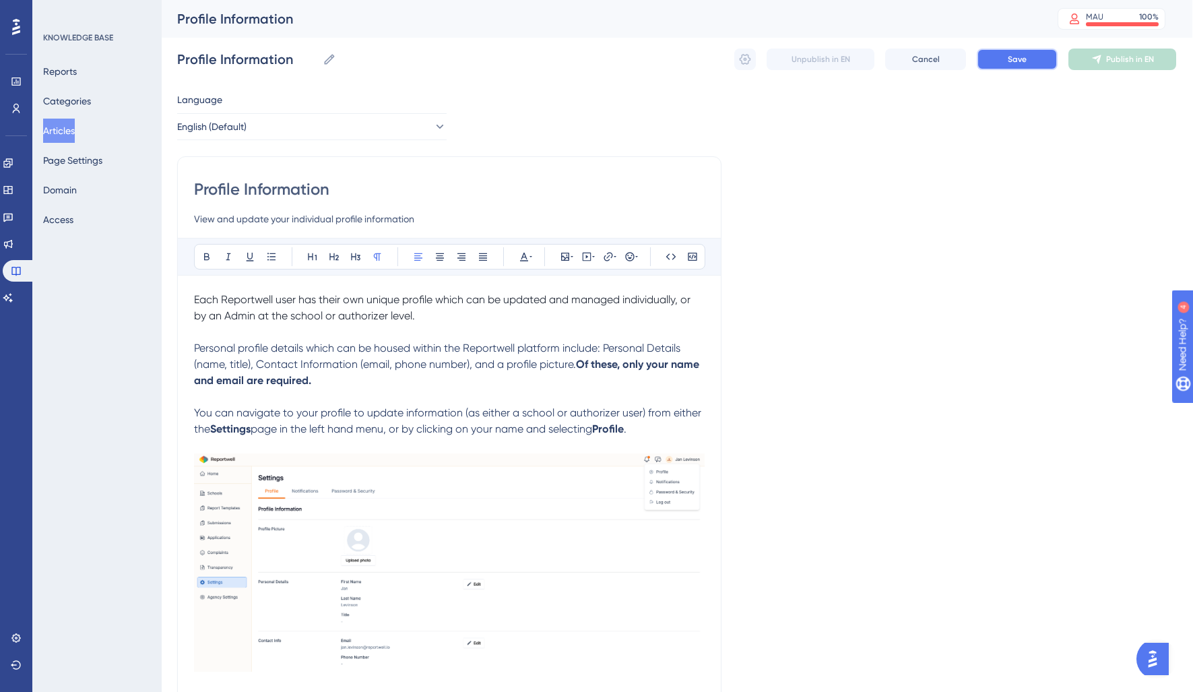
click at [1012, 59] on span "Save" at bounding box center [1017, 59] width 19 height 11
click at [746, 62] on icon at bounding box center [745, 59] width 13 height 13
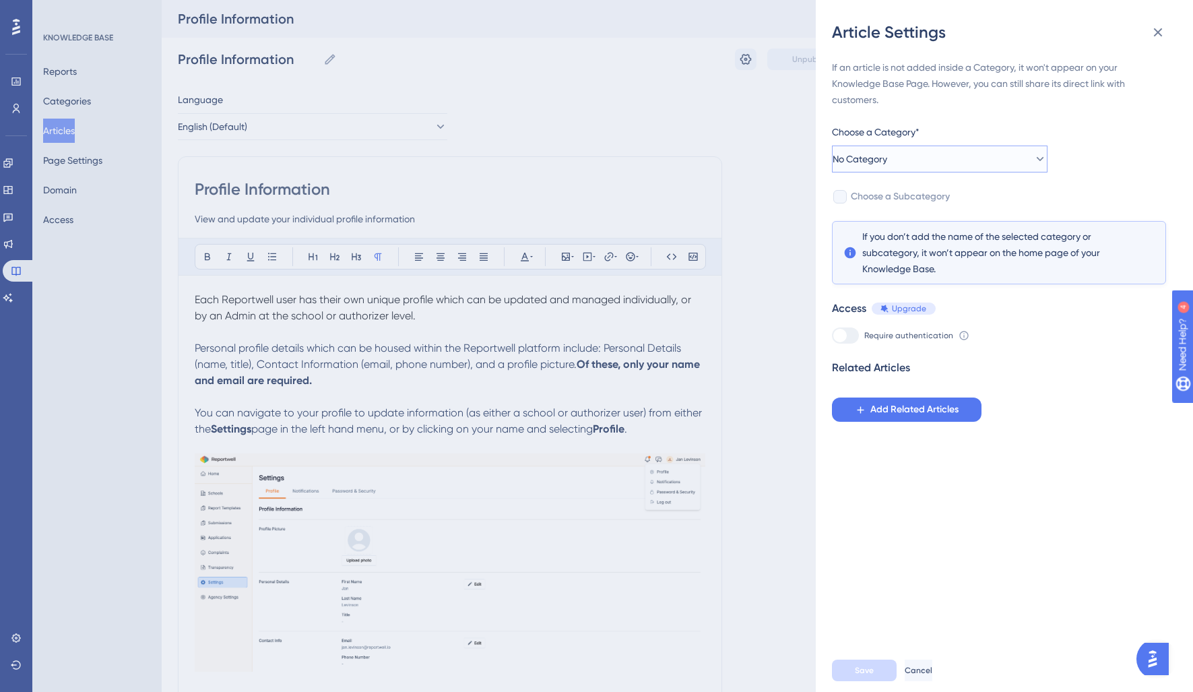
drag, startPoint x: 986, startPoint y: 149, endPoint x: 985, endPoint y: 176, distance: 27.6
click at [987, 150] on button "No Category" at bounding box center [940, 158] width 216 height 27
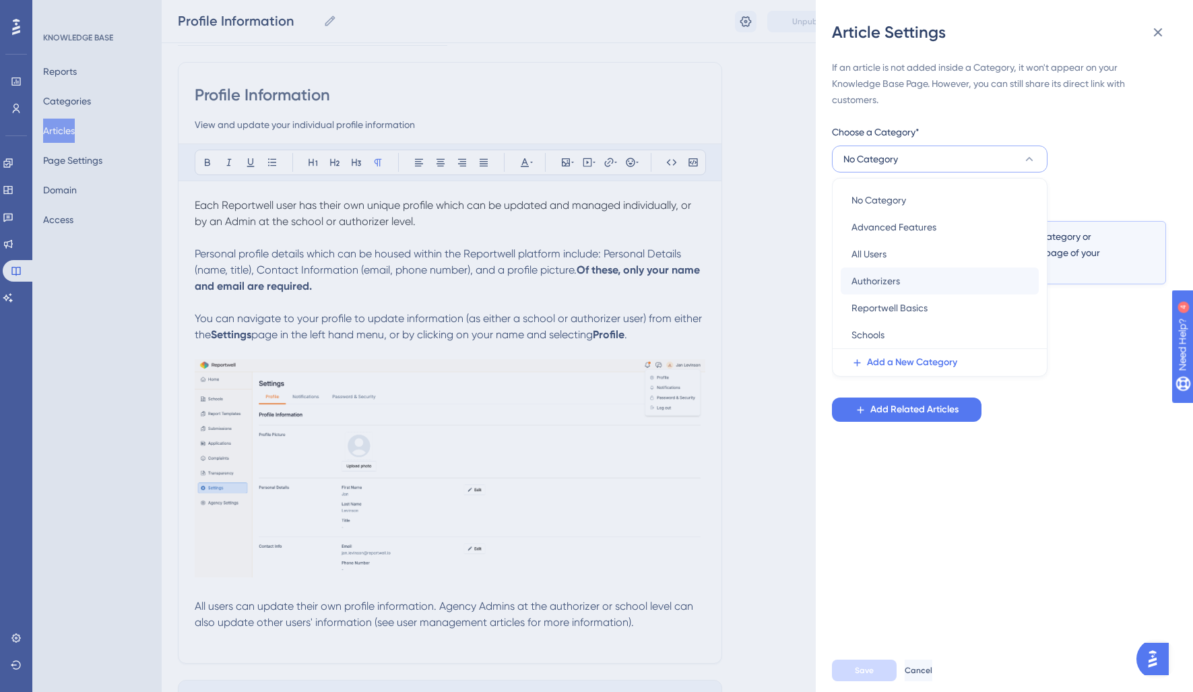
scroll to position [104, 0]
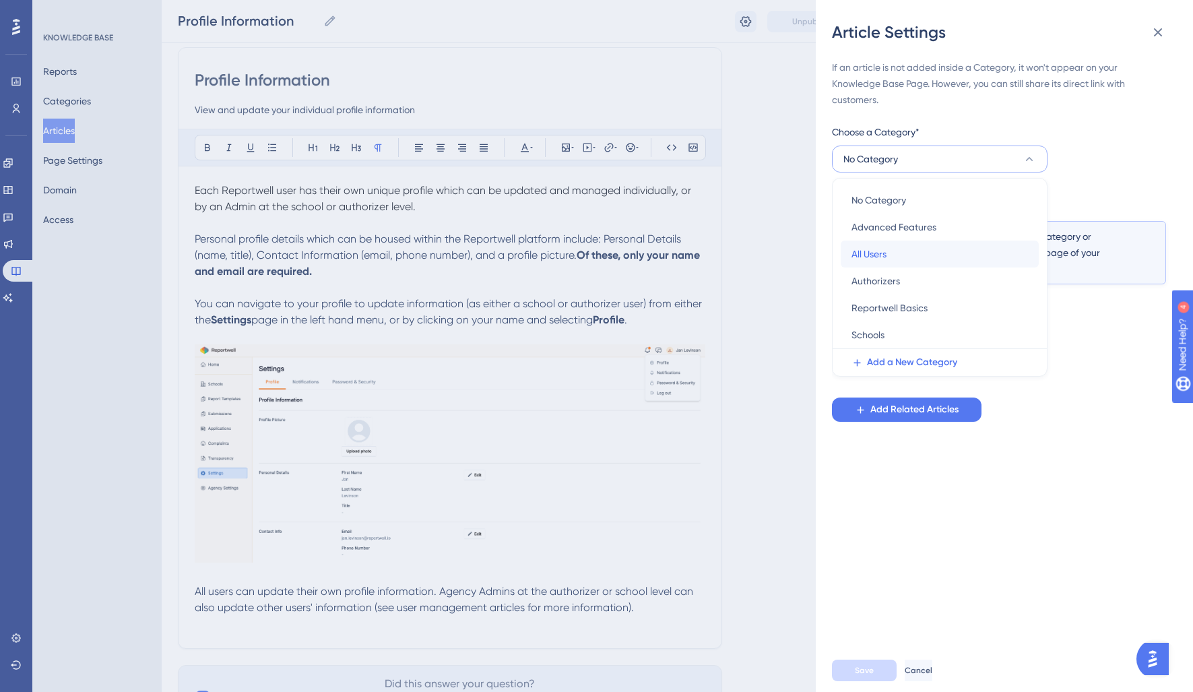
click at [887, 251] on div "All Users All Users" at bounding box center [939, 253] width 176 height 27
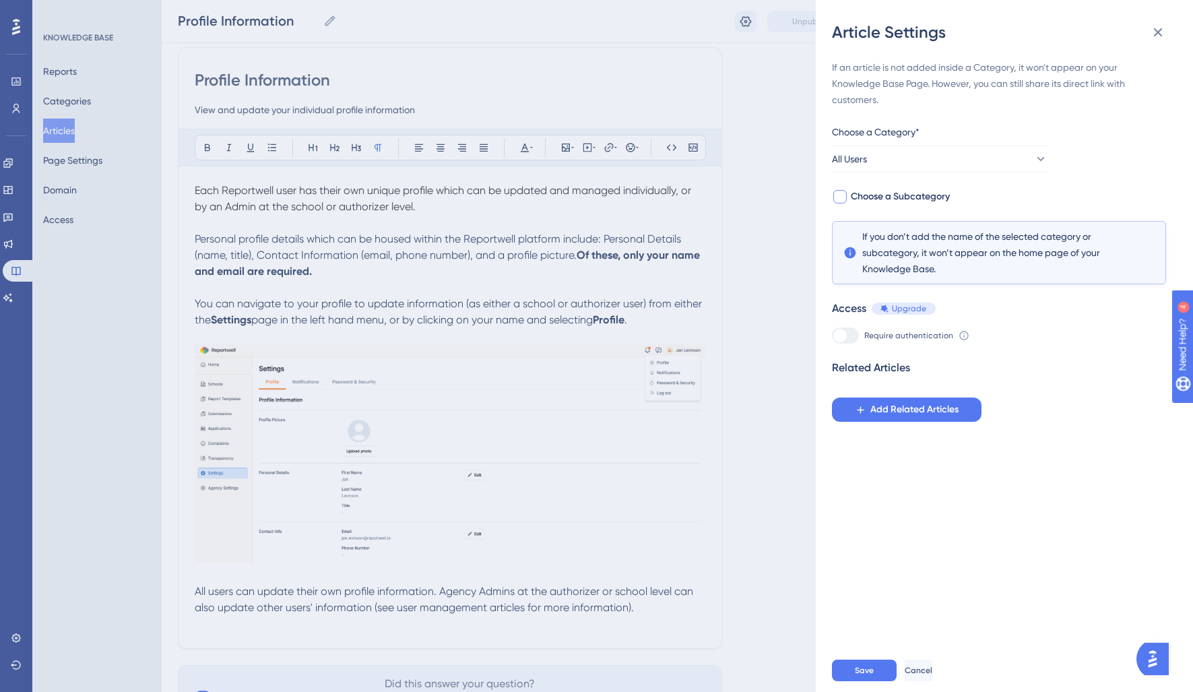
click at [843, 199] on div at bounding box center [839, 196] width 13 height 13
checkbox input "true"
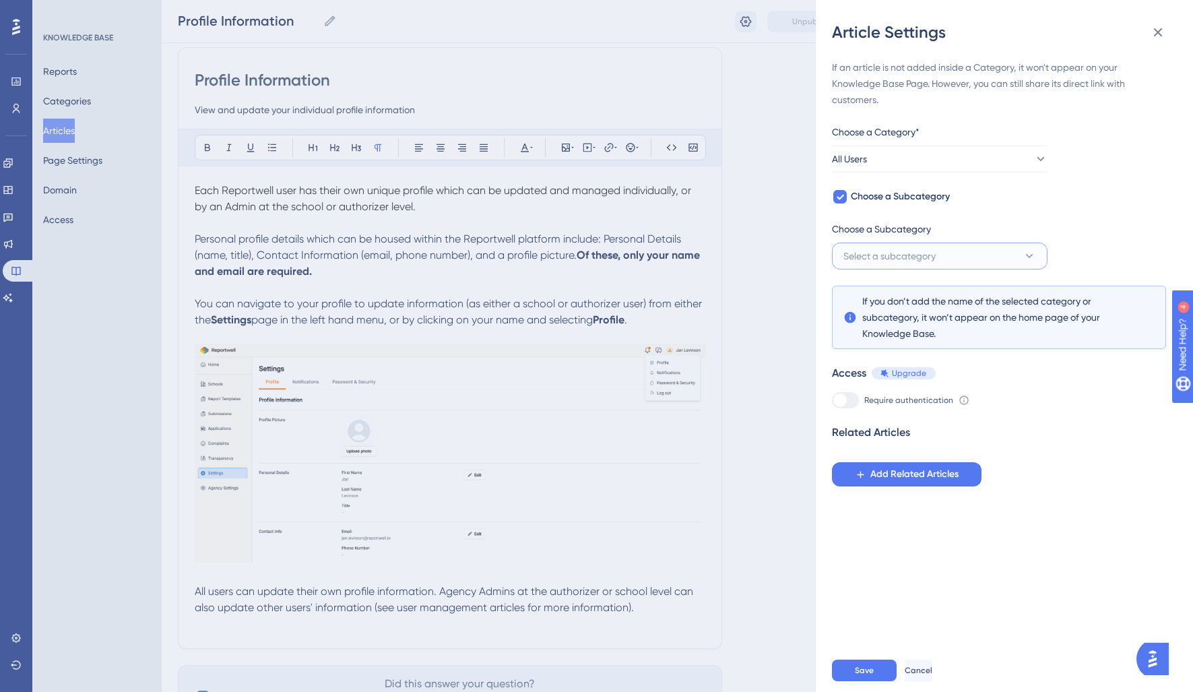
drag, startPoint x: 886, startPoint y: 259, endPoint x: 896, endPoint y: 377, distance: 119.0
click at [886, 263] on span "Select a subcategory" at bounding box center [889, 256] width 92 height 16
click at [873, 298] on span "Account Management" at bounding box center [899, 297] width 97 height 16
click at [927, 475] on span "Add Related Articles" at bounding box center [914, 474] width 88 height 16
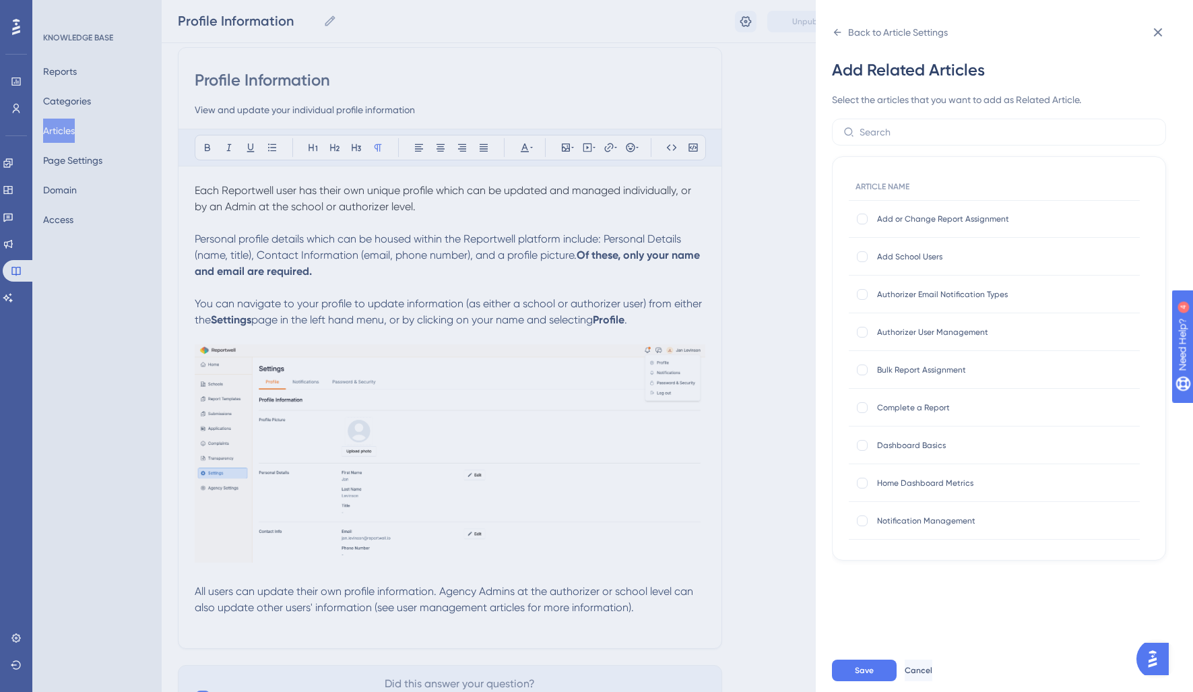
drag, startPoint x: 912, startPoint y: 257, endPoint x: 951, endPoint y: 332, distance: 84.9
click at [913, 258] on span "Add School Users" at bounding box center [985, 256] width 216 height 11
click at [860, 261] on div at bounding box center [862, 256] width 11 height 11
checkbox input "true"
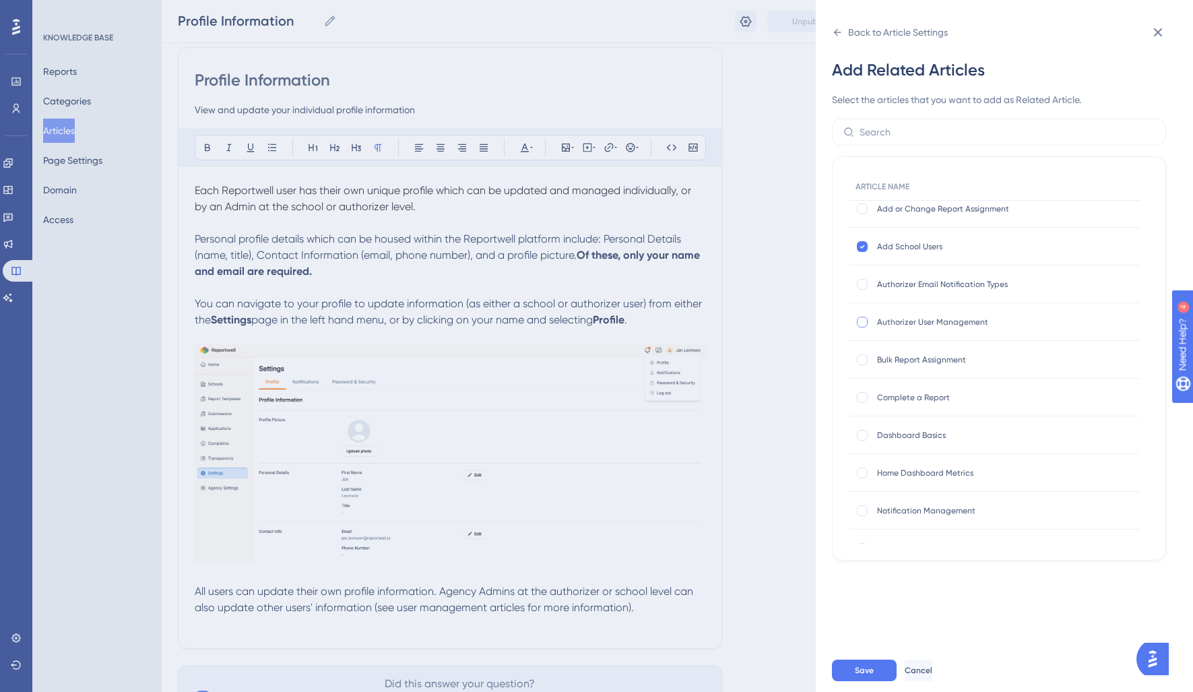
click at [861, 321] on div at bounding box center [862, 322] width 11 height 11
checkbox input "true"
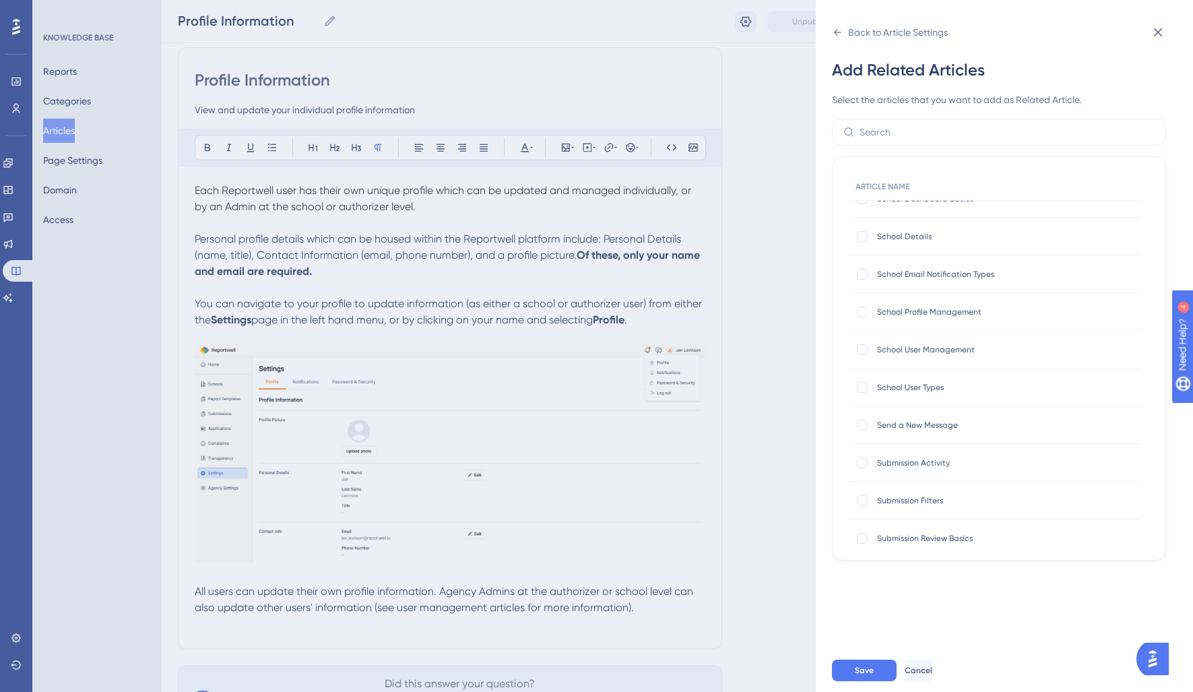
scroll to position [740, 0]
drag, startPoint x: 861, startPoint y: 342, endPoint x: 975, endPoint y: 357, distance: 115.5
click at [861, 342] on div at bounding box center [862, 346] width 11 height 11
checkbox input "true"
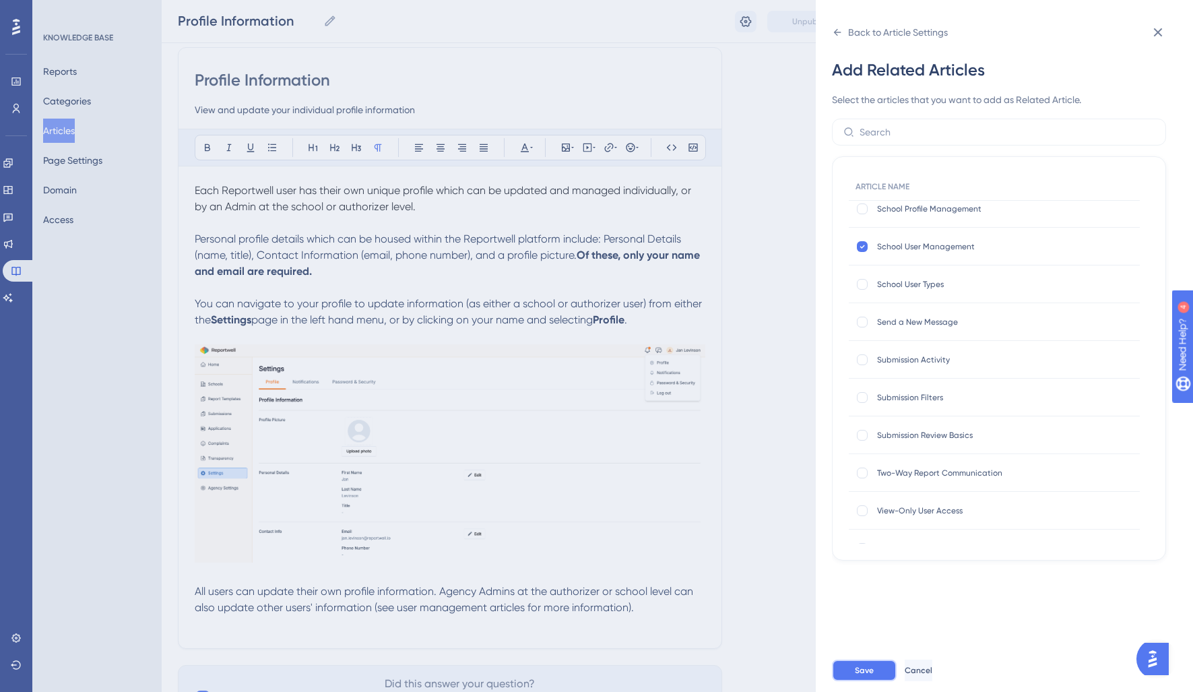
click at [850, 668] on button "Save" at bounding box center [864, 670] width 65 height 22
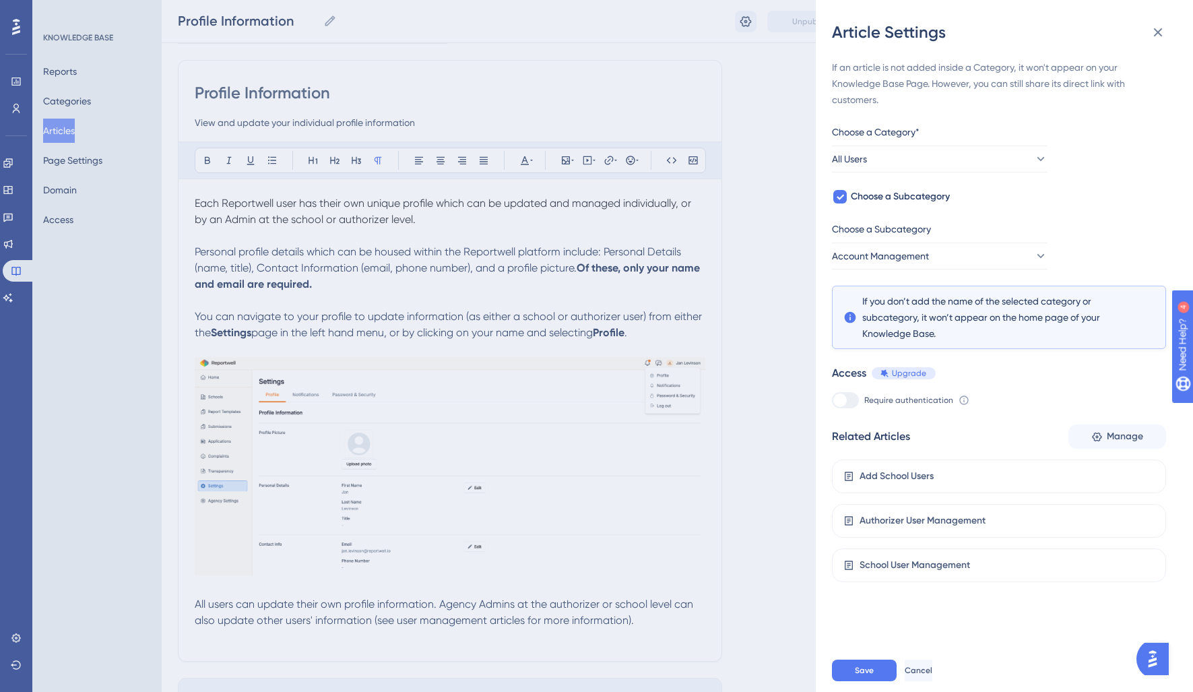
scroll to position [89, 0]
click at [1158, 39] on icon at bounding box center [1158, 32] width 16 height 16
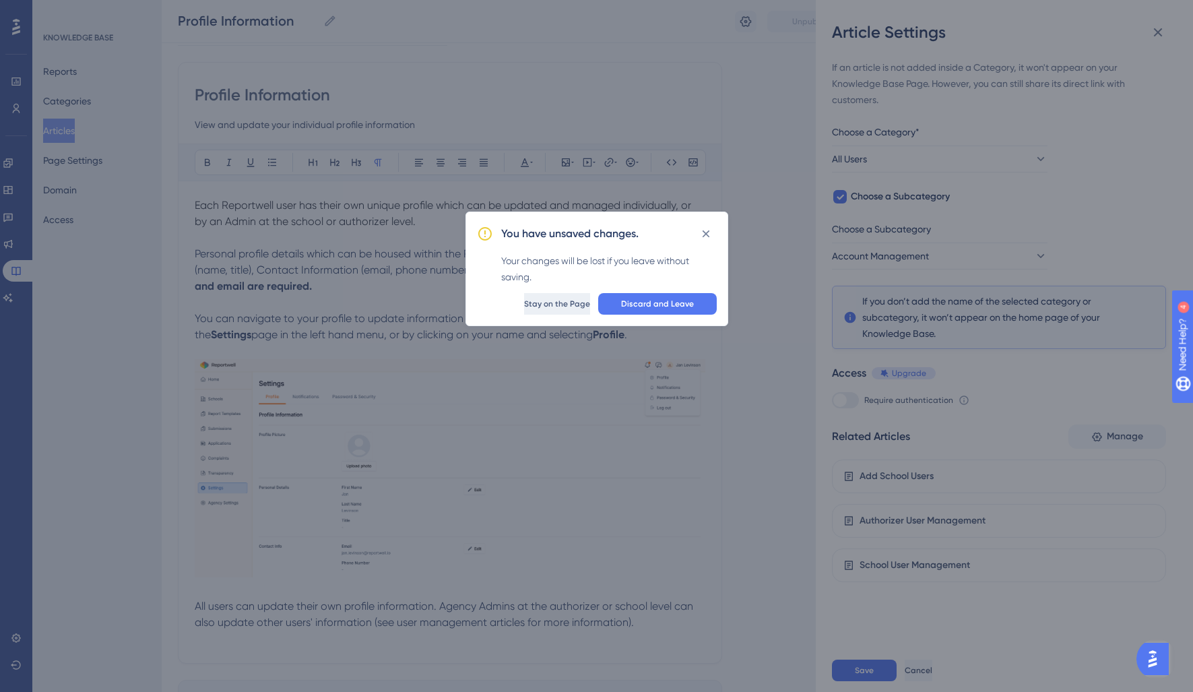
click at [552, 305] on span "Stay on the Page" at bounding box center [557, 303] width 66 height 11
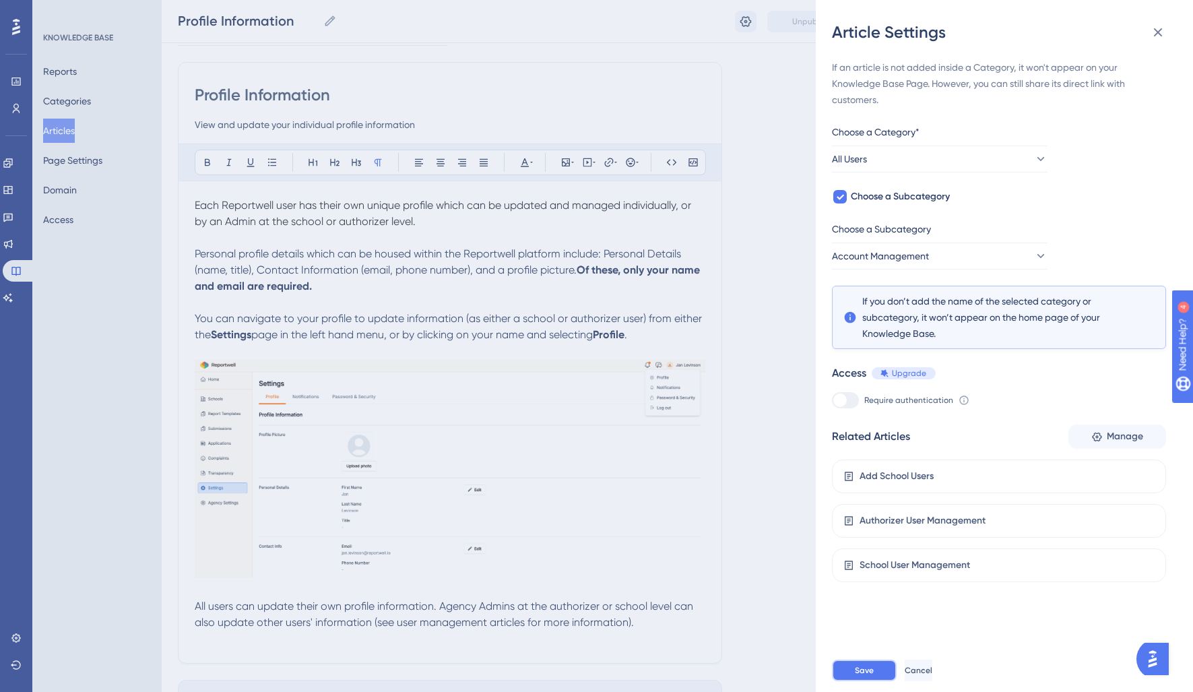
click at [867, 676] on button "Save" at bounding box center [864, 670] width 65 height 22
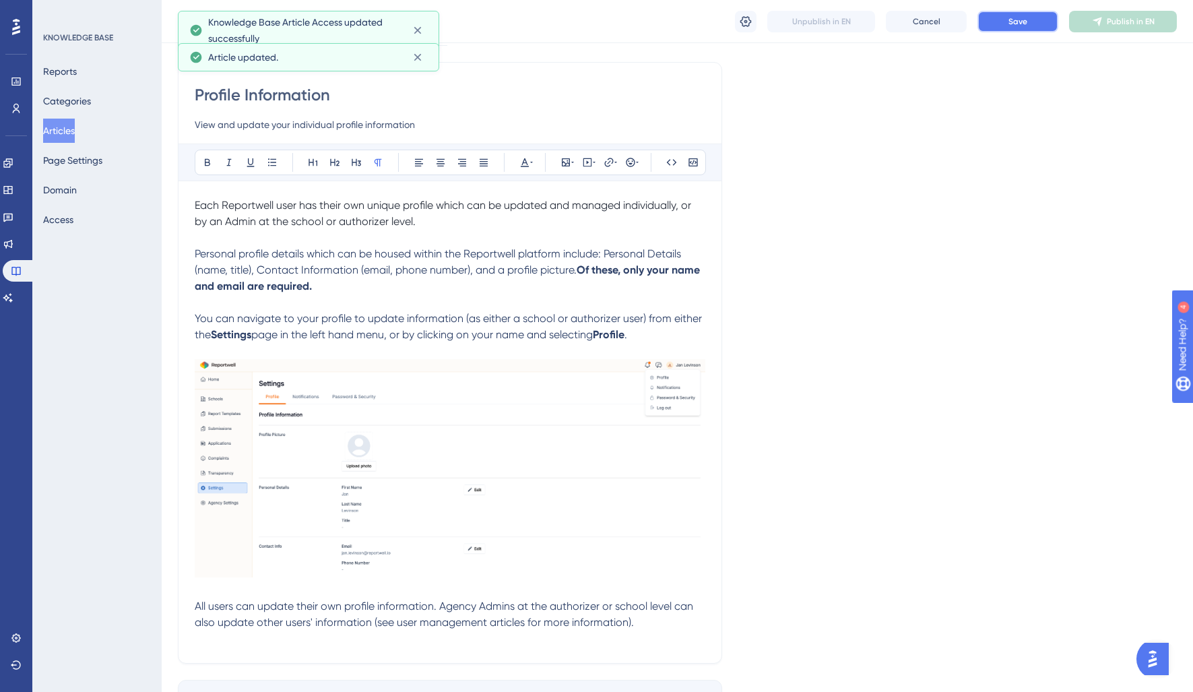
click at [1022, 27] on button "Save" at bounding box center [1017, 22] width 81 height 22
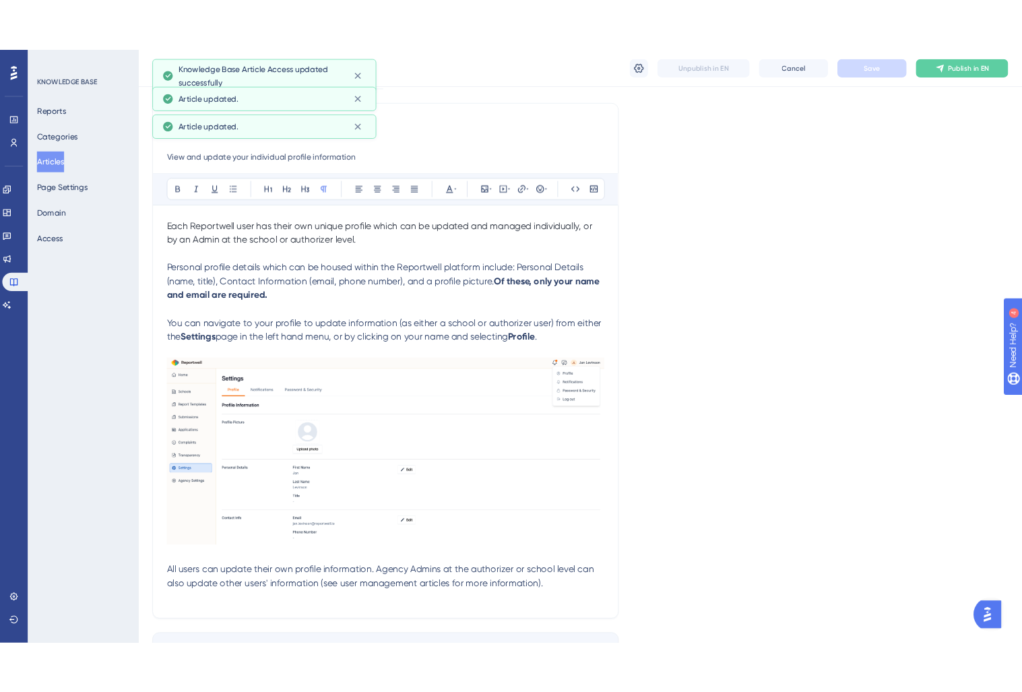
scroll to position [0, 0]
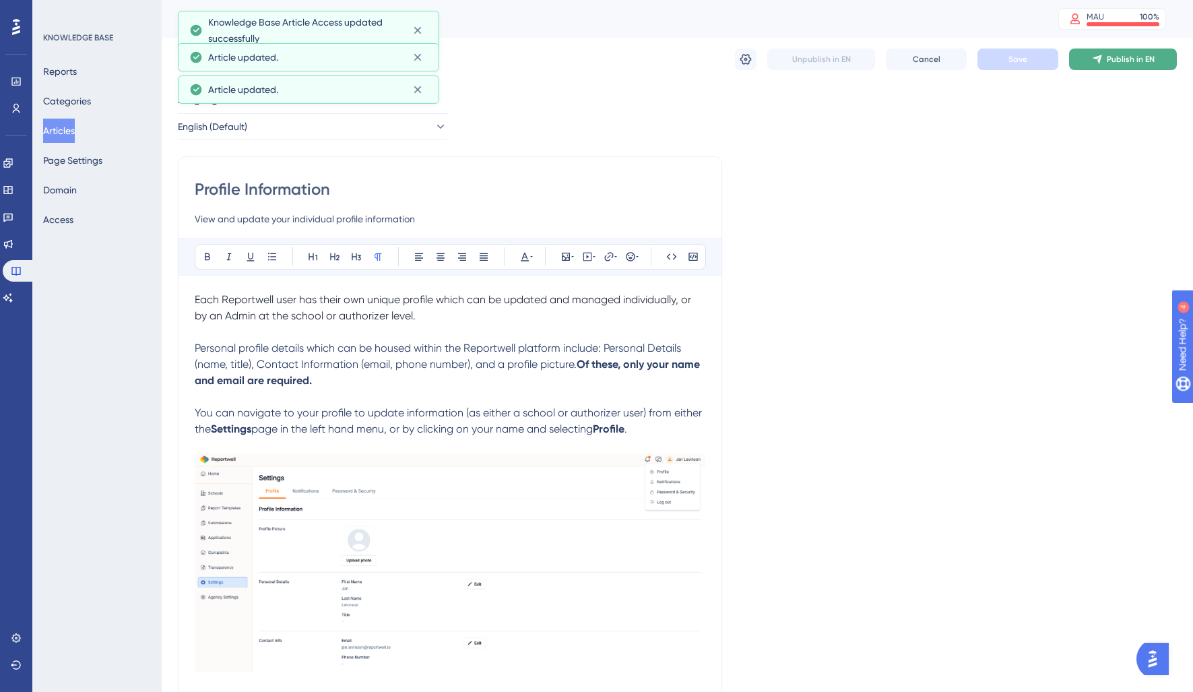
click at [1169, 57] on button "Publish in EN" at bounding box center [1123, 59] width 108 height 22
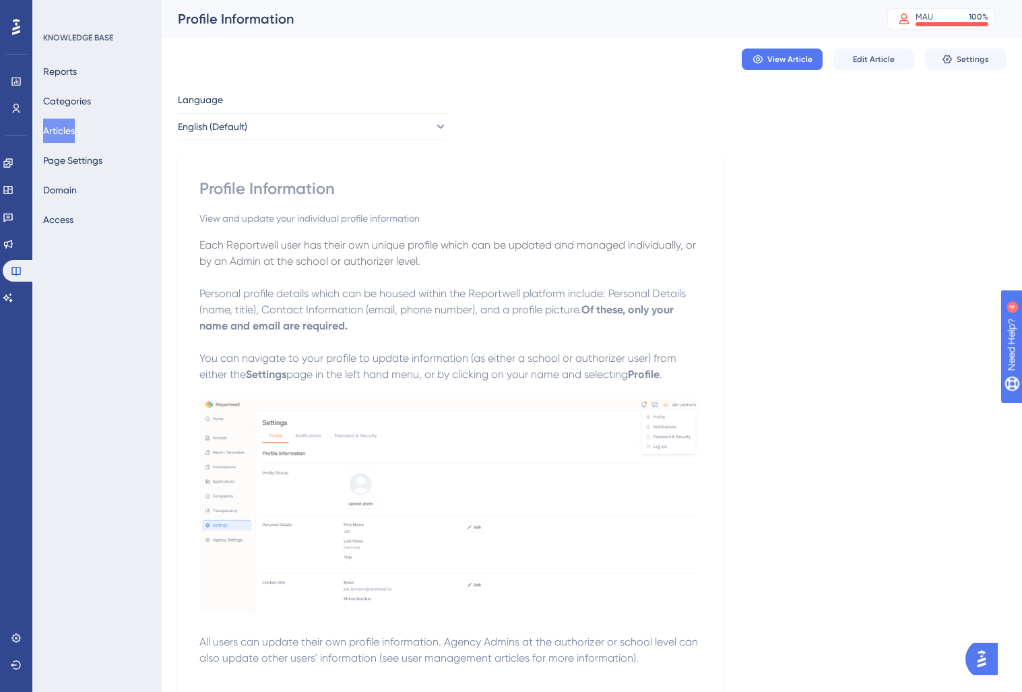
click at [75, 134] on button "Articles" at bounding box center [59, 131] width 32 height 24
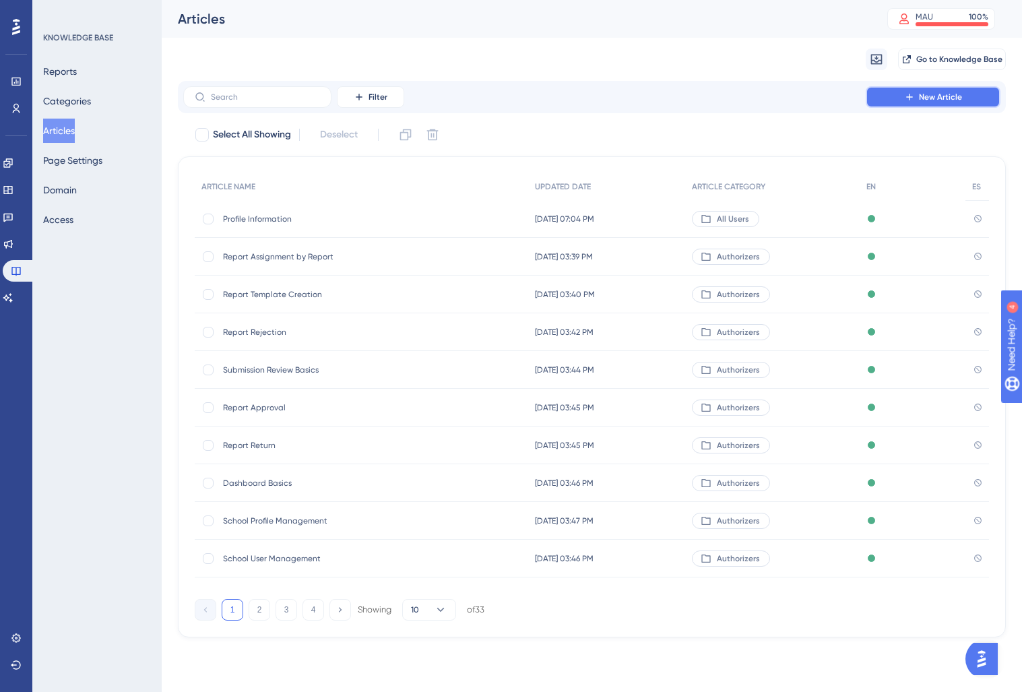
click at [944, 100] on span "New Article" at bounding box center [940, 97] width 43 height 11
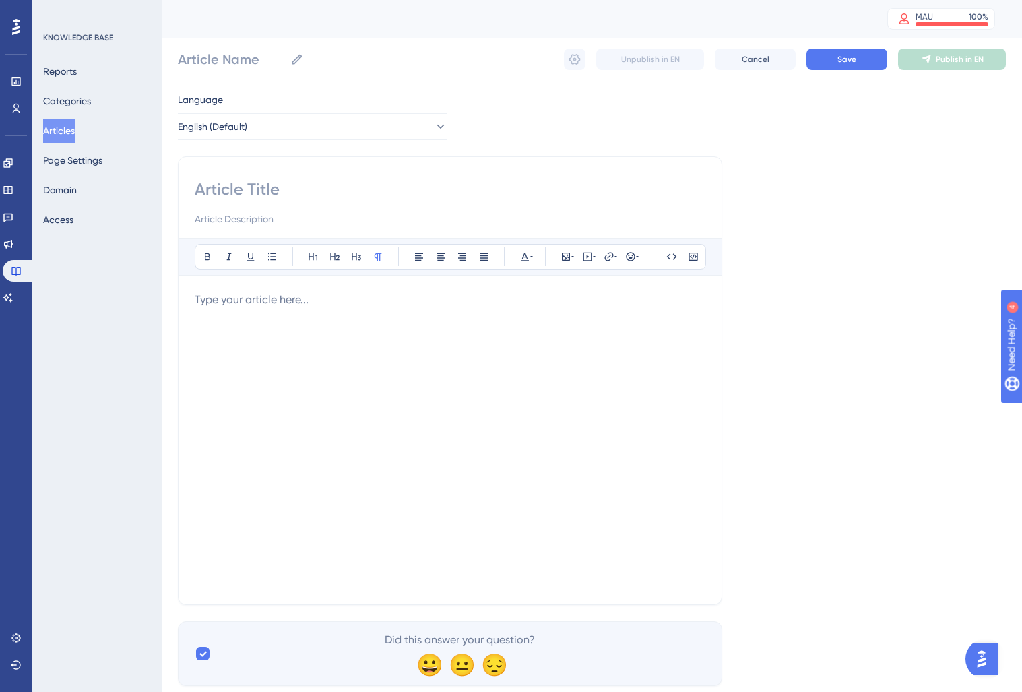
click at [204, 190] on input at bounding box center [450, 189] width 511 height 22
type input "Pa"
type input "Pass"
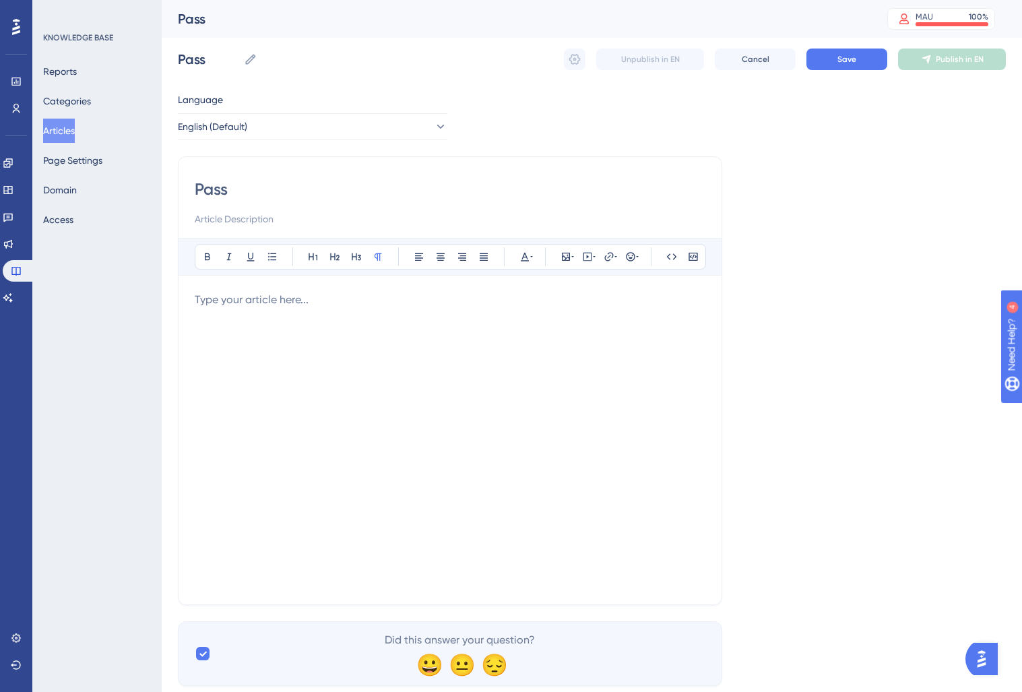
type input "Passo"
type input "Pass"
type input "P"
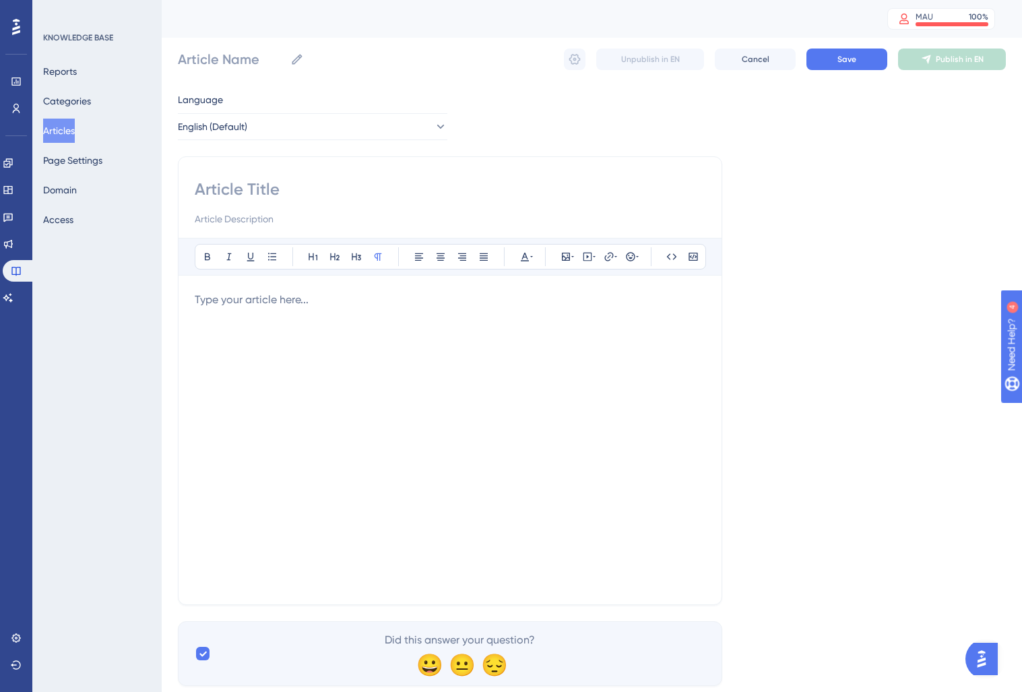
type input "S"
type input "Security Management"
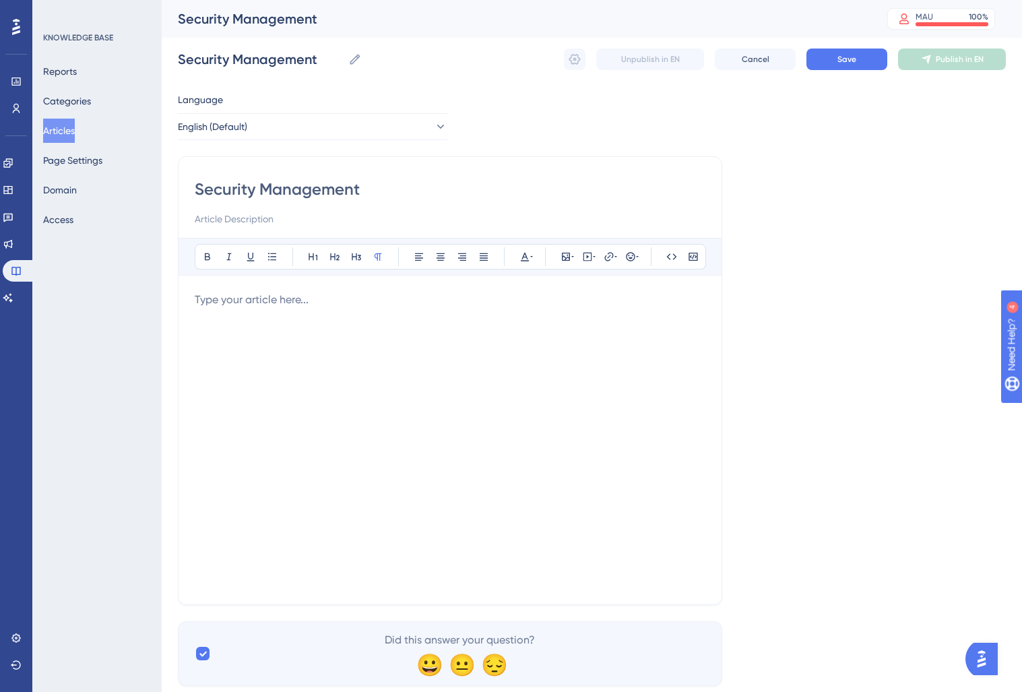
click at [206, 216] on input at bounding box center [450, 219] width 511 height 16
type input "Manage passwords and Multi-Factor Authentication Methods (MFA)"
click at [277, 295] on p at bounding box center [450, 300] width 511 height 16
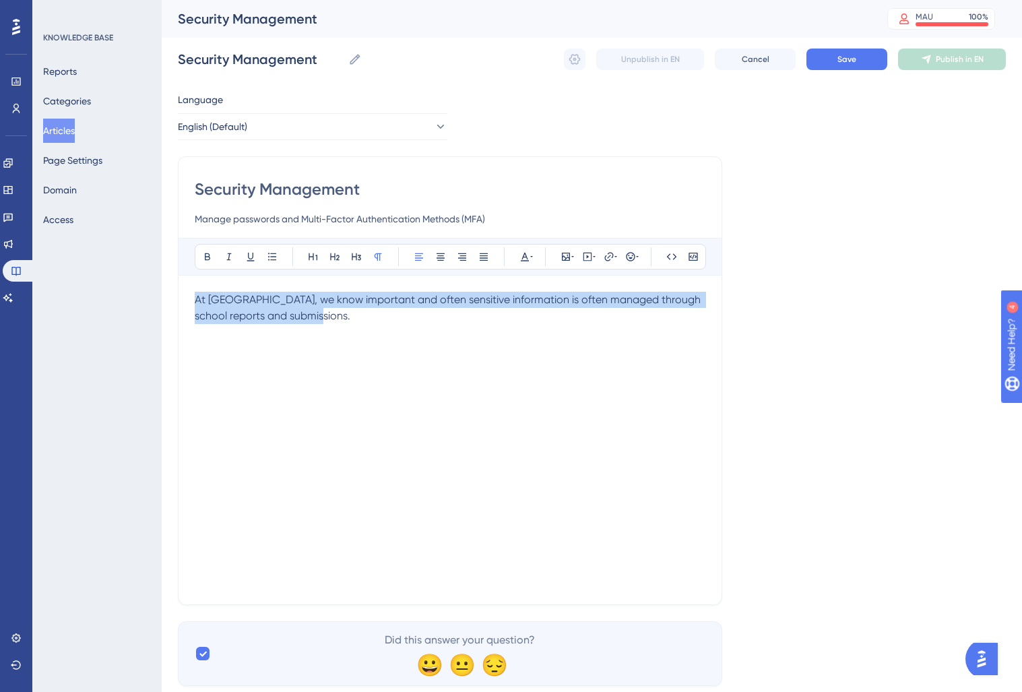
drag, startPoint x: 195, startPoint y: 298, endPoint x: 453, endPoint y: 379, distance: 271.0
click at [453, 379] on div "At Reportwell, we know important and often sensitive information is often manag…" at bounding box center [450, 440] width 511 height 296
click at [525, 257] on icon at bounding box center [525, 257] width 8 height 9
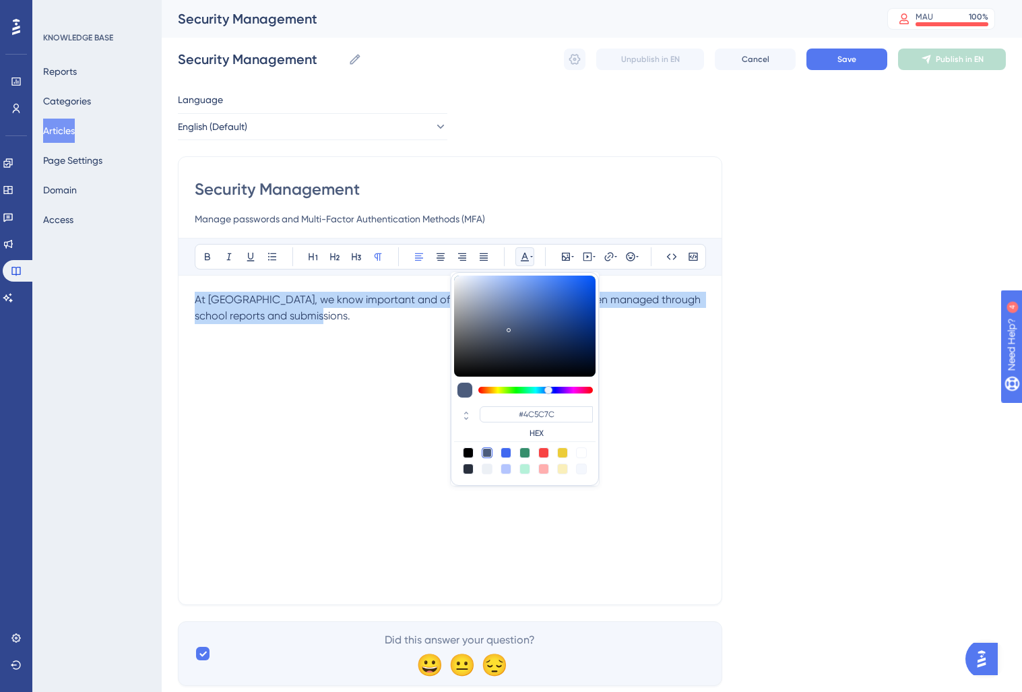
click at [468, 469] on div at bounding box center [468, 468] width 11 height 11
type input "#29303D"
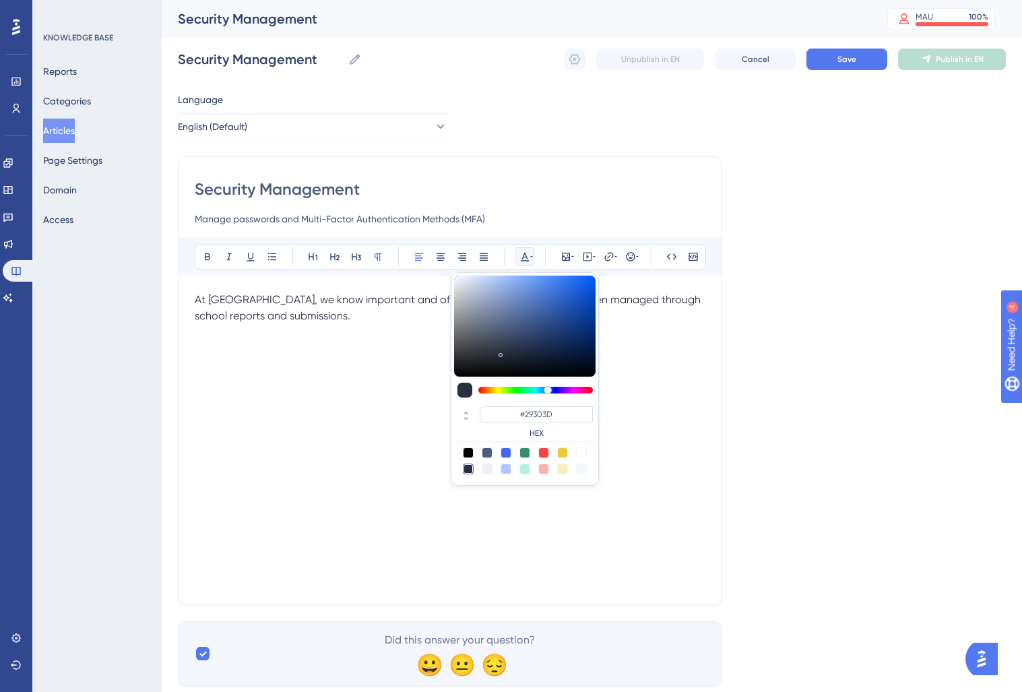
click at [339, 323] on p "At Reportwell, we know important and often sensitive information is often manag…" at bounding box center [450, 308] width 511 height 32
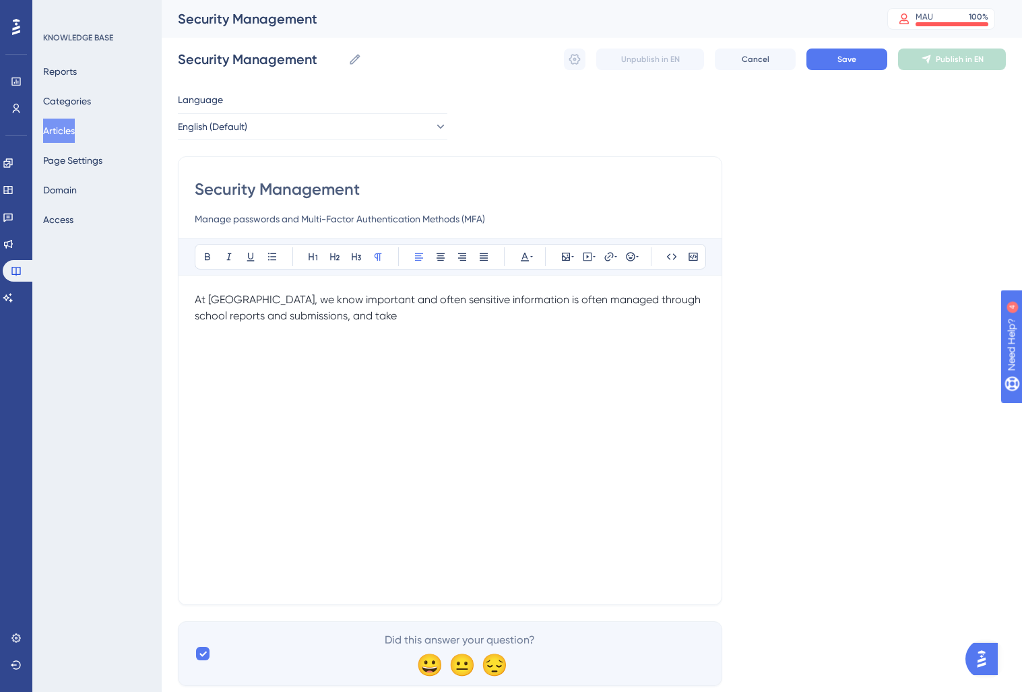
scroll to position [6, 0]
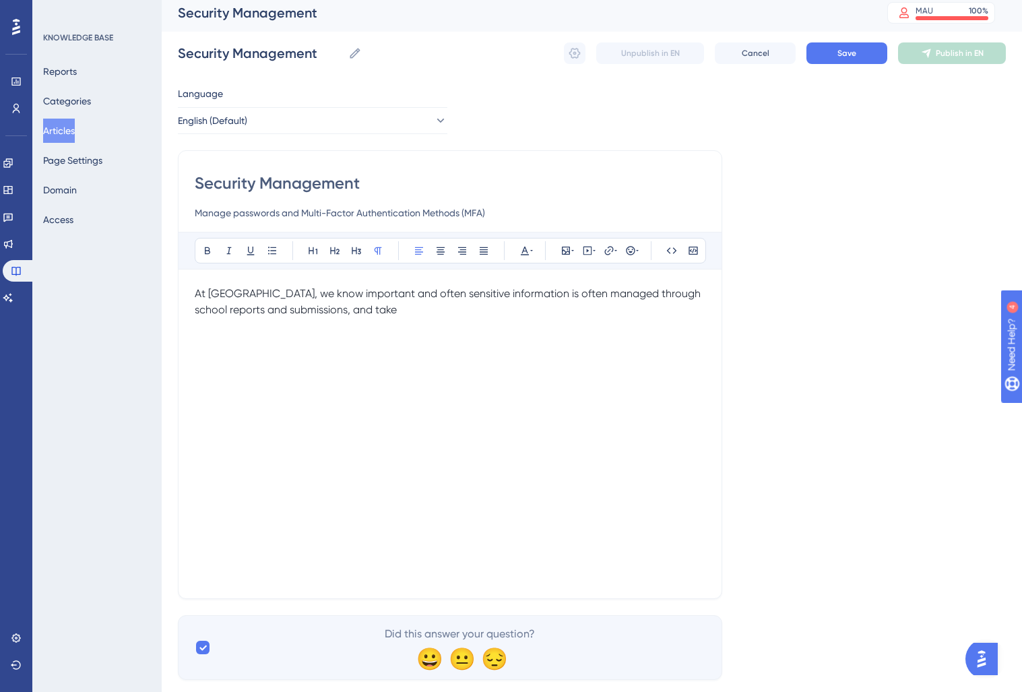
click at [542, 298] on span "At Reportwell, we know important and often sensitive information is often manag…" at bounding box center [449, 301] width 509 height 29
click at [527, 294] on span "At Reportwell, we know important and often sensitive information is often manag…" at bounding box center [449, 301] width 509 height 29
click at [535, 294] on span "At Reportwell, we know important and often sensitive information is often manag…" at bounding box center [449, 301] width 509 height 29
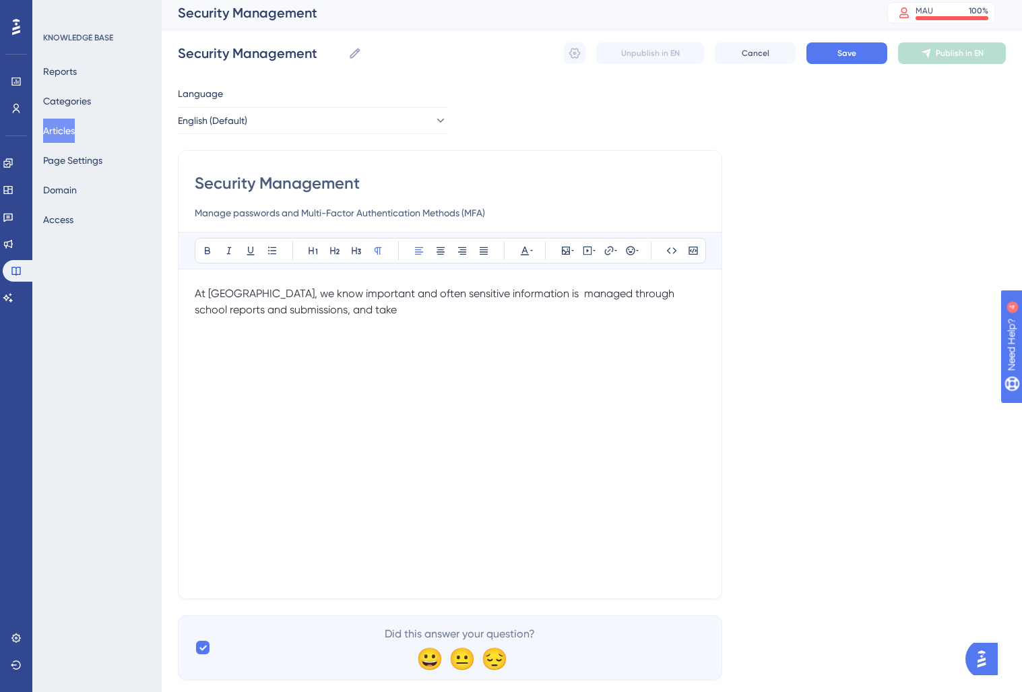
click at [554, 293] on span "At Reportwell, we know important and often sensitive information is managed thr…" at bounding box center [436, 301] width 482 height 29
drag, startPoint x: 388, startPoint y: 310, endPoint x: 480, endPoint y: 311, distance: 92.3
click at [480, 311] on p "At Reportwell, we know important and often sensitive information is often colle…" at bounding box center [450, 302] width 511 height 32
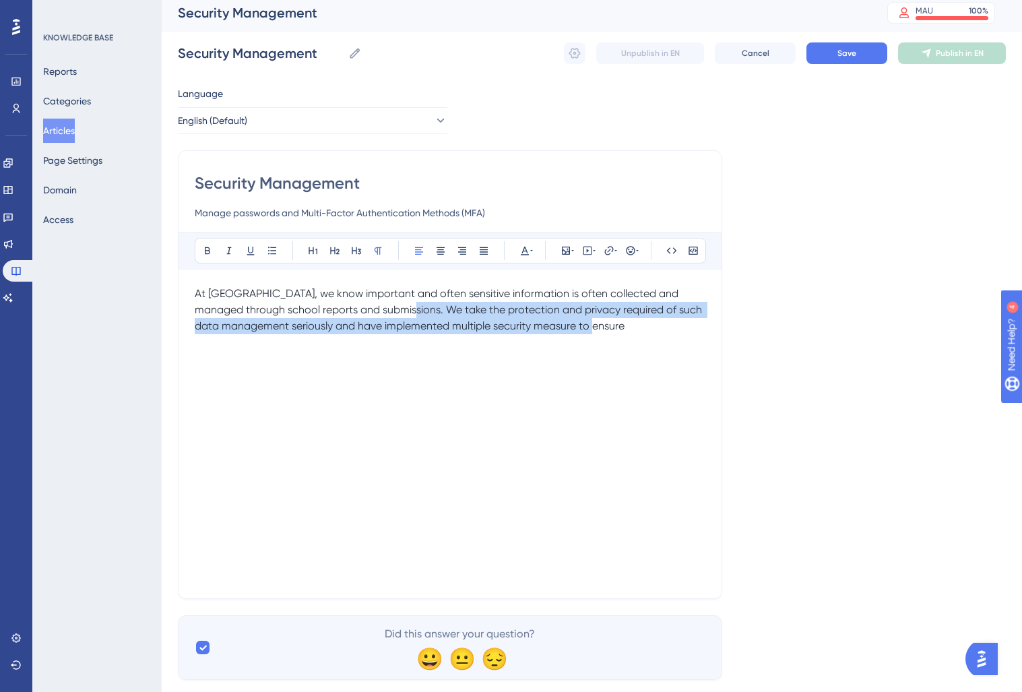
drag, startPoint x: 603, startPoint y: 326, endPoint x: 396, endPoint y: 307, distance: 207.6
click at [396, 307] on p "At Reportwell, we know important and often sensitive information is often colle…" at bounding box center [450, 310] width 511 height 48
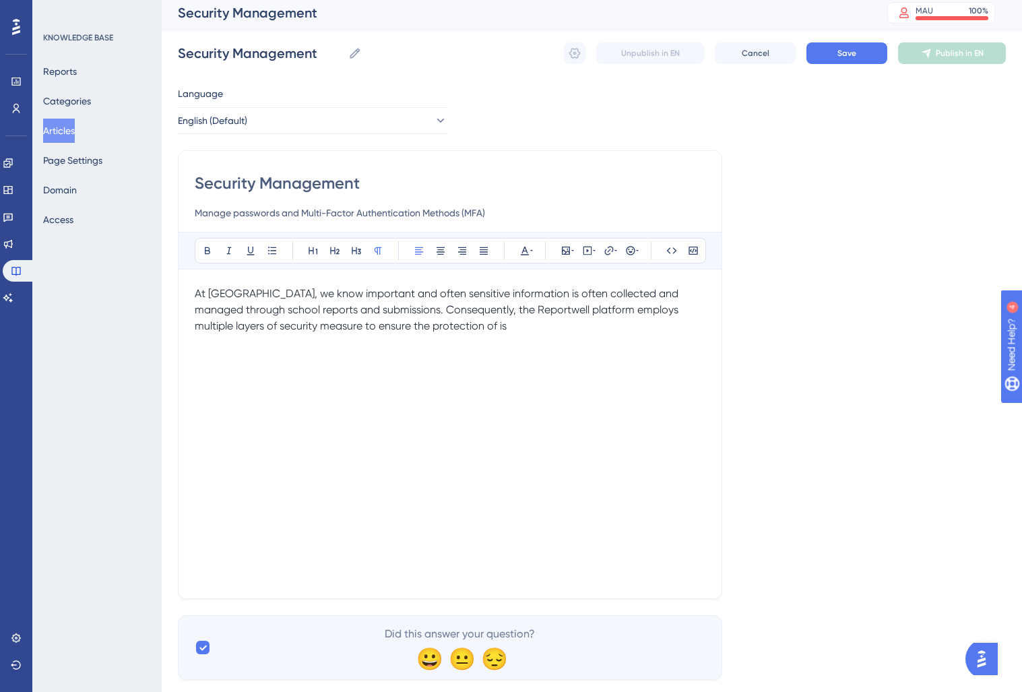
click at [388, 294] on span "At Reportwell, we know important and often sensitive information is often colle…" at bounding box center [438, 309] width 486 height 45
click at [359, 294] on span "At Reportwell, we know important and often sensitive information is often colle…" at bounding box center [438, 309] width 486 height 45
click at [406, 292] on span "At Reportwell, we know important and often sensitive information is often colle…" at bounding box center [438, 309] width 486 height 45
click at [410, 294] on span "At Reportwell, we know important and often sensitive information is often colle…" at bounding box center [438, 309] width 486 height 45
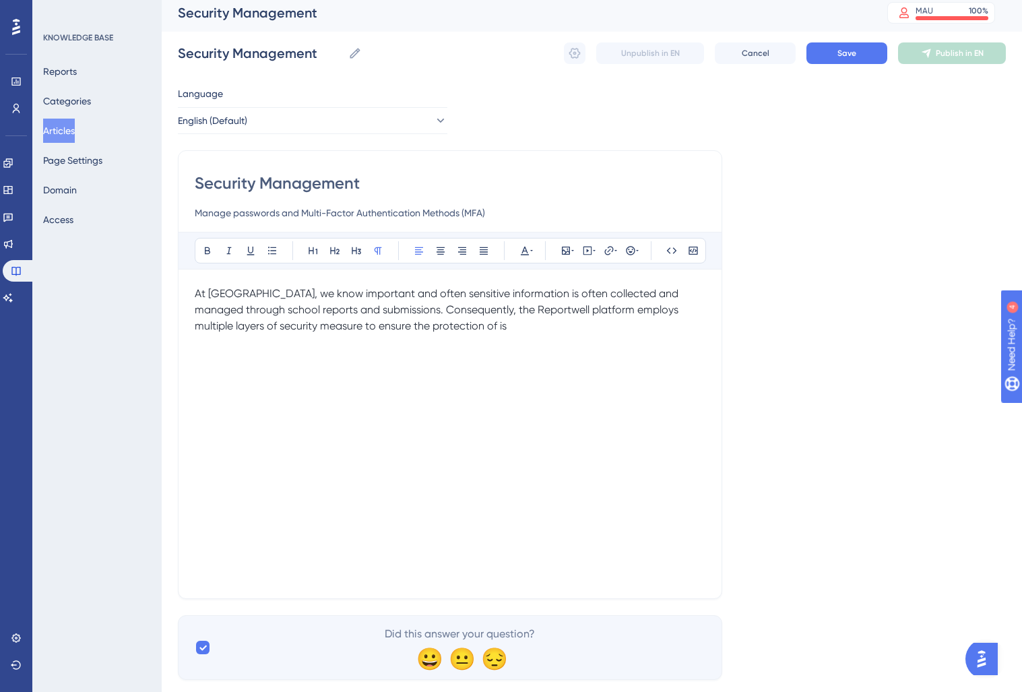
click at [348, 296] on span "At Reportwell, we know important and often sensitive information is often colle…" at bounding box center [438, 309] width 486 height 45
click at [408, 291] on span "At Reportwell, we know confidential and often sensitive information is often co…" at bounding box center [442, 309] width 495 height 45
click at [404, 294] on span "At Reportwell, we know confidential and often sensitive information is often co…" at bounding box center [442, 309] width 495 height 45
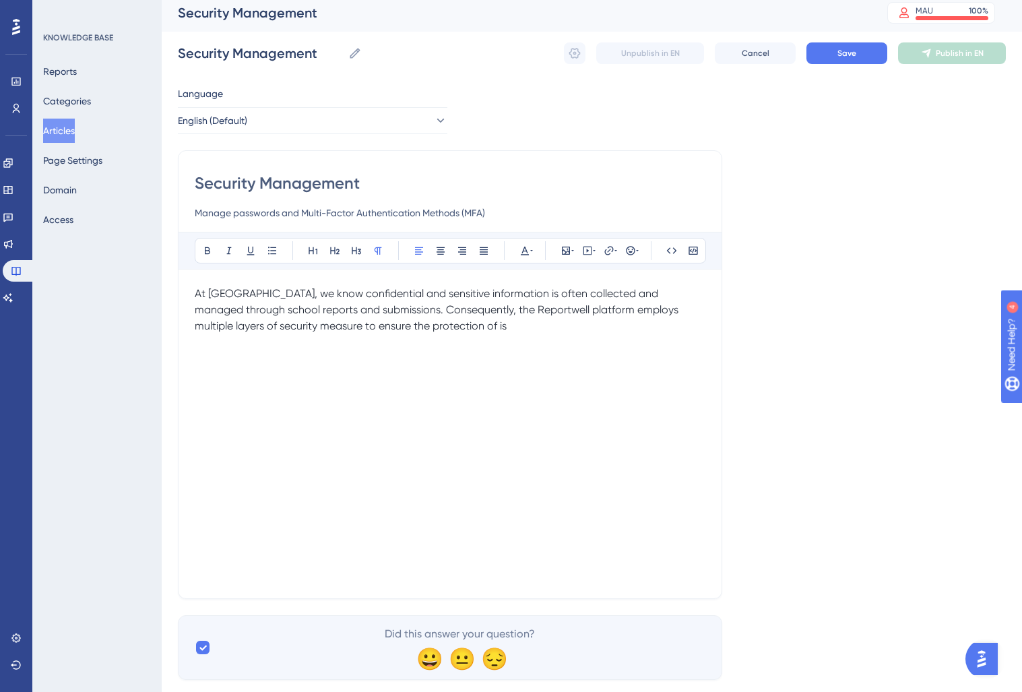
drag, startPoint x: 445, startPoint y: 327, endPoint x: 547, endPoint y: 334, distance: 102.6
click at [447, 327] on p "At Reportwell, we know confidential and sensitive information is often collecte…" at bounding box center [450, 310] width 511 height 48
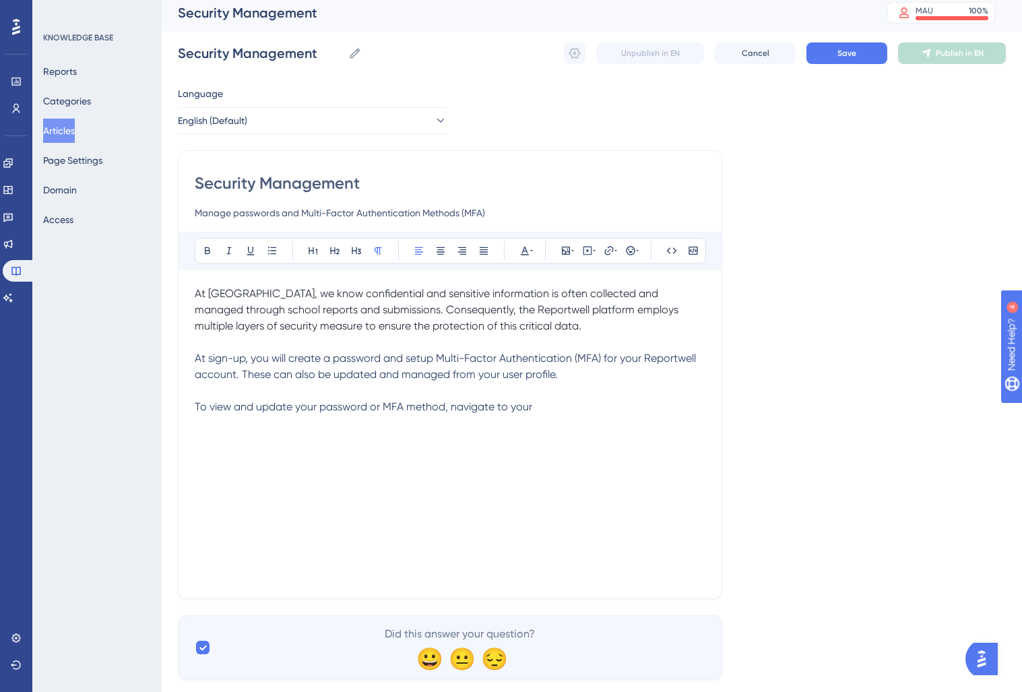
click at [200, 409] on span "To view and update your password or MFA method, navigate to your" at bounding box center [363, 406] width 337 height 13
drag, startPoint x: 348, startPoint y: 423, endPoint x: 234, endPoint y: 425, distance: 113.8
click at [234, 425] on p "You can navigate to your Passwords & Security center to view and update your pa…" at bounding box center [450, 415] width 511 height 32
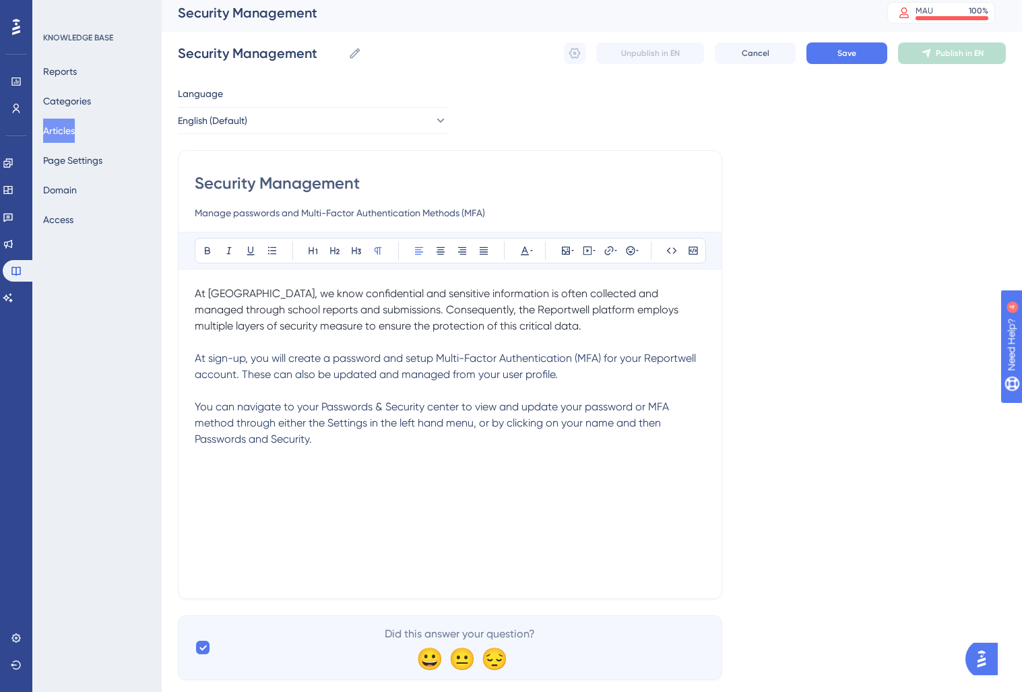
drag, startPoint x: 318, startPoint y: 439, endPoint x: 131, endPoint y: 447, distance: 186.7
click at [0, 0] on div "Performance Users Engagement Widgets Feedback Product Updates Knowledge Base AI…" at bounding box center [0, 0] width 0 height 0
drag, startPoint x: 321, startPoint y: 406, endPoint x: 422, endPoint y: 403, distance: 101.8
click at [422, 403] on span "You can navigate to your Passwords & Security center to view and update your pa…" at bounding box center [433, 422] width 477 height 45
click at [341, 420] on span "center to view and update your password or MFA method through either the Settin…" at bounding box center [431, 422] width 473 height 45
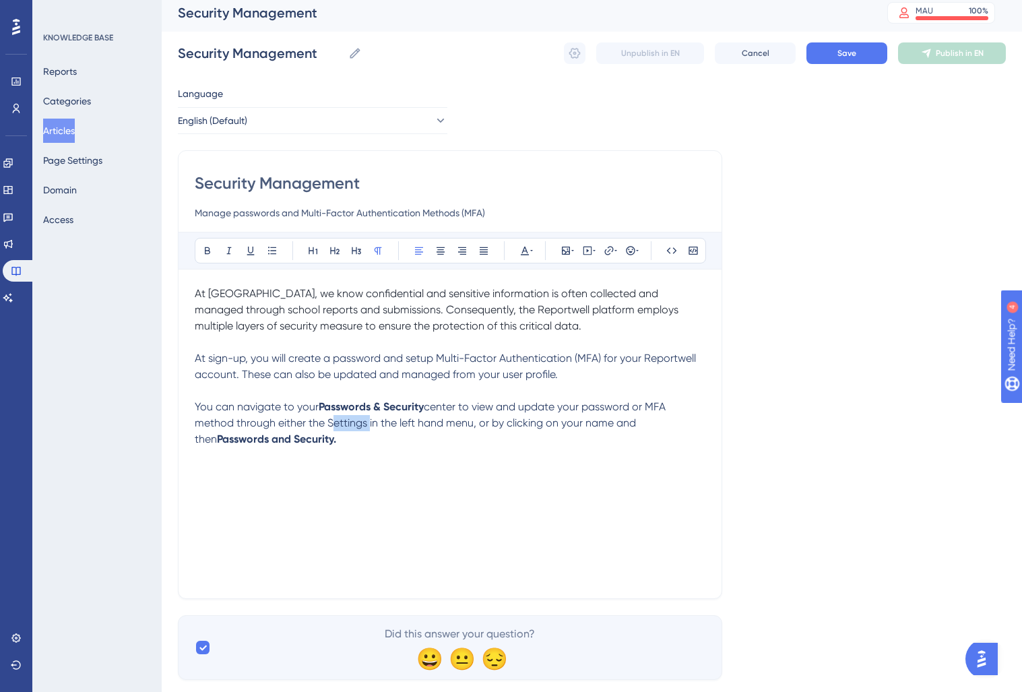
click at [341, 420] on span "center to view and update your password or MFA method through either the Settin…" at bounding box center [431, 422] width 473 height 45
click at [410, 407] on strong "Passwords & Security" at bounding box center [371, 406] width 105 height 13
drag, startPoint x: 319, startPoint y: 440, endPoint x: 327, endPoint y: 446, distance: 10.1
click at [320, 440] on p "You can navigate to your Passwords & Security center to view and update your pa…" at bounding box center [450, 423] width 511 height 48
click at [567, 249] on icon at bounding box center [566, 251] width 8 height 8
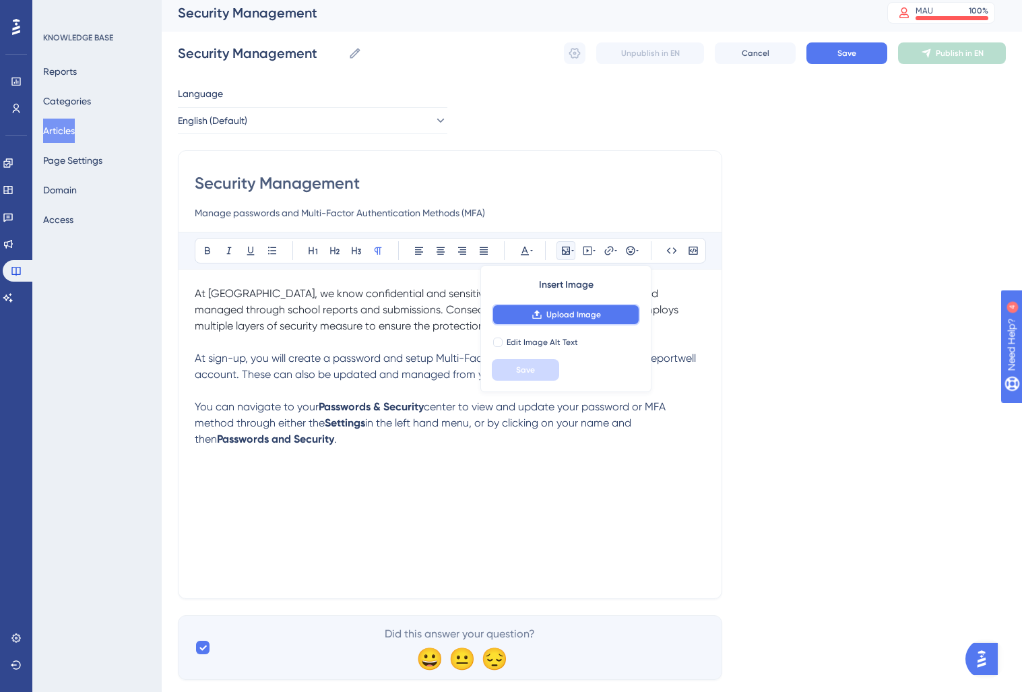
click at [558, 308] on button "Upload Image" at bounding box center [566, 315] width 148 height 22
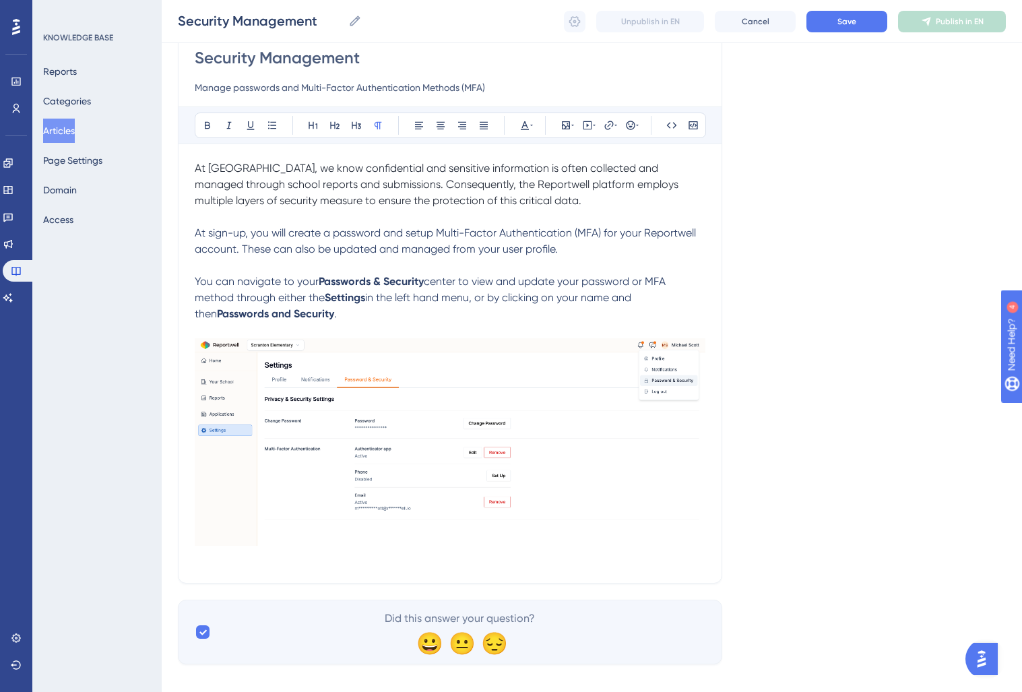
scroll to position [0, 0]
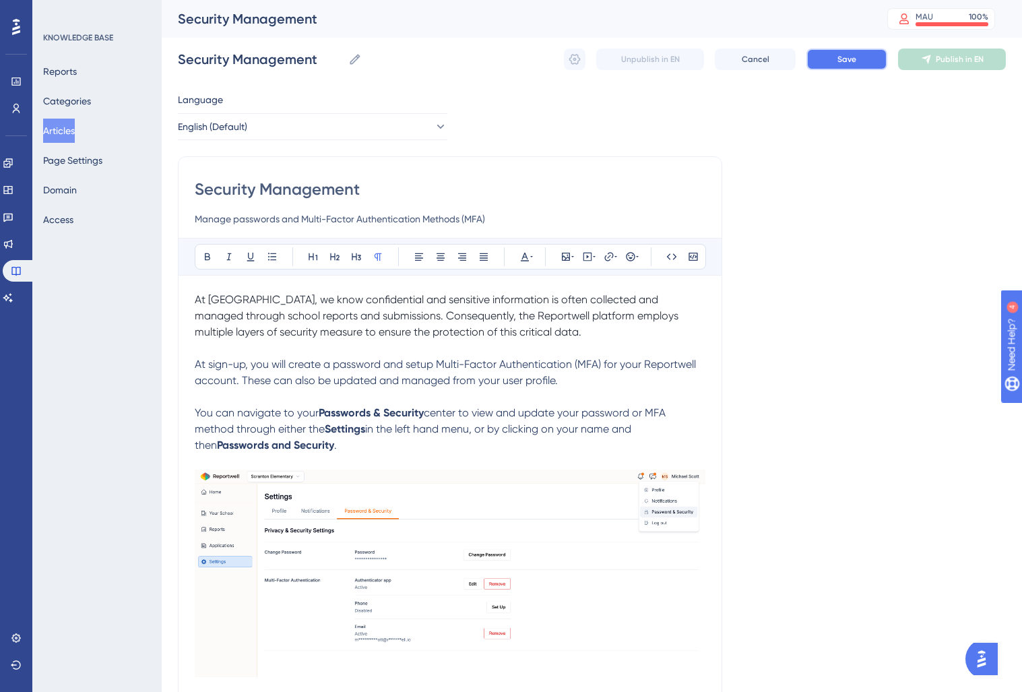
click at [833, 63] on button "Save" at bounding box center [846, 59] width 81 height 22
click at [582, 63] on button at bounding box center [575, 59] width 22 height 22
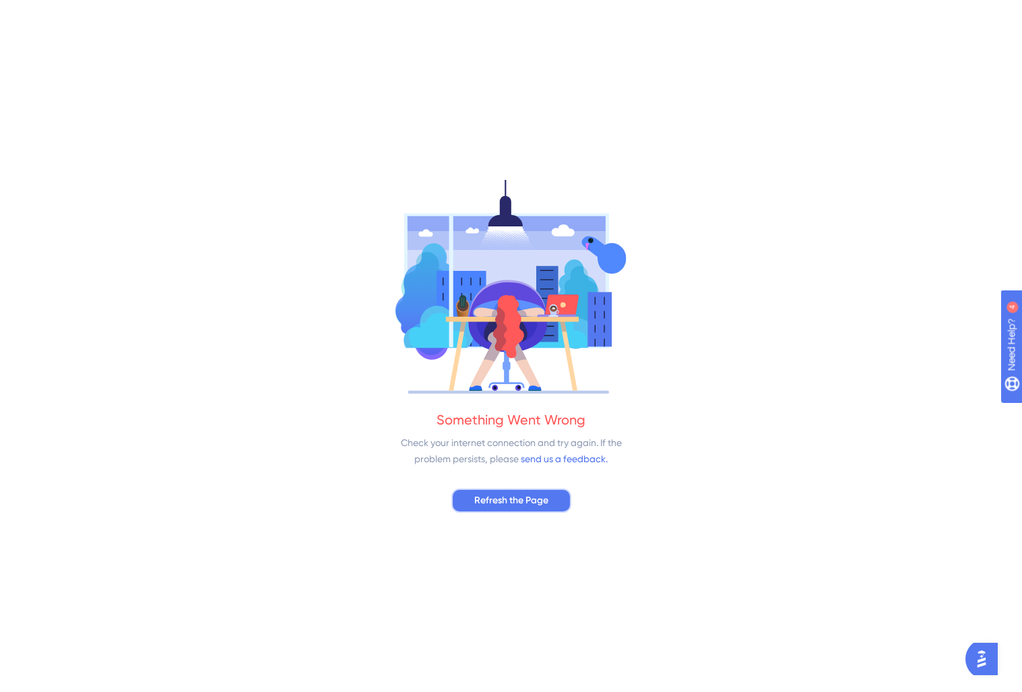
click at [531, 502] on span "Refresh the Page" at bounding box center [511, 500] width 74 height 16
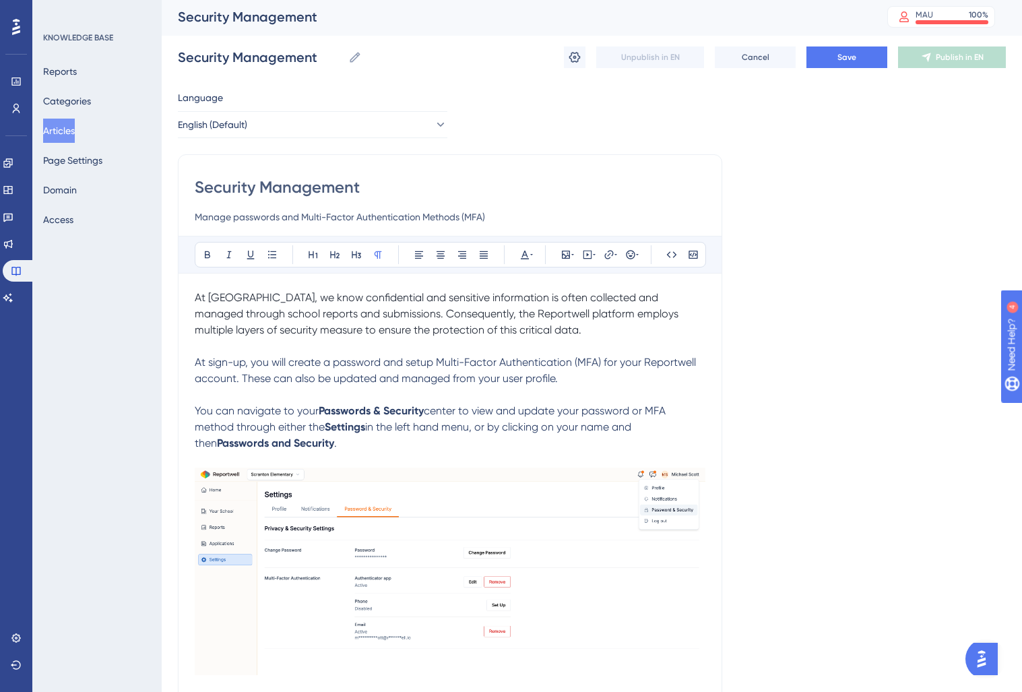
scroll to position [1, 0]
click at [842, 70] on div "Security Management Security Management Unpublish in EN Cancel Save Publish in …" at bounding box center [592, 58] width 828 height 43
click at [845, 55] on span "Save" at bounding box center [846, 58] width 19 height 11
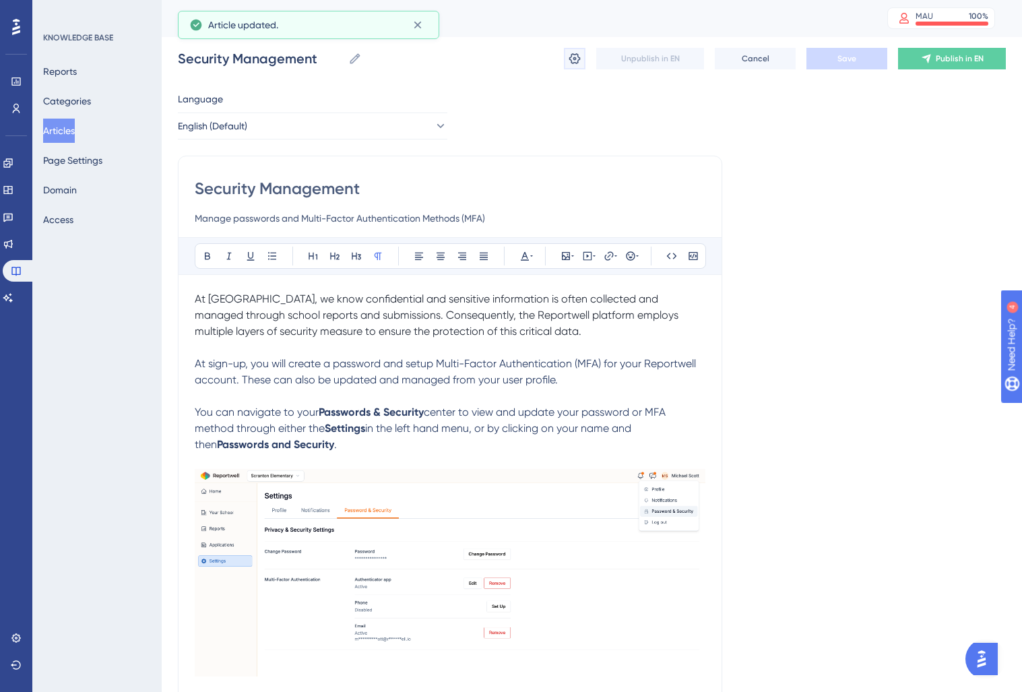
click at [570, 59] on icon at bounding box center [574, 58] width 13 height 13
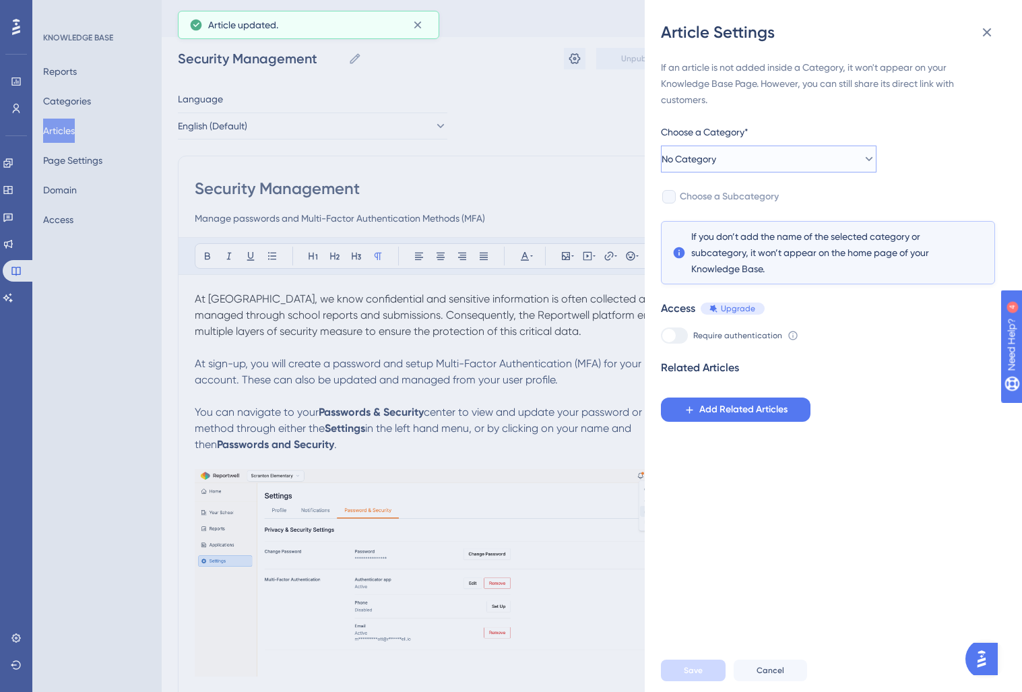
click at [694, 162] on span "No Category" at bounding box center [688, 159] width 55 height 16
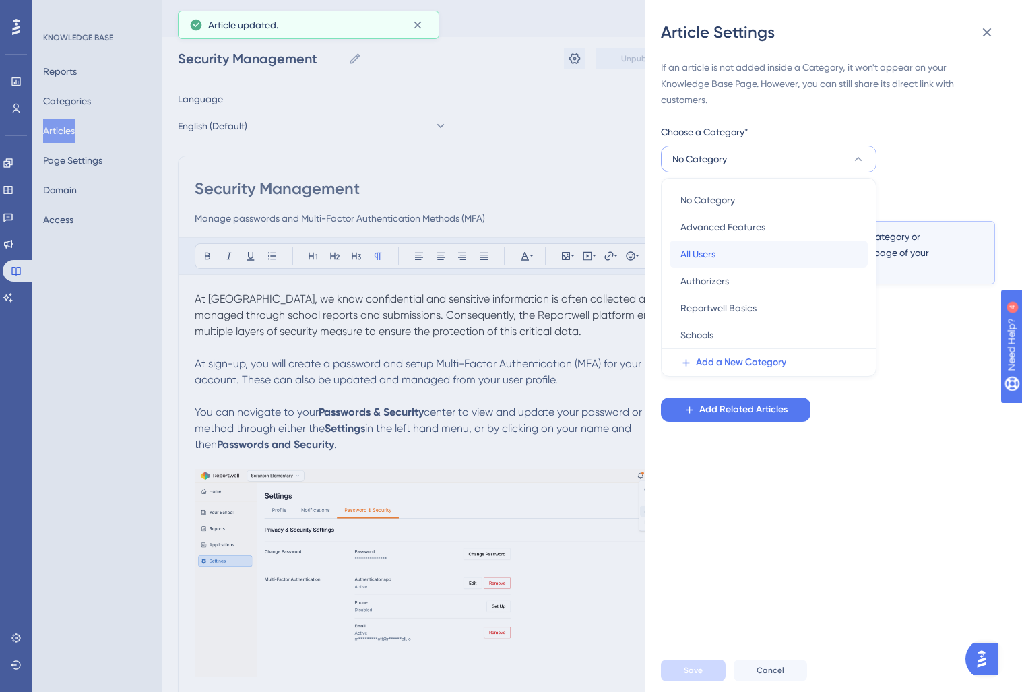
click at [693, 255] on span "All Users" at bounding box center [697, 254] width 35 height 16
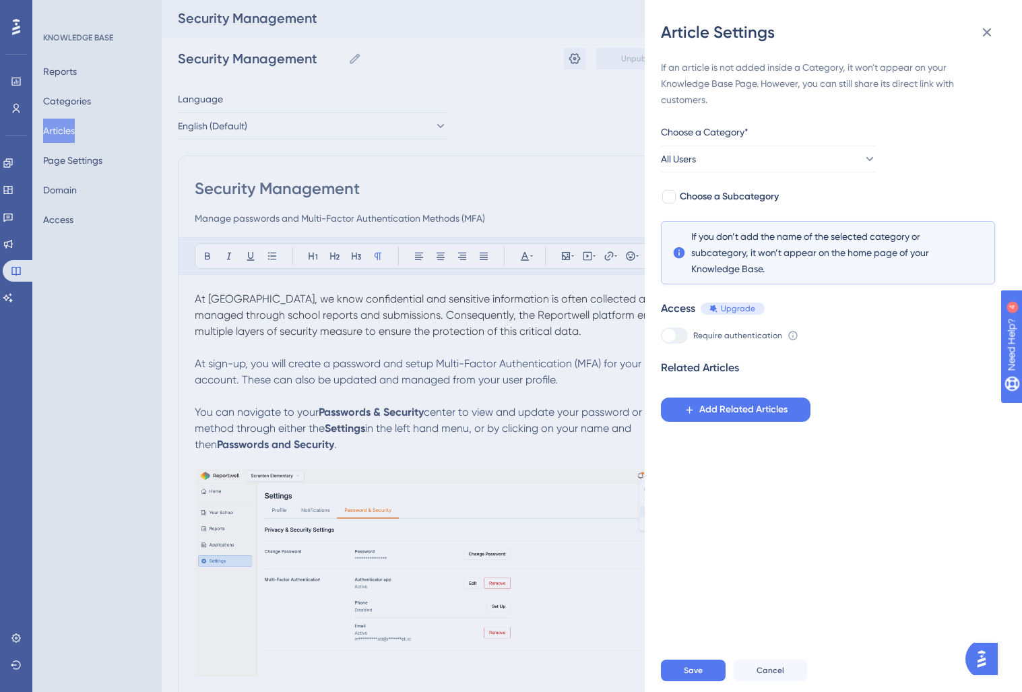
drag, startPoint x: 669, startPoint y: 196, endPoint x: 687, endPoint y: 216, distance: 26.2
click at [674, 199] on div at bounding box center [668, 196] width 13 height 13
checkbox input "true"
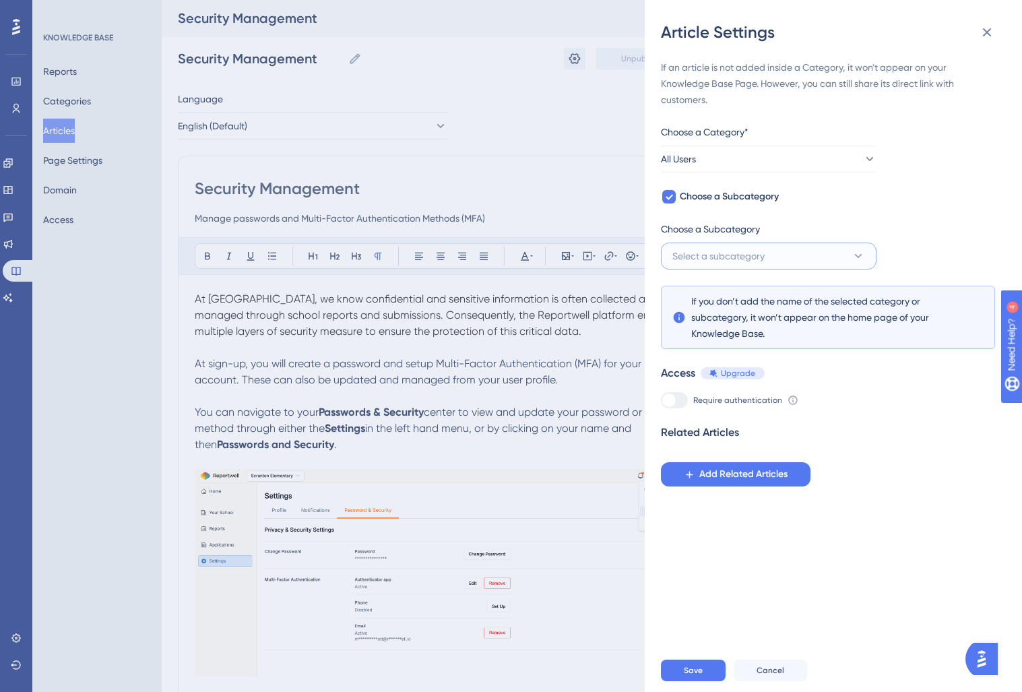
click at [715, 258] on span "Select a subcategory" at bounding box center [718, 256] width 92 height 16
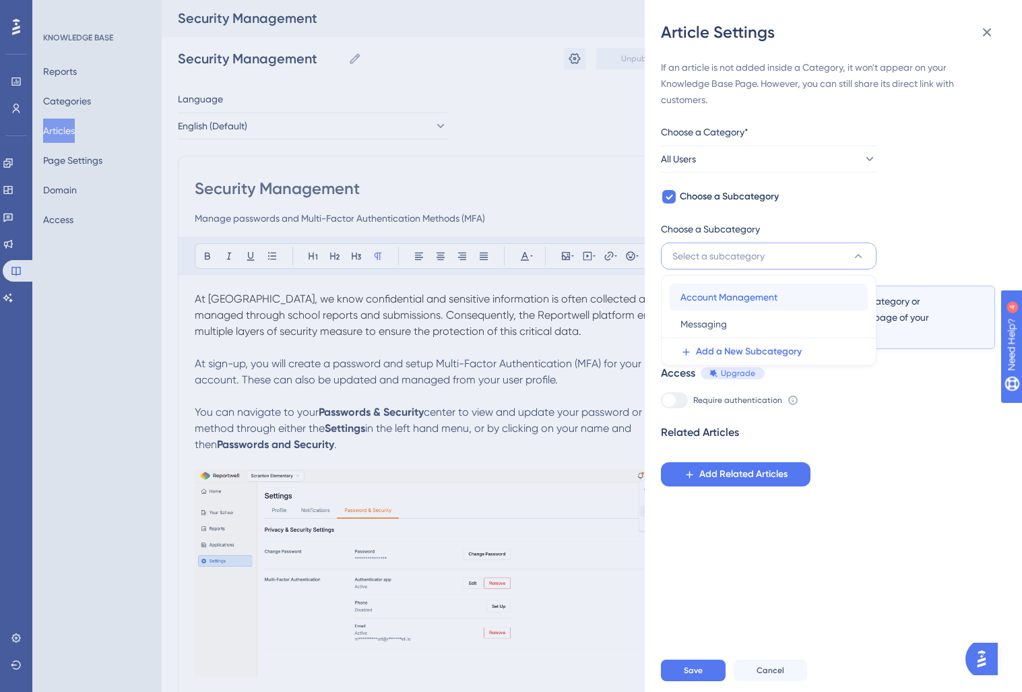
click at [771, 298] on span "Account Management" at bounding box center [728, 297] width 97 height 16
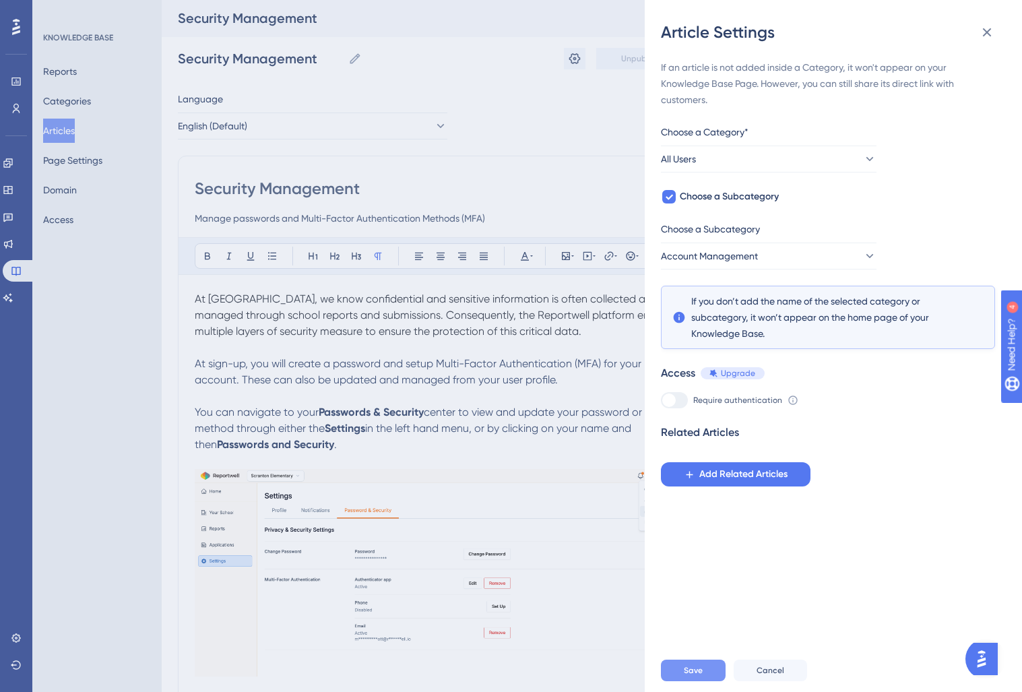
click at [707, 671] on button "Save" at bounding box center [693, 670] width 65 height 22
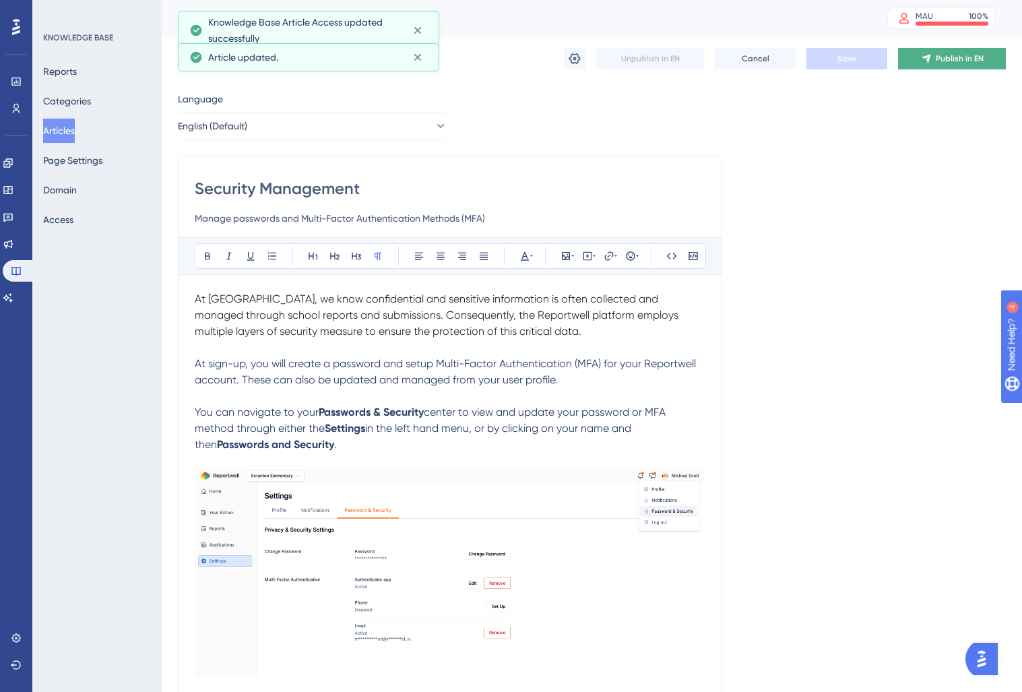
click at [926, 67] on button "Publish in EN" at bounding box center [952, 59] width 108 height 22
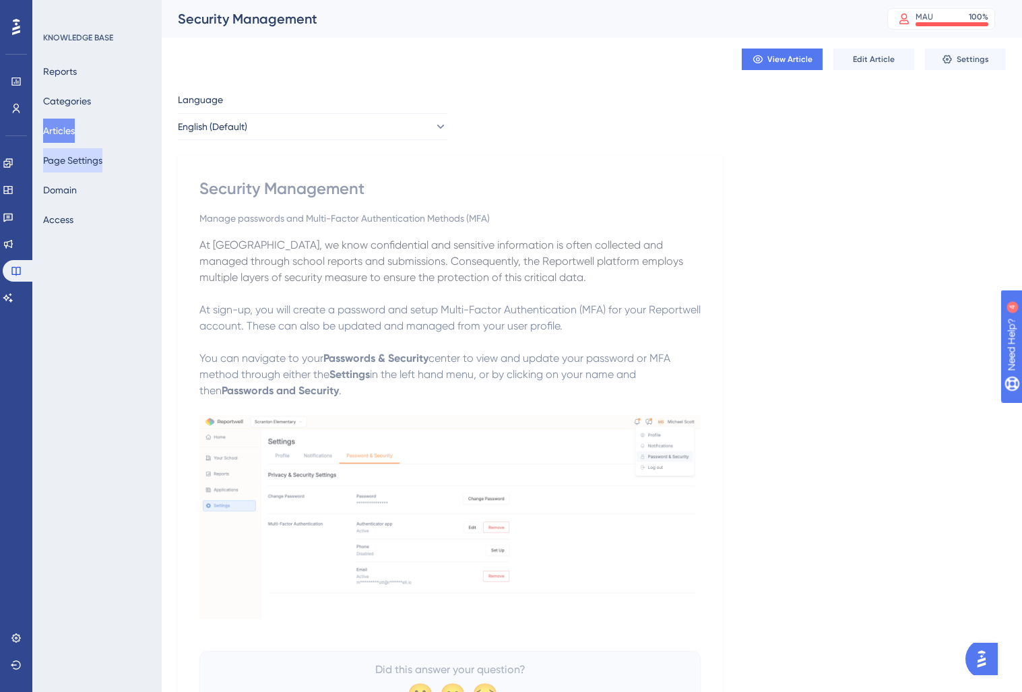
click at [78, 162] on button "Page Settings" at bounding box center [72, 160] width 59 height 24
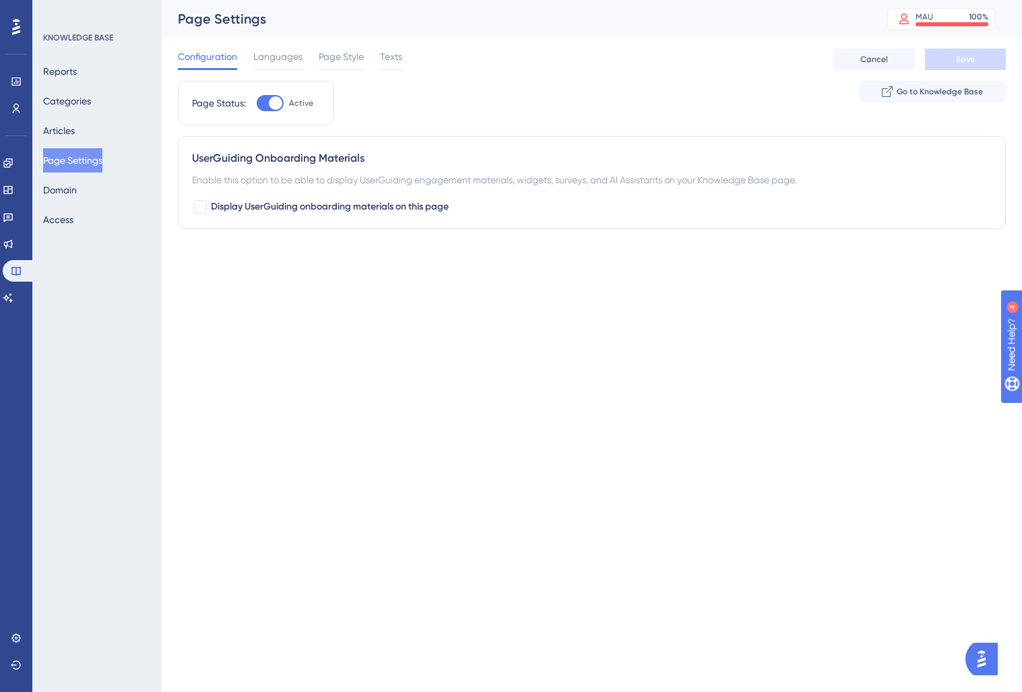
click at [260, 47] on div "Configuration Languages Page Style Texts Cancel Save" at bounding box center [592, 59] width 828 height 43
click at [352, 55] on span "Page Style" at bounding box center [341, 56] width 45 height 16
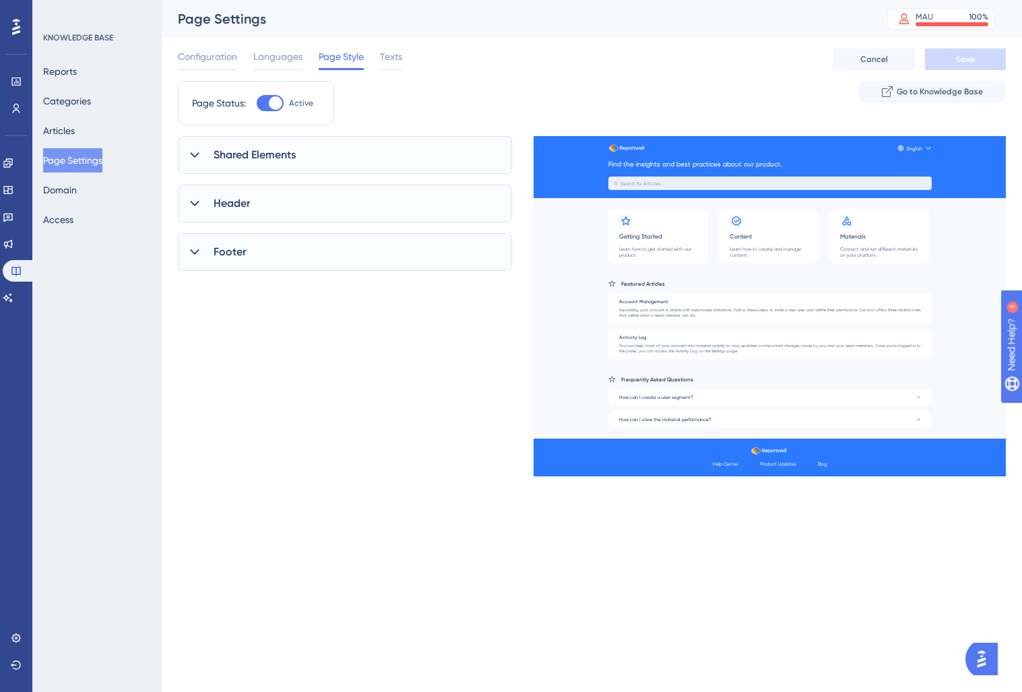
scroll to position [0, 1]
click at [300, 156] on div "Shared Elements" at bounding box center [344, 155] width 334 height 38
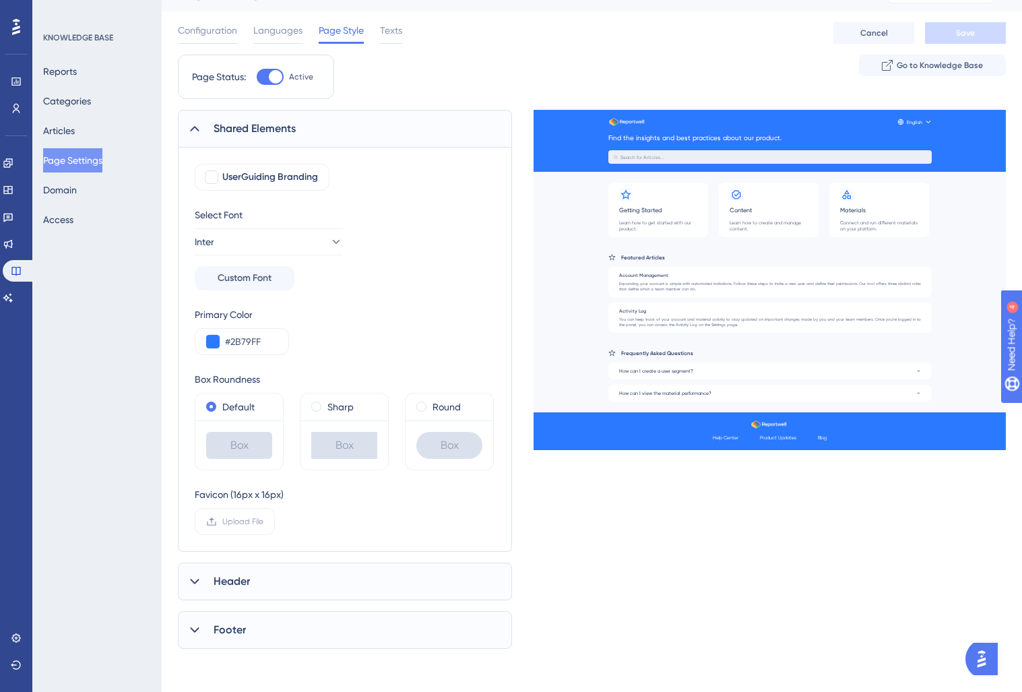
scroll to position [9, 0]
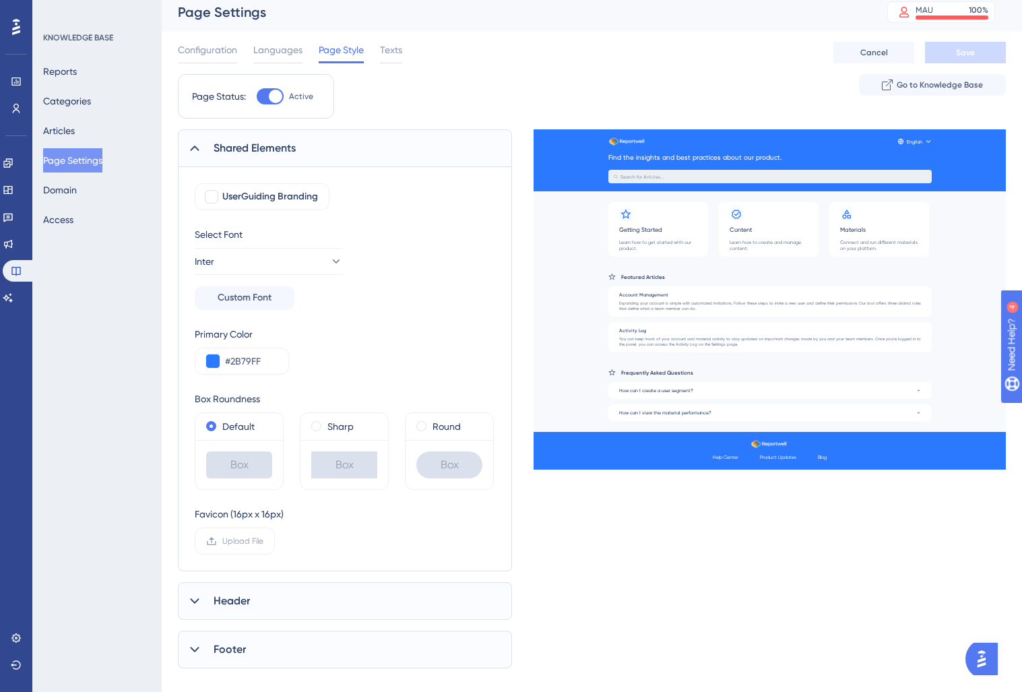
click at [300, 598] on div "Header" at bounding box center [345, 601] width 334 height 38
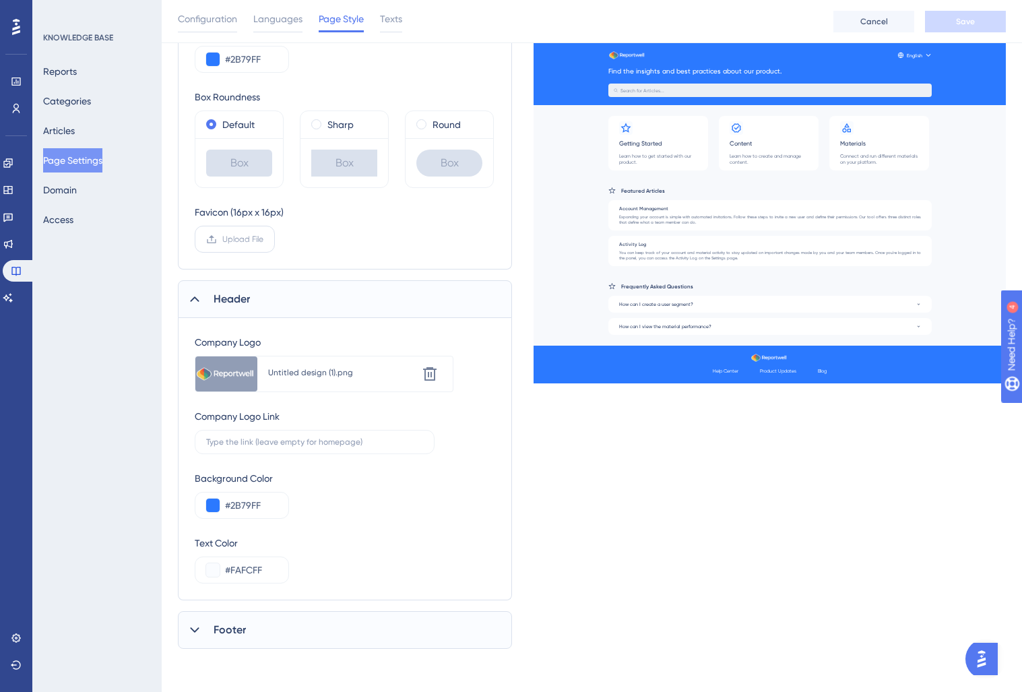
scroll to position [0, 0]
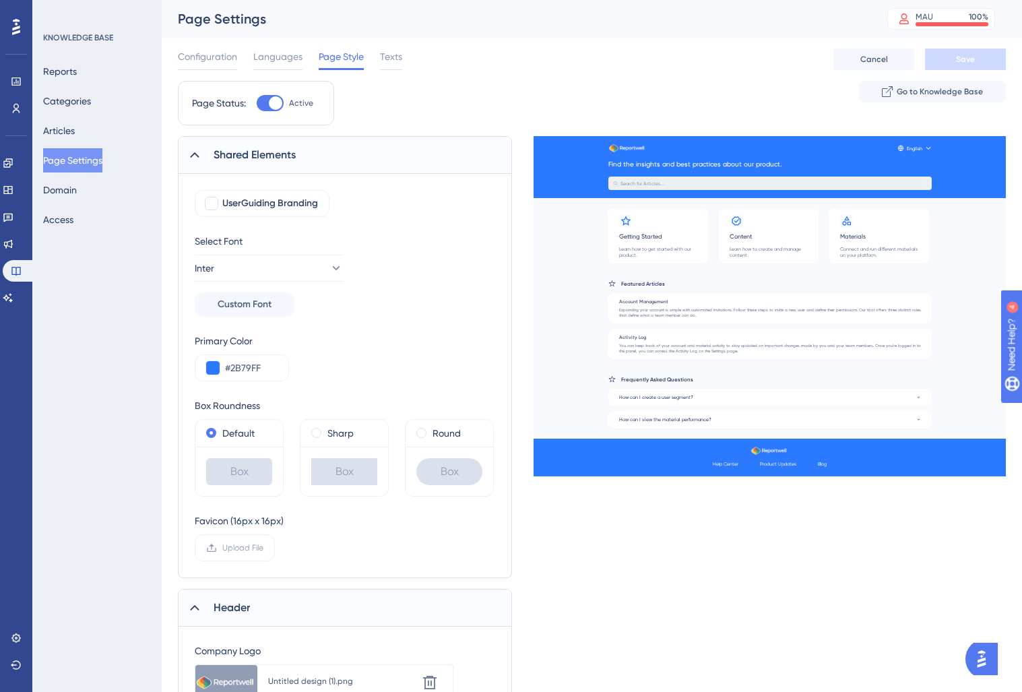
drag, startPoint x: 392, startPoint y: 58, endPoint x: 395, endPoint y: 131, distance: 73.5
click at [392, 59] on span "Texts" at bounding box center [391, 56] width 22 height 16
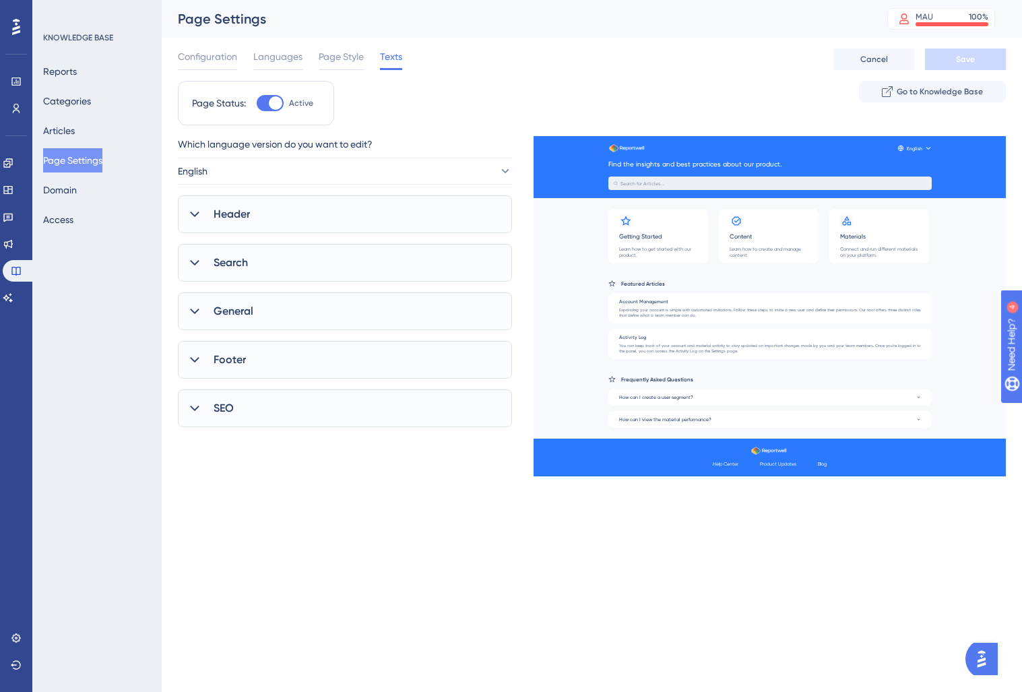
click at [280, 226] on div "Header" at bounding box center [345, 214] width 334 height 38
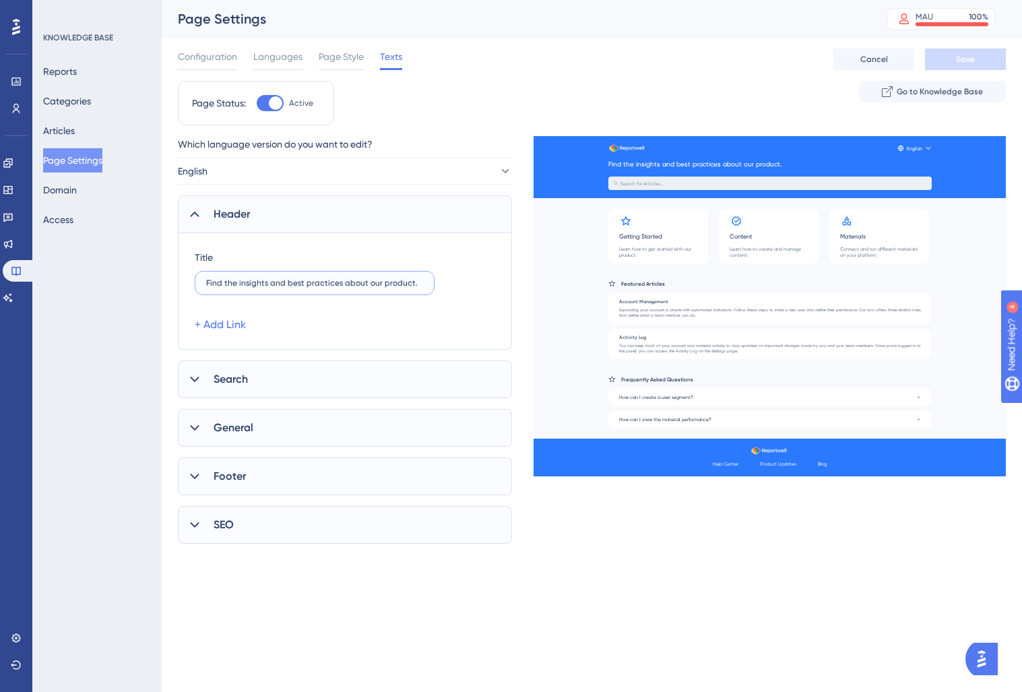
click at [237, 284] on input "Find the insights and best practices about our product." at bounding box center [314, 282] width 217 height 9
click at [228, 284] on input "Find the insights and best practices about our product." at bounding box center [314, 282] width 217 height 9
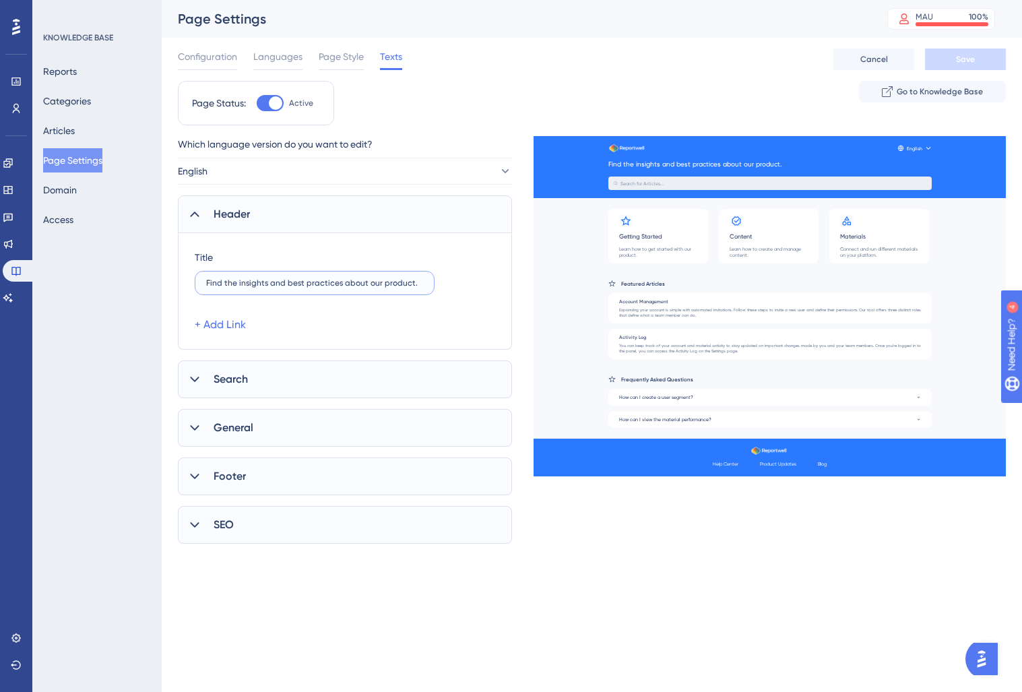
click at [242, 282] on input "Find the insights and best practices about our product." at bounding box center [314, 282] width 217 height 9
drag, startPoint x: 265, startPoint y: 284, endPoint x: 168, endPoint y: 285, distance: 97.7
click at [168, 285] on div "Performance Users Engagement Widgets Feedback Product Updates Knowledge Base AI…" at bounding box center [592, 282] width 860 height 565
click at [248, 282] on input "Find the insights and best practices about our product." at bounding box center [314, 282] width 217 height 9
drag, startPoint x: 224, startPoint y: 284, endPoint x: 269, endPoint y: 282, distance: 44.5
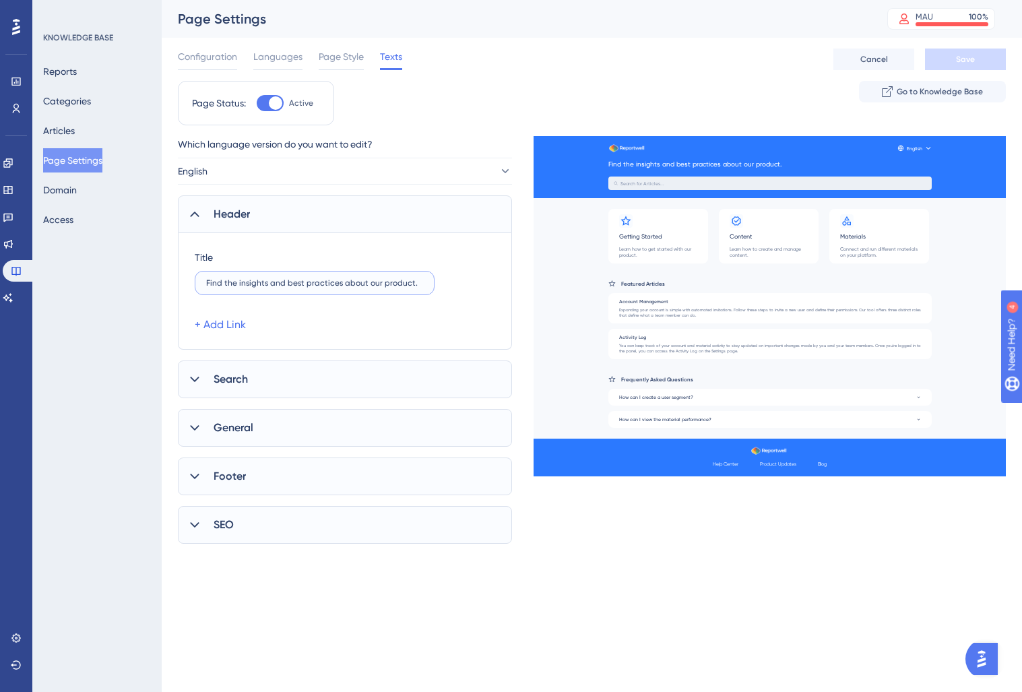
click at [269, 282] on input "Find the insights and best practices about our product." at bounding box center [314, 282] width 217 height 9
click at [234, 283] on input "Find gand best practices about our product" at bounding box center [314, 282] width 217 height 9
click at [230, 284] on input "Find gand best practices about our product" at bounding box center [314, 282] width 217 height 9
click at [234, 284] on input "Find gand best practices about our produc" at bounding box center [314, 282] width 217 height 9
click at [230, 286] on input "Find gand best practices about our produc" at bounding box center [314, 282] width 217 height 9
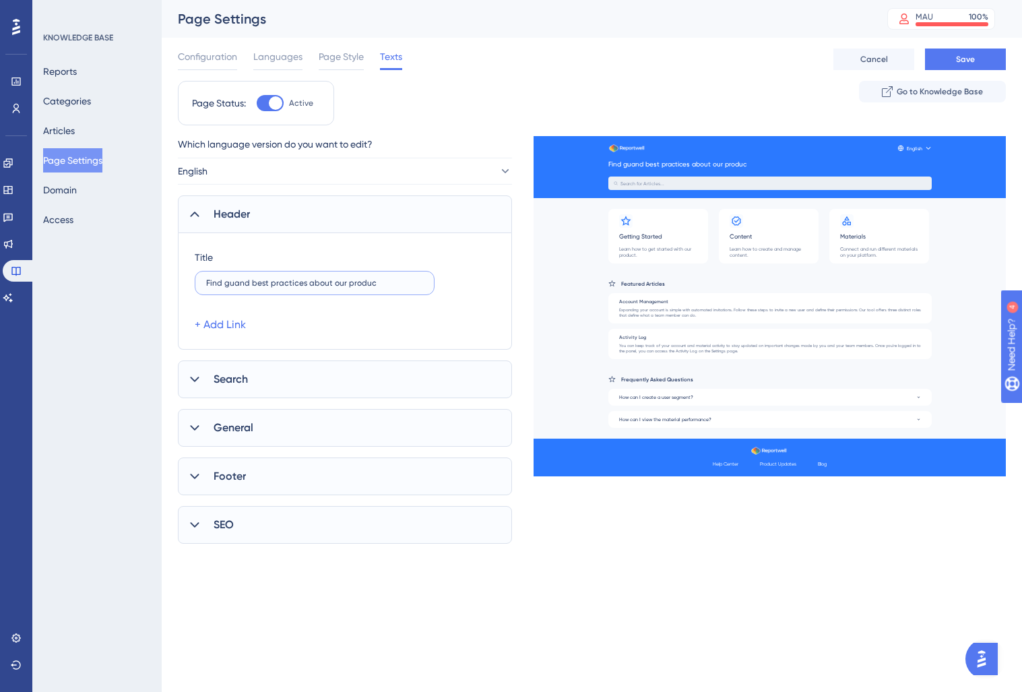
drag, startPoint x: 232, startPoint y: 284, endPoint x: 241, endPoint y: 312, distance: 29.0
click at [233, 286] on input "Find guand best practices about our produc" at bounding box center [314, 282] width 217 height 9
click at [230, 285] on input "Find gu and best practices about our product" at bounding box center [314, 282] width 217 height 9
drag, startPoint x: 233, startPoint y: 285, endPoint x: 225, endPoint y: 306, distance: 22.4
click at [233, 285] on input "Find gu and best practices about our product" at bounding box center [314, 282] width 217 height 9
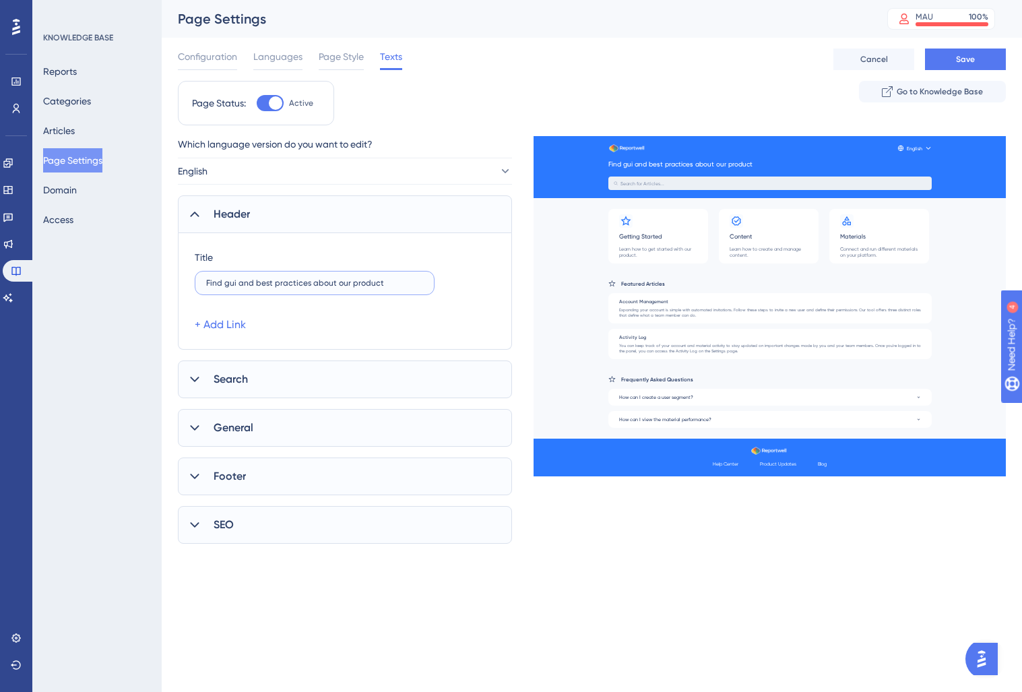
drag, startPoint x: 234, startPoint y: 283, endPoint x: 234, endPoint y: 309, distance: 26.3
click at [234, 284] on input "Find gui and best practices about our product" at bounding box center [314, 282] width 217 height 9
click at [240, 284] on input "Find guid and best practices about our product" at bounding box center [314, 282] width 217 height 9
click at [245, 285] on input "Find guida and best practices about our product" at bounding box center [314, 282] width 217 height 9
click at [248, 284] on input "Find guidan and best practices about our product" at bounding box center [314, 282] width 217 height 9
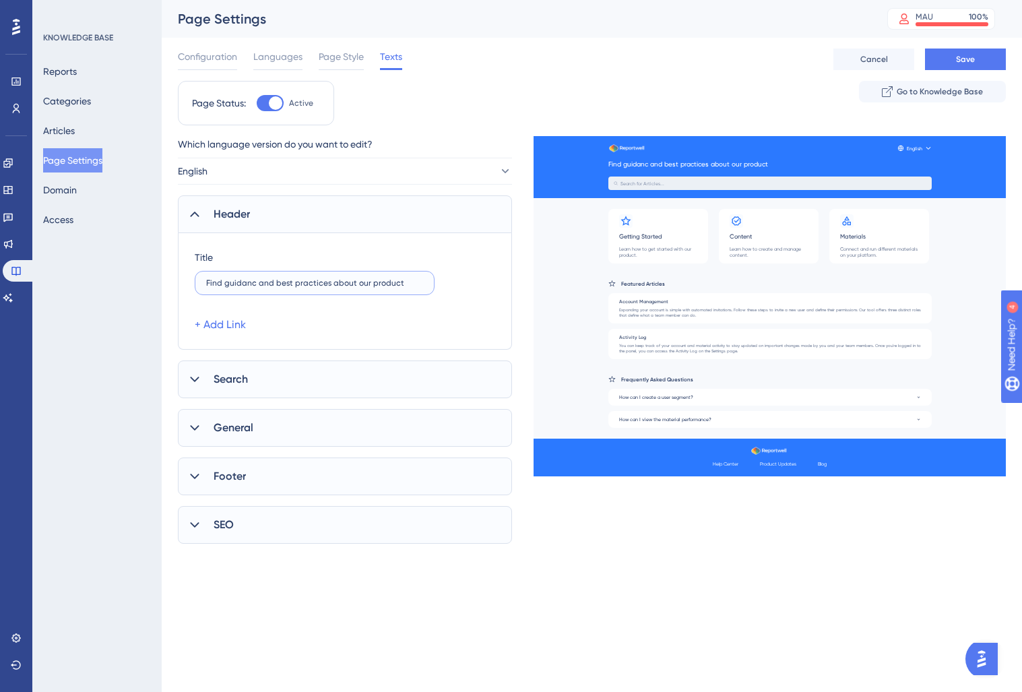
click at [254, 284] on input "Find guidanc and best practices about our product" at bounding box center [314, 282] width 217 height 9
drag, startPoint x: 310, startPoint y: 285, endPoint x: 368, endPoint y: 283, distance: 58.0
click at [313, 284] on input "Find guidance and best practices about our product" at bounding box center [314, 282] width 217 height 9
click at [391, 284] on input "Find guidance and best practices about our product" at bounding box center [314, 282] width 217 height 9
click at [327, 281] on input "Find guidance and best practices about our product" at bounding box center [314, 282] width 217 height 9
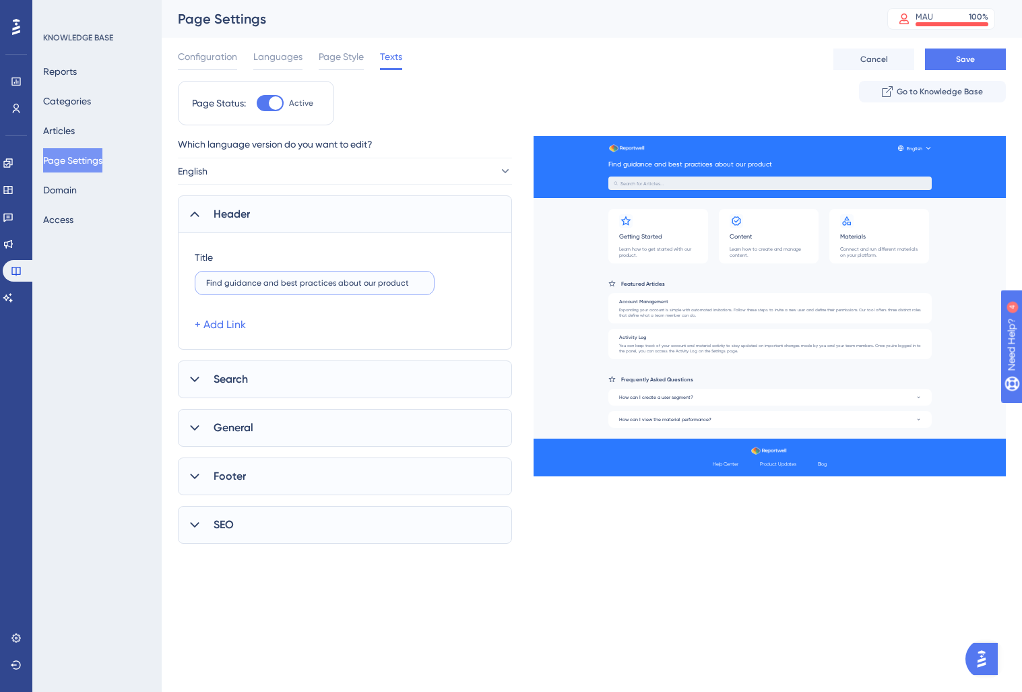
click at [342, 282] on input "Find guidance and best practices about our product" at bounding box center [314, 282] width 217 height 9
drag, startPoint x: 333, startPoint y: 284, endPoint x: 348, endPoint y: 319, distance: 37.8
click at [333, 284] on input "Find guidance and best practices f our product" at bounding box center [314, 282] width 217 height 9
drag, startPoint x: 393, startPoint y: 283, endPoint x: 430, endPoint y: 353, distance: 79.2
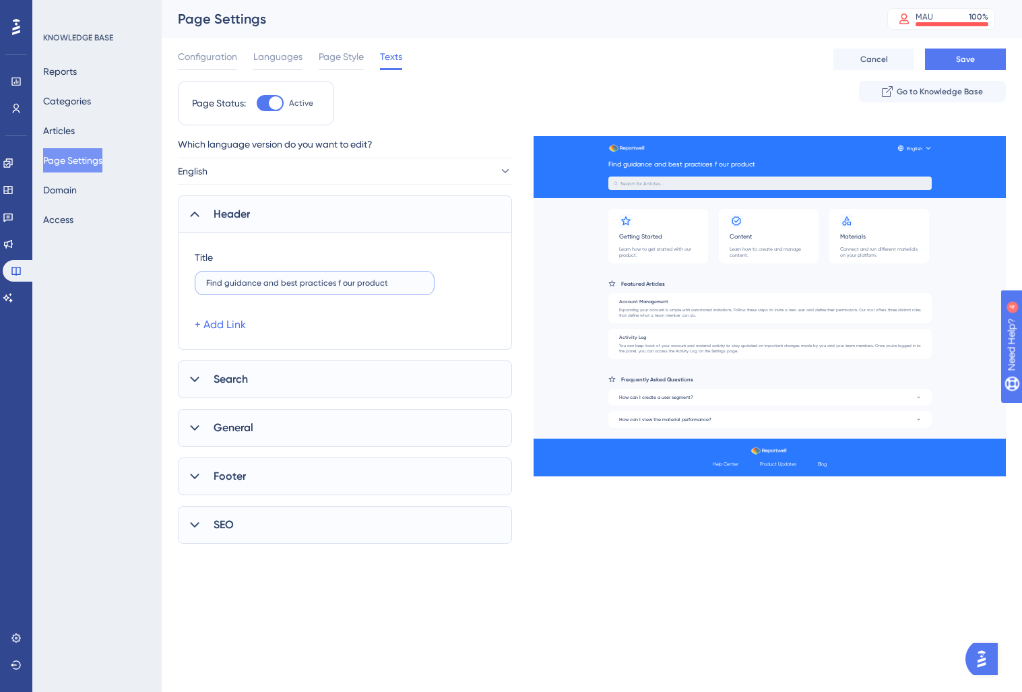
click at [332, 281] on input "Find guidance and best practices f our product" at bounding box center [314, 282] width 217 height 9
click at [393, 281] on input "Find guidance and best practices" at bounding box center [313, 282] width 217 height 9
type input "Find guidance and best practices"
click at [237, 380] on span "Search" at bounding box center [229, 379] width 34 height 16
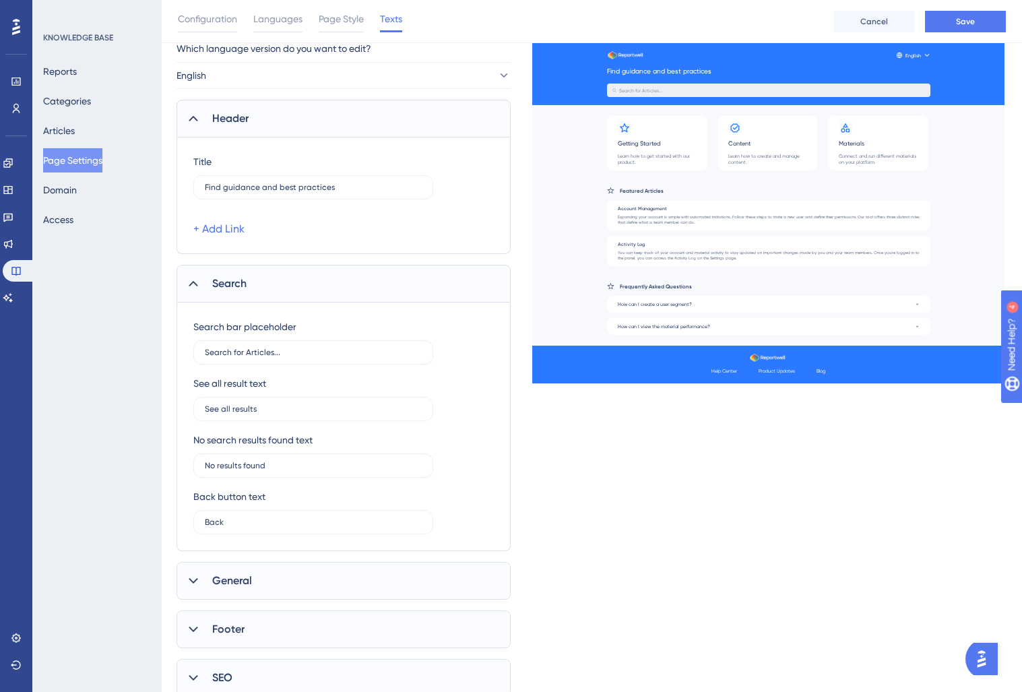
scroll to position [149, 1]
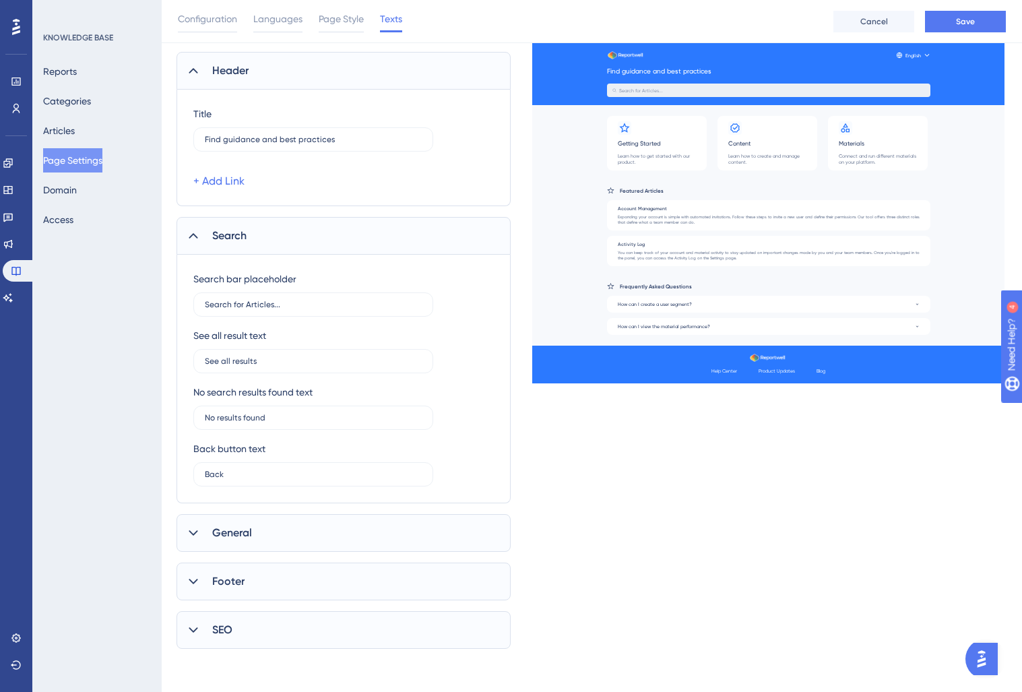
drag, startPoint x: 190, startPoint y: 232, endPoint x: 199, endPoint y: 192, distance: 41.5
click at [191, 231] on icon at bounding box center [193, 235] width 13 height 13
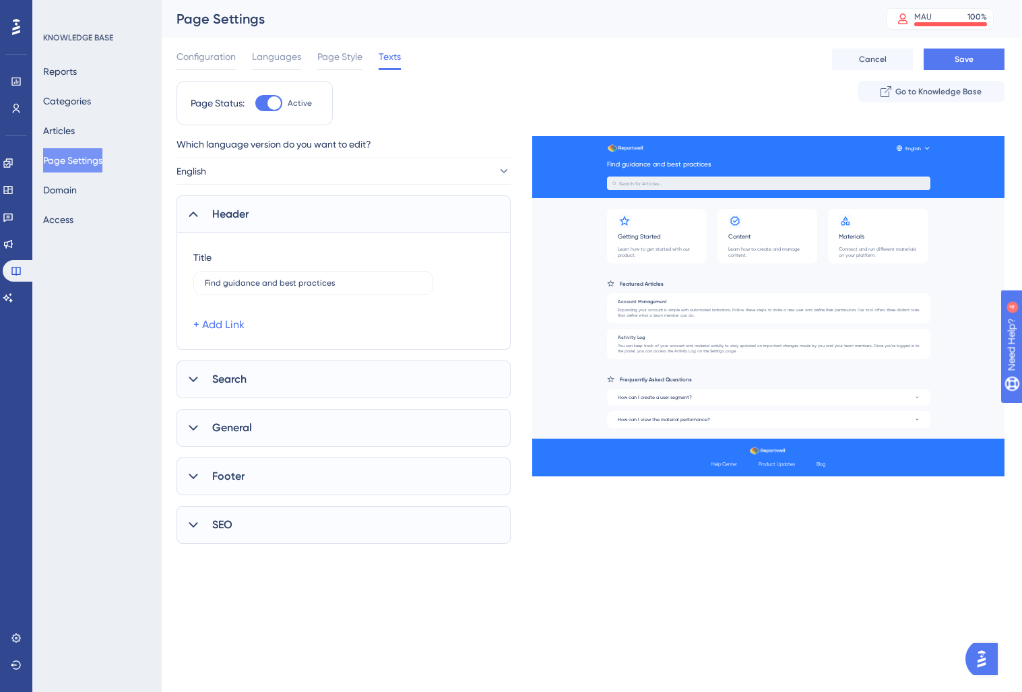
drag, startPoint x: 197, startPoint y: 205, endPoint x: 201, endPoint y: 293, distance: 87.7
click at [198, 206] on div "Header" at bounding box center [343, 214] width 334 height 38
click at [216, 323] on div "General" at bounding box center [343, 311] width 334 height 38
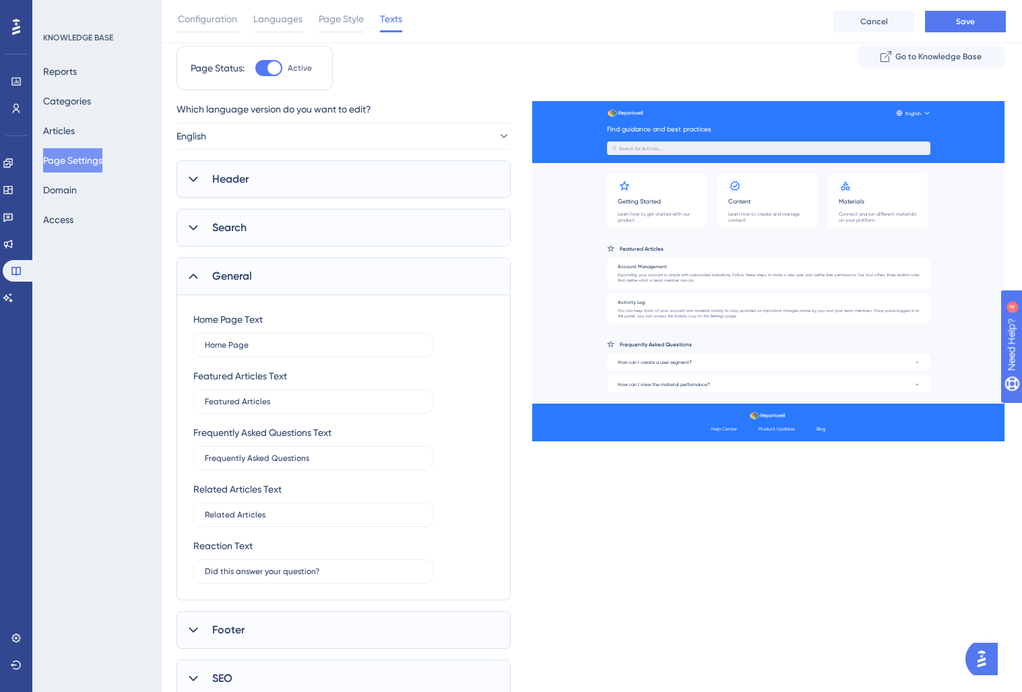
scroll to position [47, 1]
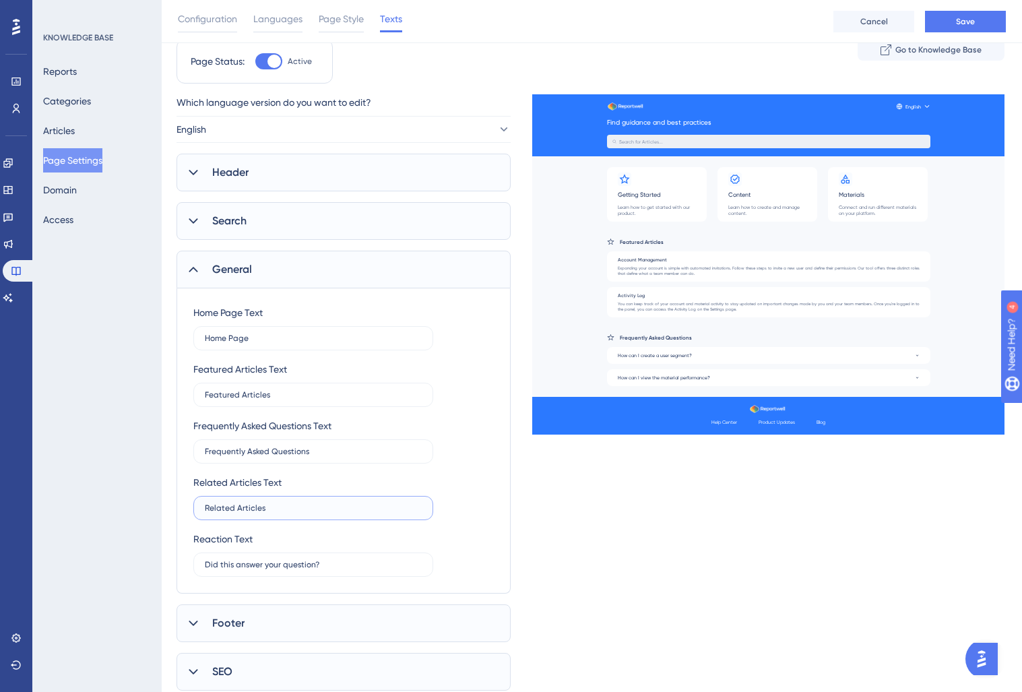
click at [277, 508] on input "Related Articles" at bounding box center [313, 507] width 217 height 9
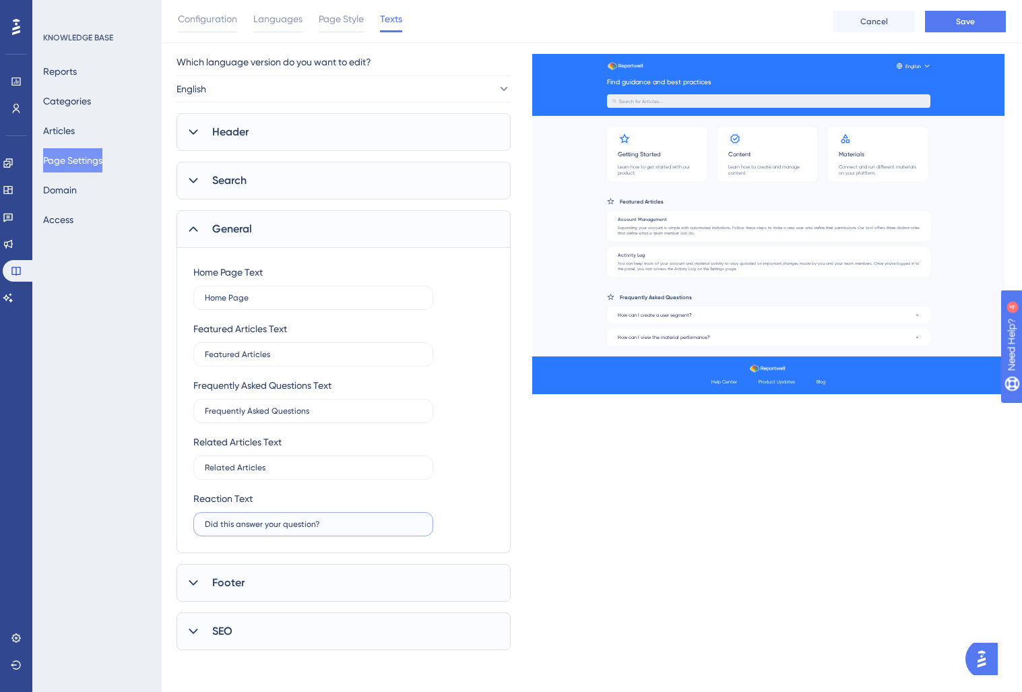
scroll to position [85, 1]
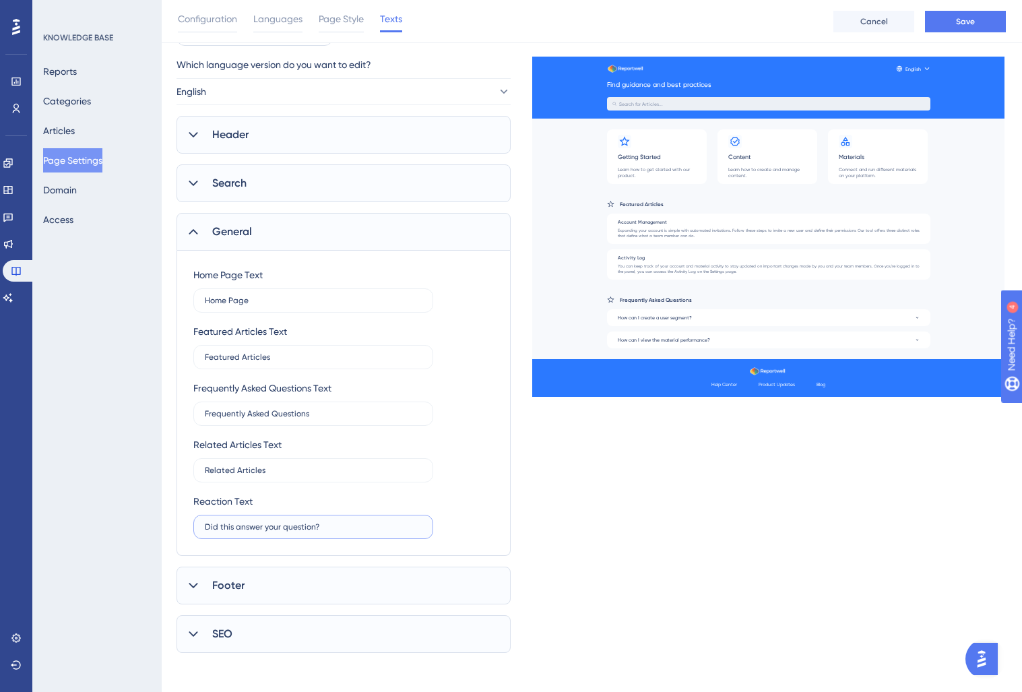
click at [356, 525] on input "Did this answer your question?" at bounding box center [313, 526] width 217 height 9
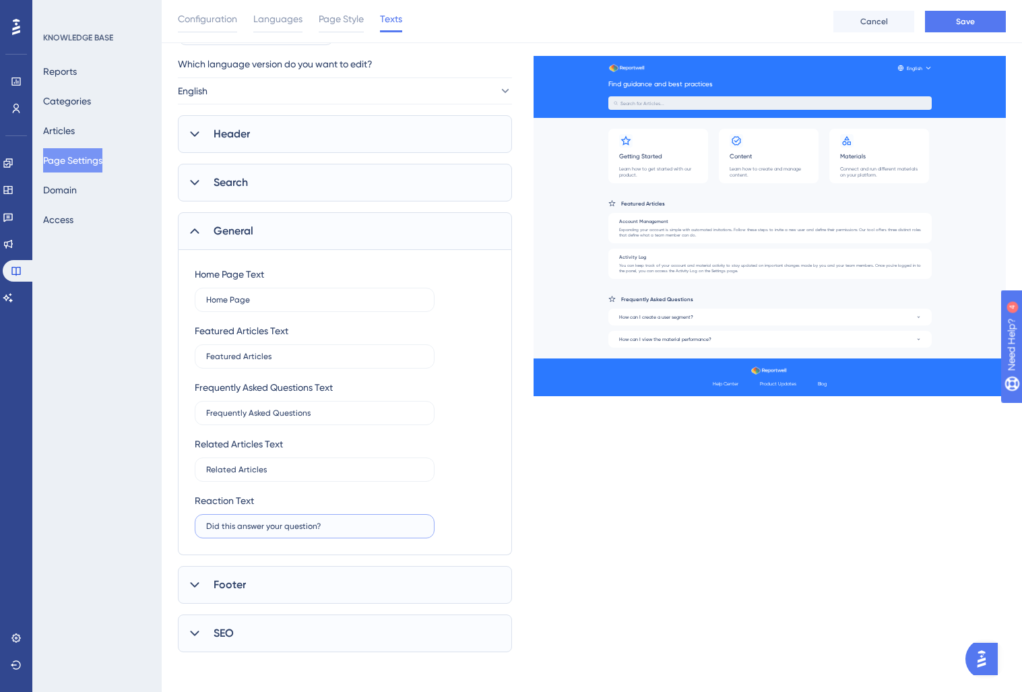
scroll to position [89, 0]
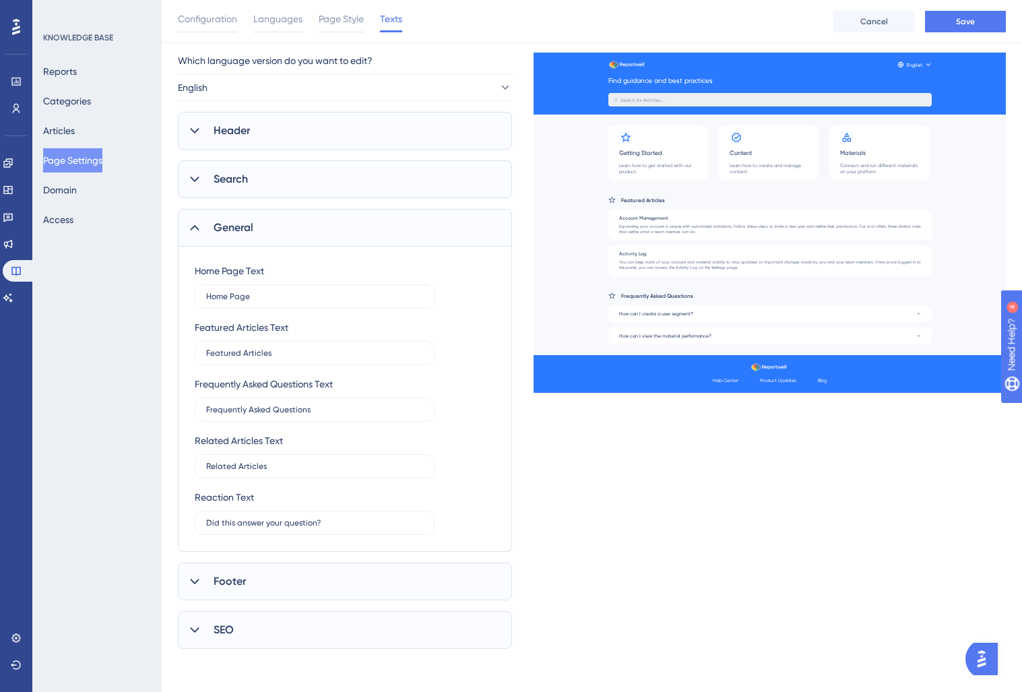
click at [202, 573] on div at bounding box center [195, 581] width 16 height 16
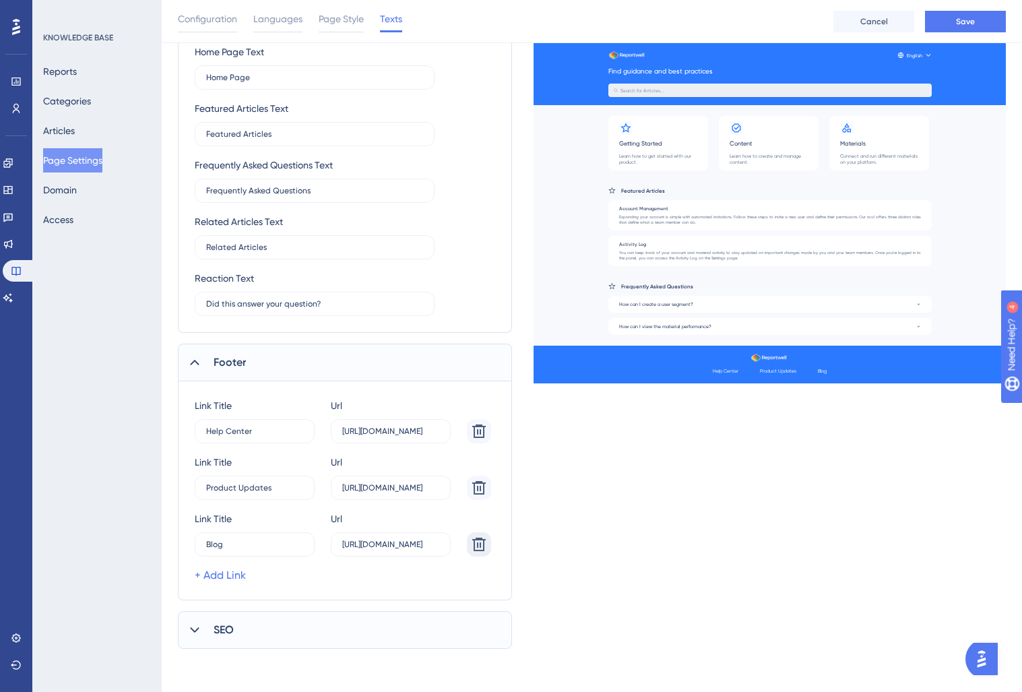
click at [476, 547] on icon at bounding box center [479, 544] width 16 height 16
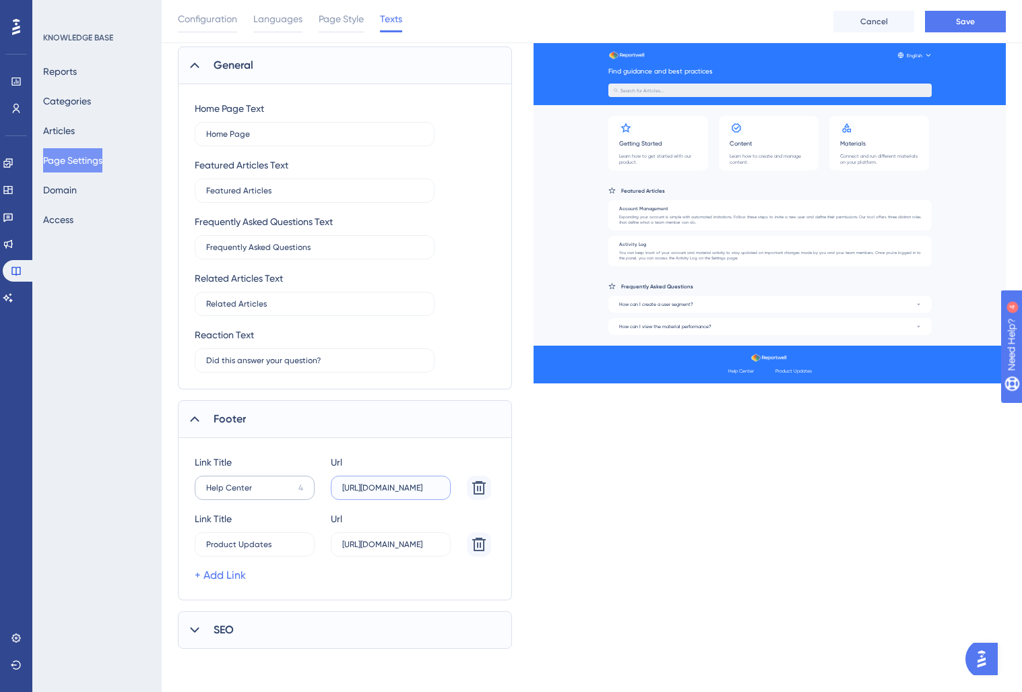
scroll to position [0, 0]
drag, startPoint x: 365, startPoint y: 485, endPoint x: 263, endPoint y: 476, distance: 102.1
click at [263, 476] on div "Link Title Help Center 4 Url https://help.userguiding.com/" at bounding box center [343, 477] width 296 height 46
click at [379, 492] on input "https://help.userguiding.com/" at bounding box center [390, 487] width 97 height 9
drag, startPoint x: 498, startPoint y: 547, endPoint x: 149, endPoint y: 520, distance: 350.6
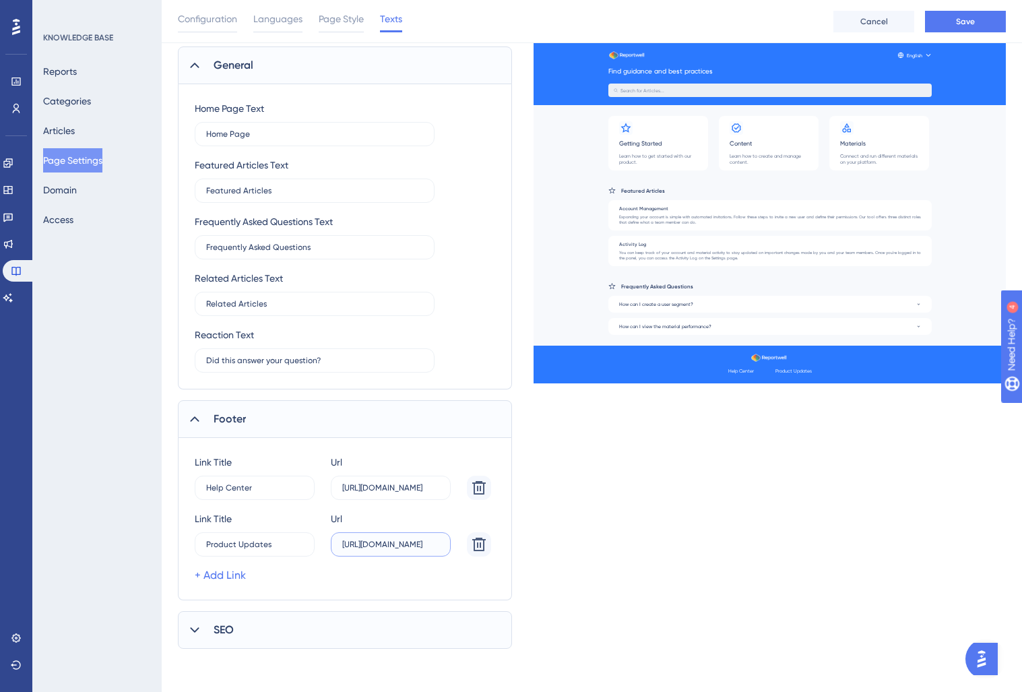
click at [162, 518] on div "Performance Users Engagement Widgets Feedback Product Updates Knowledge Base AI…" at bounding box center [592, 209] width 860 height 921
click at [383, 550] on label "https://userguiding.com/blog/product-updates" at bounding box center [391, 544] width 120 height 24
click at [383, 549] on input "https://userguiding.com/blog/product-updates" at bounding box center [390, 543] width 97 height 9
click at [395, 568] on div "+ Add Link" at bounding box center [343, 575] width 296 height 16
drag, startPoint x: 199, startPoint y: 631, endPoint x: 242, endPoint y: 632, distance: 43.1
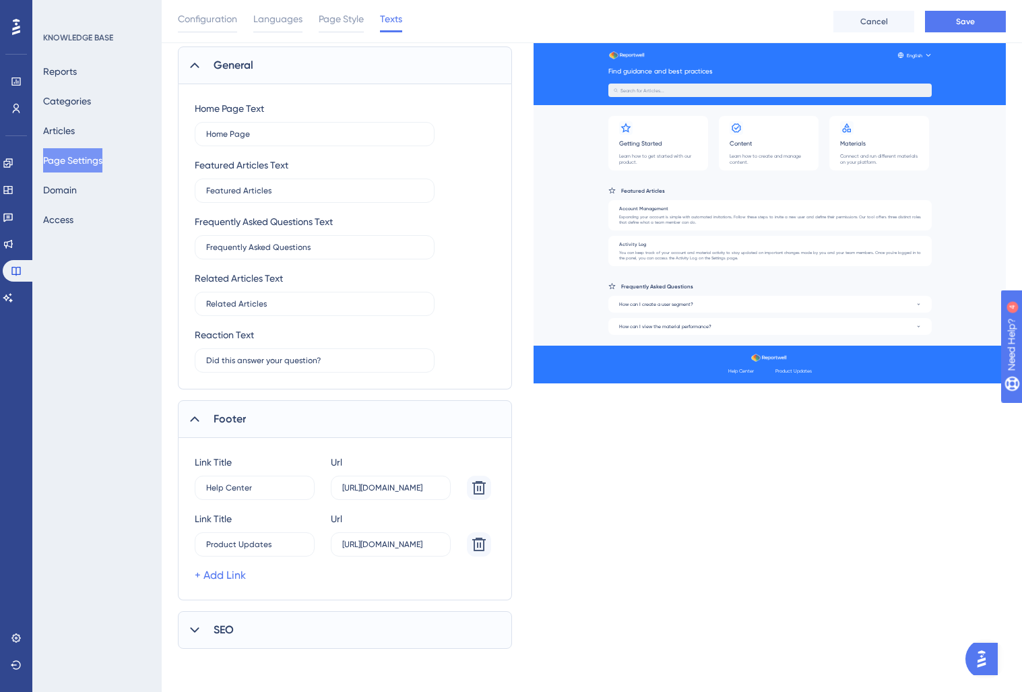
click at [202, 631] on div at bounding box center [195, 630] width 16 height 16
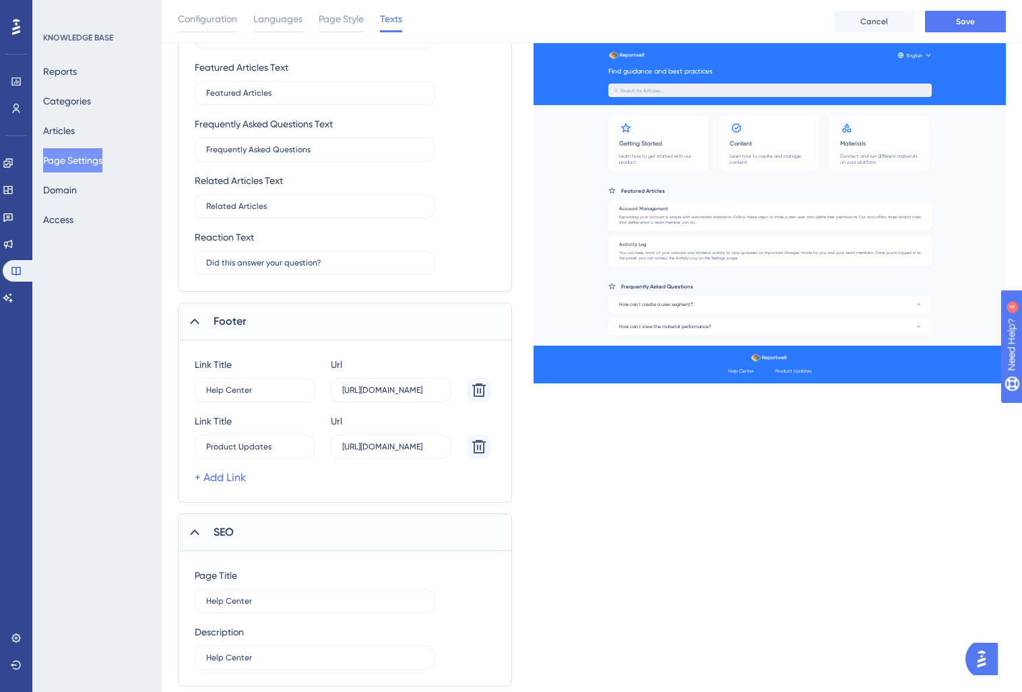
scroll to position [387, 0]
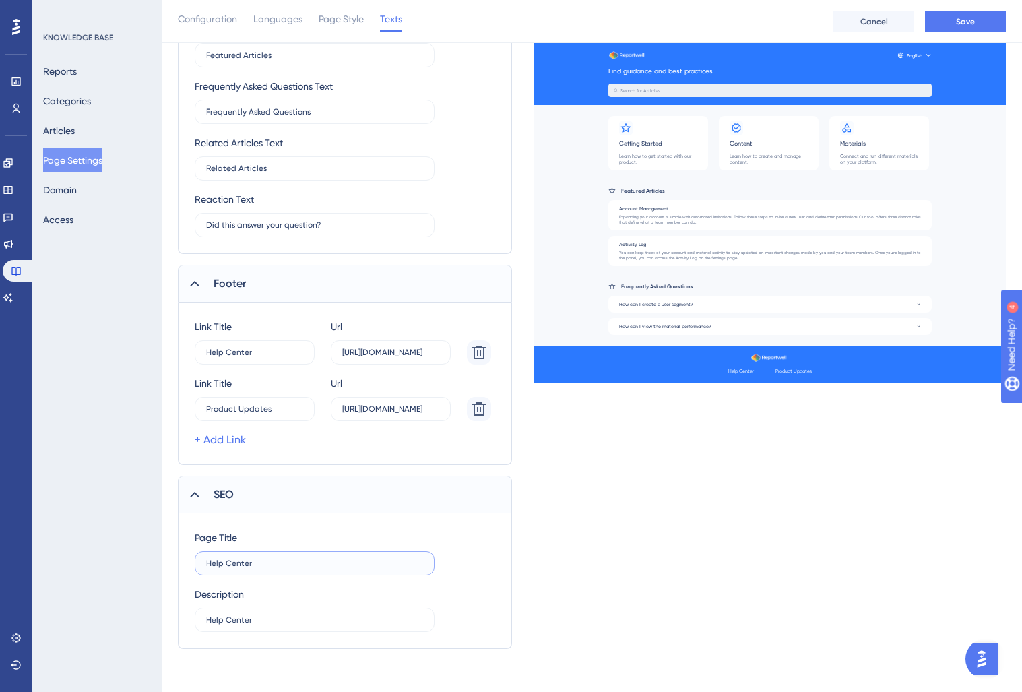
click at [288, 564] on input "Help Center" at bounding box center [314, 562] width 217 height 9
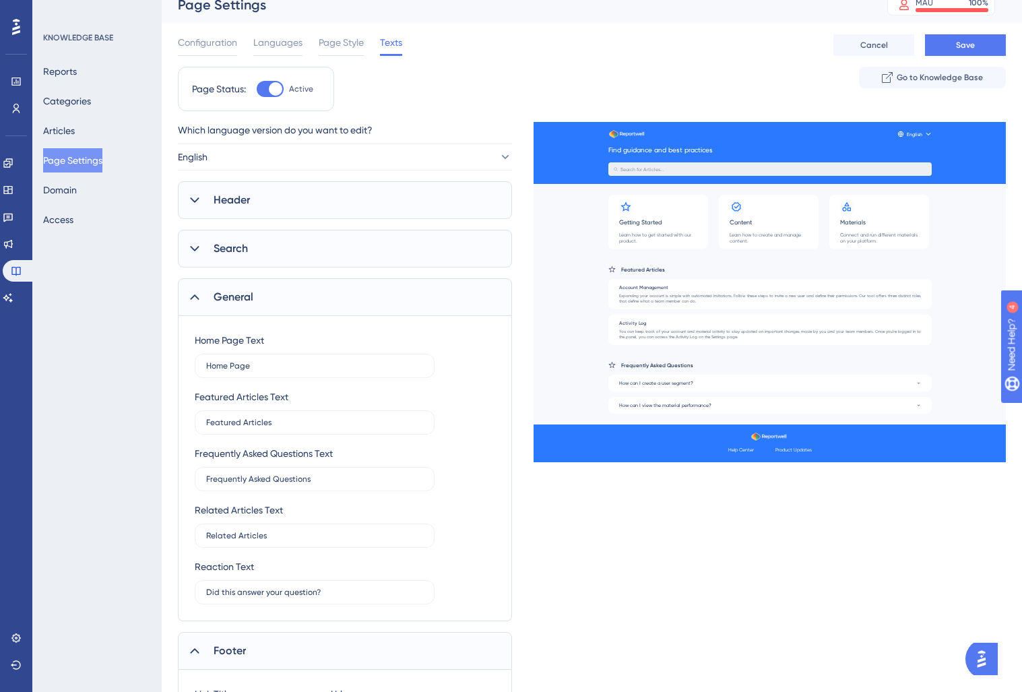
scroll to position [0, 0]
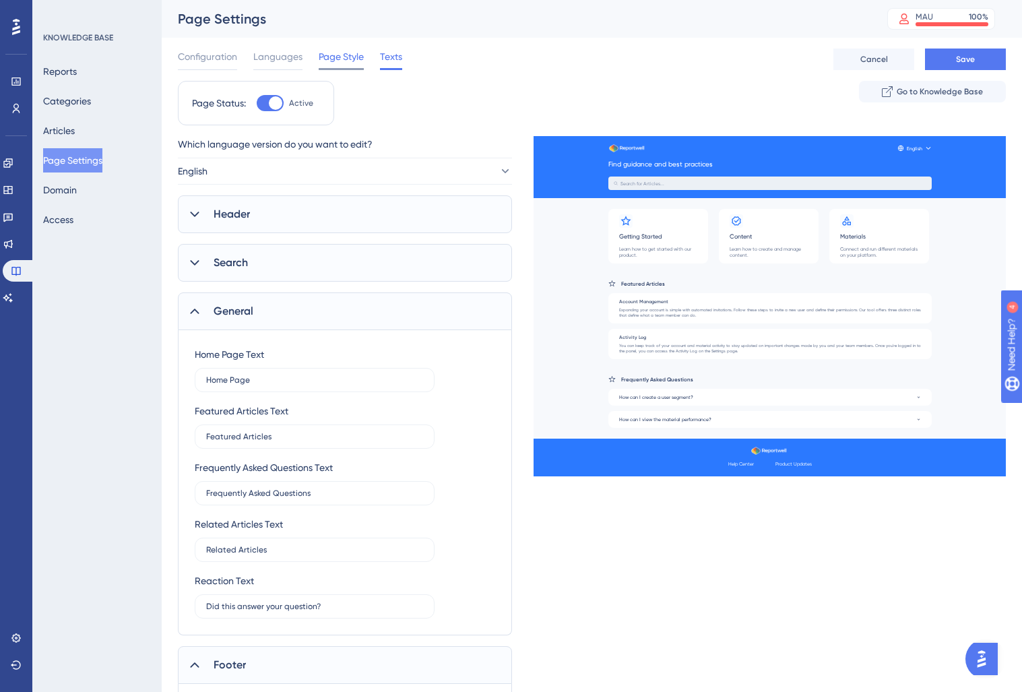
click at [363, 65] on div "Page Style" at bounding box center [341, 59] width 45 height 22
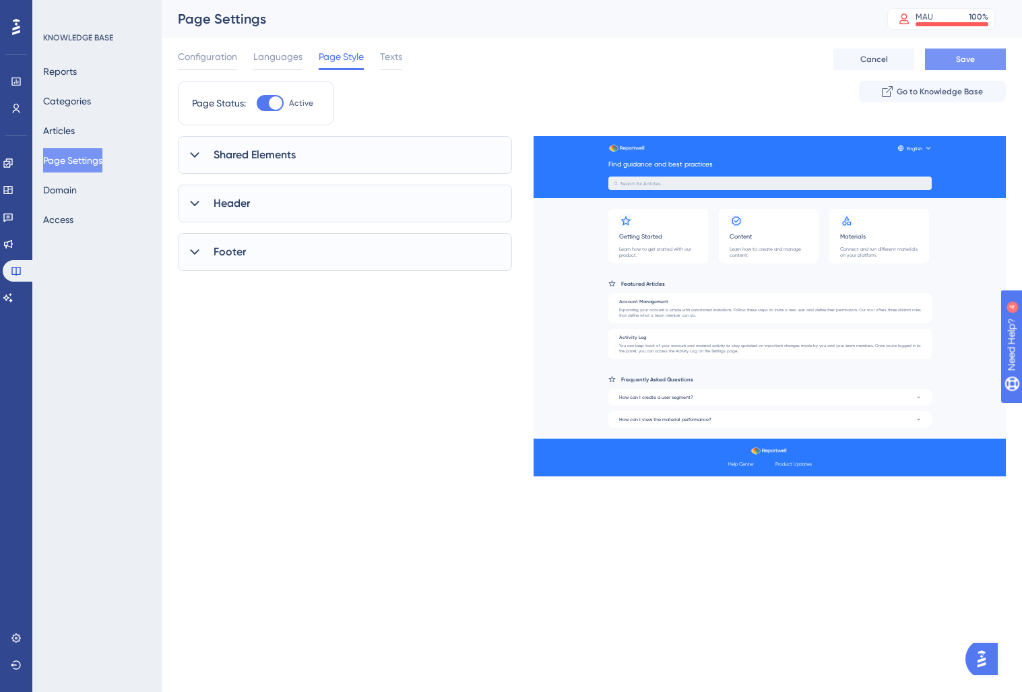
click at [969, 68] on button "Save" at bounding box center [965, 59] width 81 height 22
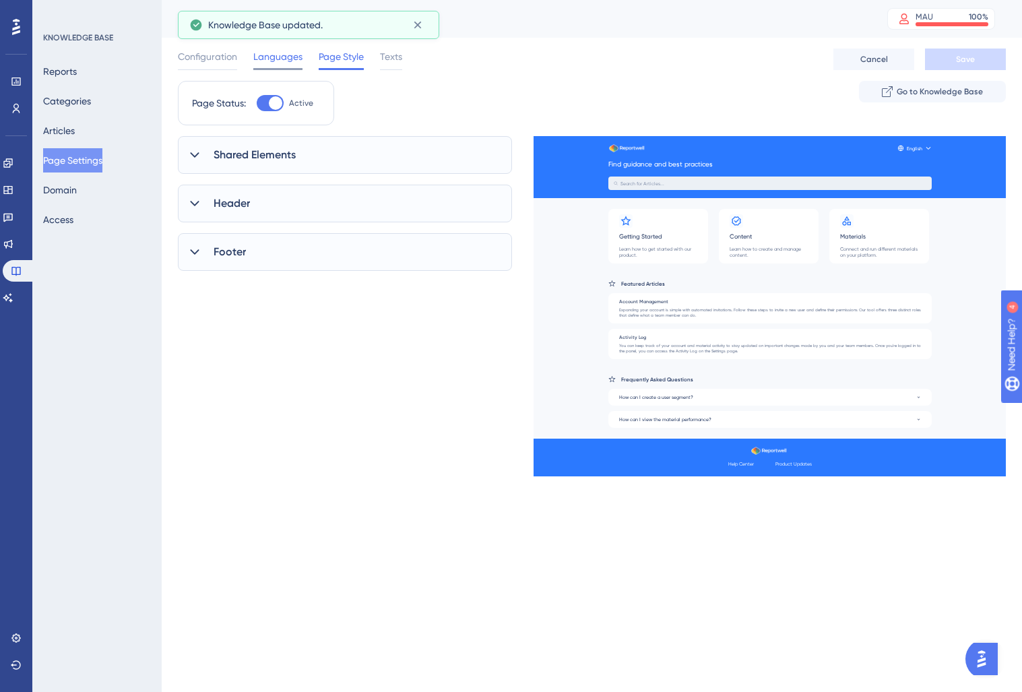
click at [269, 56] on span "Languages" at bounding box center [277, 56] width 49 height 16
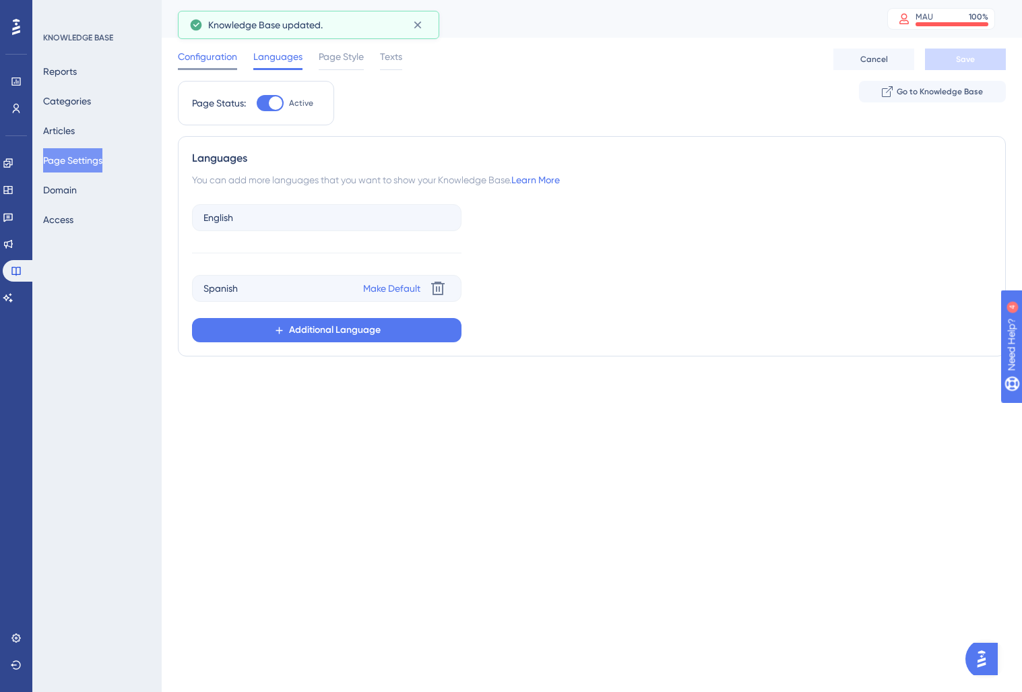
click at [199, 56] on span "Configuration" at bounding box center [207, 56] width 59 height 16
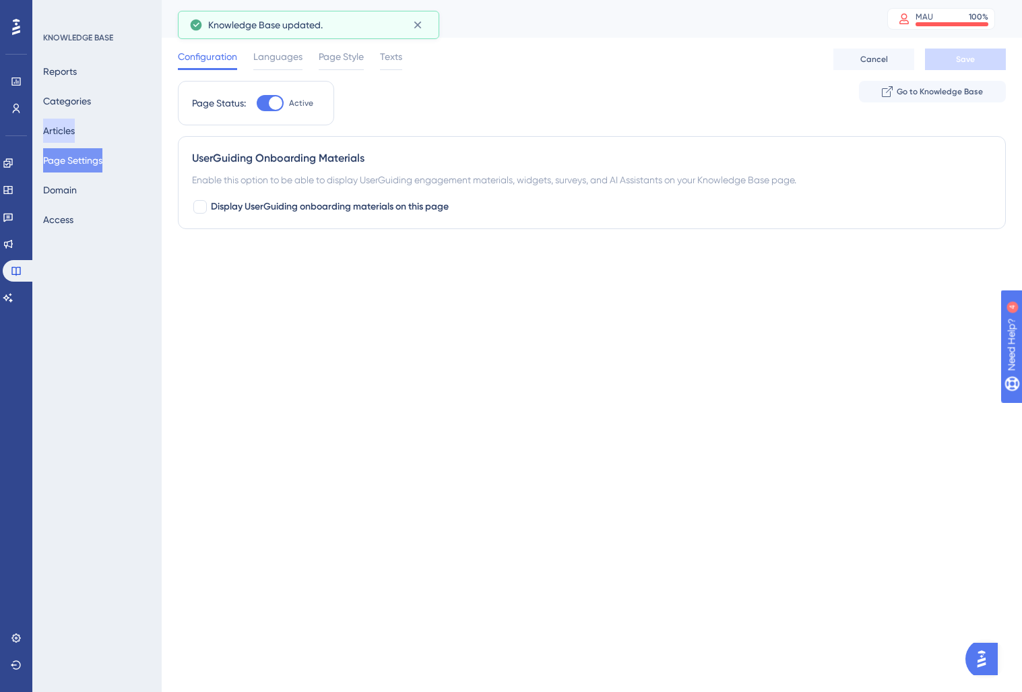
click at [71, 130] on button "Articles" at bounding box center [59, 131] width 32 height 24
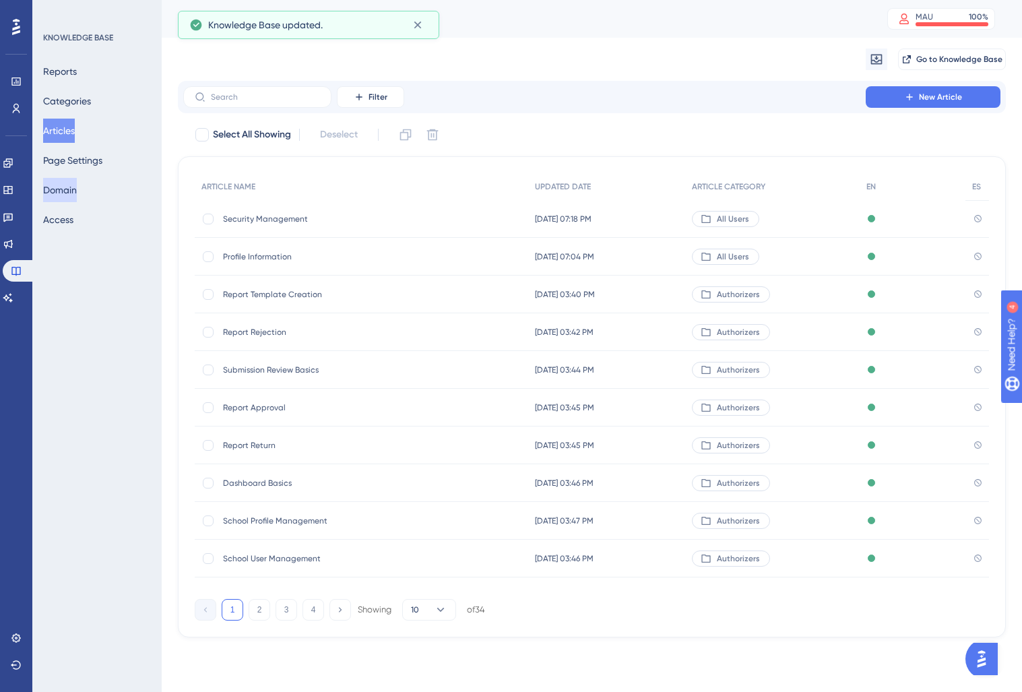
click at [69, 194] on button "Domain" at bounding box center [60, 190] width 34 height 24
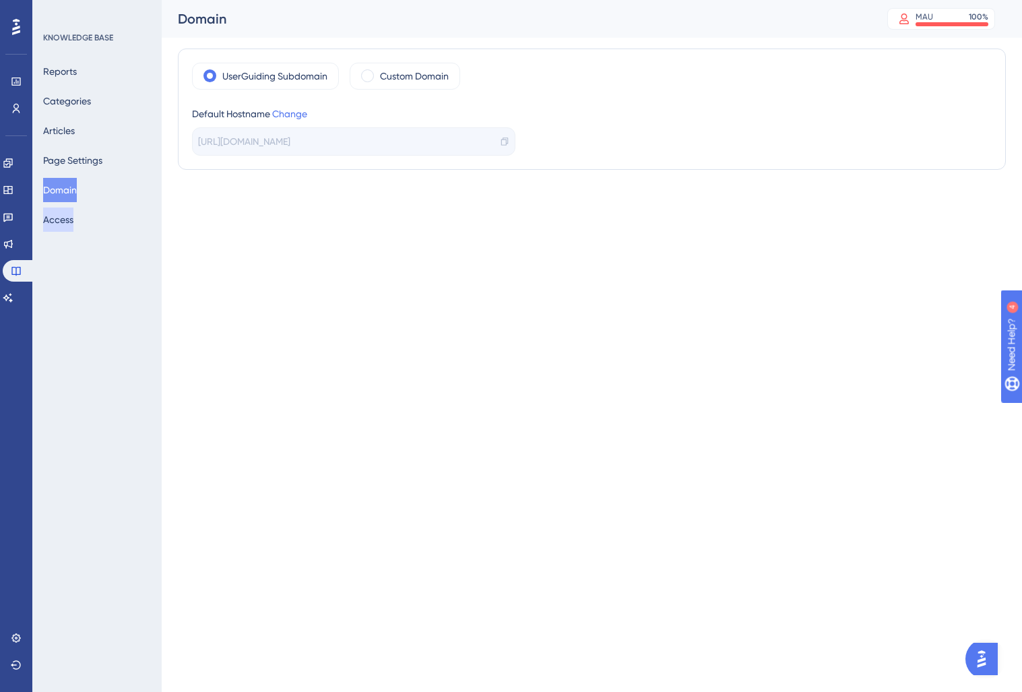
click at [68, 228] on button "Access" at bounding box center [58, 219] width 30 height 24
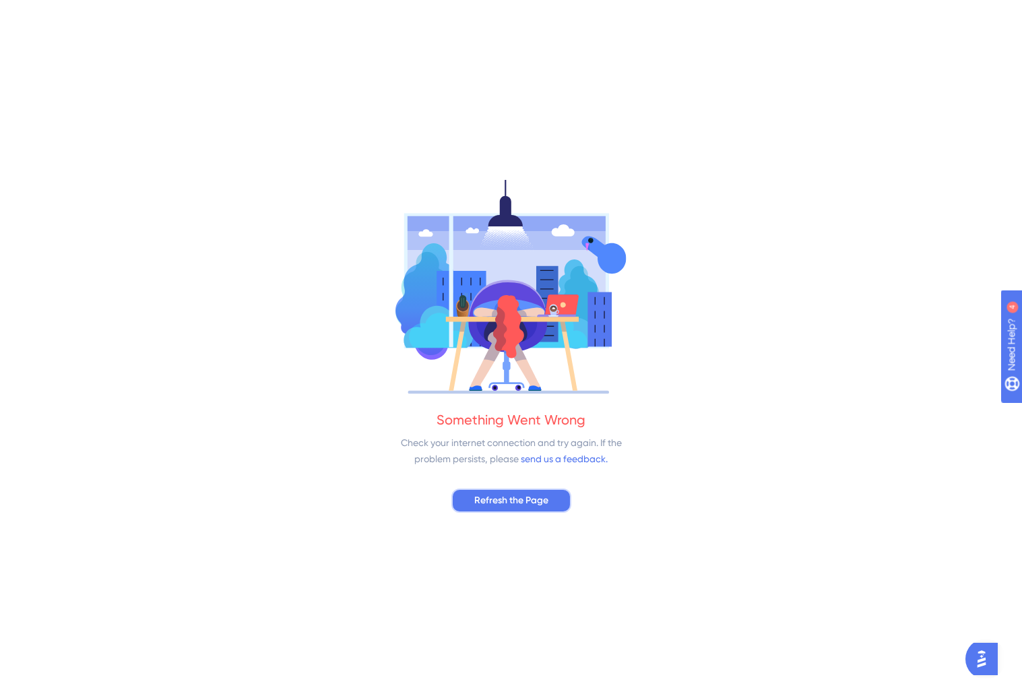
click at [537, 509] on button "Refresh the Page" at bounding box center [511, 500] width 120 height 24
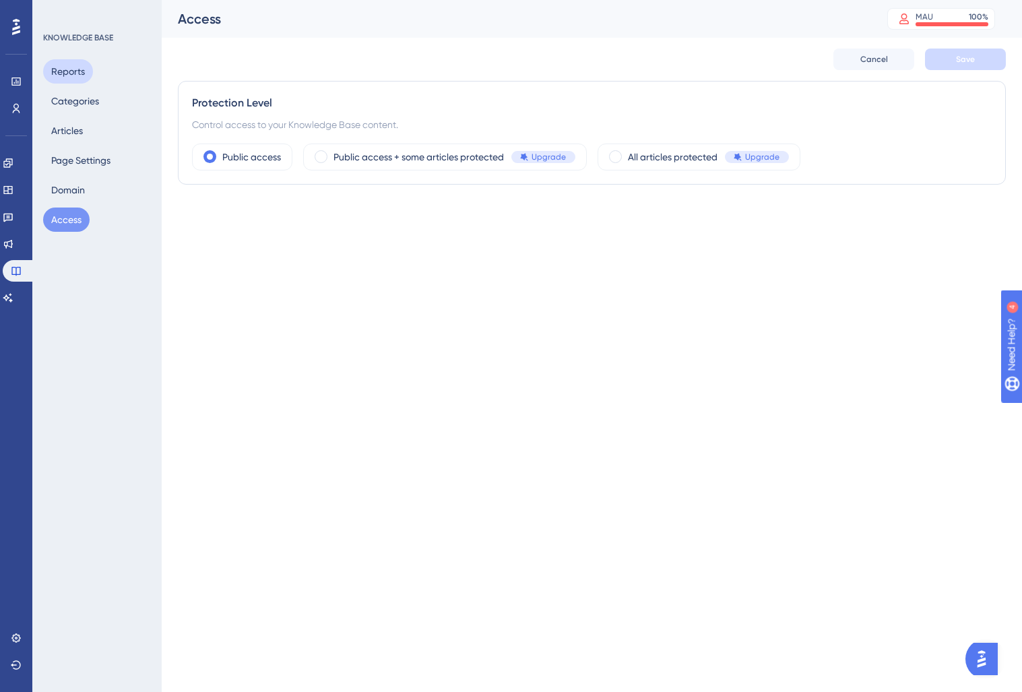
click at [72, 73] on button "Reports" at bounding box center [68, 71] width 50 height 24
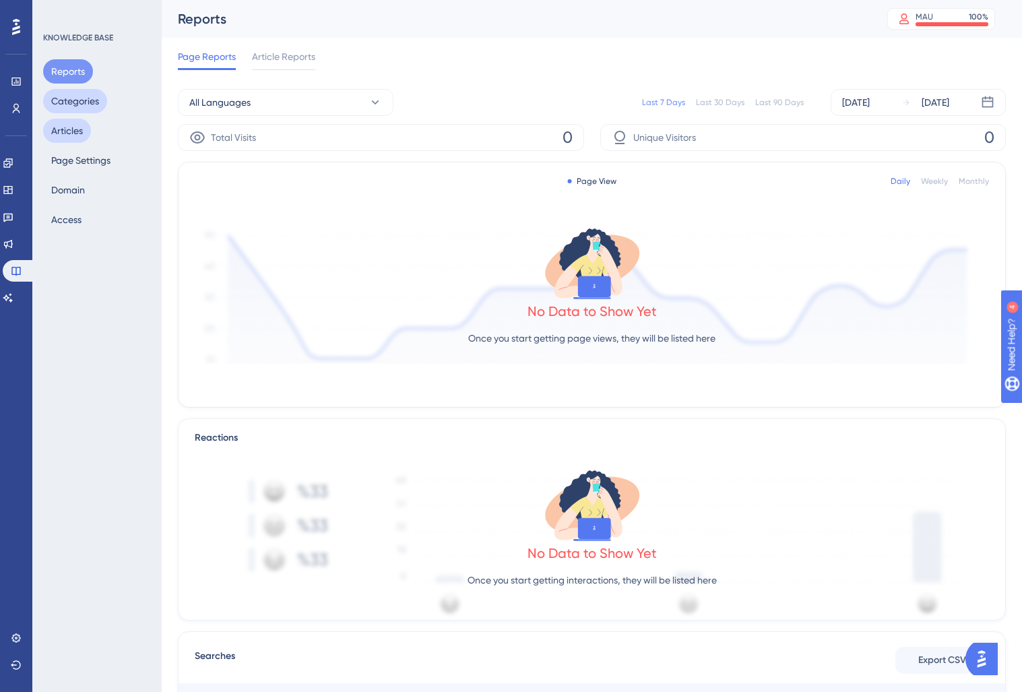
drag, startPoint x: 67, startPoint y: 98, endPoint x: 73, endPoint y: 123, distance: 25.5
click at [67, 98] on button "Categories" at bounding box center [75, 101] width 64 height 24
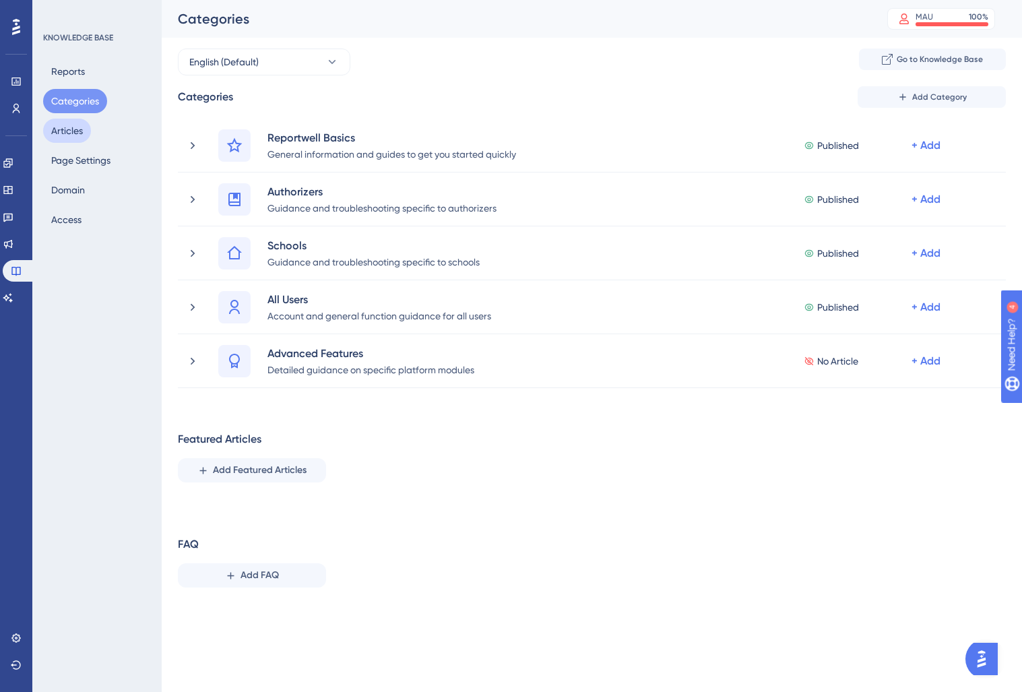
click at [72, 123] on button "Articles" at bounding box center [67, 131] width 48 height 24
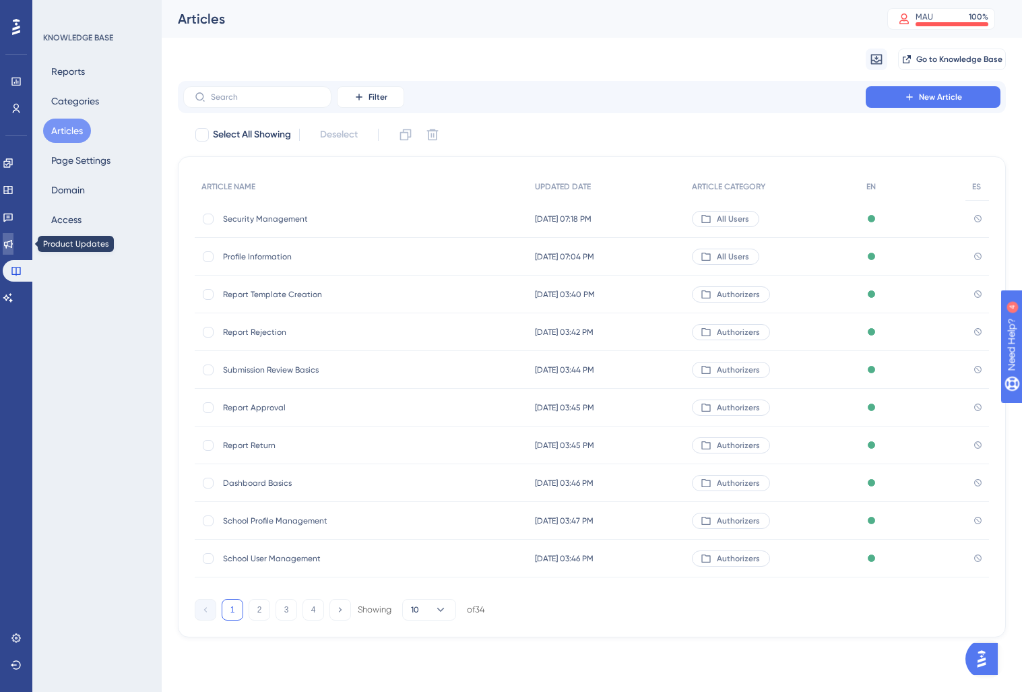
click at [9, 249] on link at bounding box center [8, 244] width 11 height 22
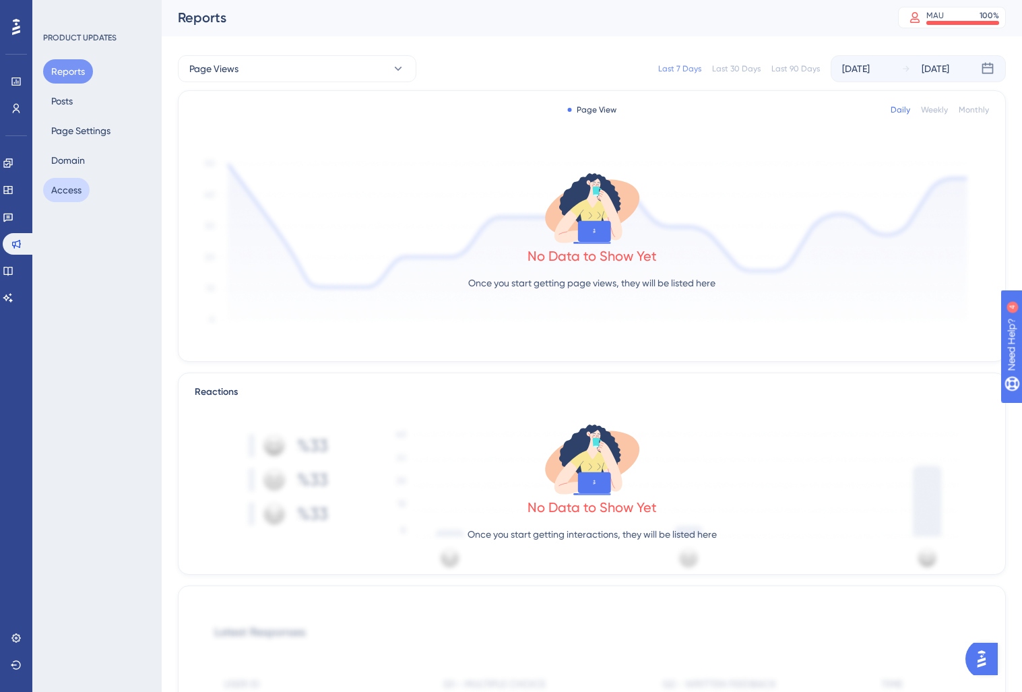
scroll to position [7, 0]
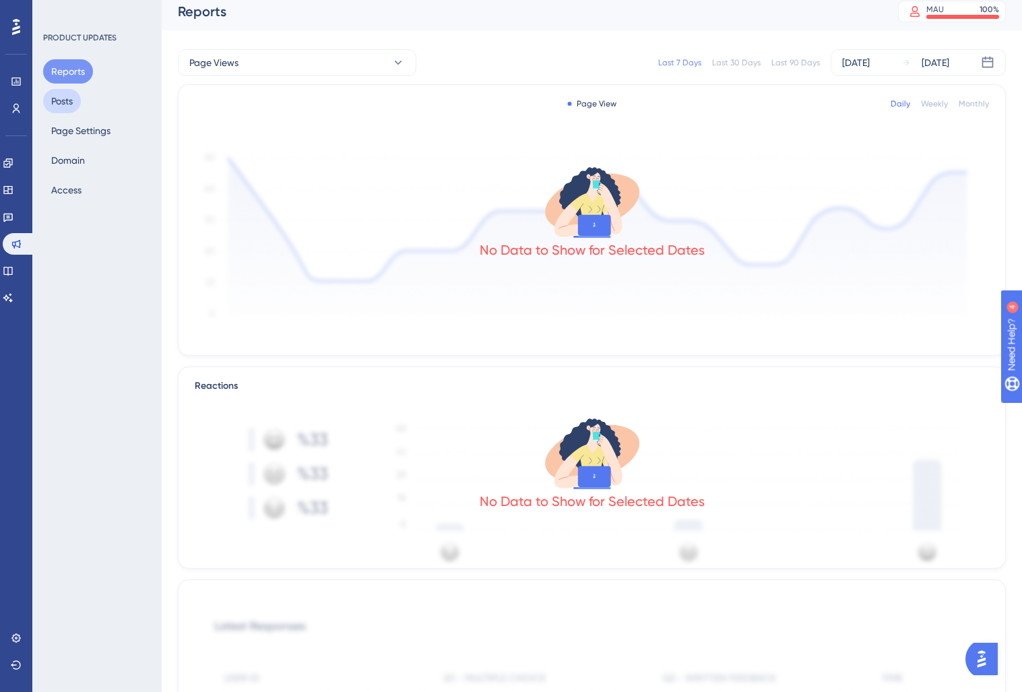
drag, startPoint x: 48, startPoint y: 110, endPoint x: 80, endPoint y: 143, distance: 45.7
click at [48, 110] on button "Posts" at bounding box center [62, 101] width 38 height 24
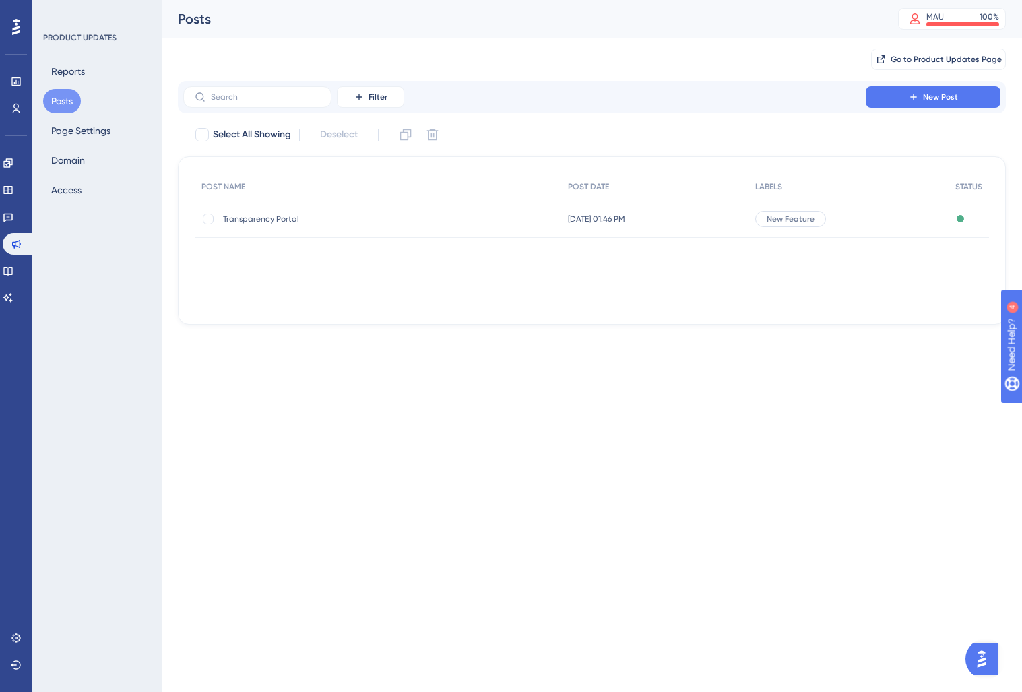
click at [354, 218] on span "Transparency Portal" at bounding box center [331, 219] width 216 height 11
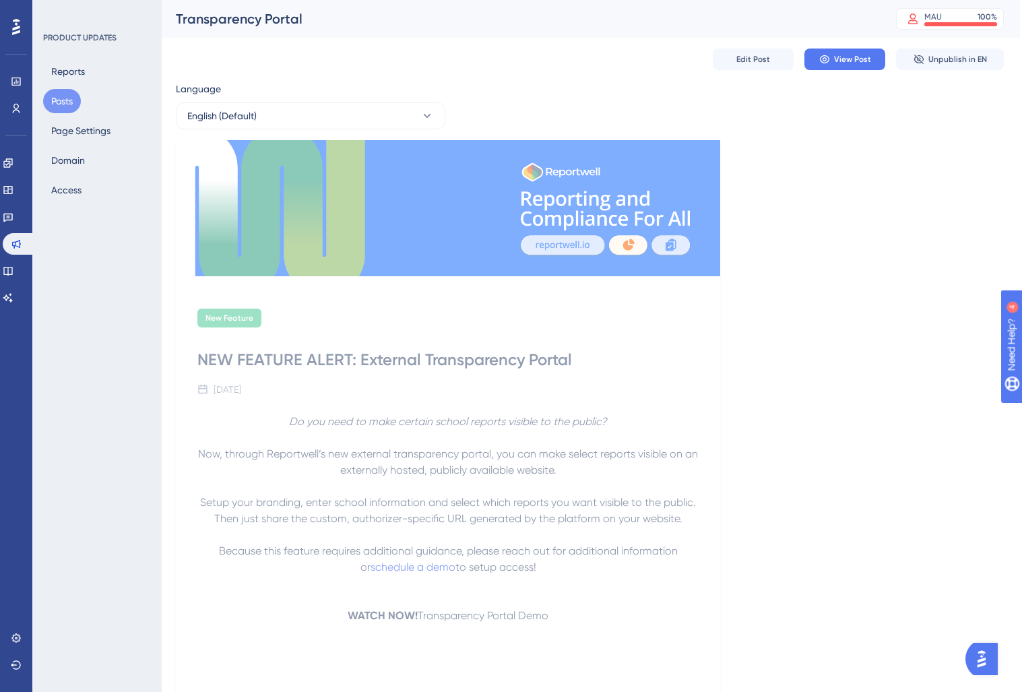
scroll to position [0, 3]
click at [55, 97] on button "Posts" at bounding box center [62, 101] width 38 height 24
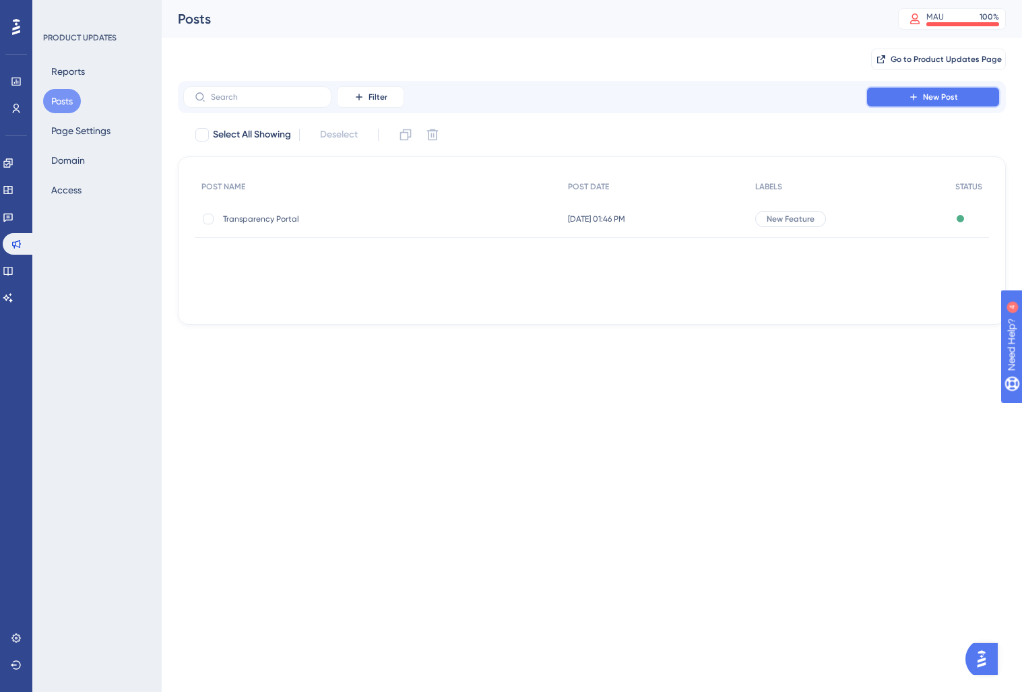
click at [925, 93] on span "New Post" at bounding box center [940, 97] width 35 height 11
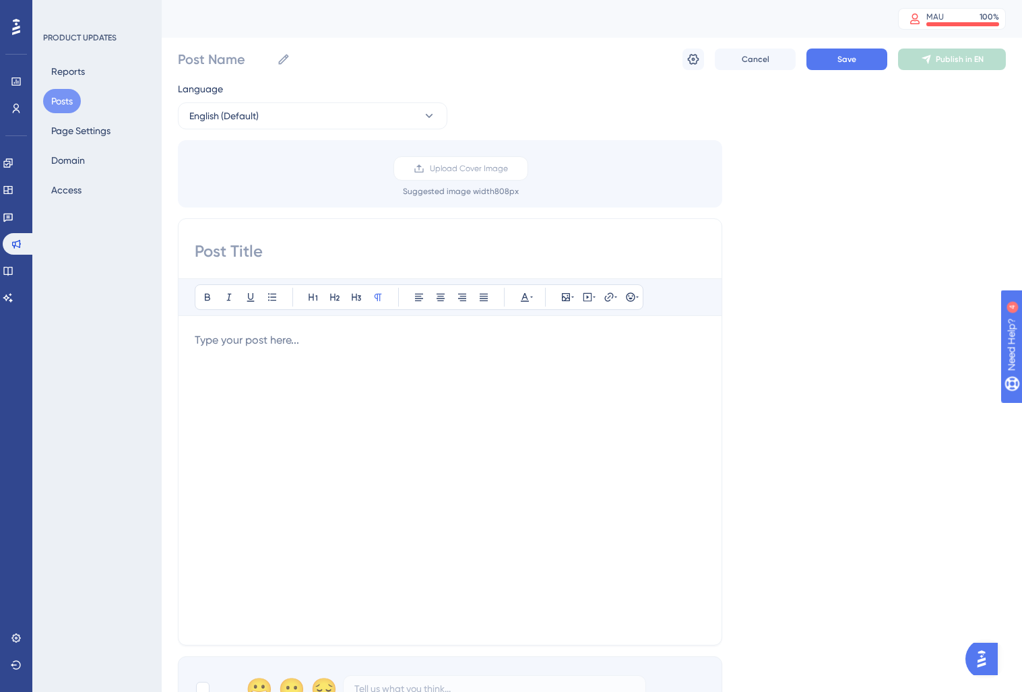
click at [525, 412] on div at bounding box center [450, 480] width 511 height 296
click at [306, 227] on div "Bold Italic Underline Bullet Point Heading 1 Heading 2 Heading 3 Normal Align L…" at bounding box center [450, 431] width 544 height 427
click at [472, 170] on span "Upload Cover Image" at bounding box center [469, 168] width 78 height 11
click at [508, 168] on input "Upload Cover Image" at bounding box center [508, 168] width 0 height 0
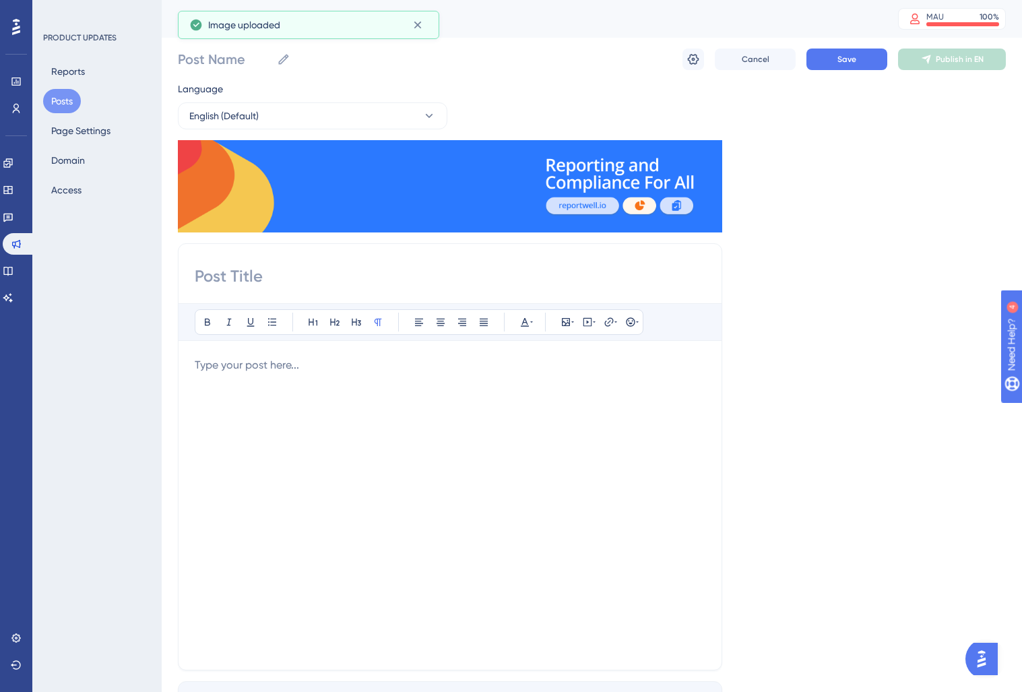
scroll to position [1, 0]
drag, startPoint x: 403, startPoint y: 269, endPoint x: 522, endPoint y: 282, distance: 119.8
click at [412, 272] on input at bounding box center [450, 276] width 511 height 22
drag, startPoint x: 247, startPoint y: 268, endPoint x: 234, endPoint y: 275, distance: 14.2
click at [243, 271] on input at bounding box center [450, 276] width 511 height 22
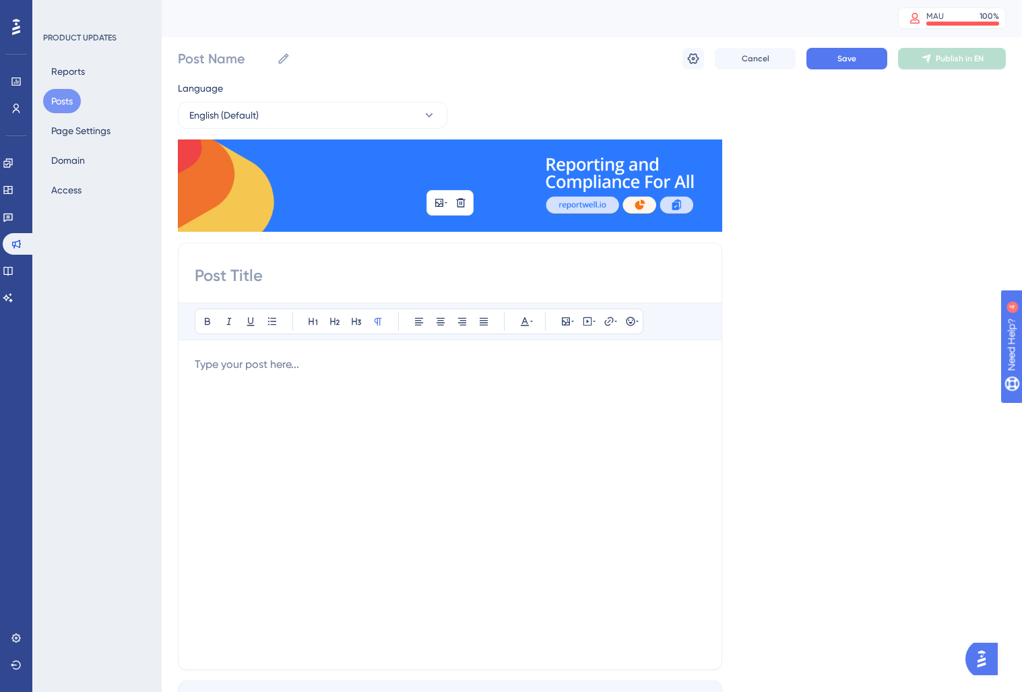
click at [471, 179] on img at bounding box center [450, 185] width 544 height 92
click at [463, 201] on icon at bounding box center [460, 202] width 9 height 9
click at [481, 226] on img at bounding box center [450, 185] width 544 height 92
click at [468, 231] on img at bounding box center [450, 185] width 544 height 92
drag, startPoint x: 458, startPoint y: 199, endPoint x: 460, endPoint y: 211, distance: 12.3
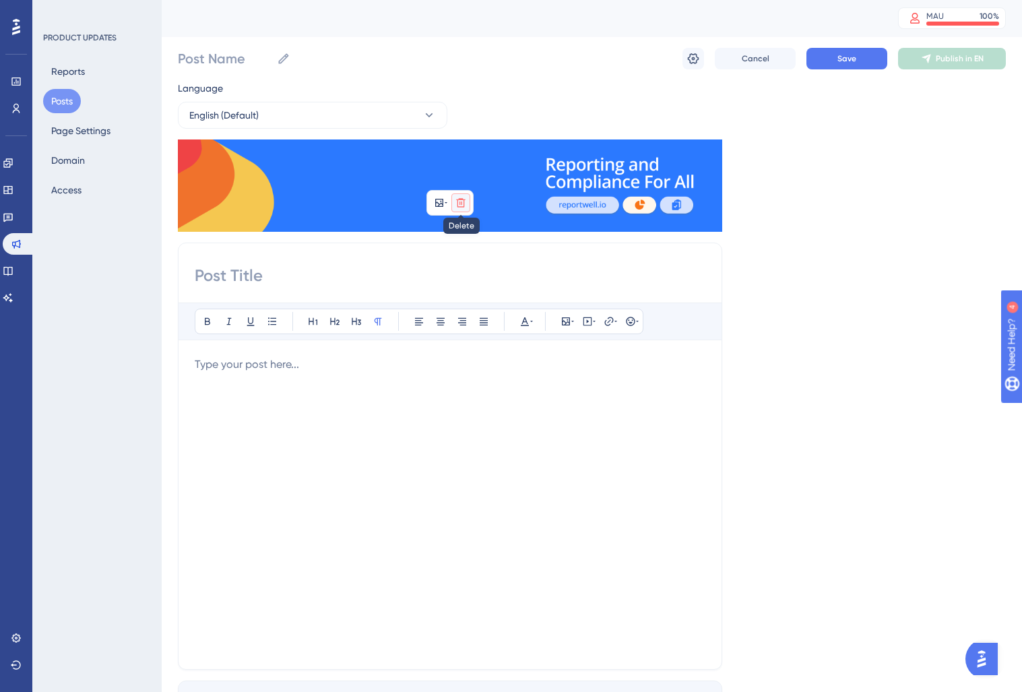
click at [459, 201] on icon at bounding box center [460, 202] width 11 height 11
click at [459, 239] on icon at bounding box center [460, 234] width 11 height 11
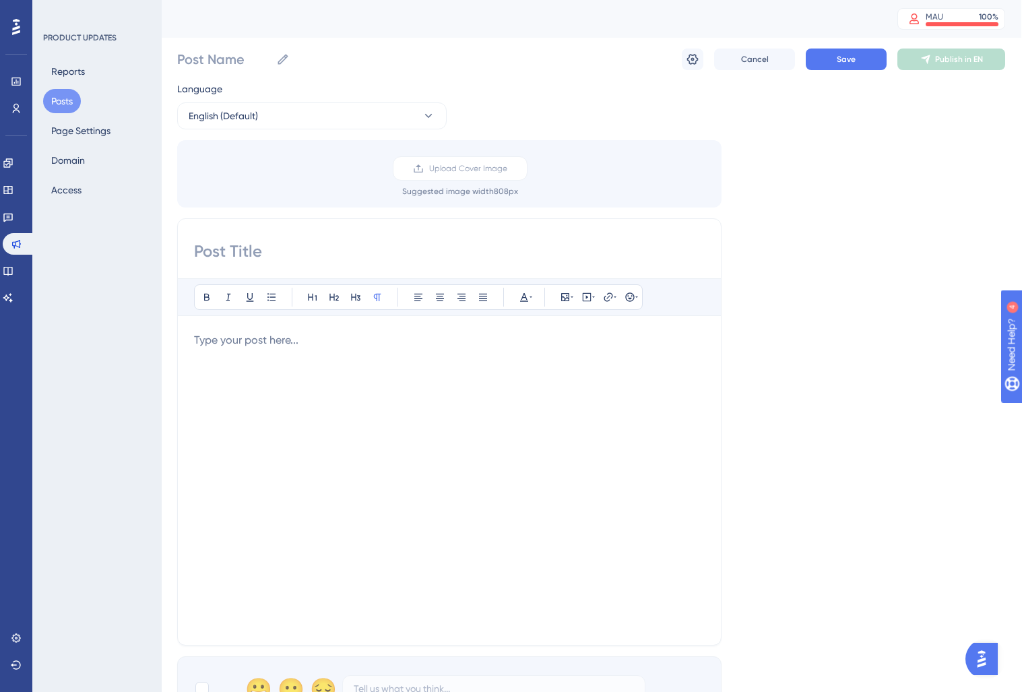
click at [69, 102] on button "Posts" at bounding box center [62, 101] width 38 height 24
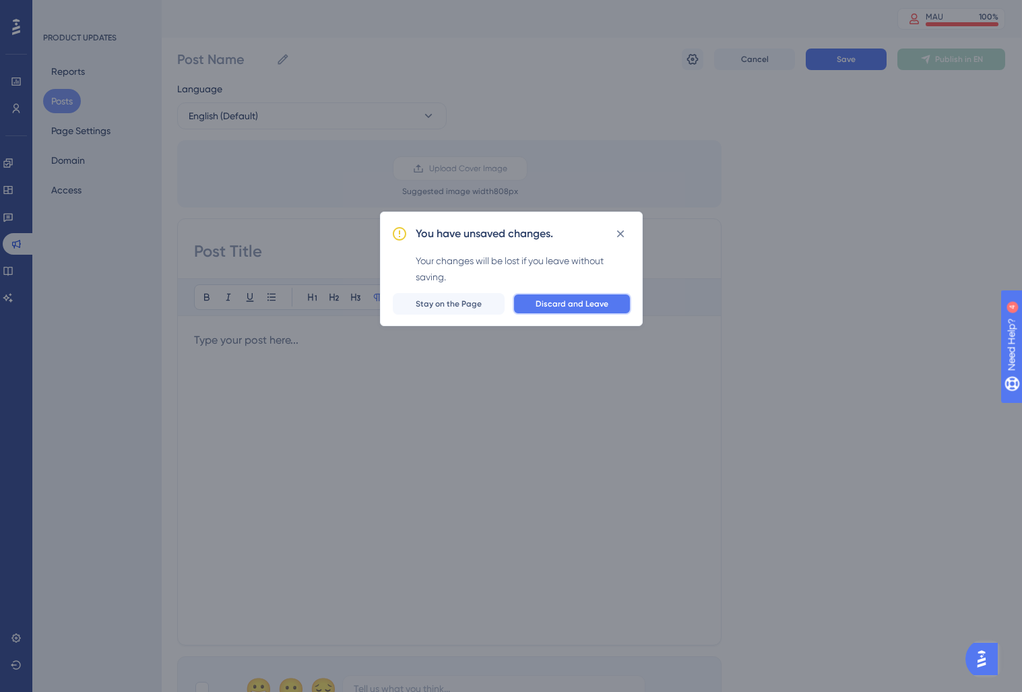
click at [572, 311] on button "Discard and Leave" at bounding box center [572, 304] width 119 height 22
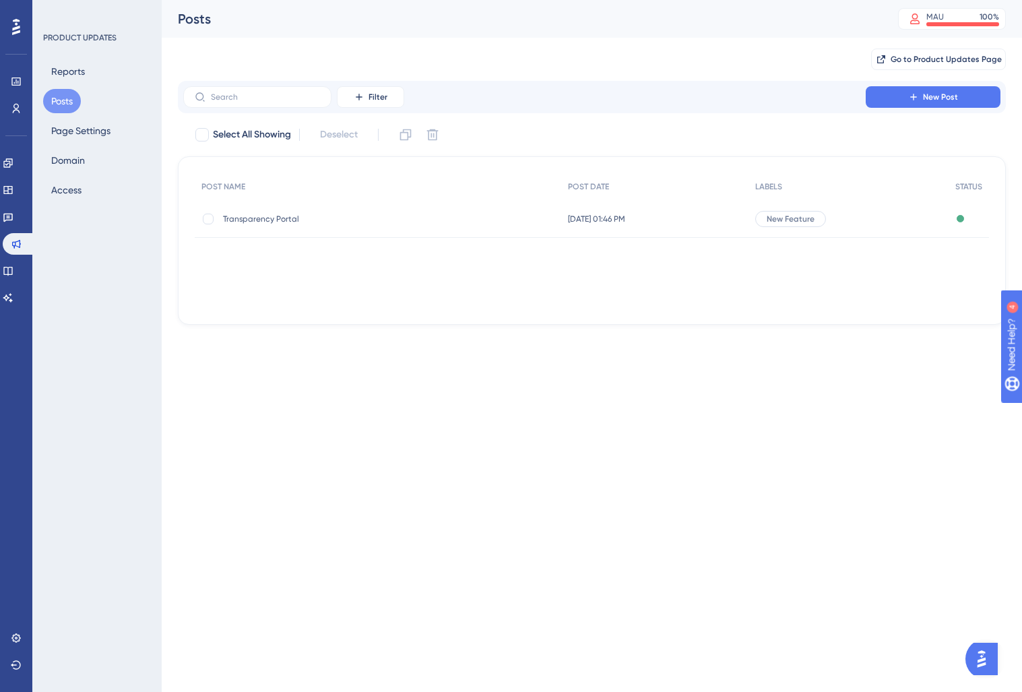
click at [252, 224] on div "Transparency Portal Transparency Portal" at bounding box center [331, 219] width 216 height 38
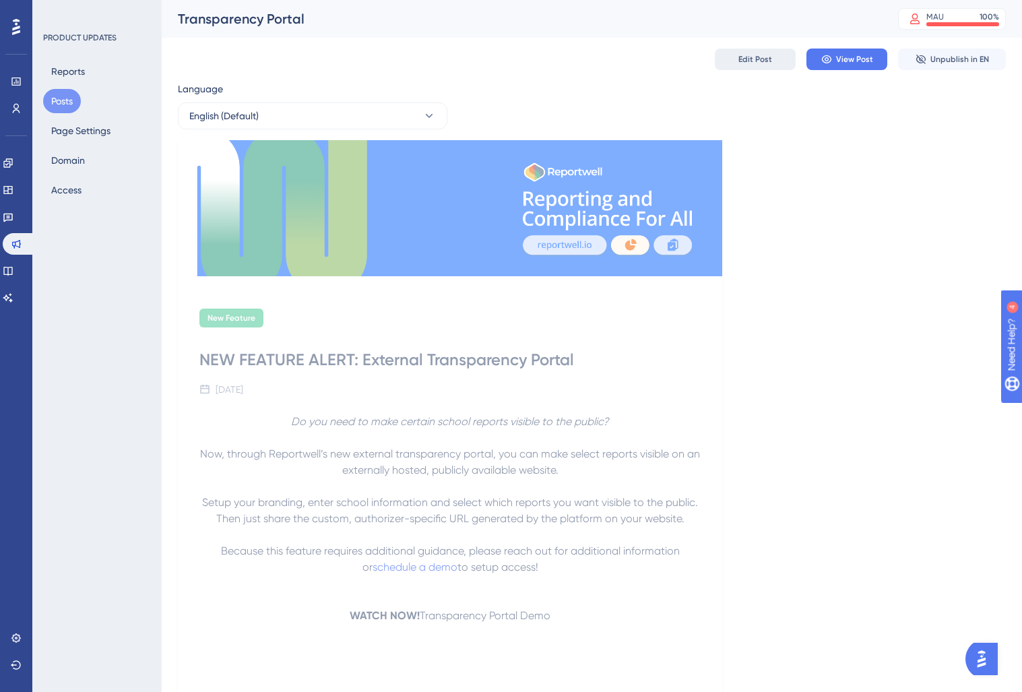
click at [746, 66] on button "Edit Post" at bounding box center [755, 59] width 81 height 22
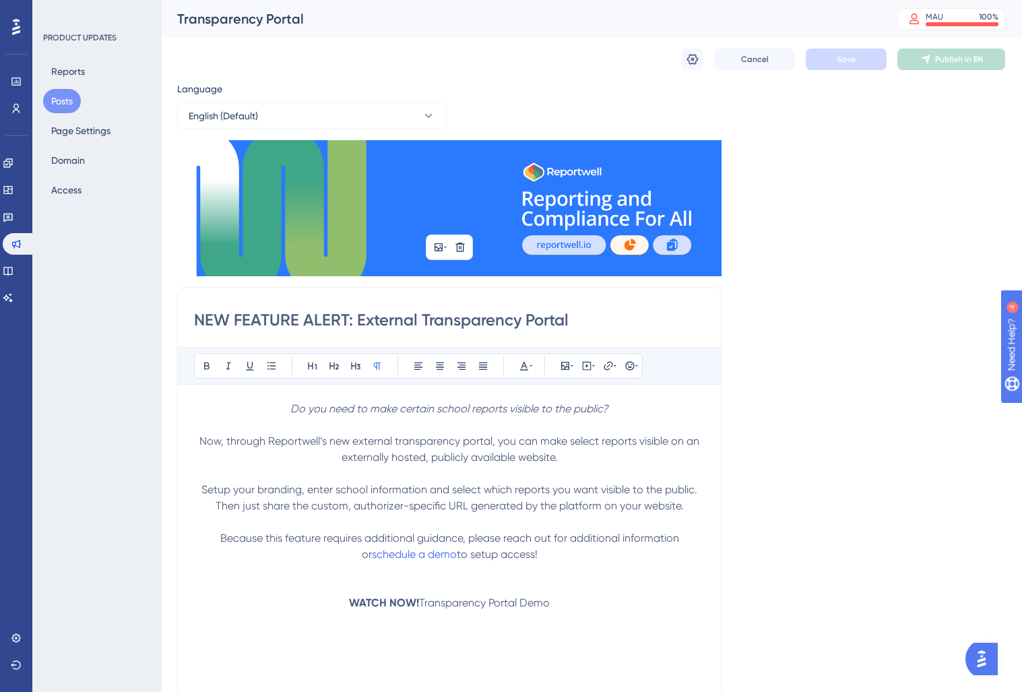
scroll to position [6, 1]
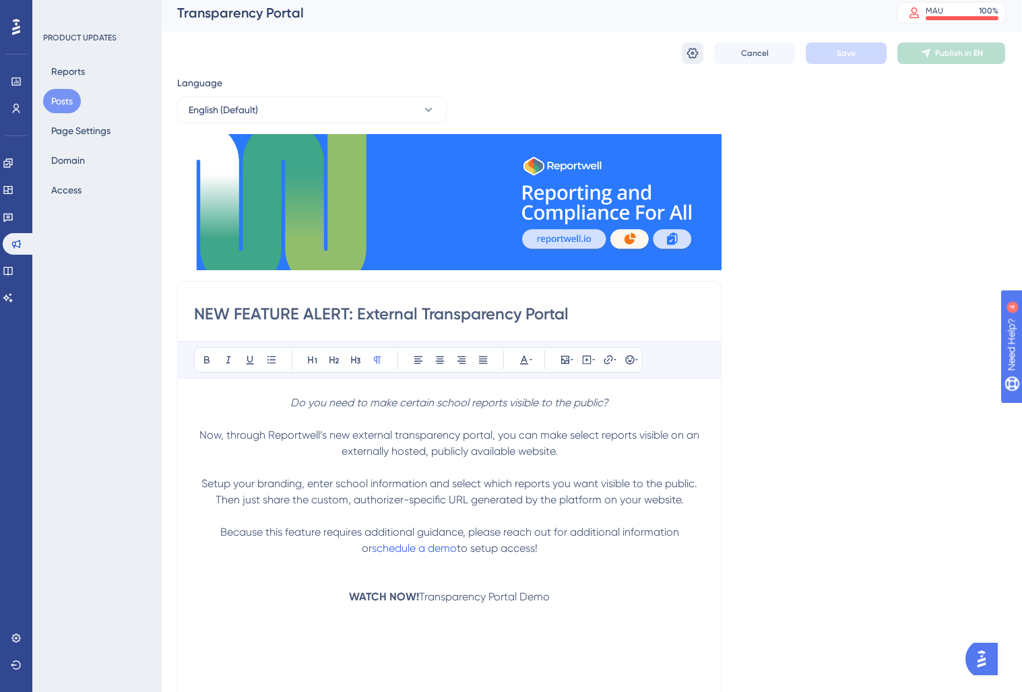
click at [683, 56] on button at bounding box center [693, 53] width 22 height 22
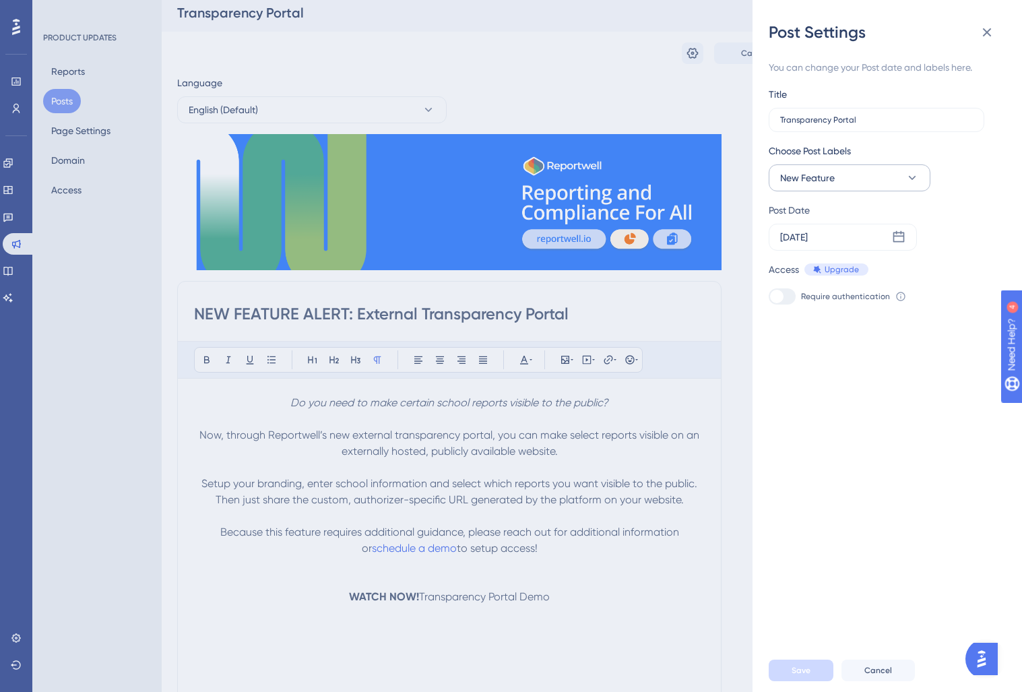
scroll to position [9, 1]
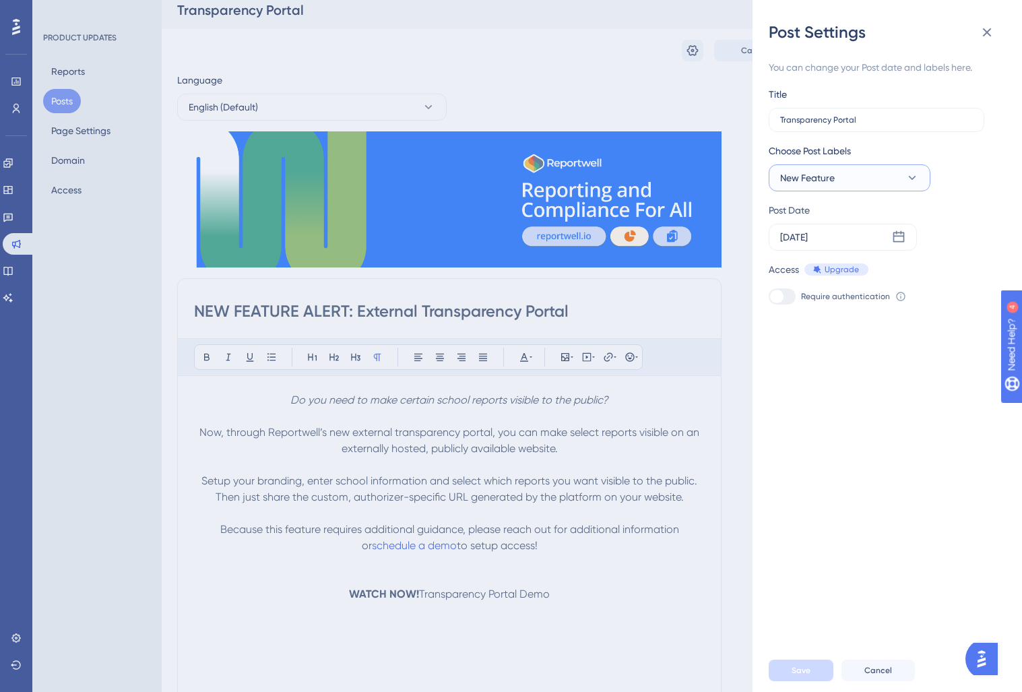
click at [912, 169] on button "New Feature" at bounding box center [849, 177] width 162 height 27
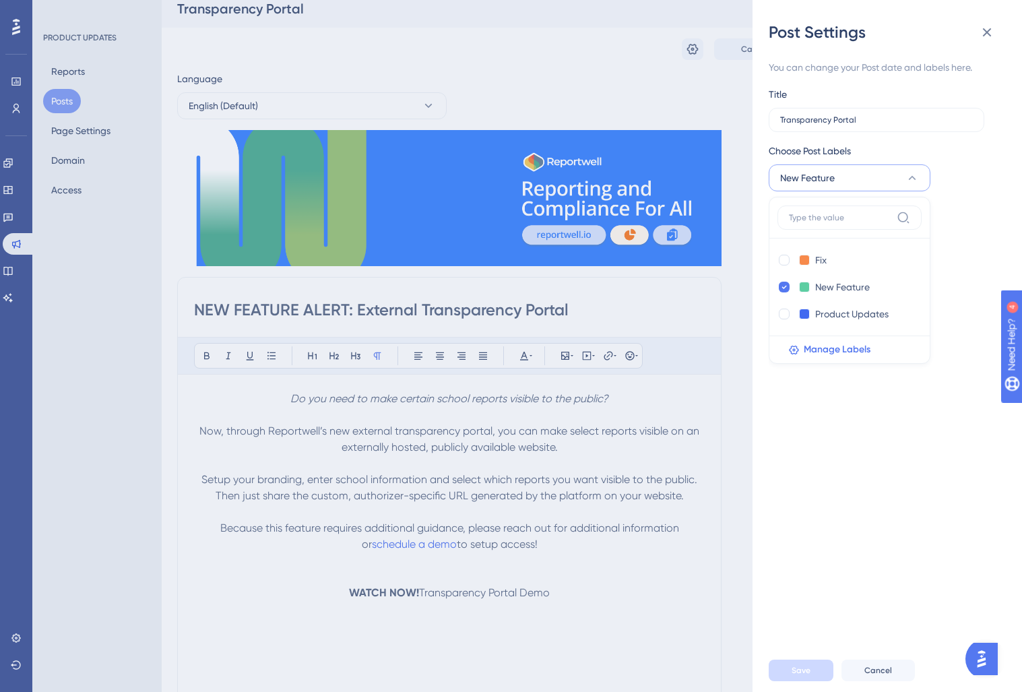
scroll to position [10, 0]
click at [912, 169] on button "New Feature" at bounding box center [849, 177] width 162 height 27
click at [923, 126] on label "Transparency Portal" at bounding box center [876, 120] width 216 height 24
click at [923, 125] on input "Transparency Portal" at bounding box center [876, 119] width 193 height 9
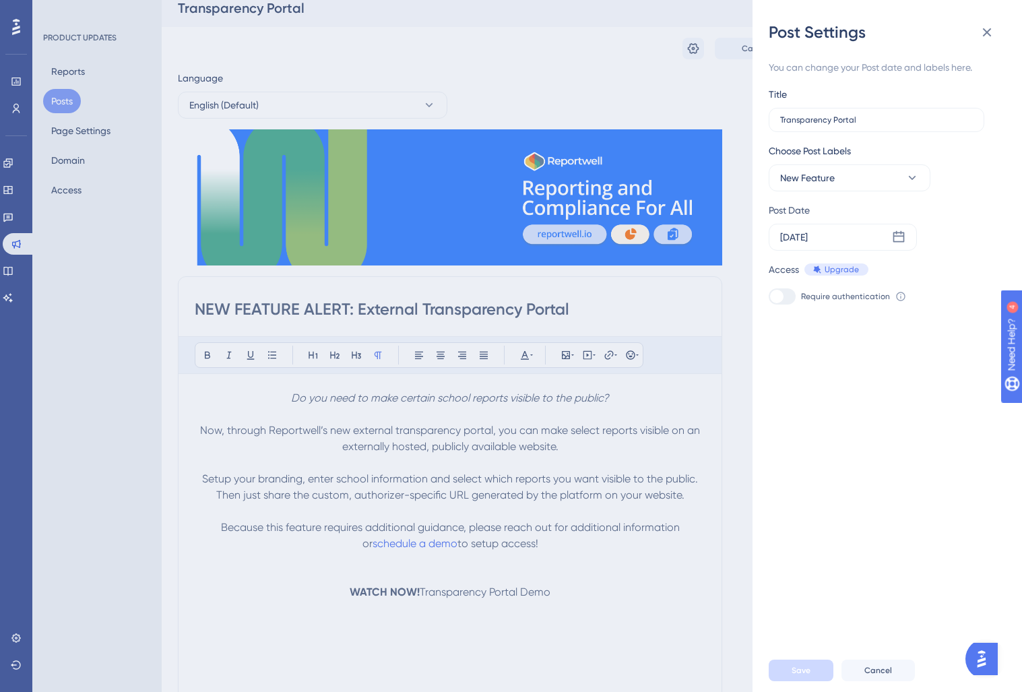
click at [935, 66] on div "You can change your Post date and labels here." at bounding box center [881, 67] width 226 height 16
click at [993, 34] on icon at bounding box center [987, 32] width 16 height 16
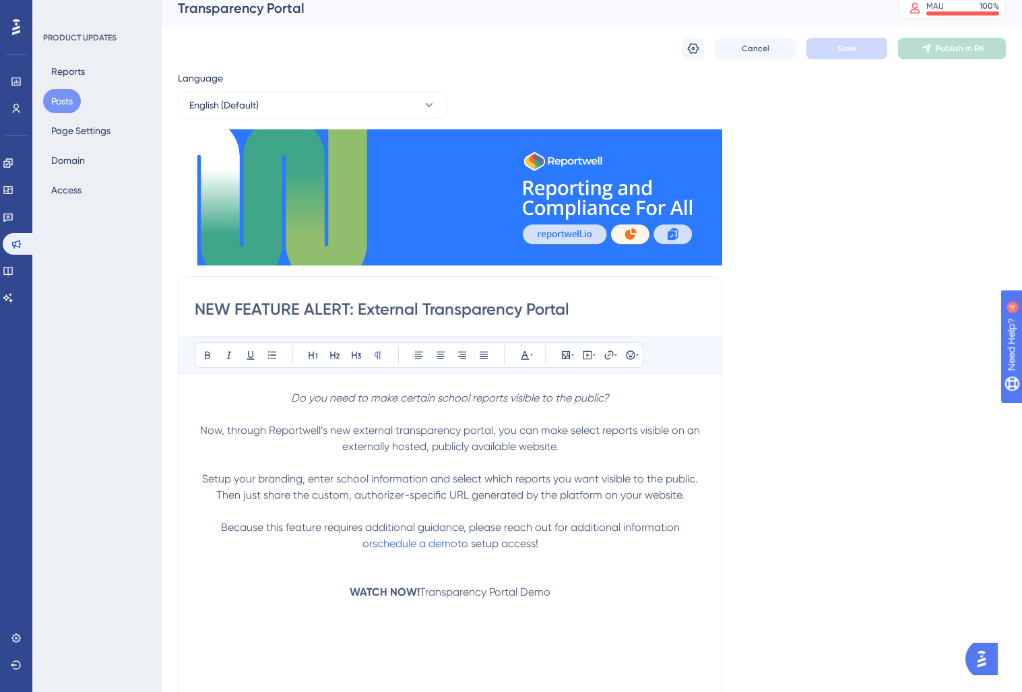
scroll to position [9, 0]
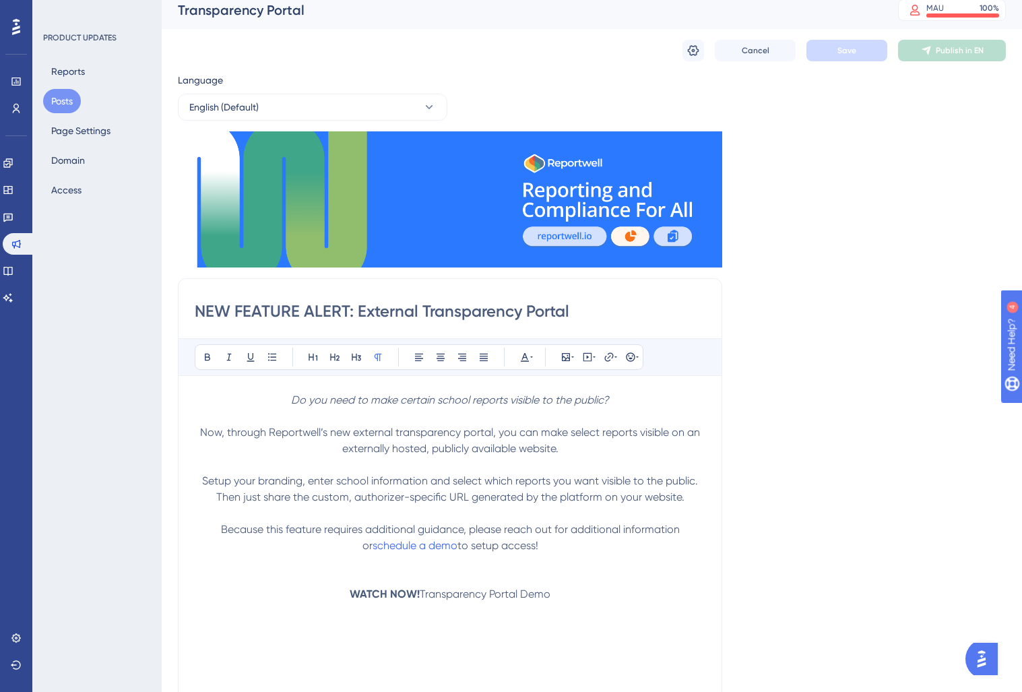
click at [67, 106] on button "Posts" at bounding box center [62, 101] width 38 height 24
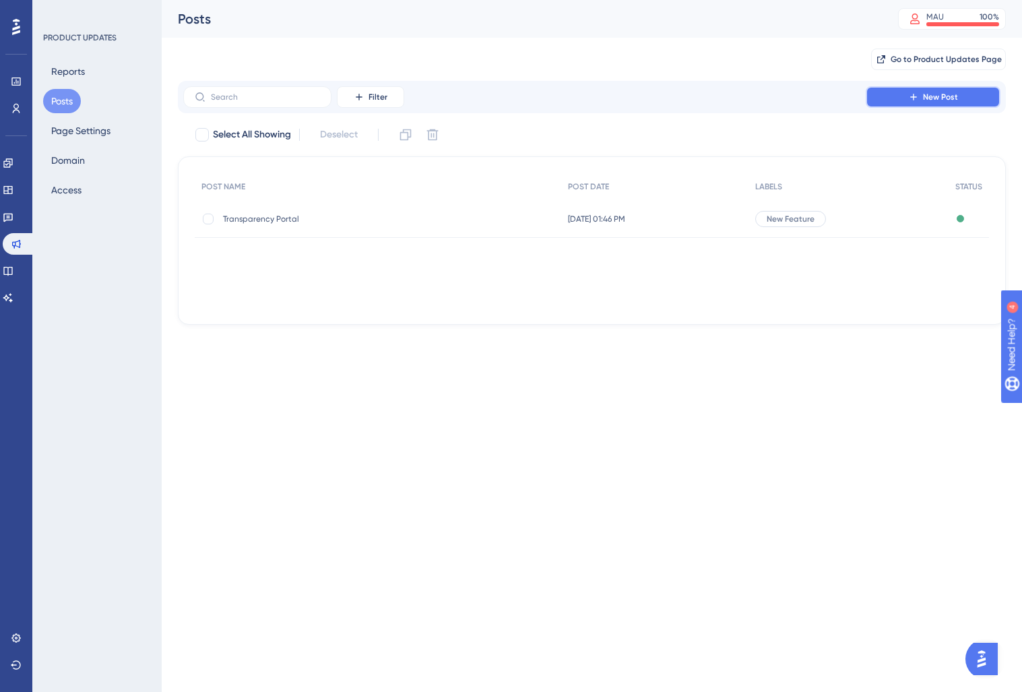
click at [906, 97] on button "New Post" at bounding box center [932, 97] width 135 height 22
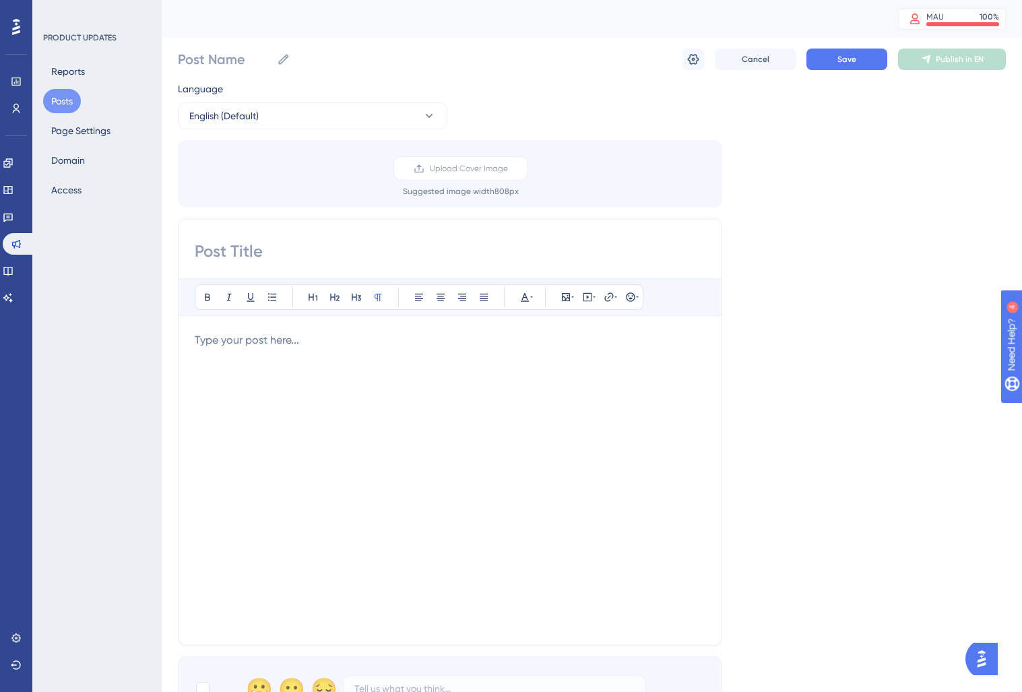
click at [333, 266] on div "Bold Italic Underline Bullet Point Heading 1 Heading 2 Heading 3 Normal Align L…" at bounding box center [450, 431] width 544 height 427
click at [472, 166] on span "Upload Cover Image" at bounding box center [469, 167] width 78 height 11
click at [508, 168] on input "Upload Cover Image" at bounding box center [508, 168] width 0 height 0
click at [438, 168] on span "Upload Cover Image" at bounding box center [469, 167] width 78 height 11
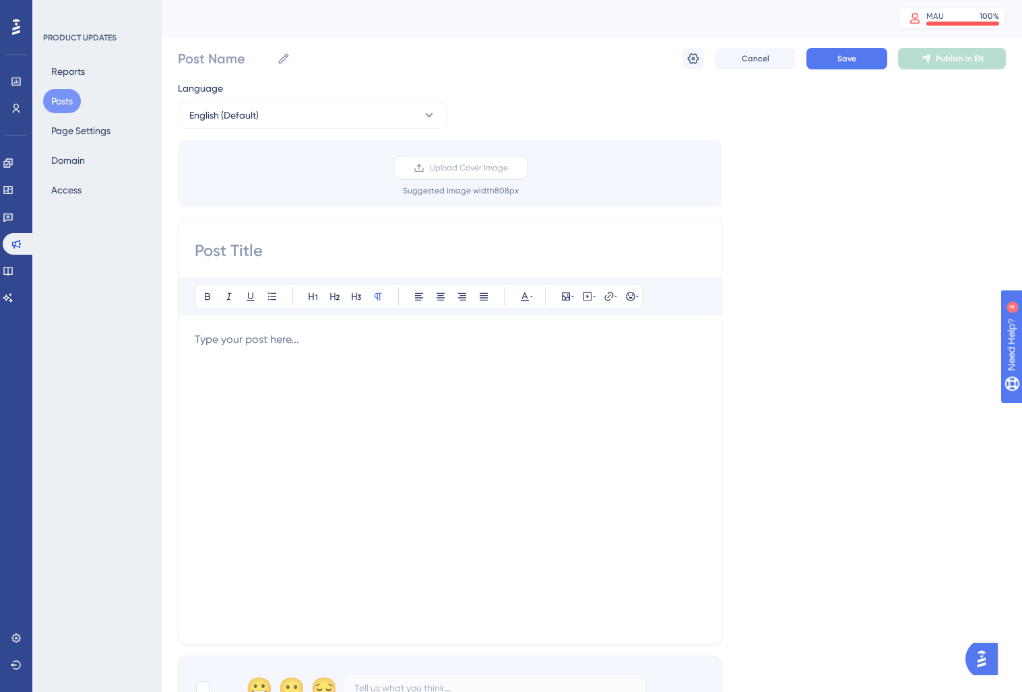
click at [508, 168] on input "Upload Cover Image" at bounding box center [508, 168] width 0 height 0
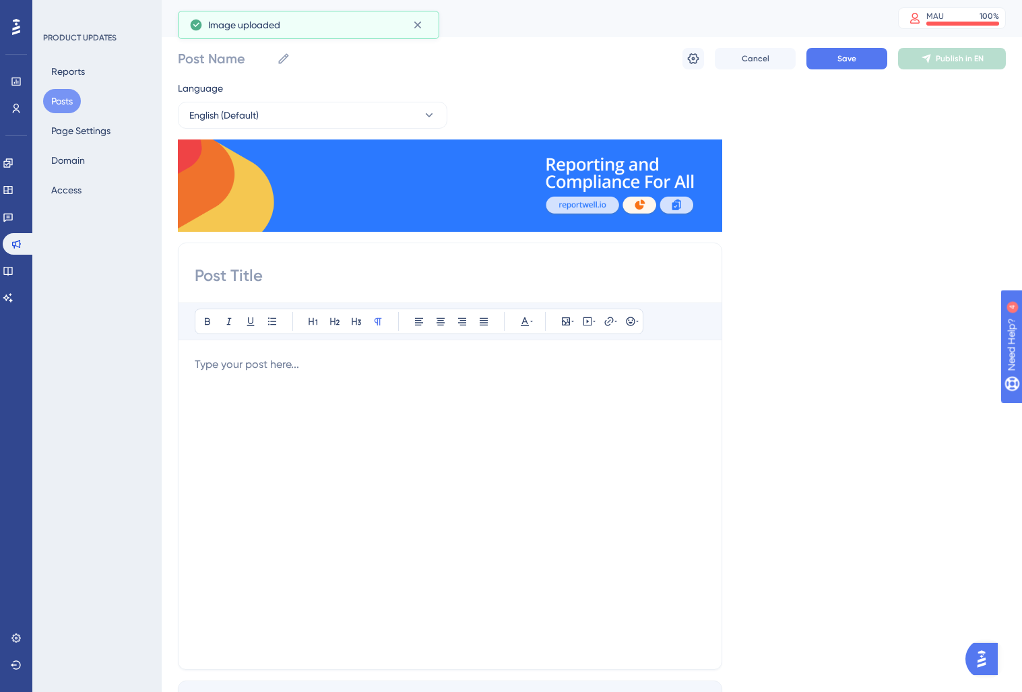
click at [410, 253] on div "Bold Italic Underline Bullet Point Heading 1 Heading 2 Heading 3 Normal Align L…" at bounding box center [450, 455] width 544 height 427
drag, startPoint x: 202, startPoint y: 284, endPoint x: 226, endPoint y: 280, distance: 24.0
click at [202, 284] on input at bounding box center [450, 276] width 511 height 22
click at [311, 277] on input at bounding box center [450, 276] width 511 height 22
click at [588, 206] on img at bounding box center [450, 185] width 544 height 92
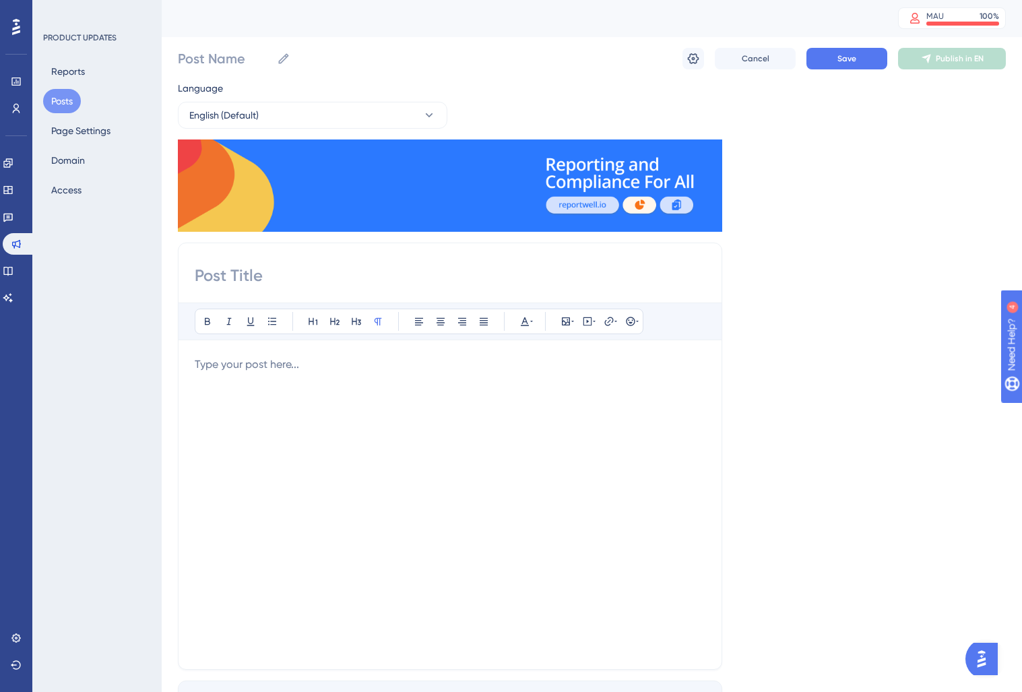
scroll to position [4, 0]
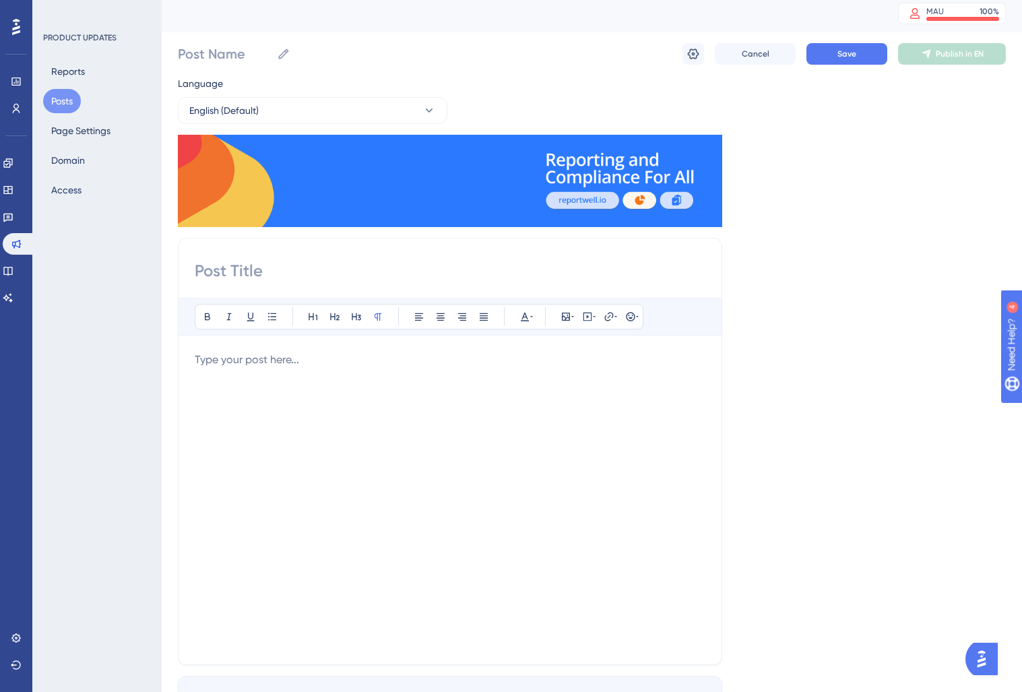
click at [277, 277] on input at bounding box center [450, 271] width 511 height 22
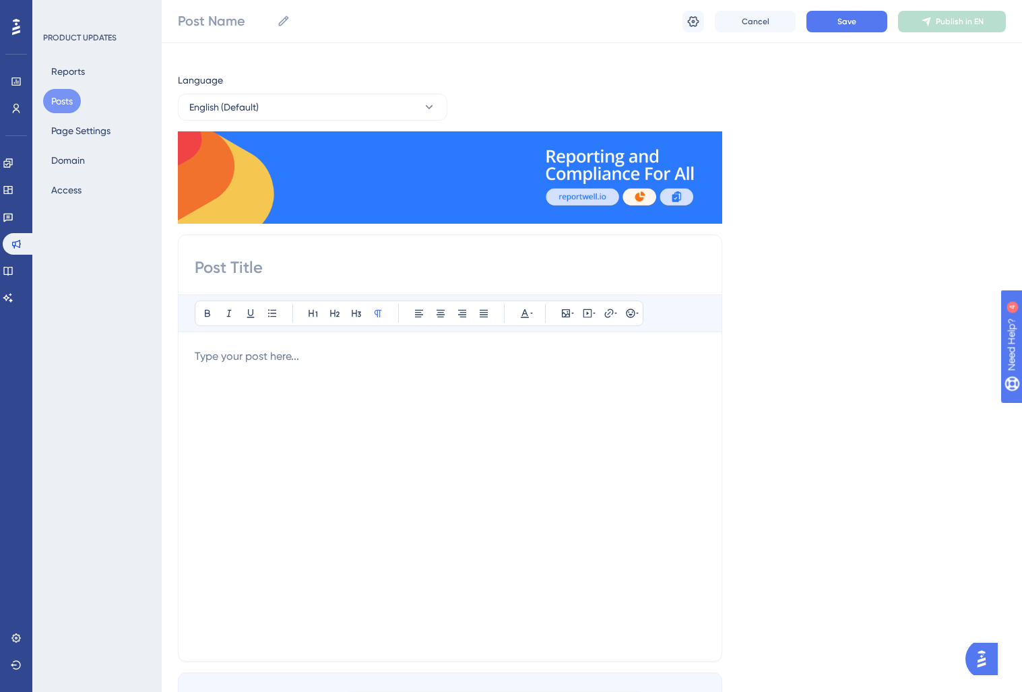
scroll to position [0, 0]
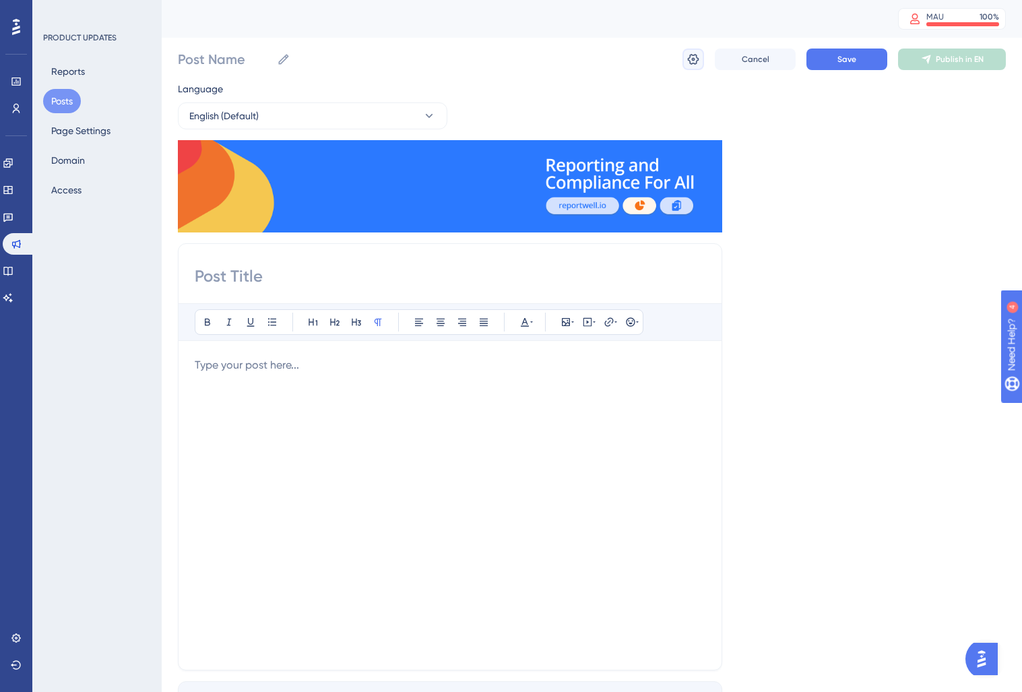
drag, startPoint x: 686, startPoint y: 61, endPoint x: 695, endPoint y: 72, distance: 14.3
click at [686, 61] on icon at bounding box center [692, 59] width 13 height 13
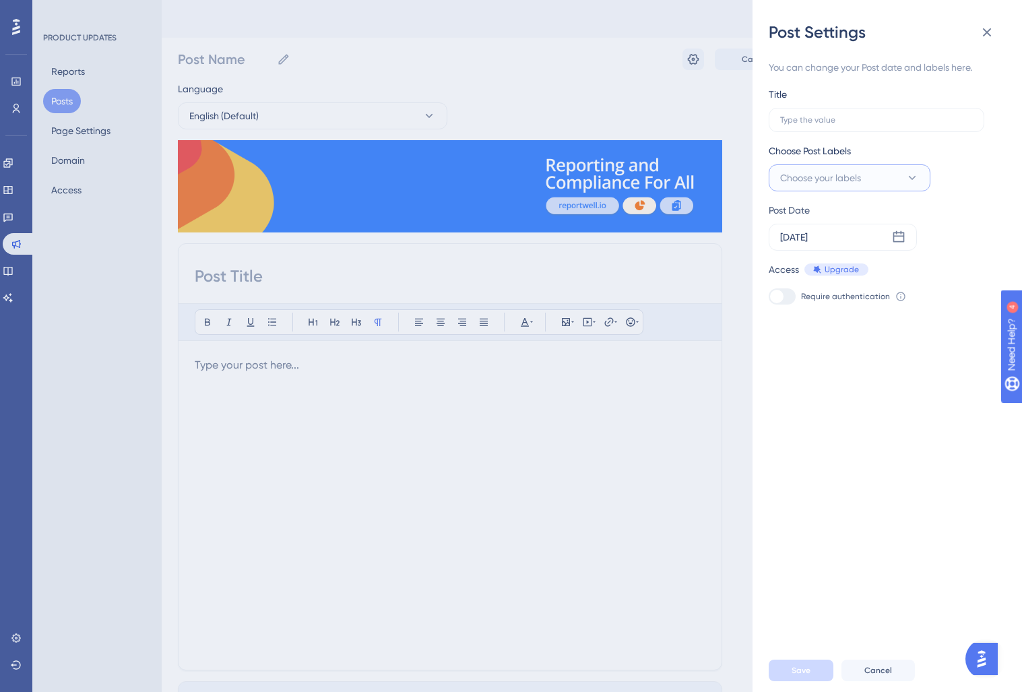
click at [849, 181] on span "Choose your labels" at bounding box center [820, 178] width 81 height 16
click at [836, 348] on span "Manage Labels" at bounding box center [837, 349] width 67 height 16
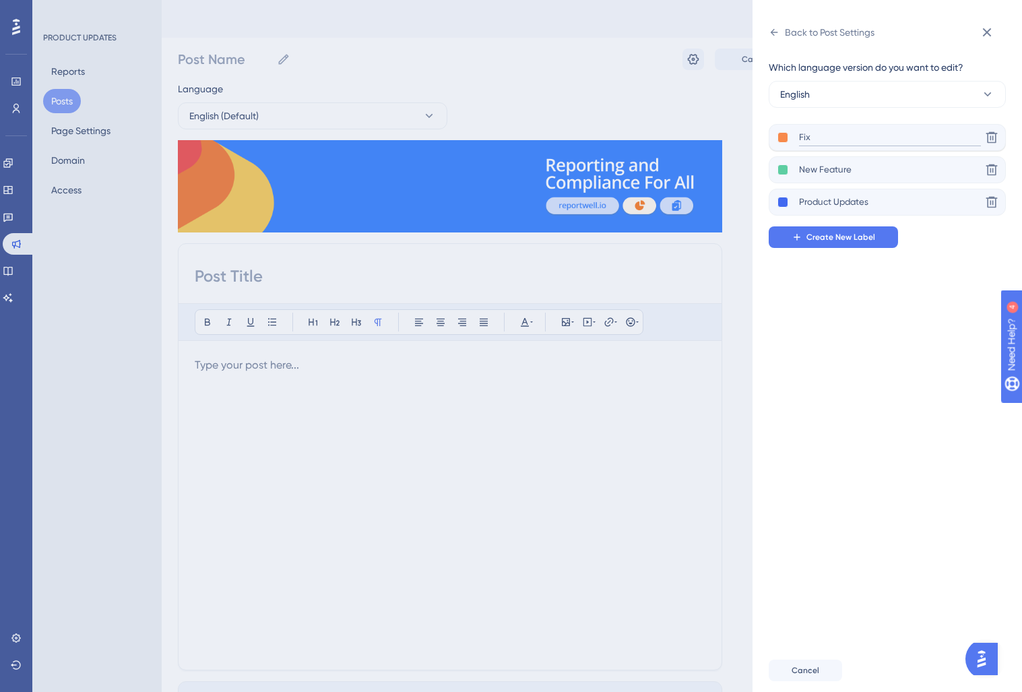
click at [801, 137] on input "Fix" at bounding box center [890, 137] width 182 height 17
click at [921, 138] on input "Fix" at bounding box center [890, 137] width 182 height 17
click at [822, 87] on button "English" at bounding box center [886, 94] width 237 height 27
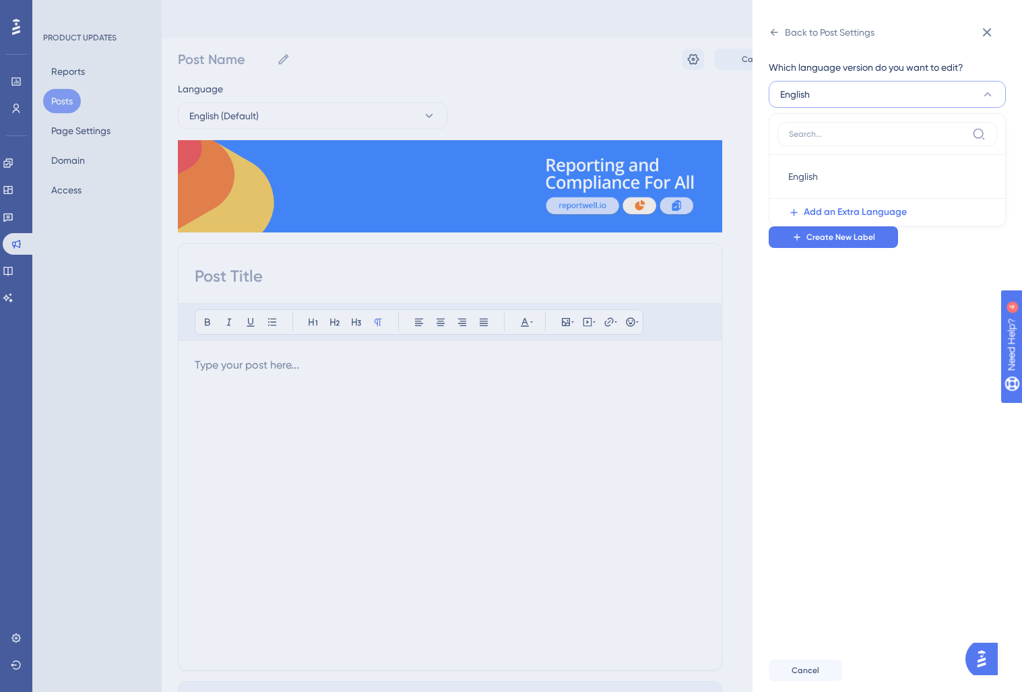
click at [822, 87] on button "English" at bounding box center [886, 94] width 237 height 27
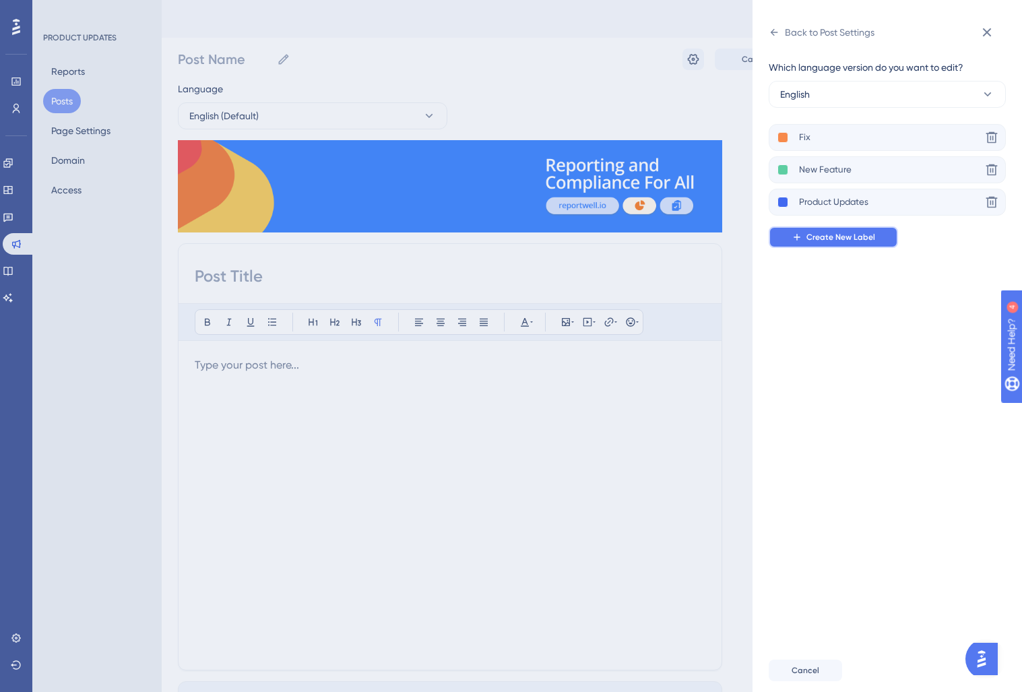
click at [822, 246] on button "Create New Label" at bounding box center [832, 237] width 129 height 22
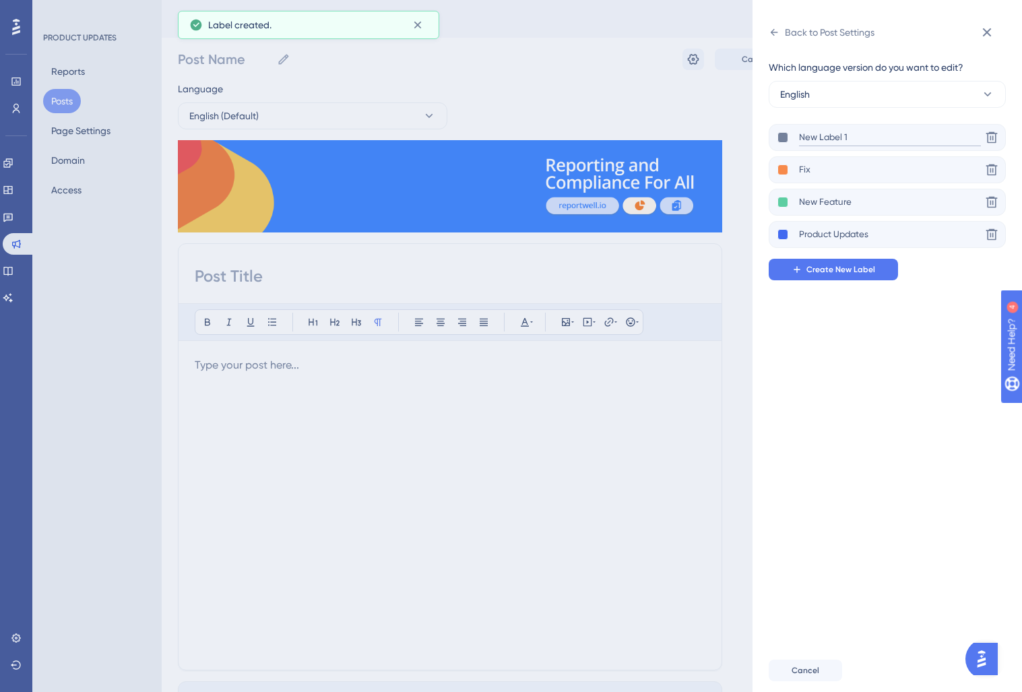
drag, startPoint x: 837, startPoint y: 139, endPoint x: 745, endPoint y: 136, distance: 91.7
click at [828, 139] on input "New Label 1" at bounding box center [890, 137] width 182 height 17
click at [781, 137] on button at bounding box center [782, 137] width 11 height 11
click at [900, 302] on div "Which language version do you want to edit? English New Label 1 Delete Fix Dele…" at bounding box center [892, 345] width 248 height 605
click at [989, 139] on icon at bounding box center [991, 137] width 13 height 13
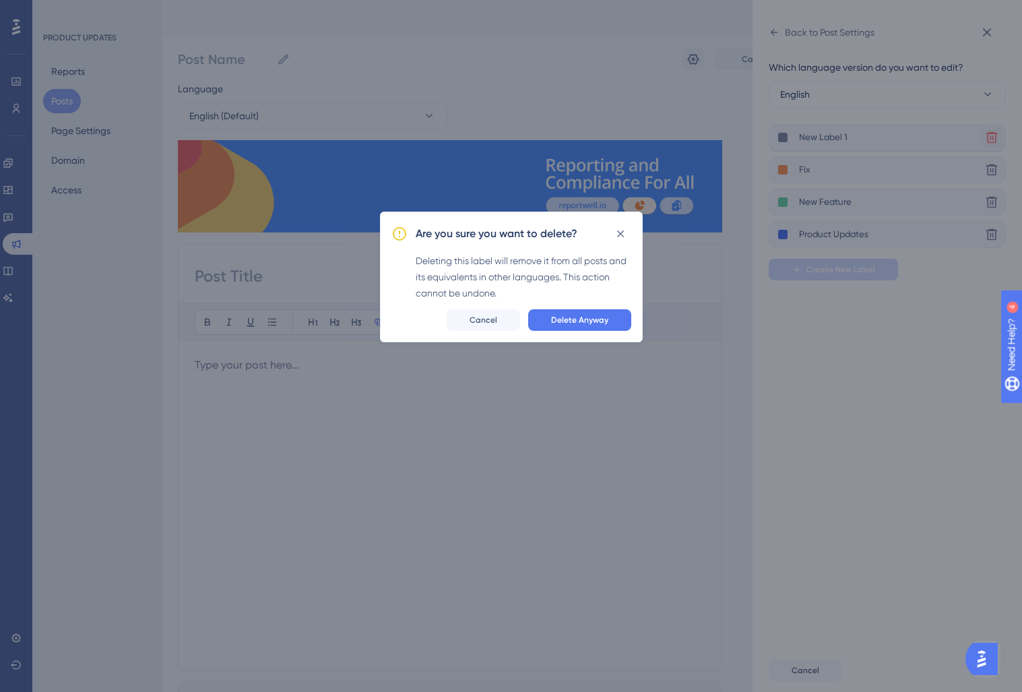
click at [605, 317] on span "Delete Anyway" at bounding box center [579, 320] width 57 height 11
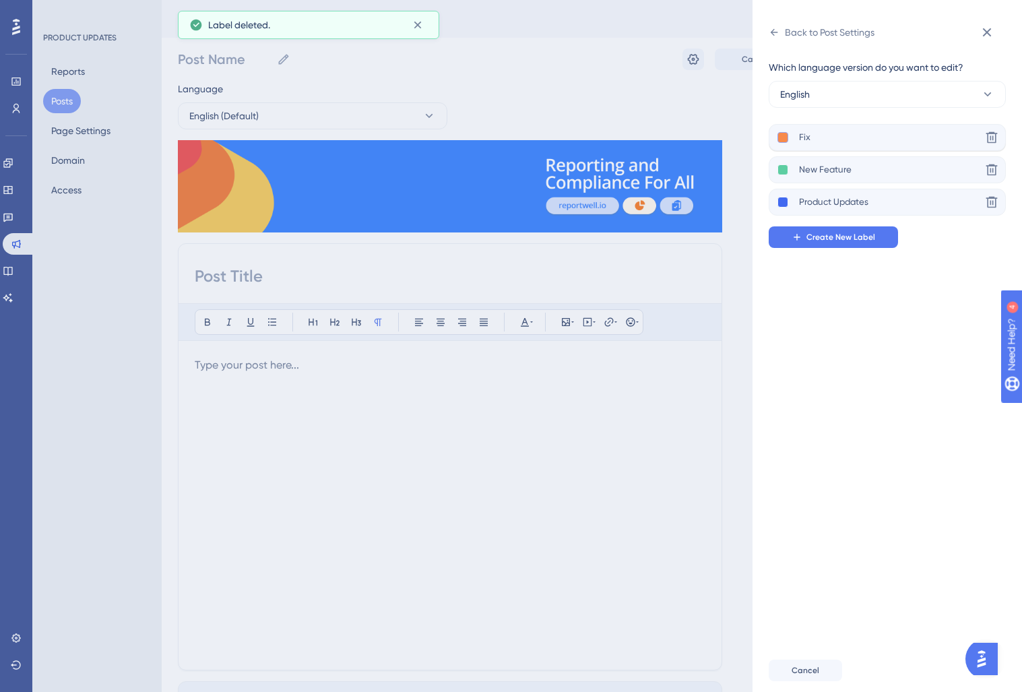
click at [779, 136] on button at bounding box center [782, 137] width 11 height 11
click at [888, 170] on input "New Feature" at bounding box center [890, 170] width 182 height 17
click at [781, 168] on button at bounding box center [782, 169] width 11 height 11
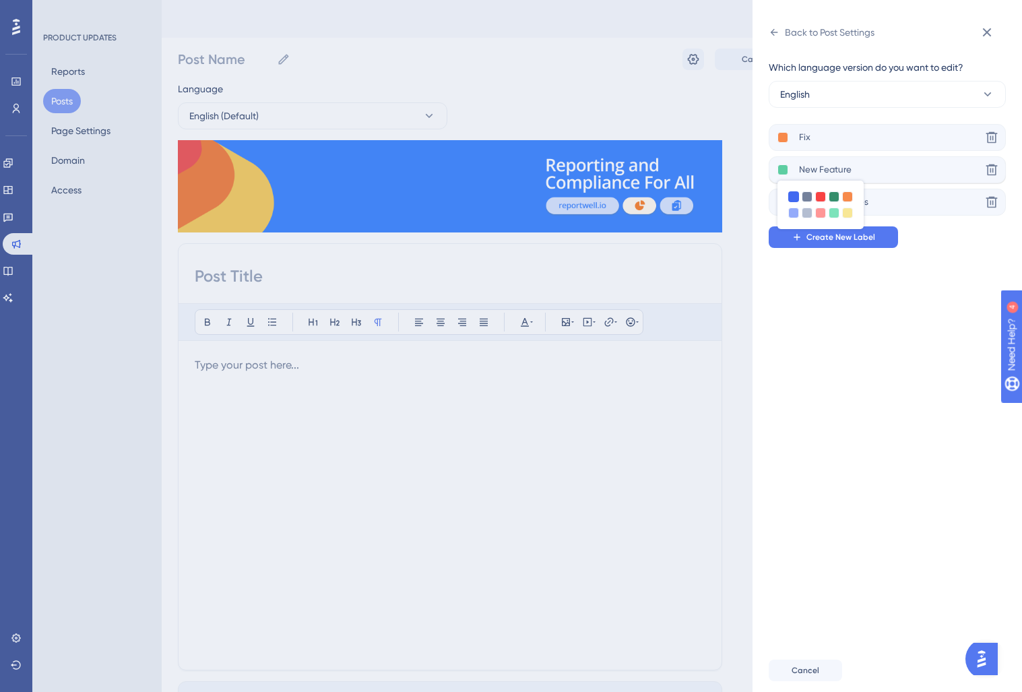
click at [796, 196] on div at bounding box center [793, 196] width 11 height 11
click at [905, 197] on input "Product Updates" at bounding box center [890, 202] width 182 height 17
click at [781, 205] on button at bounding box center [782, 202] width 11 height 11
click at [794, 246] on div at bounding box center [793, 245] width 11 height 11
click at [784, 201] on button at bounding box center [782, 202] width 11 height 11
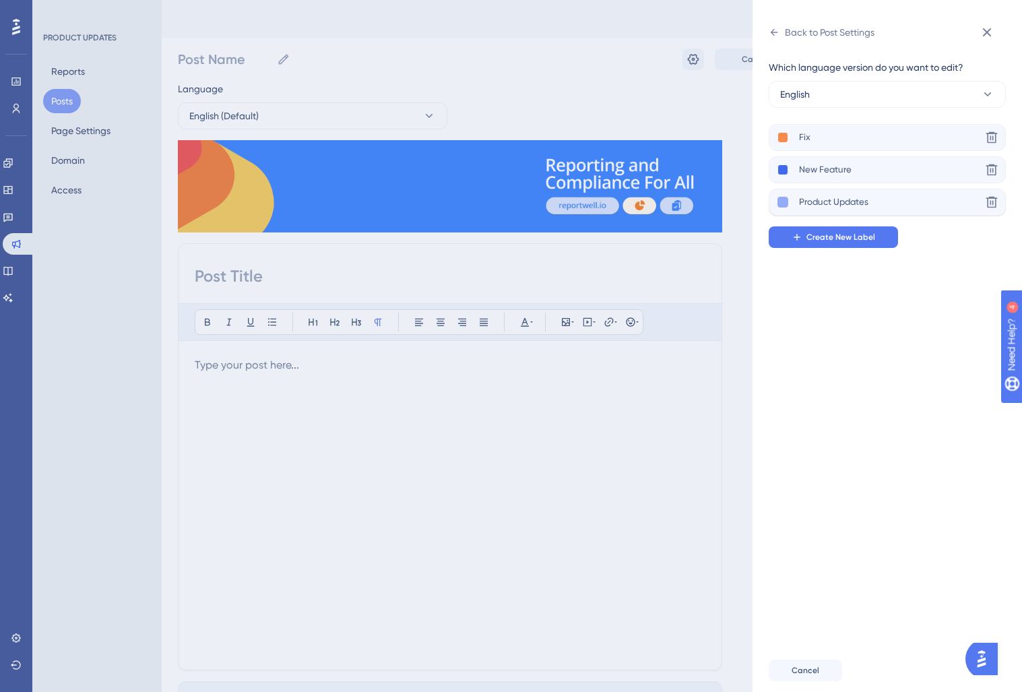
click at [782, 203] on button at bounding box center [782, 202] width 11 height 11
click at [820, 228] on div at bounding box center [820, 229] width 11 height 11
click at [927, 284] on div "Which language version do you want to edit? English Fix Delete New Feature Dele…" at bounding box center [892, 345] width 248 height 605
click at [783, 201] on button at bounding box center [782, 202] width 11 height 11
click at [847, 244] on div at bounding box center [847, 245] width 11 height 11
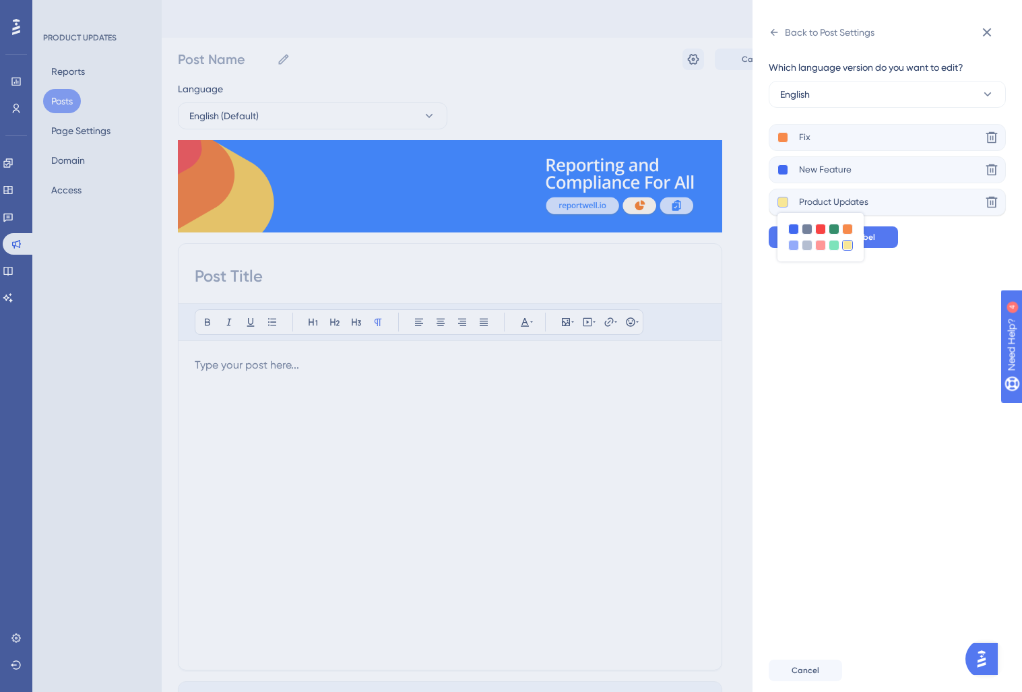
click at [784, 205] on button at bounding box center [782, 202] width 11 height 11
click at [783, 198] on button at bounding box center [782, 202] width 11 height 11
click at [830, 228] on div at bounding box center [833, 229] width 11 height 11
click at [783, 202] on button at bounding box center [782, 202] width 11 height 11
click at [787, 202] on button at bounding box center [782, 202] width 11 height 11
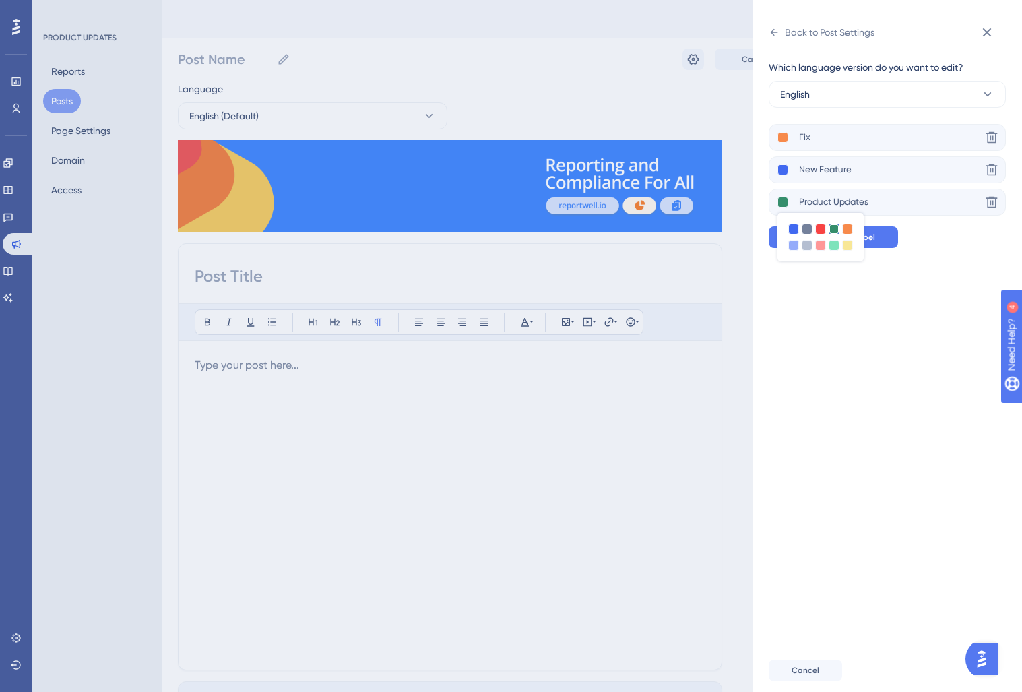
drag, startPoint x: 806, startPoint y: 230, endPoint x: 840, endPoint y: 280, distance: 59.6
click at [806, 230] on div at bounding box center [806, 229] width 11 height 11
click at [872, 297] on div "Which language version do you want to edit? English Fix Delete New Feature Dele…" at bounding box center [892, 345] width 248 height 605
click at [819, 141] on input "Fix" at bounding box center [890, 137] width 182 height 17
click at [893, 308] on div "Which language version do you want to edit? English Fix Delete New Feature Dele…" at bounding box center [892, 345] width 248 height 605
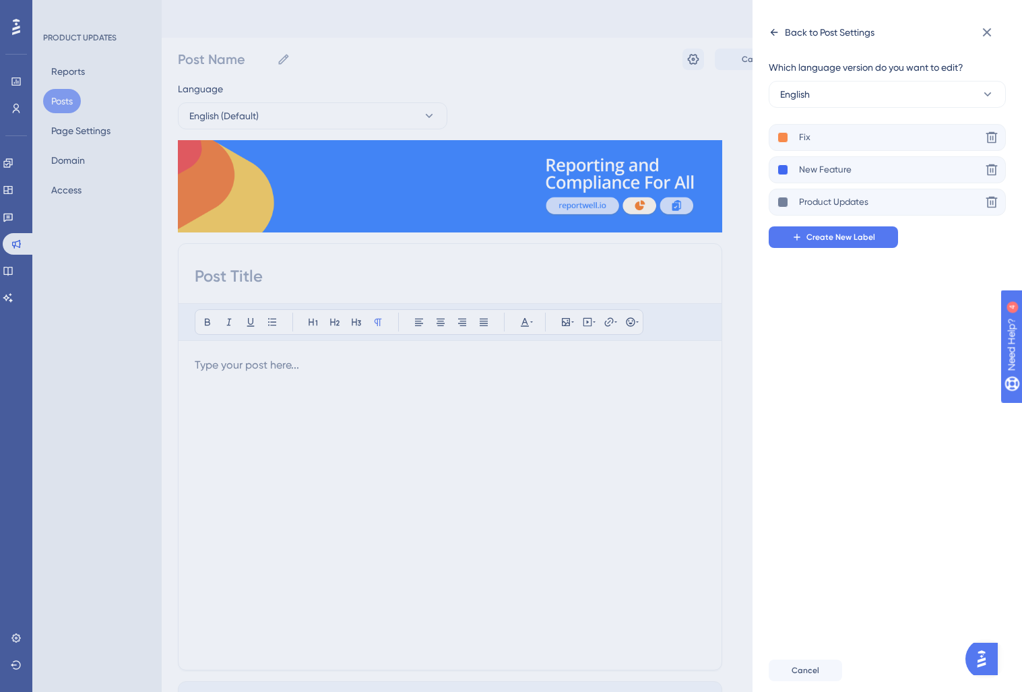
click at [818, 32] on div "Back to Post Settings" at bounding box center [830, 32] width 90 height 16
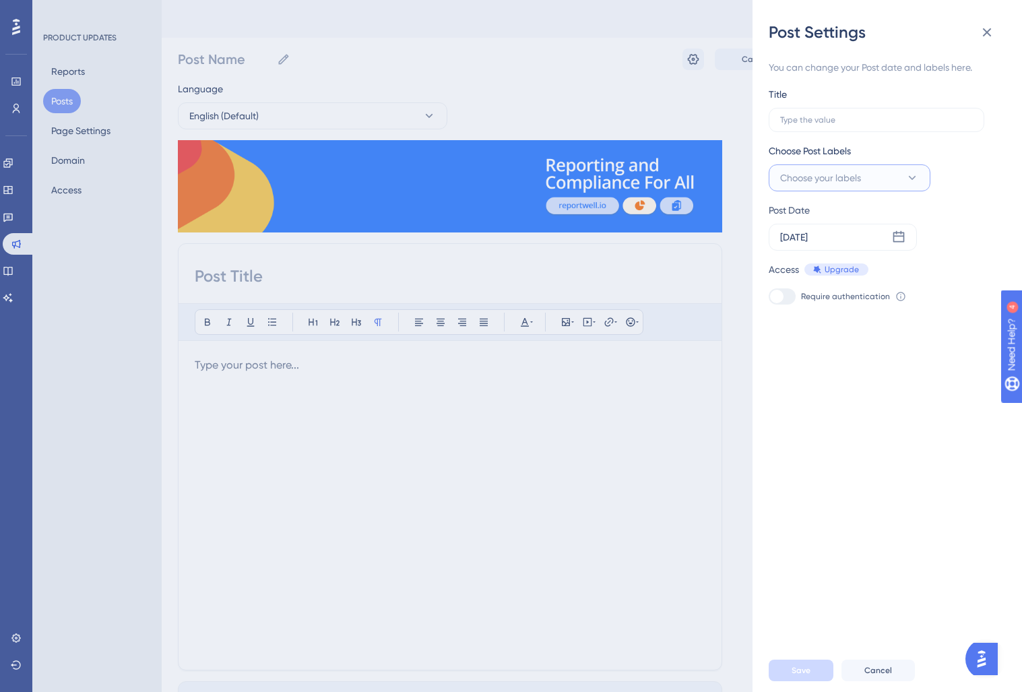
drag, startPoint x: 812, startPoint y: 176, endPoint x: 822, endPoint y: 193, distance: 19.1
click at [815, 180] on span "Choose your labels" at bounding box center [820, 178] width 81 height 16
drag, startPoint x: 834, startPoint y: 251, endPoint x: 772, endPoint y: 269, distance: 64.4
click at [833, 255] on div "Fix Fix" at bounding box center [849, 260] width 144 height 27
click at [806, 266] on div "Fix Fix" at bounding box center [835, 260] width 117 height 16
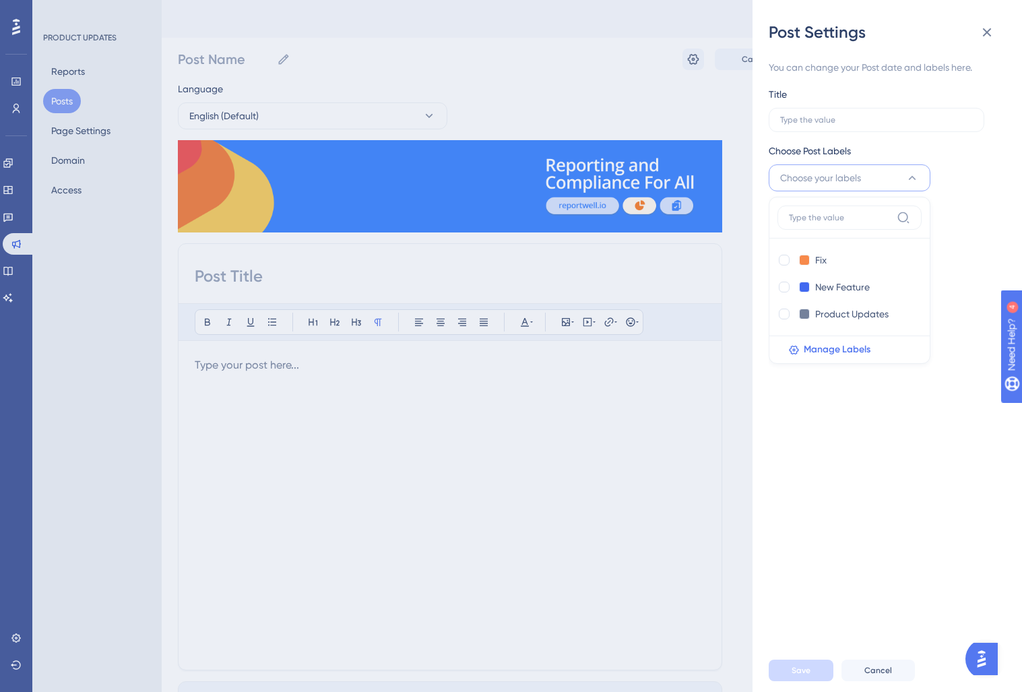
drag, startPoint x: 782, startPoint y: 261, endPoint x: 762, endPoint y: 273, distance: 23.0
click at [782, 261] on div at bounding box center [784, 260] width 11 height 11
checkbox input "true"
drag, startPoint x: 292, startPoint y: 285, endPoint x: 265, endPoint y: 280, distance: 28.1
click at [284, 284] on div "Post Settings You can change your Post date and labels here. Title Choose Post …" at bounding box center [511, 346] width 1022 height 692
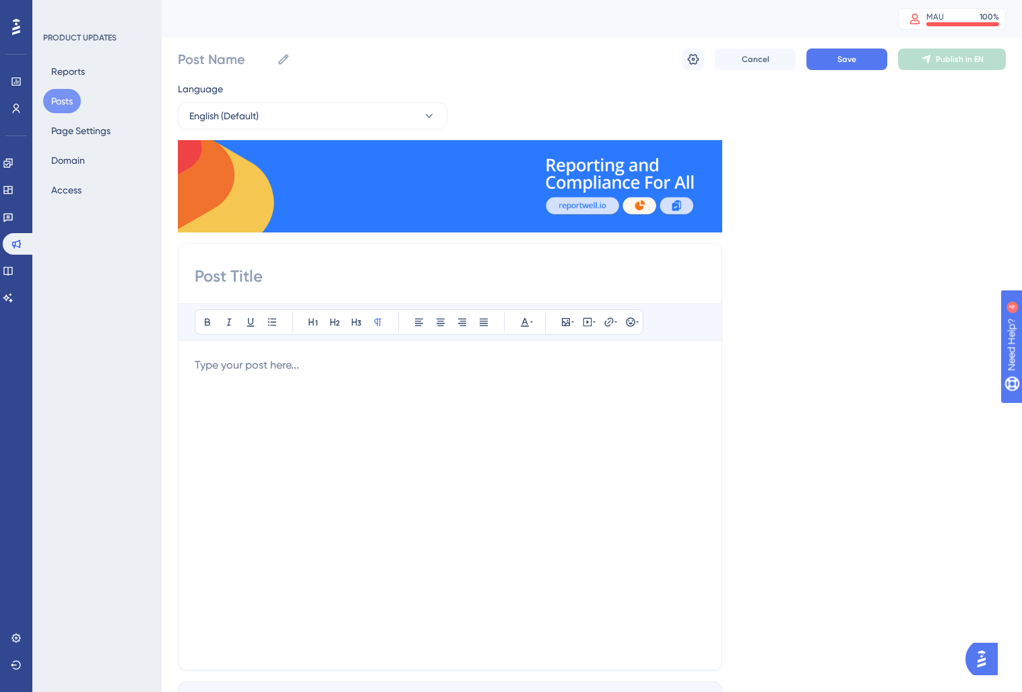
click at [264, 280] on input at bounding box center [450, 276] width 511 height 22
click at [213, 277] on input "Due" at bounding box center [450, 276] width 511 height 22
type input "08/26 - Bug Fixes"
drag, startPoint x: 346, startPoint y: 276, endPoint x: 178, endPoint y: 280, distance: 167.8
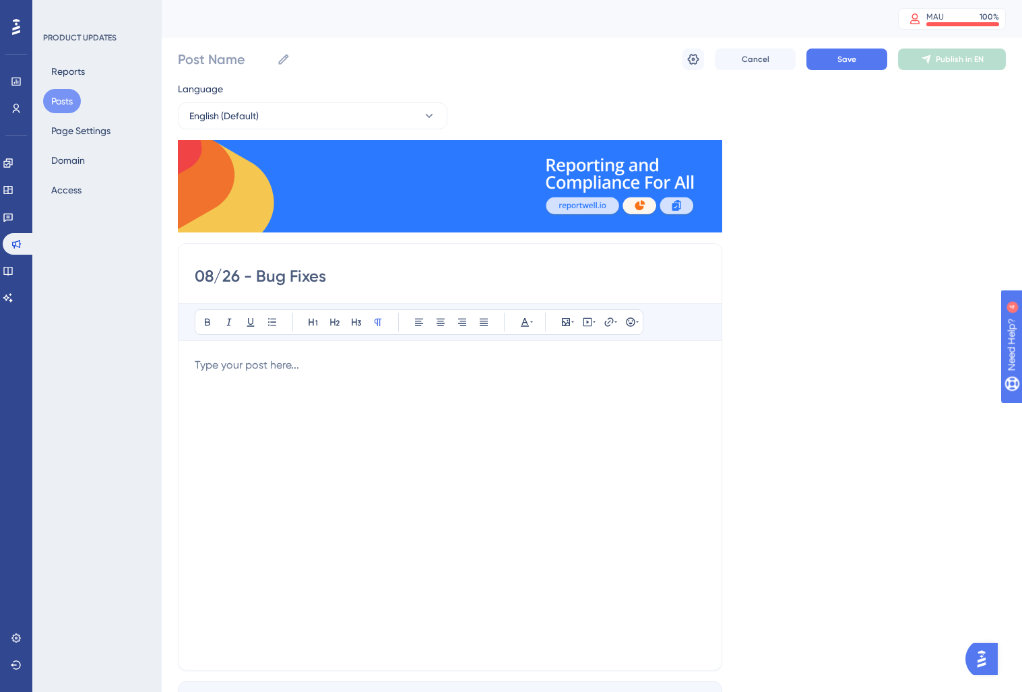
click at [178, 280] on div "08/26 - Bug Fixes Bold Italic Underline Bullet Point Heading 1 Heading 2 Headin…" at bounding box center [450, 456] width 544 height 427
type input "Weekly Updates - 08/25"
click at [220, 381] on div at bounding box center [450, 505] width 511 height 296
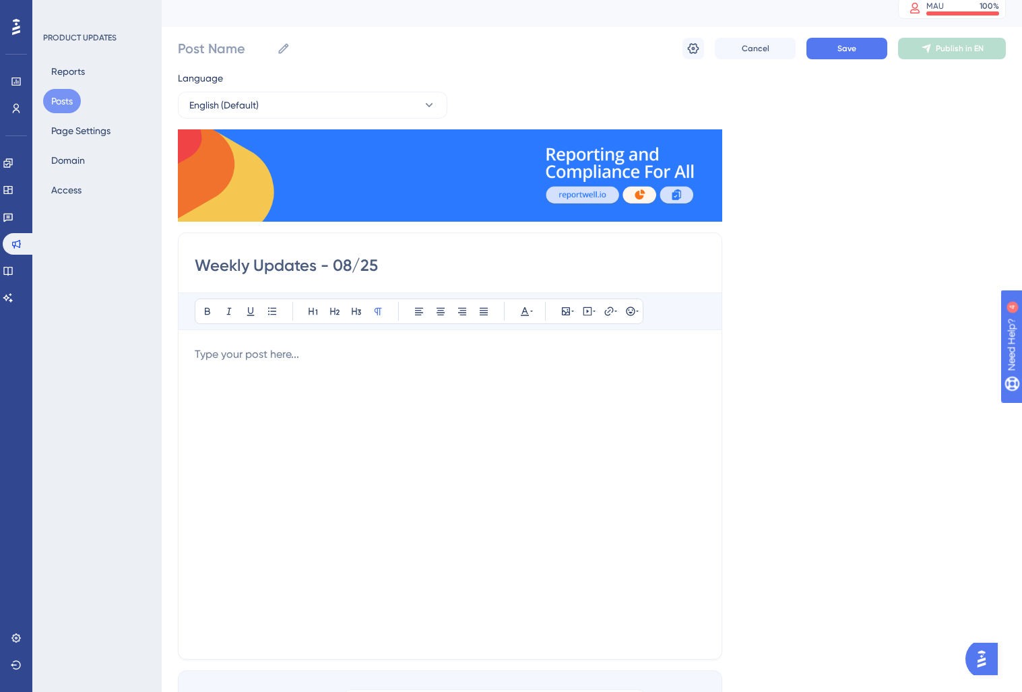
scroll to position [11, 0]
click at [286, 394] on div at bounding box center [450, 494] width 511 height 296
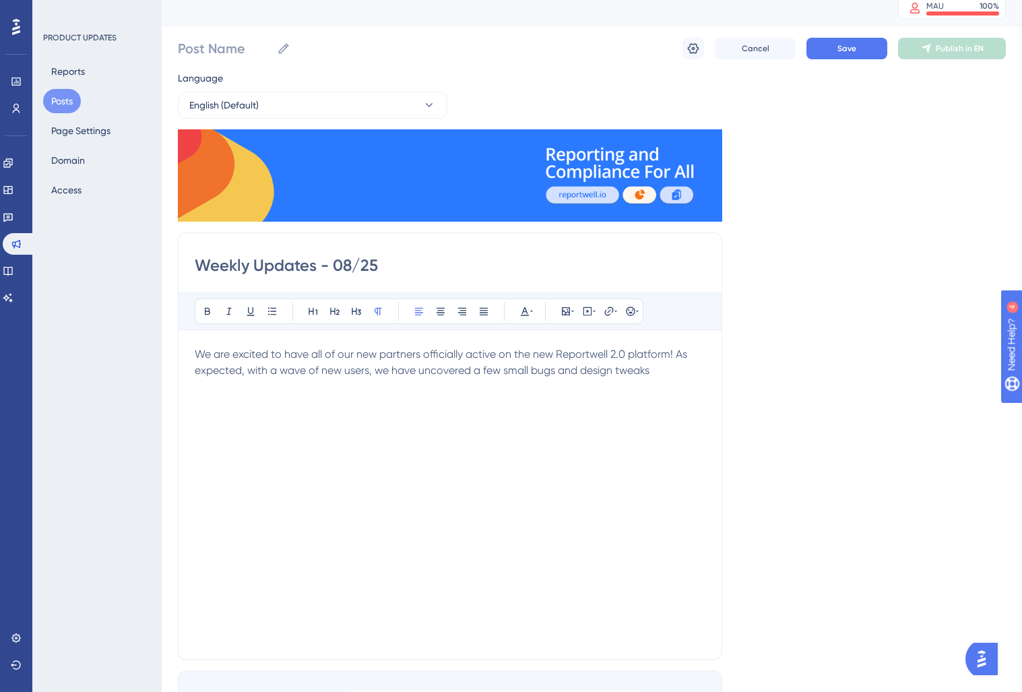
drag, startPoint x: 249, startPoint y: 373, endPoint x: 260, endPoint y: 386, distance: 17.2
click at [248, 373] on span "We are excited to have all of our new partners officially active on the new Rep…" at bounding box center [442, 362] width 495 height 29
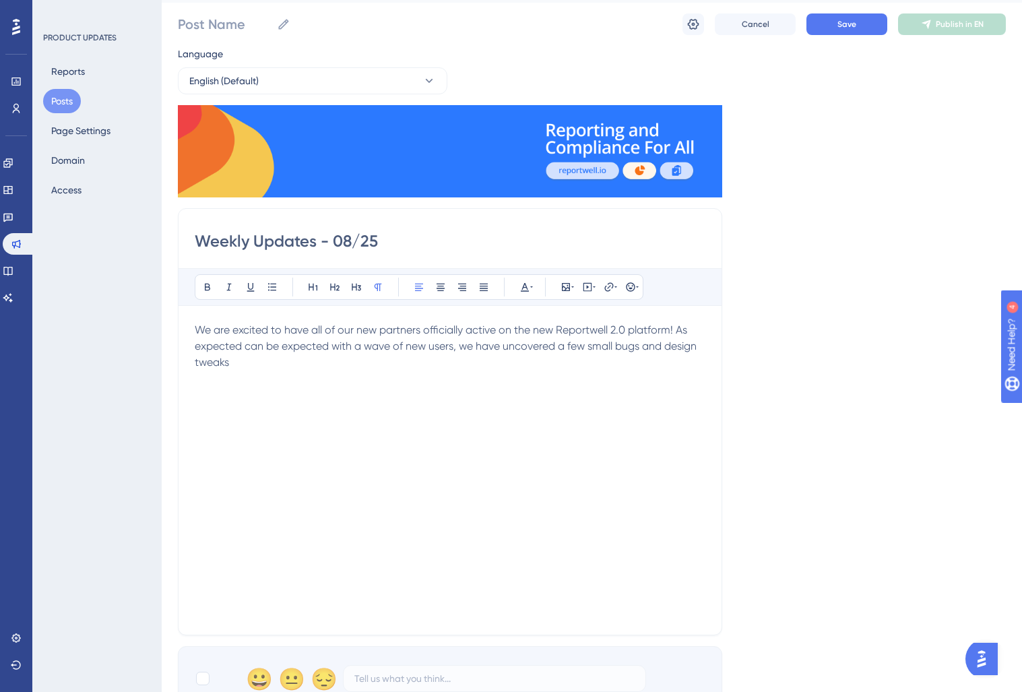
click at [489, 358] on p "We are excited to have all of our new partners officially active on the new Rep…" at bounding box center [450, 346] width 511 height 48
drag, startPoint x: 473, startPoint y: 350, endPoint x: 521, endPoint y: 351, distance: 47.2
click at [521, 351] on span "We are excited to have all of our new partners officially active on the new Rep…" at bounding box center [447, 345] width 504 height 45
drag, startPoint x: 499, startPoint y: 367, endPoint x: 511, endPoint y: 367, distance: 11.4
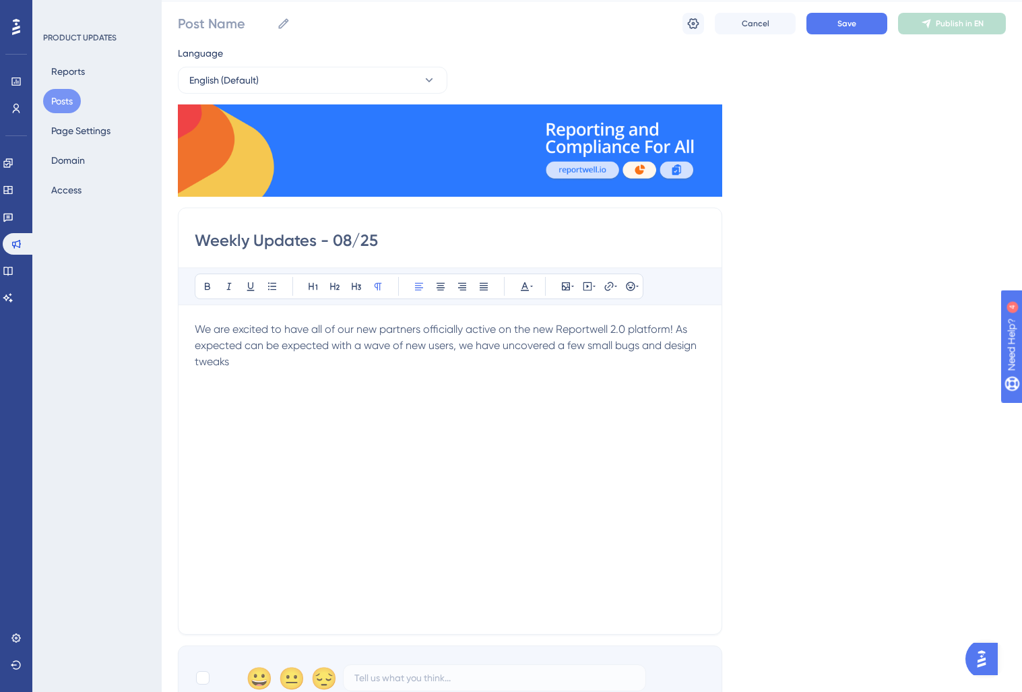
click at [500, 367] on p "We are excited to have all of our new partners officially active on the new Rep…" at bounding box center [450, 345] width 511 height 48
drag, startPoint x: 551, startPoint y: 354, endPoint x: 561, endPoint y: 348, distance: 11.4
click at [561, 348] on p "We are excited to have all of our new partners officially active on the new Rep…" at bounding box center [450, 345] width 511 height 48
drag, startPoint x: 589, startPoint y: 358, endPoint x: 507, endPoint y: 366, distance: 82.6
click at [585, 360] on p "We are excited to have all of our new partners officially active on the new Rep…" at bounding box center [450, 345] width 511 height 48
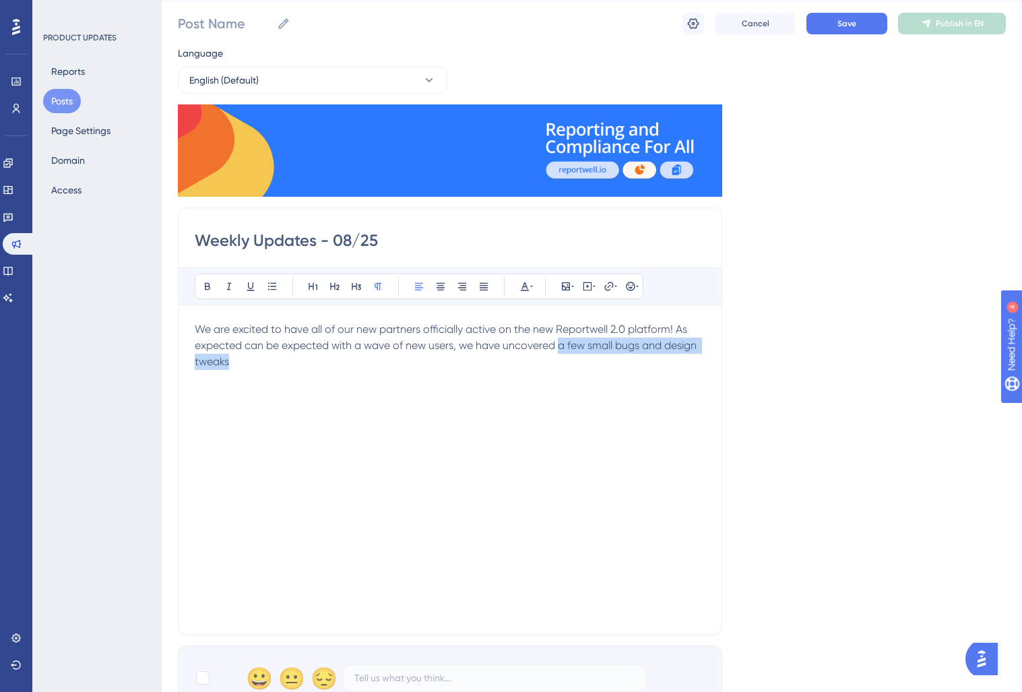
drag, startPoint x: 583, startPoint y: 362, endPoint x: 610, endPoint y: 385, distance: 34.8
click at [562, 348] on p "We are excited to have all of our new partners officially active on the new Rep…" at bounding box center [450, 345] width 511 height 48
click at [335, 368] on p "We are excited to have all of our new partners officially active on the new Rep…" at bounding box center [450, 345] width 511 height 48
click at [336, 358] on p "We are excited to have all of our new partners officially active on the new Rep…" at bounding box center [450, 345] width 511 height 48
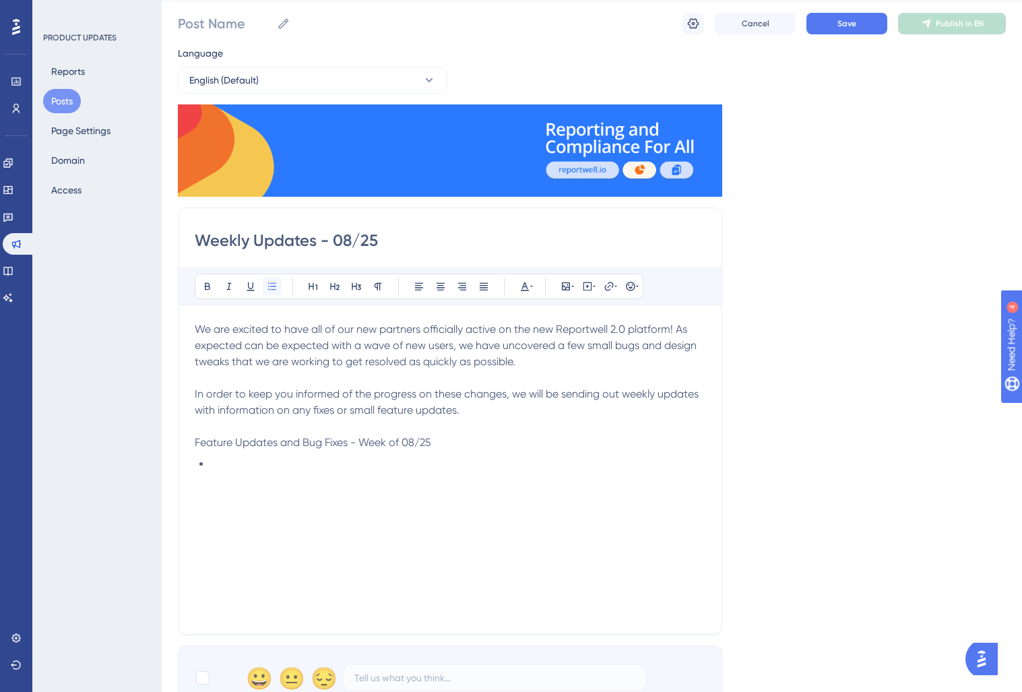
click at [269, 289] on icon at bounding box center [272, 286] width 11 height 11
drag, startPoint x: 441, startPoint y: 446, endPoint x: 150, endPoint y: 443, distance: 291.0
click at [0, 0] on div "Performance Users Engagement Widgets Feedback Product Updates Knowledge Base AI…" at bounding box center [0, 0] width 0 height 0
click at [353, 466] on li at bounding box center [458, 464] width 494 height 16
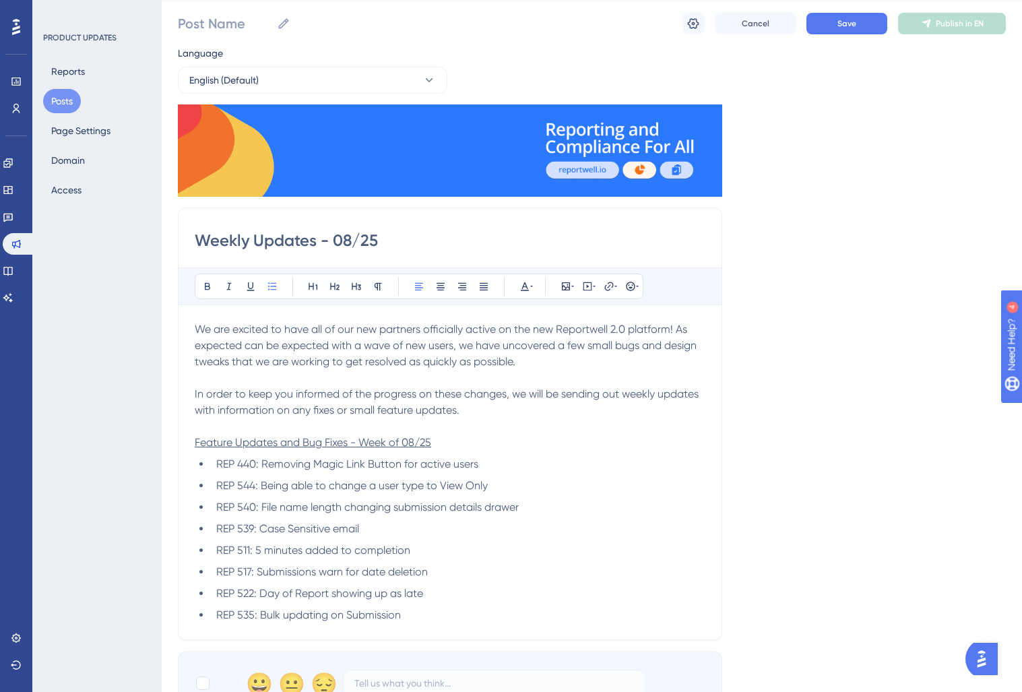
drag, startPoint x: 201, startPoint y: 476, endPoint x: 222, endPoint y: 477, distance: 20.3
click at [207, 476] on ul "REP 440: Removing Magic Link Button for active users REP 544: Being able to cha…" at bounding box center [450, 539] width 511 height 167
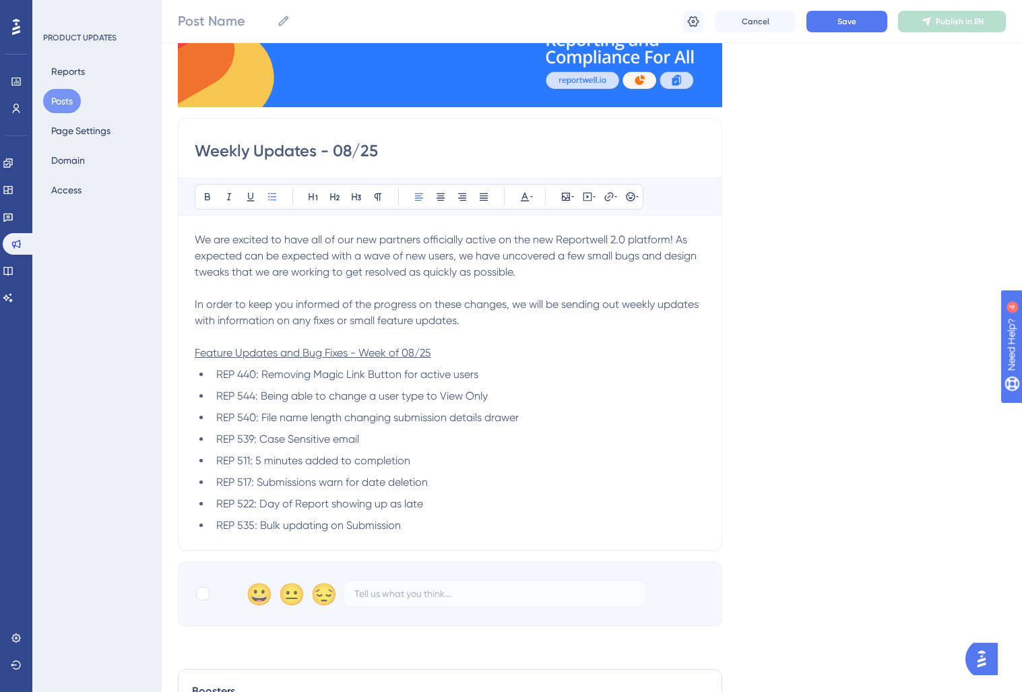
scroll to position [133, 0]
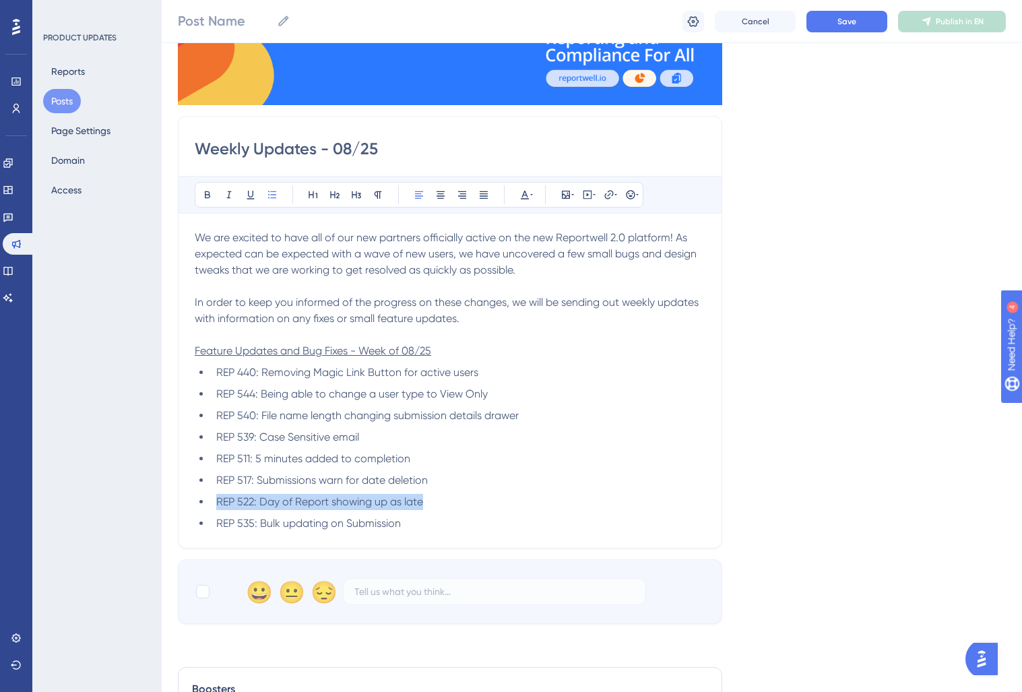
drag, startPoint x: 432, startPoint y: 502, endPoint x: 201, endPoint y: 500, distance: 231.0
click at [211, 500] on li "REP 522: Day of Report showing up as late" at bounding box center [458, 502] width 494 height 16
drag, startPoint x: 211, startPoint y: 369, endPoint x: 218, endPoint y: 385, distance: 17.2
click at [211, 369] on li "REP 440: Removing Magic Link Button for active users" at bounding box center [458, 372] width 494 height 16
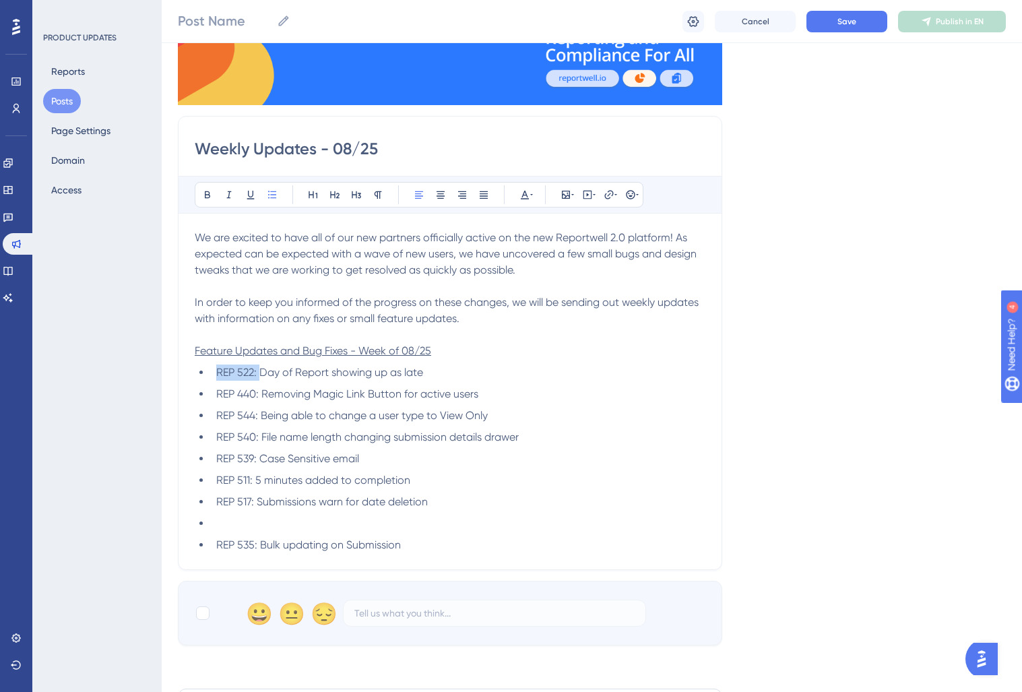
drag, startPoint x: 261, startPoint y: 372, endPoint x: 217, endPoint y: 372, distance: 43.8
click at [217, 372] on span "REP 522: Day of Report showing up as late" at bounding box center [319, 372] width 207 height 13
drag, startPoint x: 242, startPoint y: 374, endPoint x: 244, endPoint y: 393, distance: 19.1
click at [241, 375] on span "Day of Report showing up as late" at bounding box center [298, 372] width 164 height 13
drag, startPoint x: 257, startPoint y: 374, endPoint x: 411, endPoint y: 373, distance: 154.2
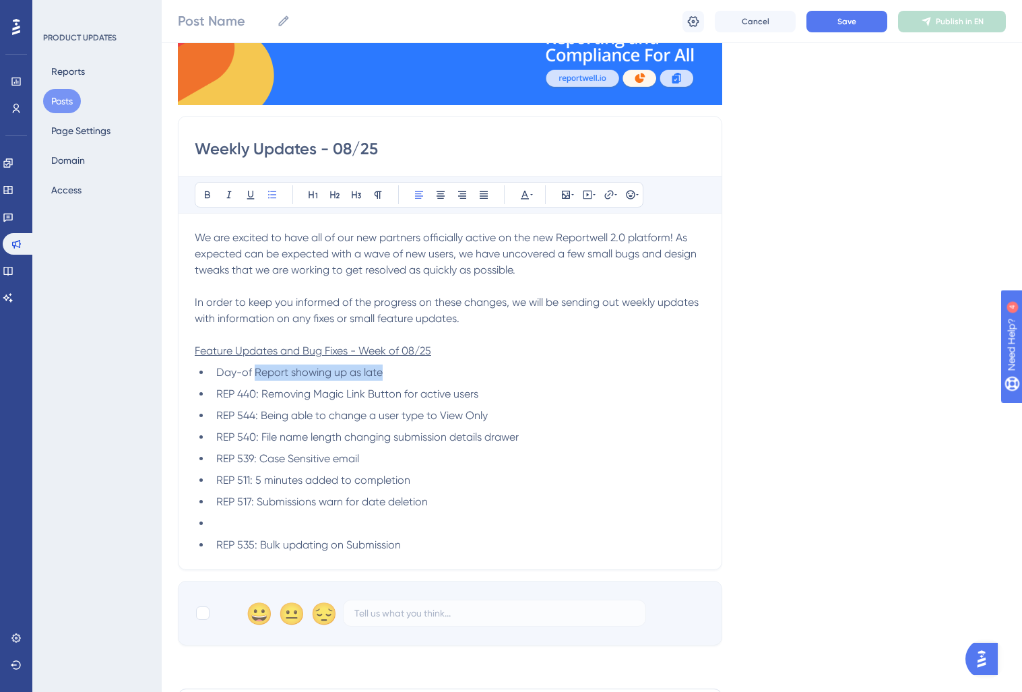
click at [411, 373] on li "Day-of Report showing up as late" at bounding box center [458, 372] width 494 height 16
click at [465, 376] on li "Day-of report submissions showing as late" at bounding box center [458, 372] width 494 height 16
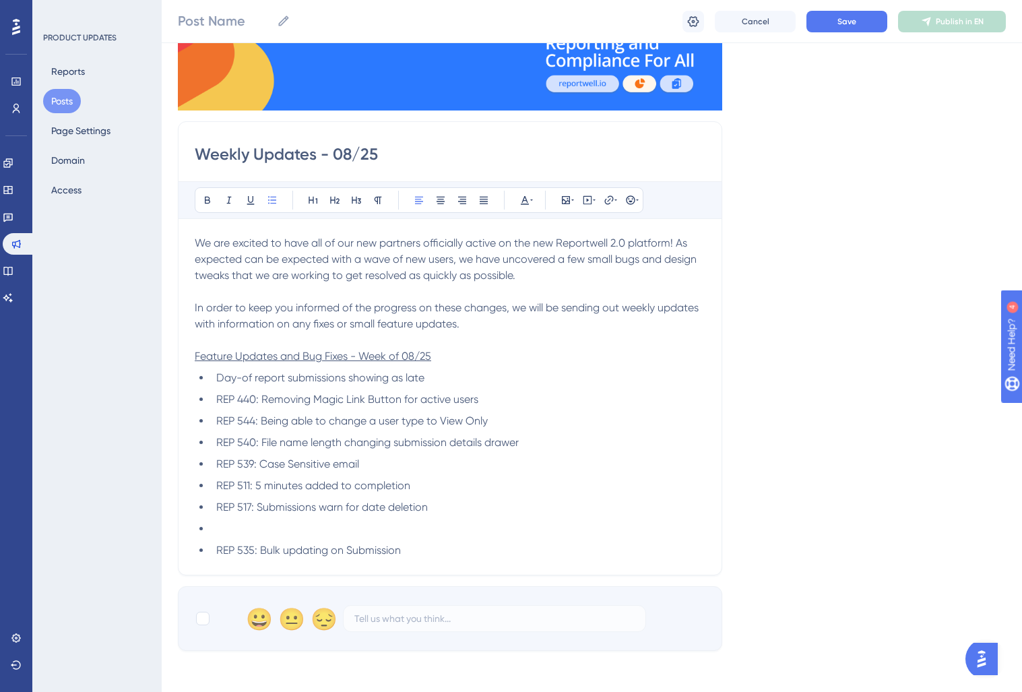
scroll to position [154, 0]
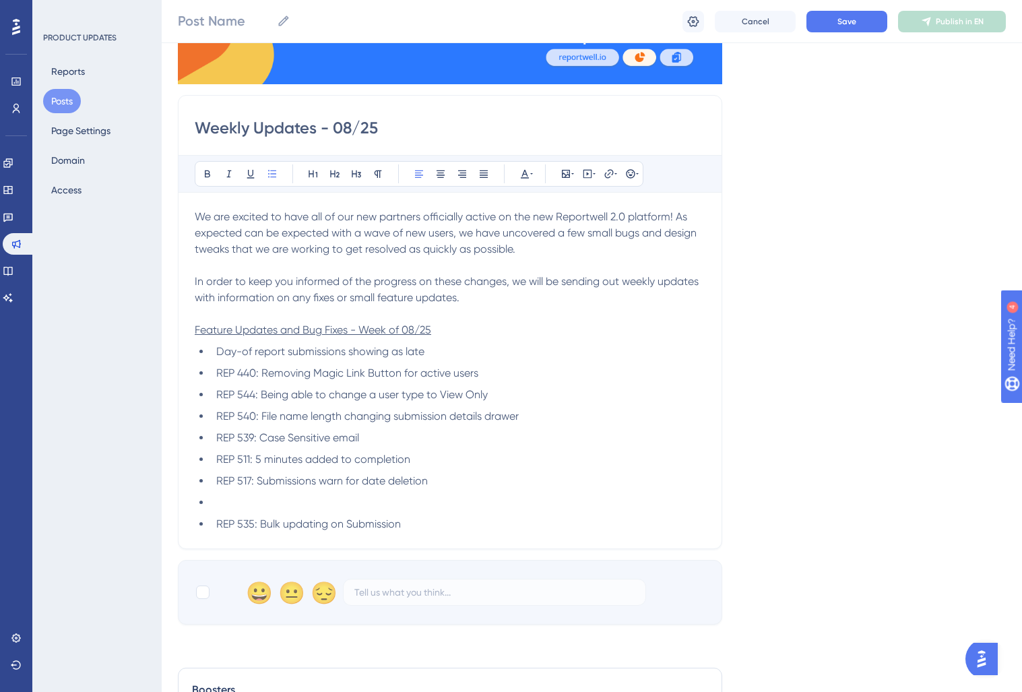
click at [386, 493] on ul "Day-of report submissions showing as late REP 440: Removing Magic Link Button f…" at bounding box center [450, 437] width 511 height 189
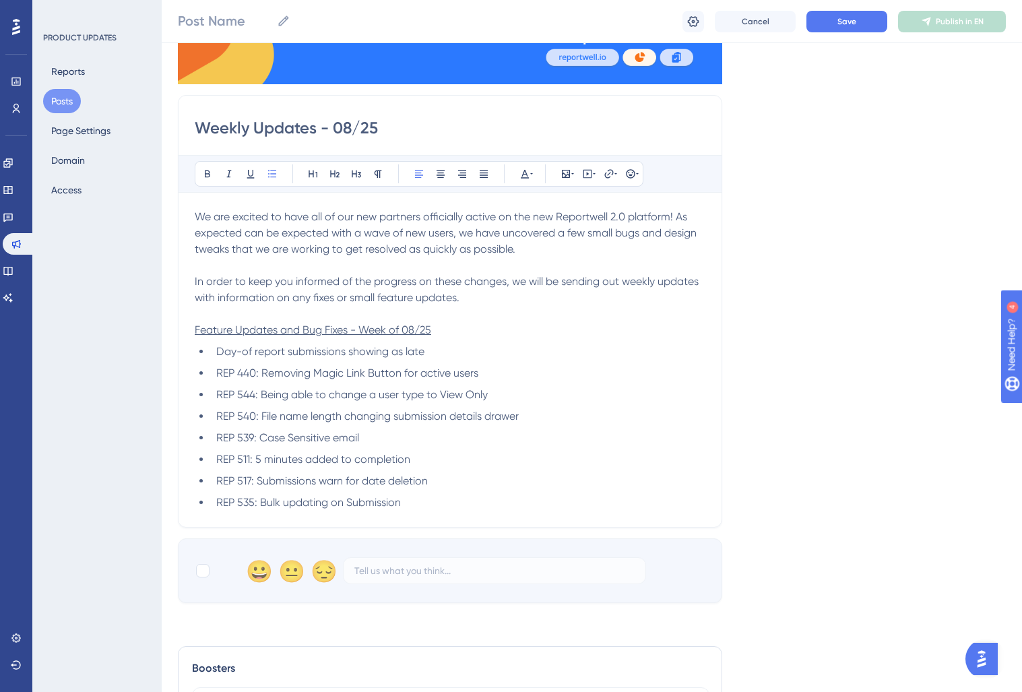
click at [429, 352] on li "Day-of report submissions showing as late" at bounding box center [458, 351] width 494 height 16
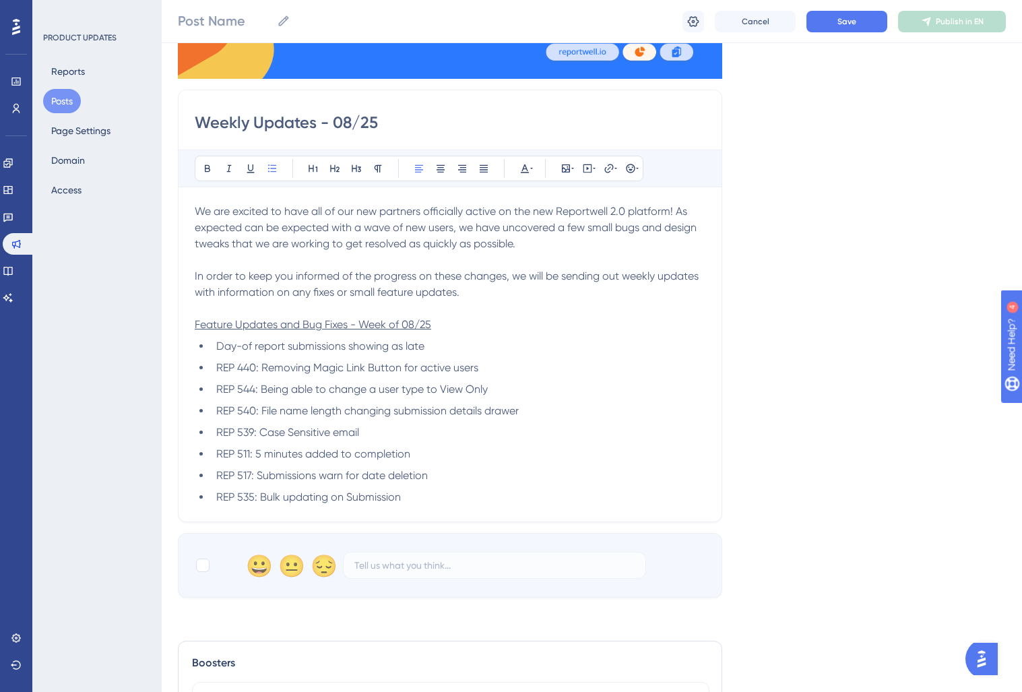
scroll to position [161, 0]
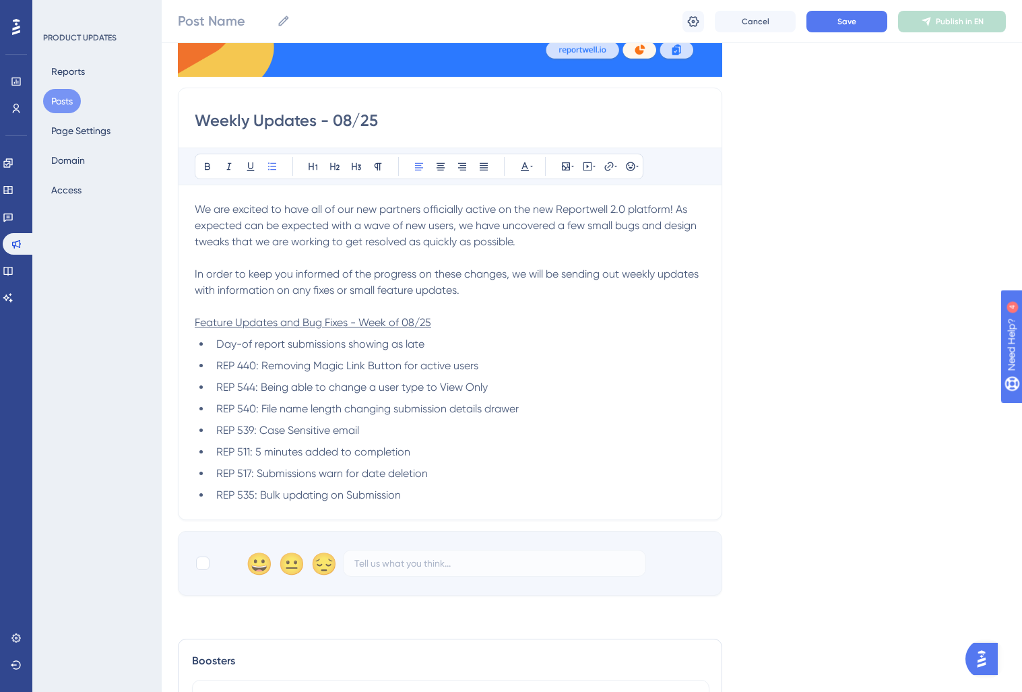
drag, startPoint x: 349, startPoint y: 343, endPoint x: 364, endPoint y: 383, distance: 43.0
click at [350, 345] on span "Day-of report submissions showing as late" at bounding box center [320, 343] width 208 height 13
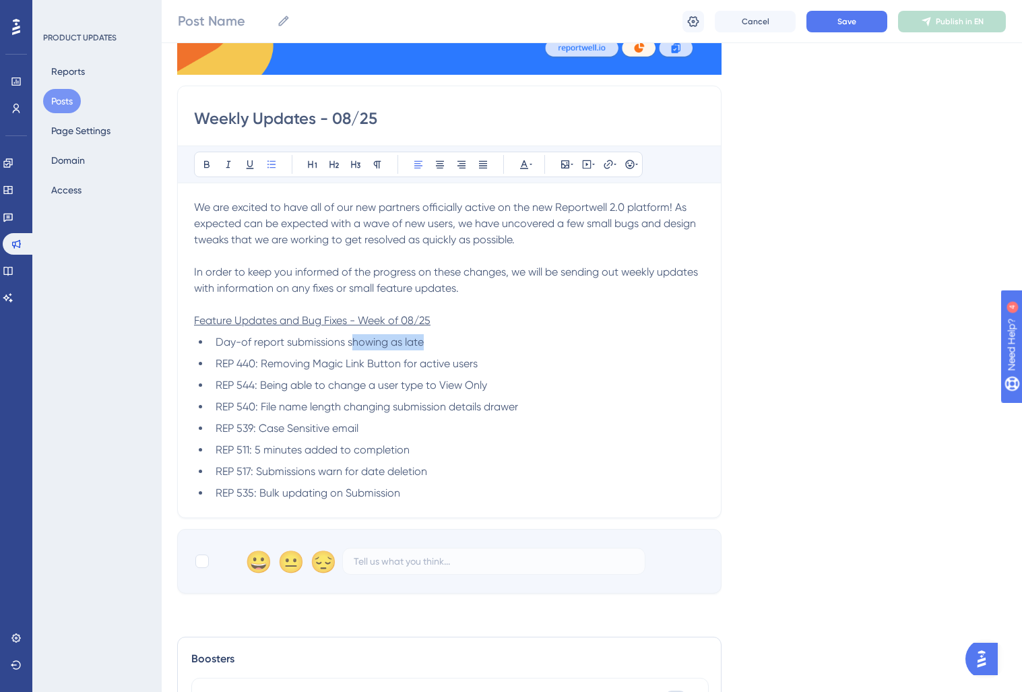
scroll to position [160, 1]
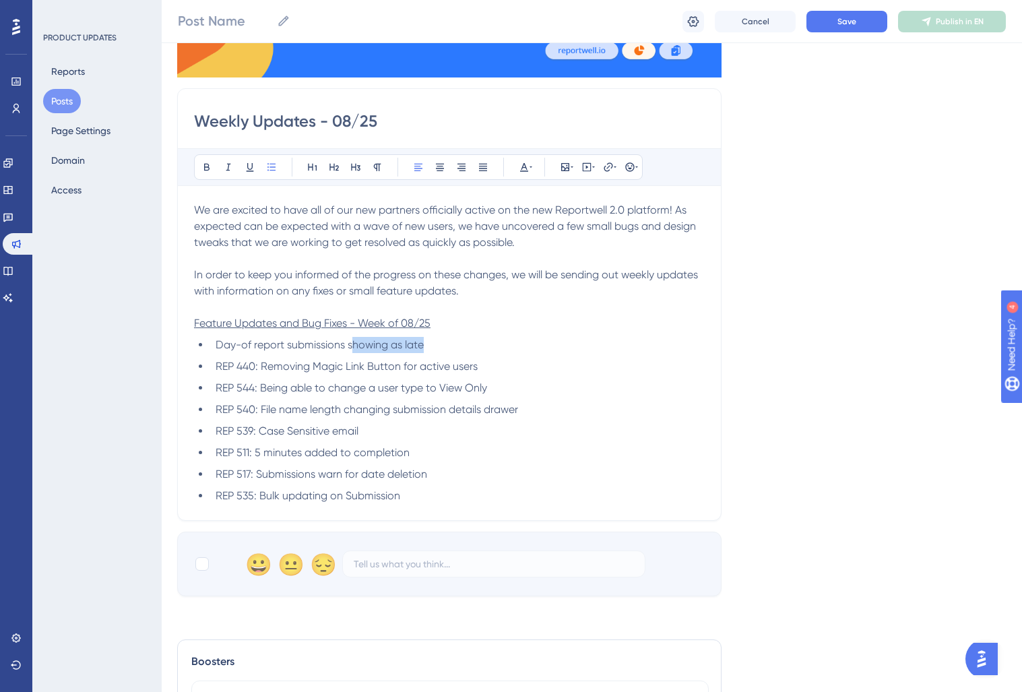
drag, startPoint x: 350, startPoint y: 343, endPoint x: 459, endPoint y: 343, distance: 109.8
click at [459, 343] on li "Day-of report submissions showing as late" at bounding box center [457, 345] width 494 height 16
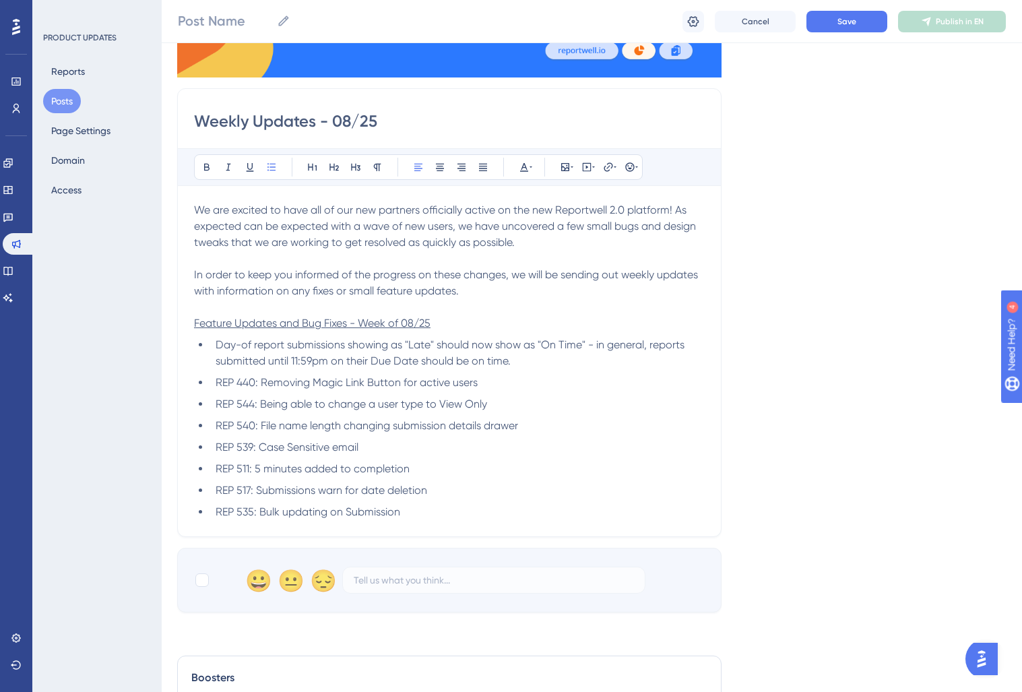
scroll to position [160, 0]
click at [477, 290] on p "In order to keep you informed of the progress on these changes, we will be send…" at bounding box center [450, 283] width 511 height 32
drag, startPoint x: 280, startPoint y: 323, endPoint x: 455, endPoint y: 322, distance: 175.8
click at [455, 322] on p "Feature Updates and Bug Fixes - Week of 08/25" at bounding box center [450, 323] width 511 height 16
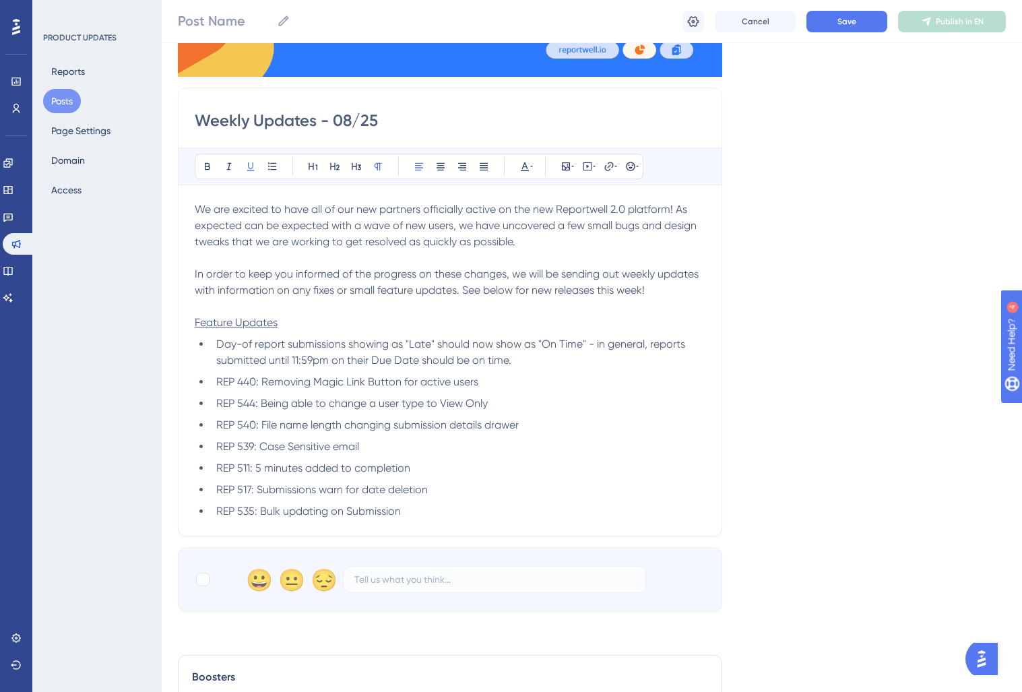
scroll to position [161, 1]
click at [387, 444] on li "REP 539: Case Sensitive email" at bounding box center [457, 446] width 494 height 16
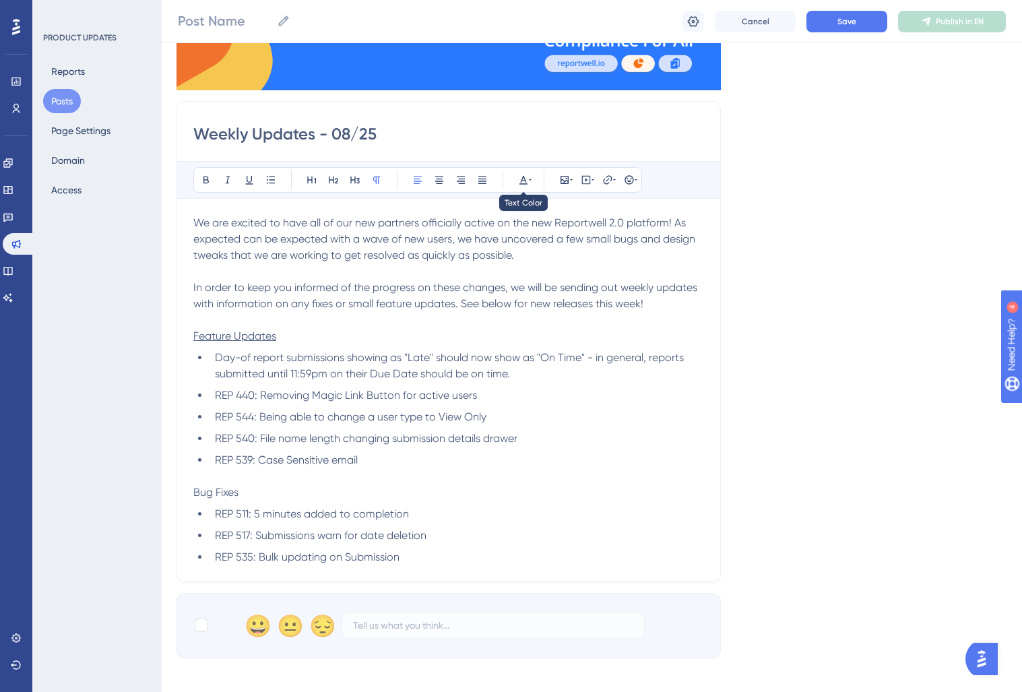
scroll to position [150, 1]
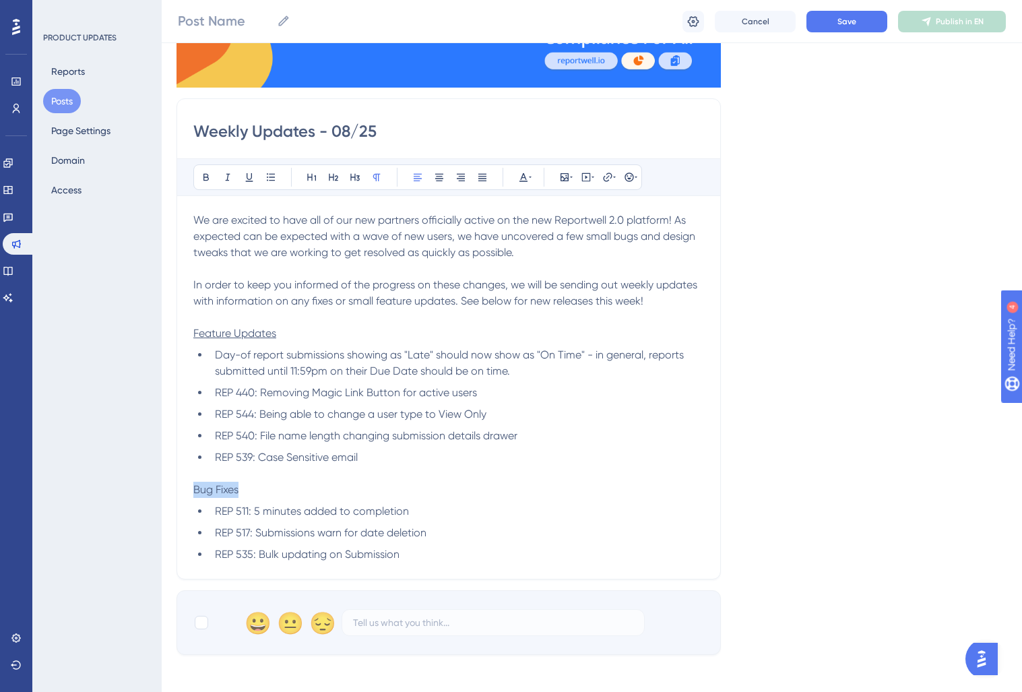
drag, startPoint x: 135, startPoint y: 486, endPoint x: 95, endPoint y: 485, distance: 40.4
click at [0, 0] on div "Performance Users Engagement Widgets Feedback Product Updates Knowledge Base AI…" at bounding box center [0, 0] width 0 height 0
click at [320, 324] on p at bounding box center [448, 318] width 511 height 16
drag, startPoint x: 525, startPoint y: 372, endPoint x: 163, endPoint y: 356, distance: 362.0
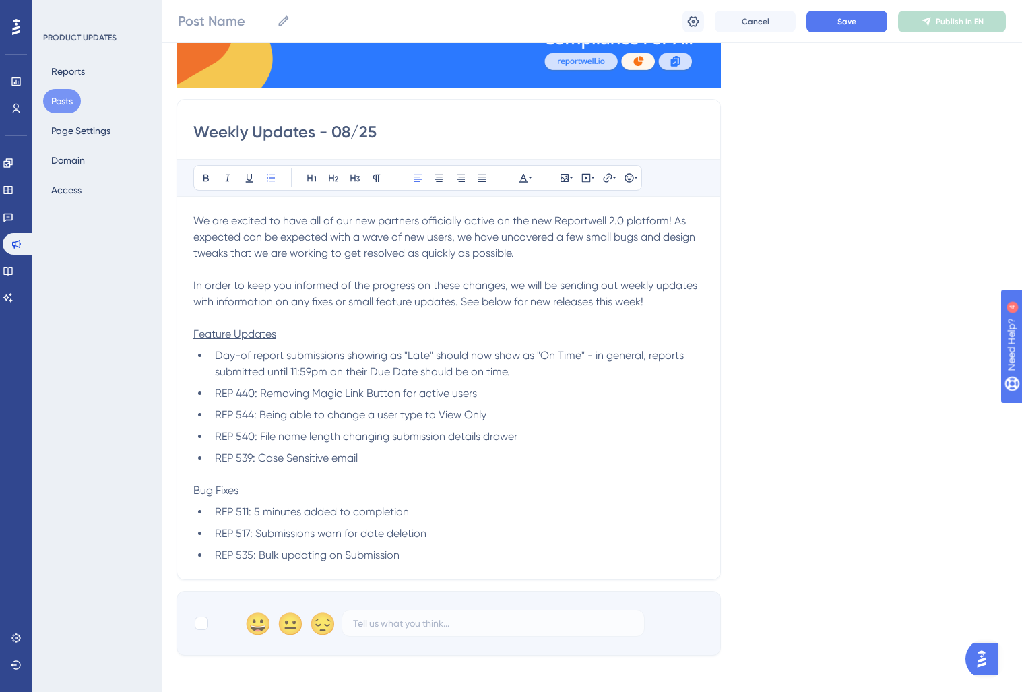
click at [0, 0] on div "Performance Users Engagement Widgets Feedback Product Updates Knowledge Base AI…" at bounding box center [0, 0] width 0 height 0
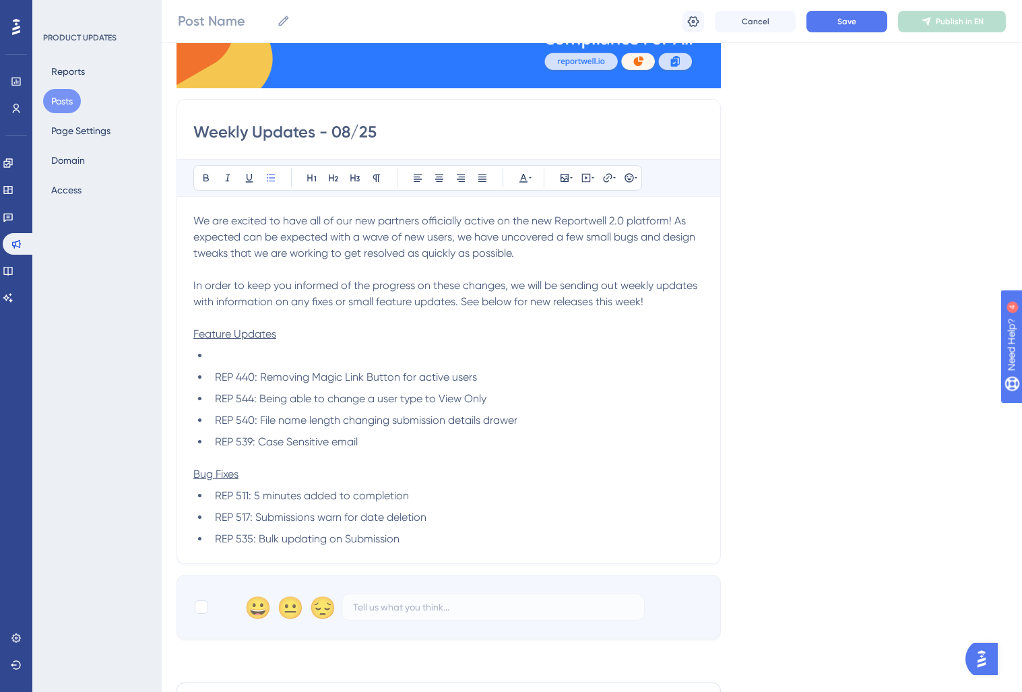
click at [217, 493] on span "REP 511: 5 minutes added to completion" at bounding box center [312, 495] width 194 height 13
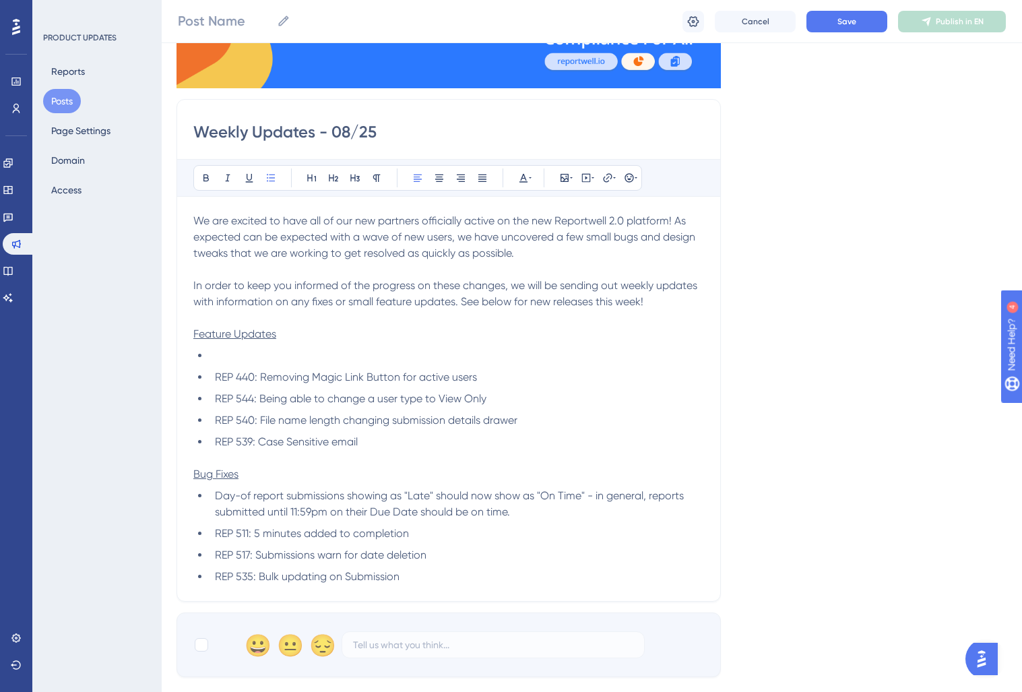
click at [255, 356] on li at bounding box center [456, 356] width 494 height 16
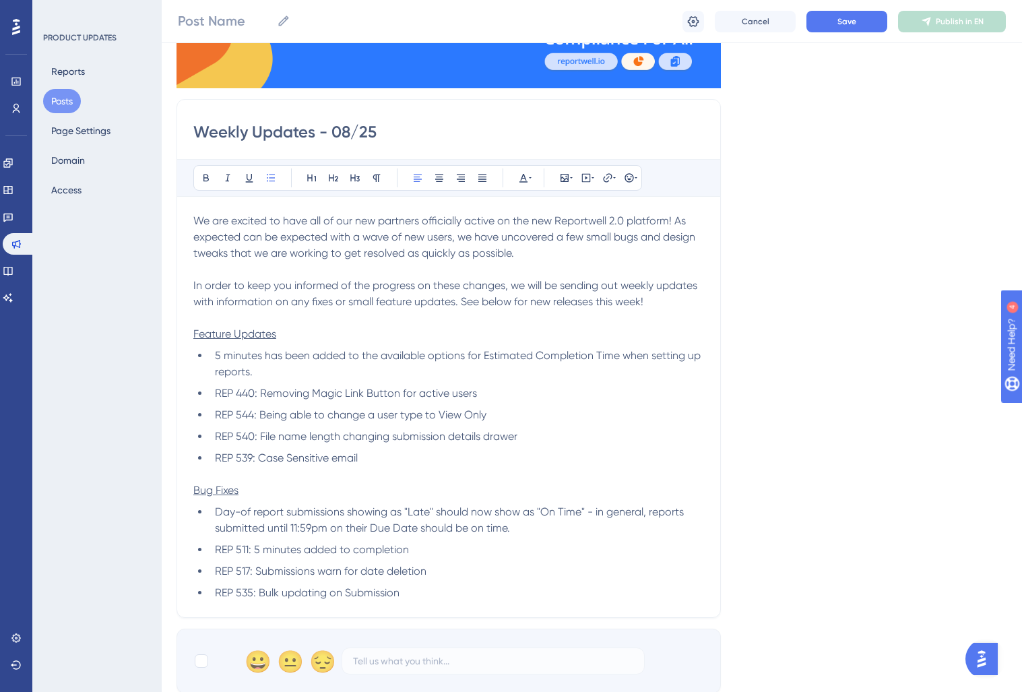
drag, startPoint x: 212, startPoint y: 354, endPoint x: 225, endPoint y: 361, distance: 14.8
click at [215, 356] on li "5 minutes has been added to the available options for Estimated Completion Time…" at bounding box center [456, 364] width 494 height 32
click at [309, 371] on li "I5 minutes has been added to the available options for Estimated Completion Tim…" at bounding box center [456, 364] width 494 height 32
click at [218, 357] on span "I5 minutes has been added to the available options for Estimated Completion Tim…" at bounding box center [460, 363] width 491 height 29
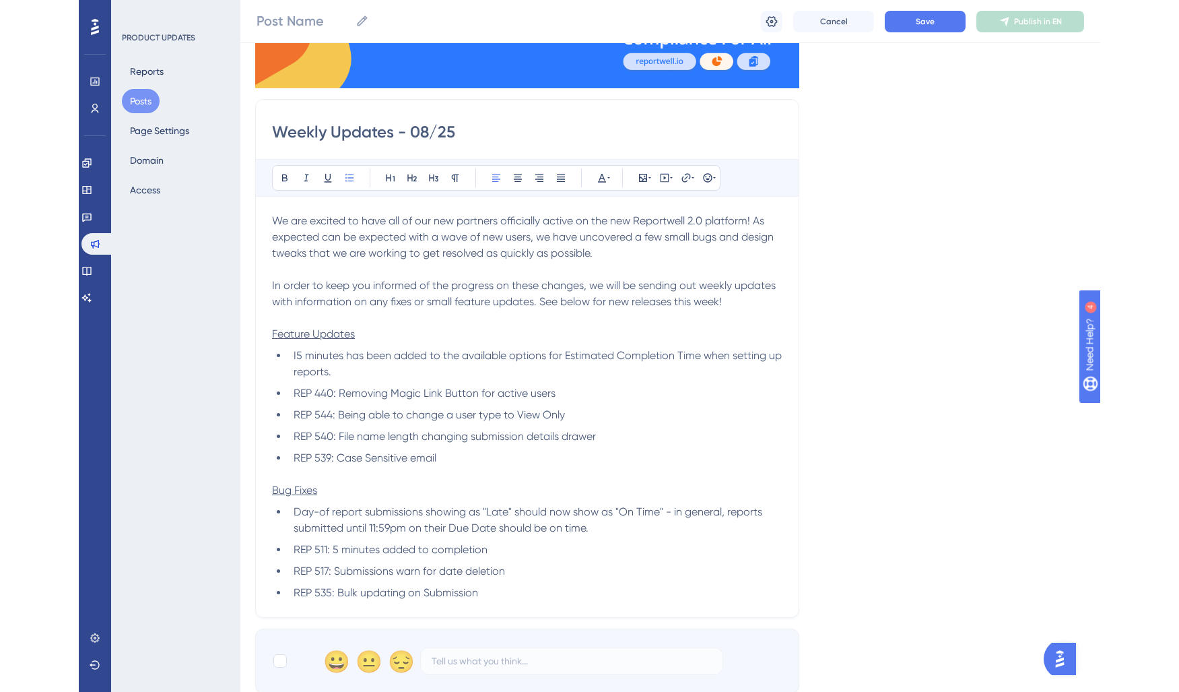
scroll to position [150, 0]
